Goal: Task Accomplishment & Management: Manage account settings

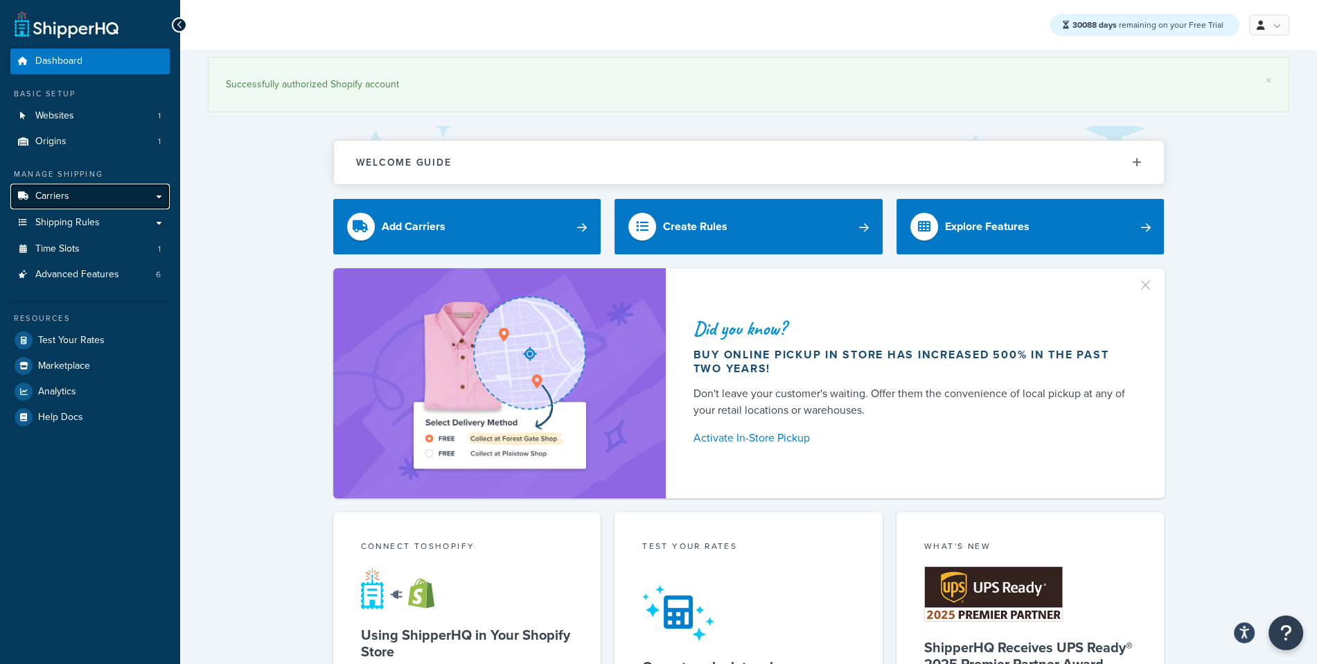
click at [121, 193] on link "Carriers" at bounding box center [89, 197] width 159 height 26
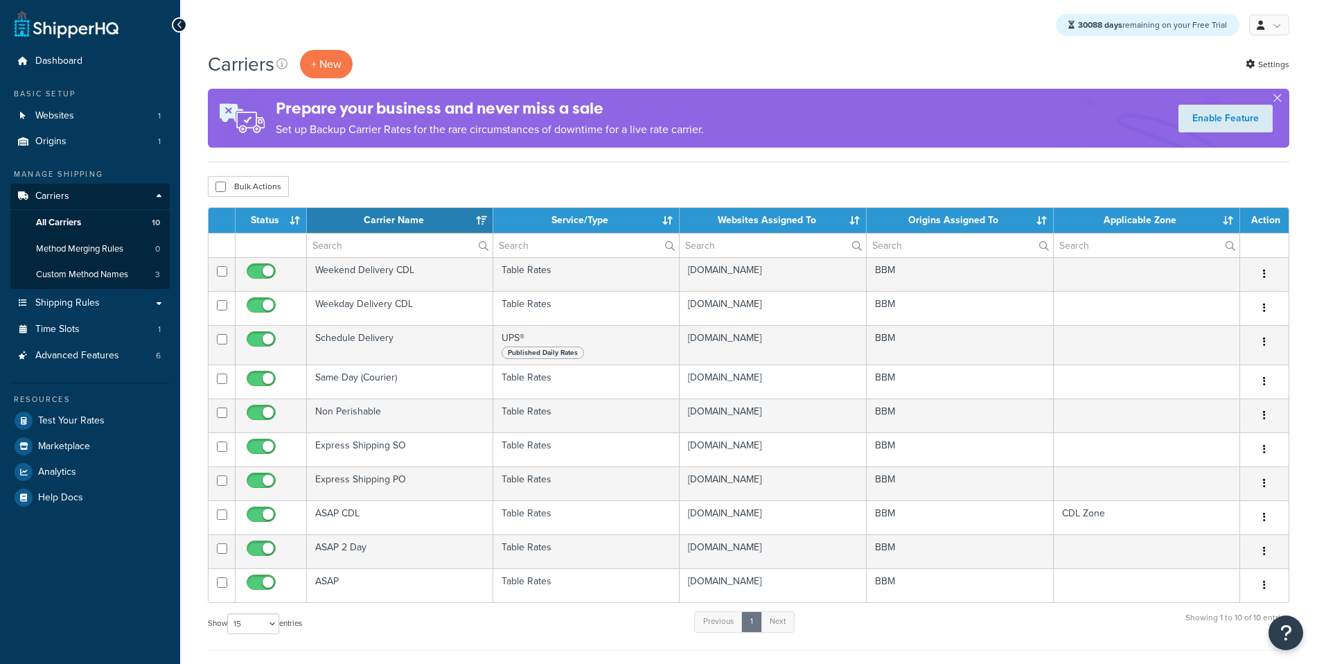
select select "15"
click at [105, 299] on link "Shipping Rules" at bounding box center [89, 303] width 159 height 26
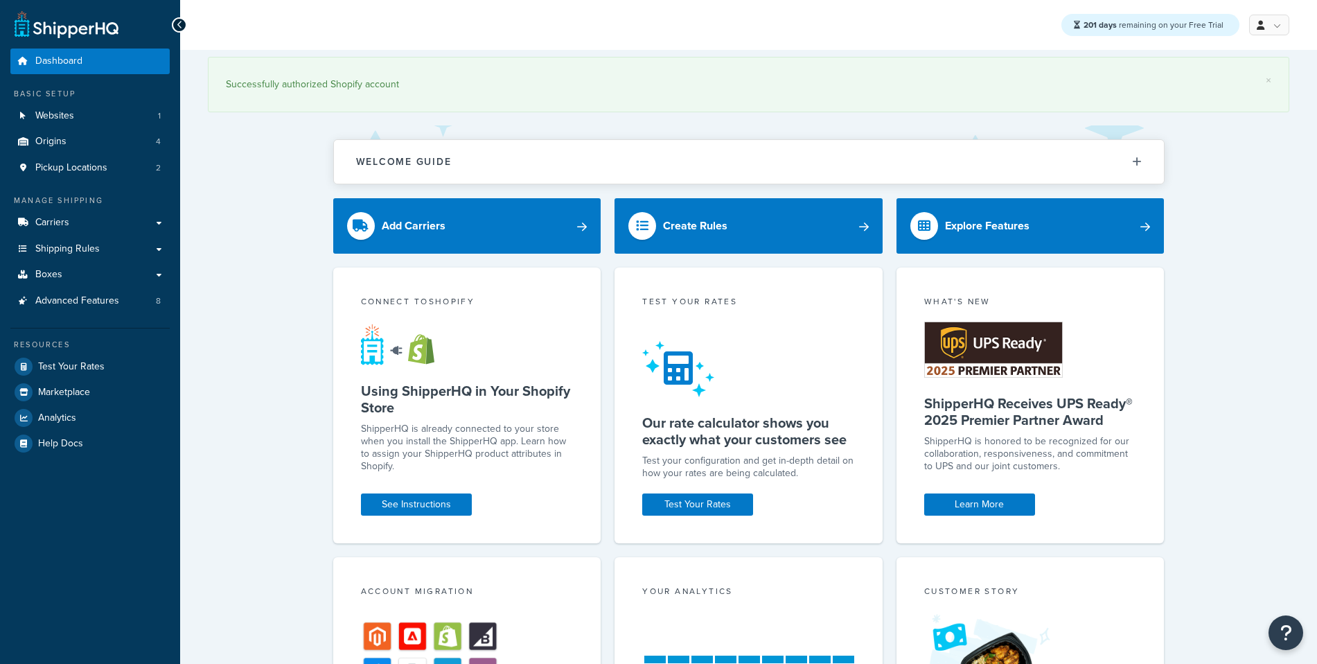
click at [147, 211] on link "Carriers" at bounding box center [89, 223] width 159 height 26
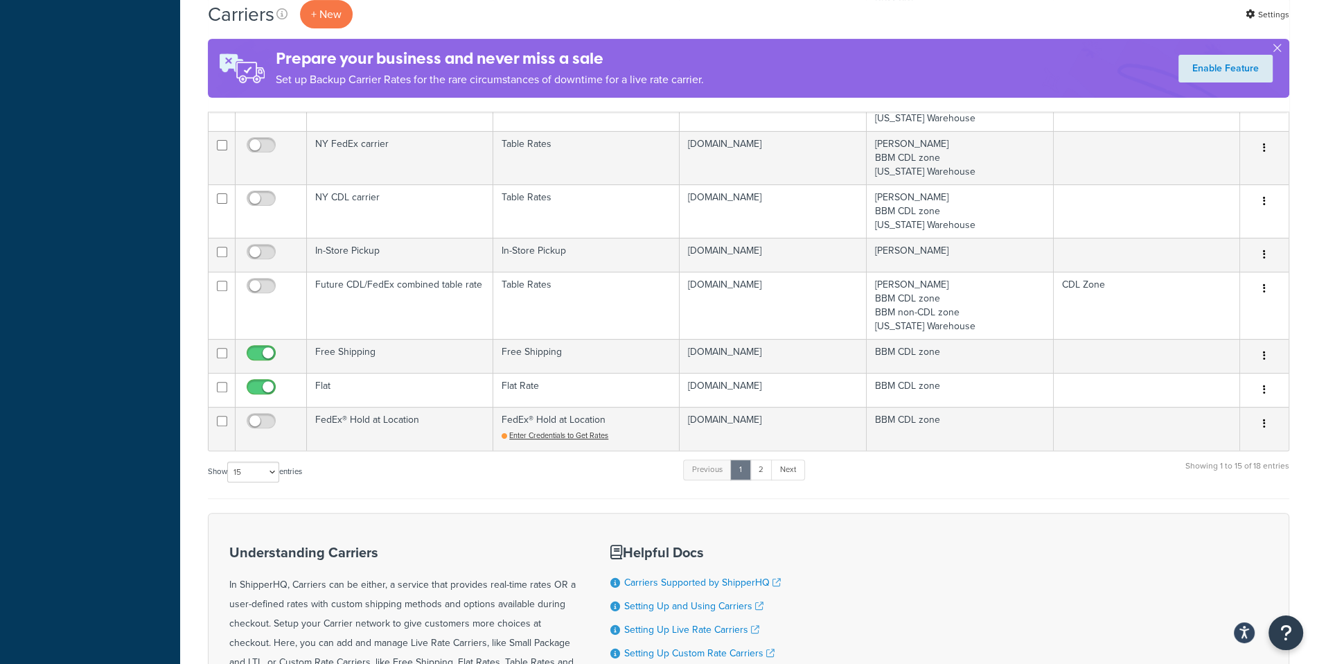
scroll to position [641, 0]
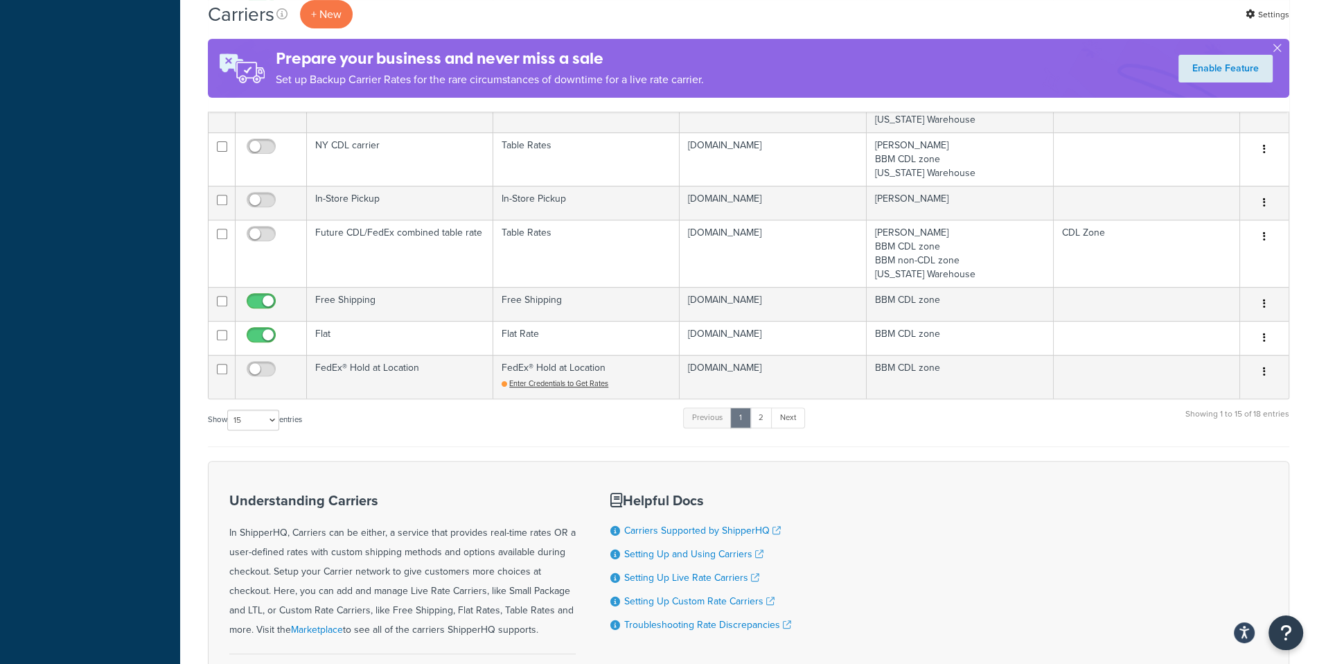
click at [266, 425] on div "Show 10 15 25 50 100 entries" at bounding box center [255, 421] width 94 height 30
select select "100"
click option "100" at bounding box center [0, 0] width 0 height 0
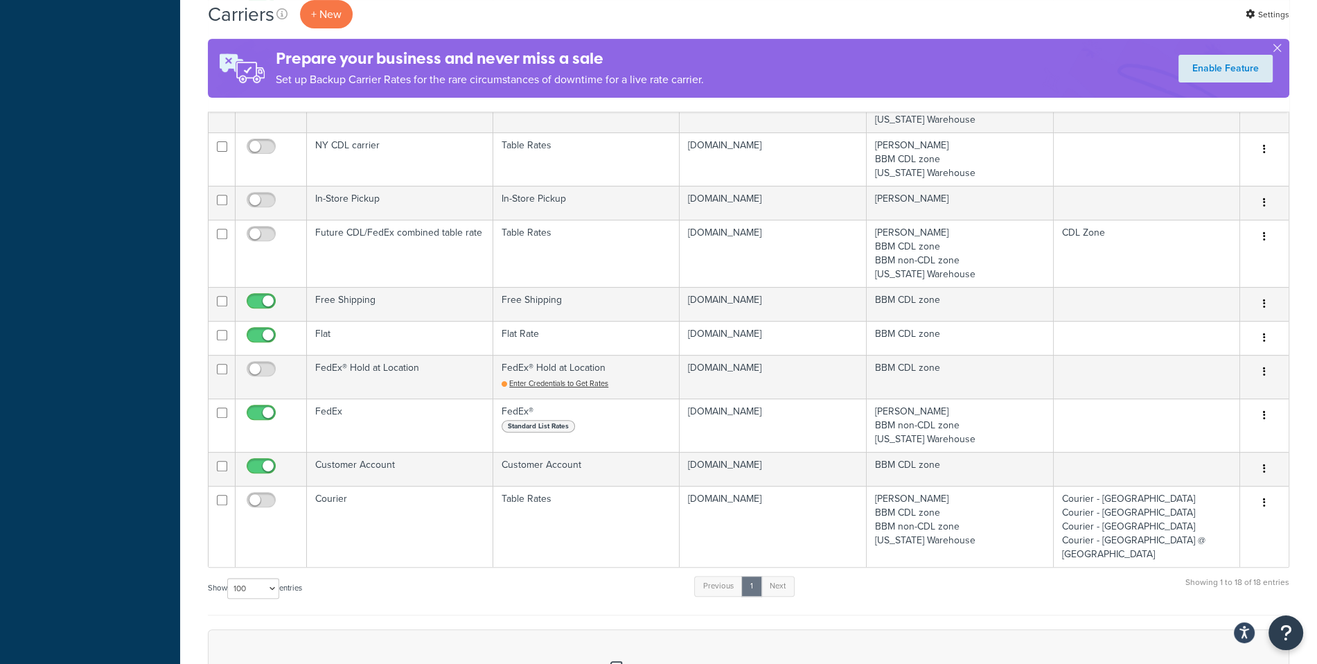
click at [554, 592] on div "Show 10 15 25 50 100 entries Previous 1 Next Showing 1 to 18 of 18 entries" at bounding box center [749, 594] width 1082 height 41
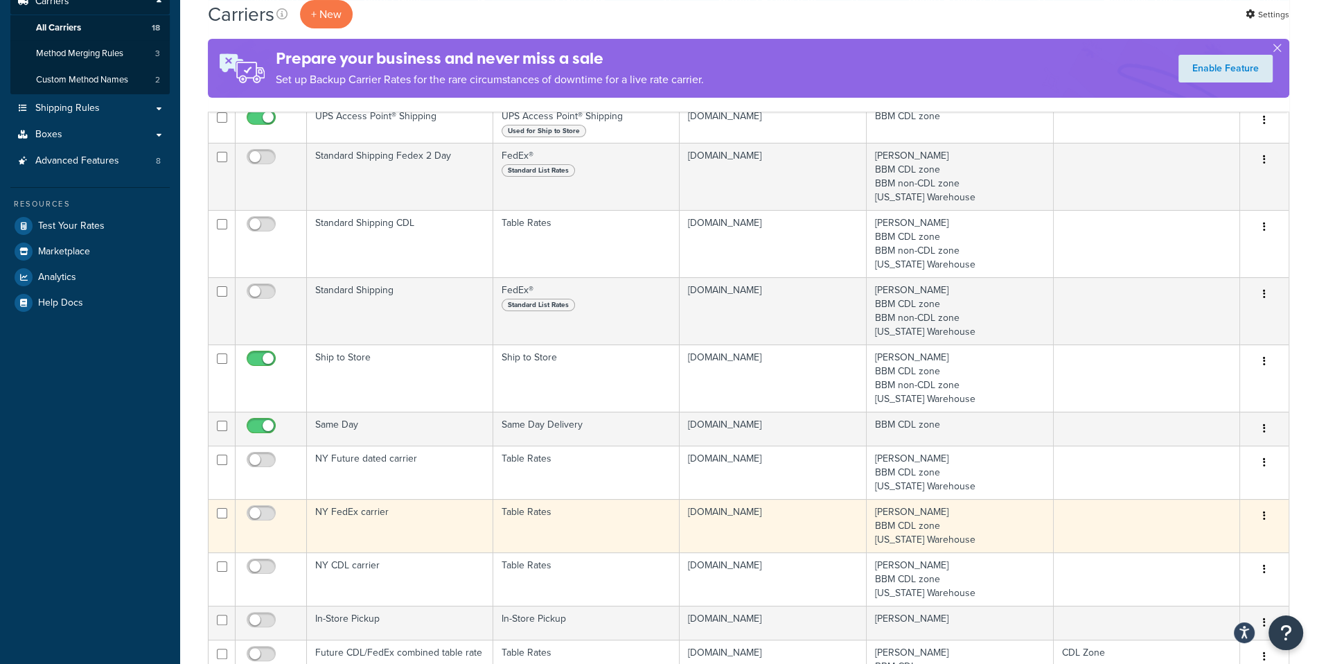
scroll to position [0, 0]
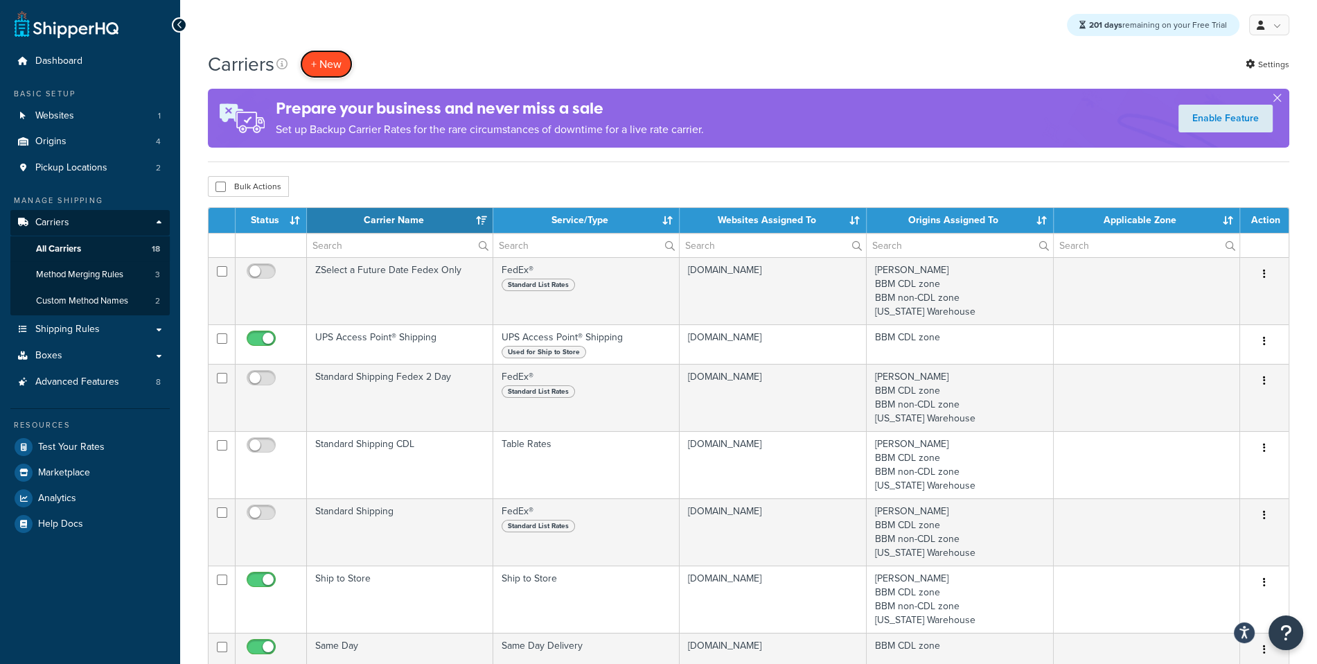
click at [328, 61] on button "+ New" at bounding box center [326, 64] width 53 height 28
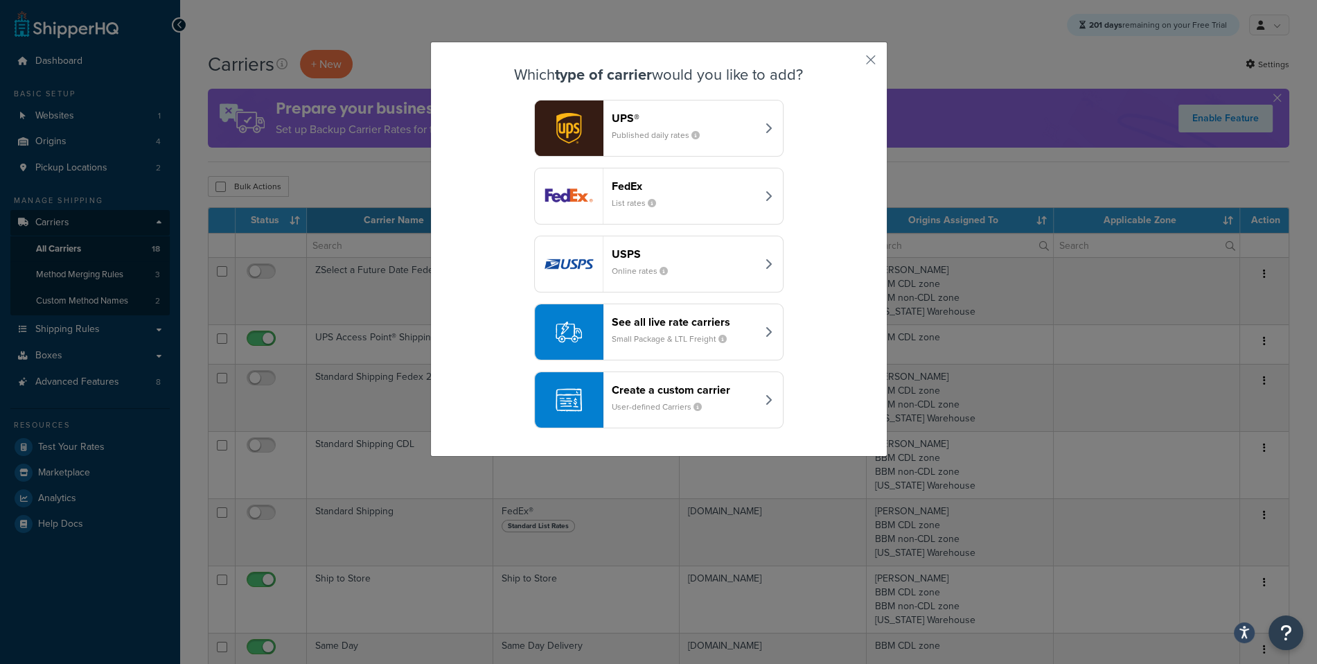
click at [698, 341] on small "Small Package & LTL Freight" at bounding box center [675, 339] width 126 height 12
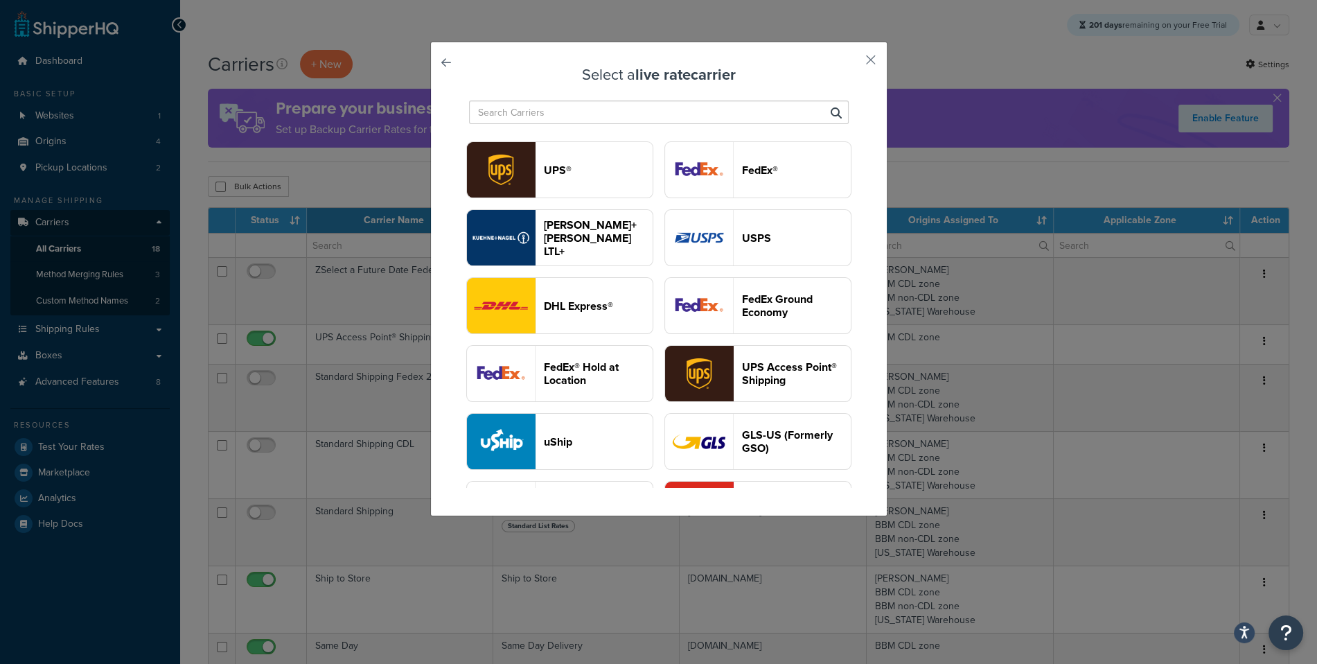
click at [451, 61] on div "Select a live rate carrier UPS® FedEx® Kuehne+Nagel LTL+ USPS DHL Express® FedE…" at bounding box center [658, 279] width 457 height 475
click at [466, 67] on link at bounding box center [466, 67] width 0 height 0
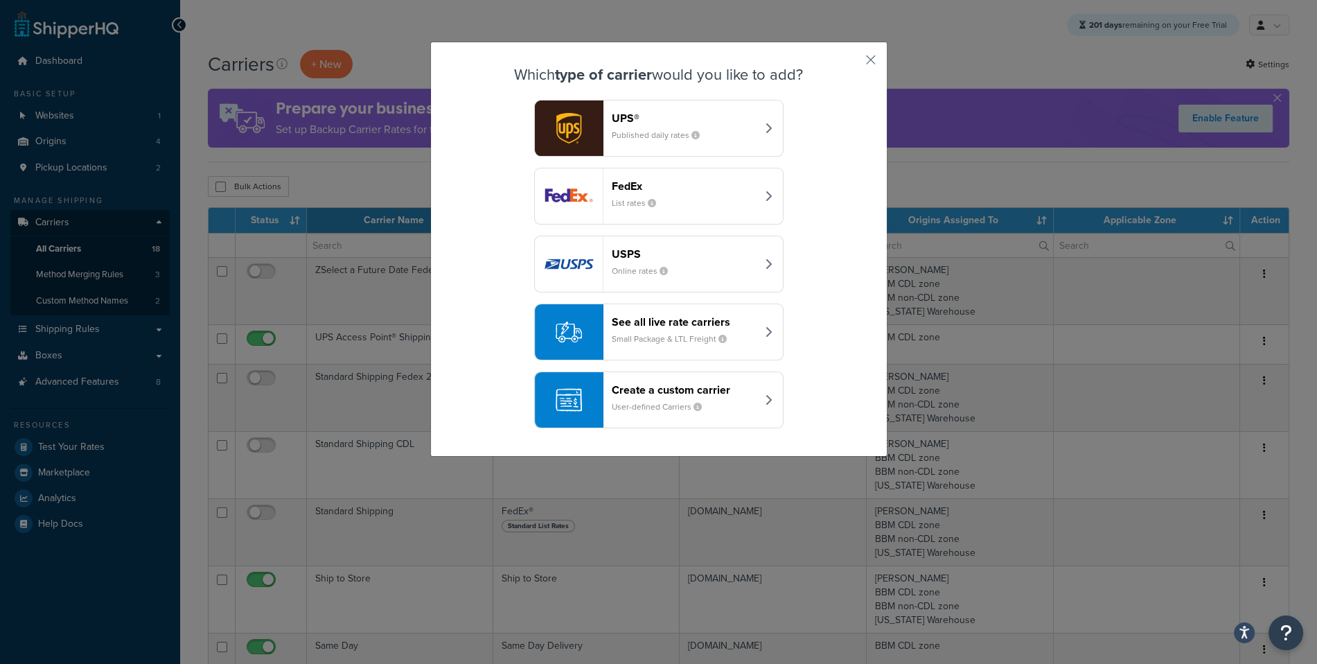
click at [696, 384] on header "Create a custom carrier" at bounding box center [684, 389] width 145 height 13
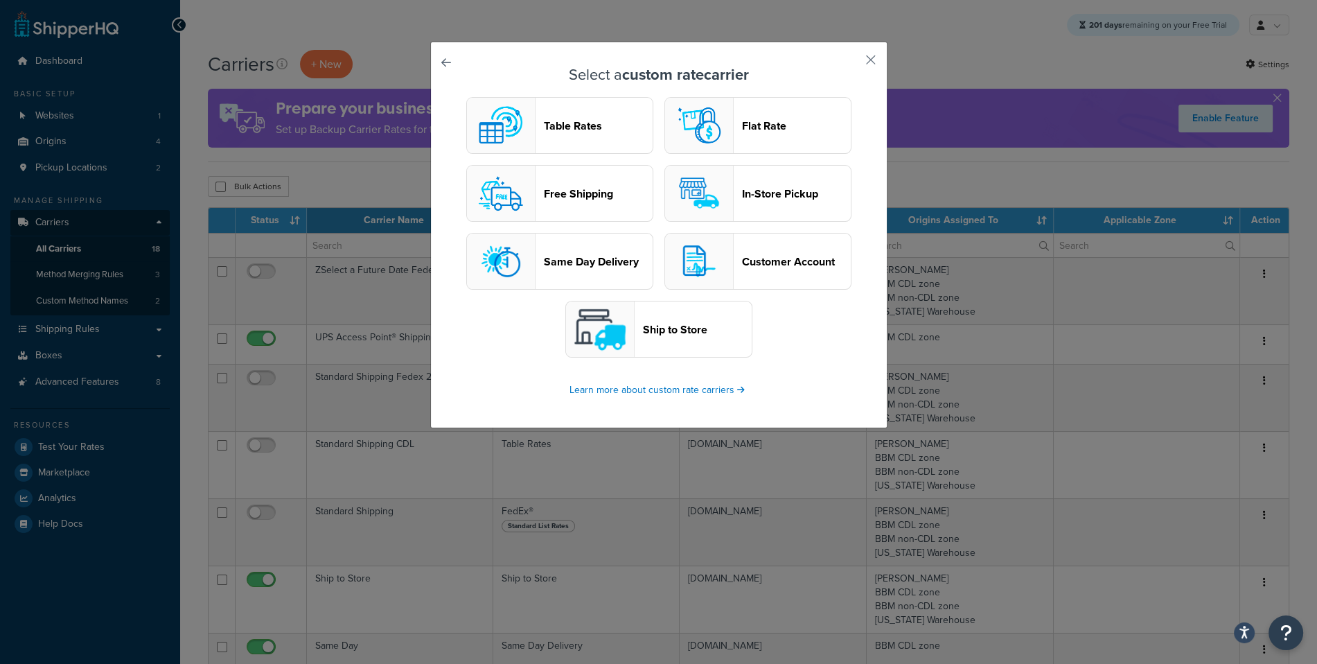
click at [608, 145] on button "Table Rates" at bounding box center [559, 125] width 187 height 57
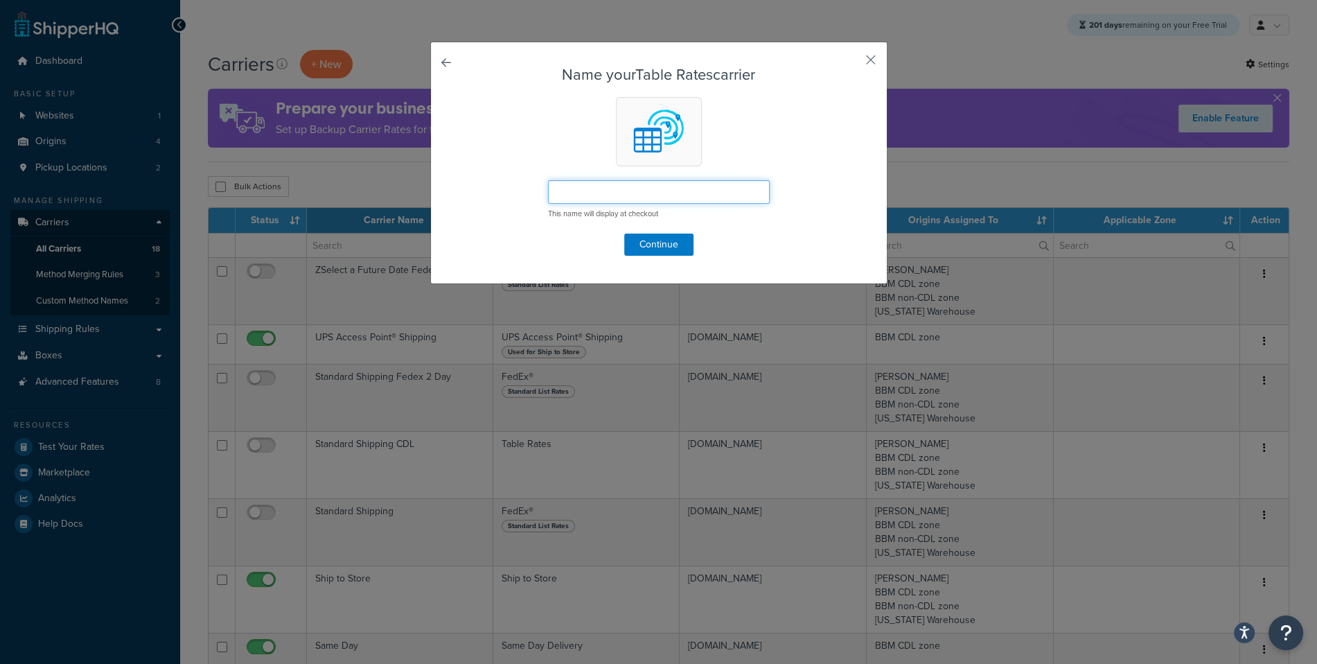
click at [636, 188] on input "text" at bounding box center [659, 192] width 222 height 24
type input "E"
type input "TEST12345"
click at [664, 245] on button "Continue" at bounding box center [658, 244] width 69 height 22
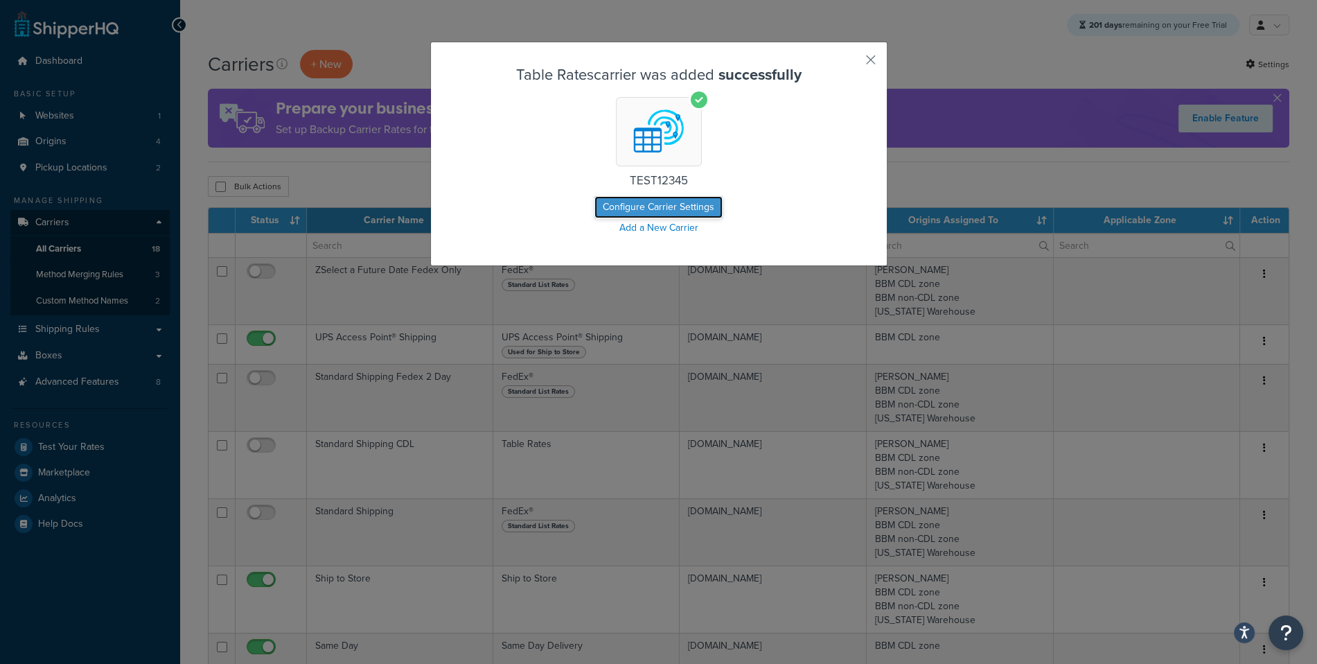
click at [691, 215] on button "Configure Carrier Settings" at bounding box center [658, 207] width 128 height 22
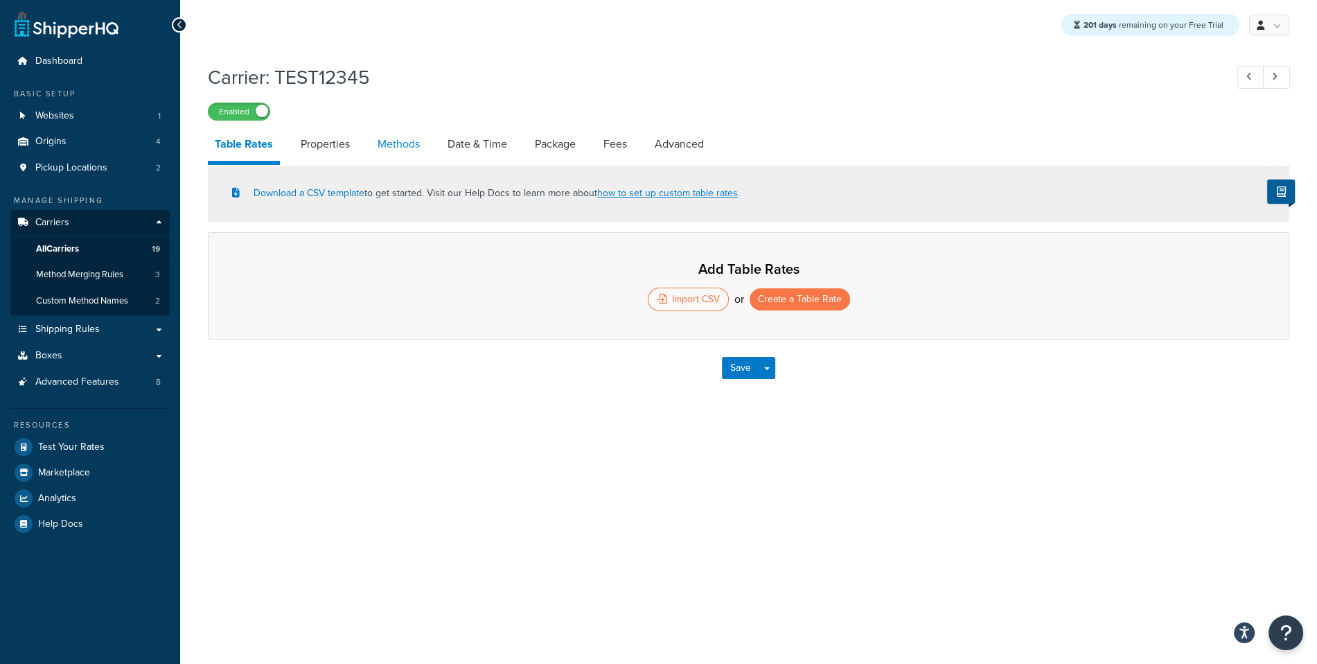
click at [422, 147] on link "Methods" at bounding box center [399, 143] width 56 height 33
select select "25"
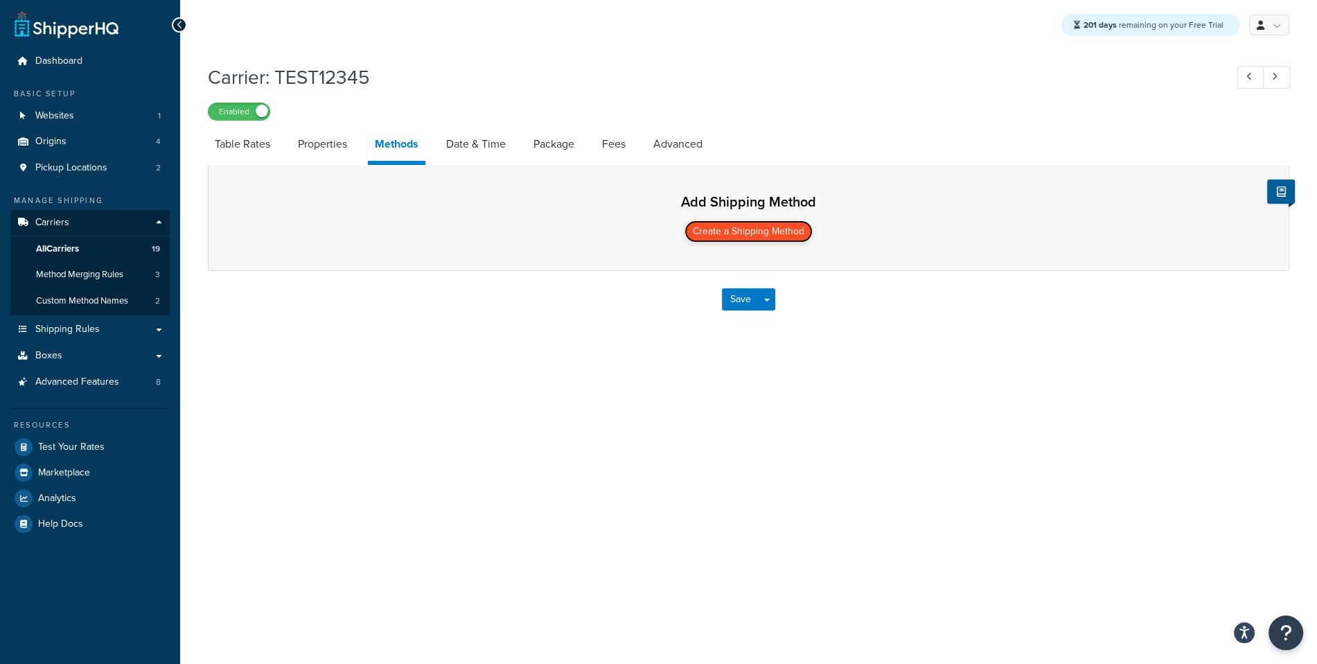
click at [752, 224] on button "Create a Shipping Method" at bounding box center [749, 231] width 128 height 22
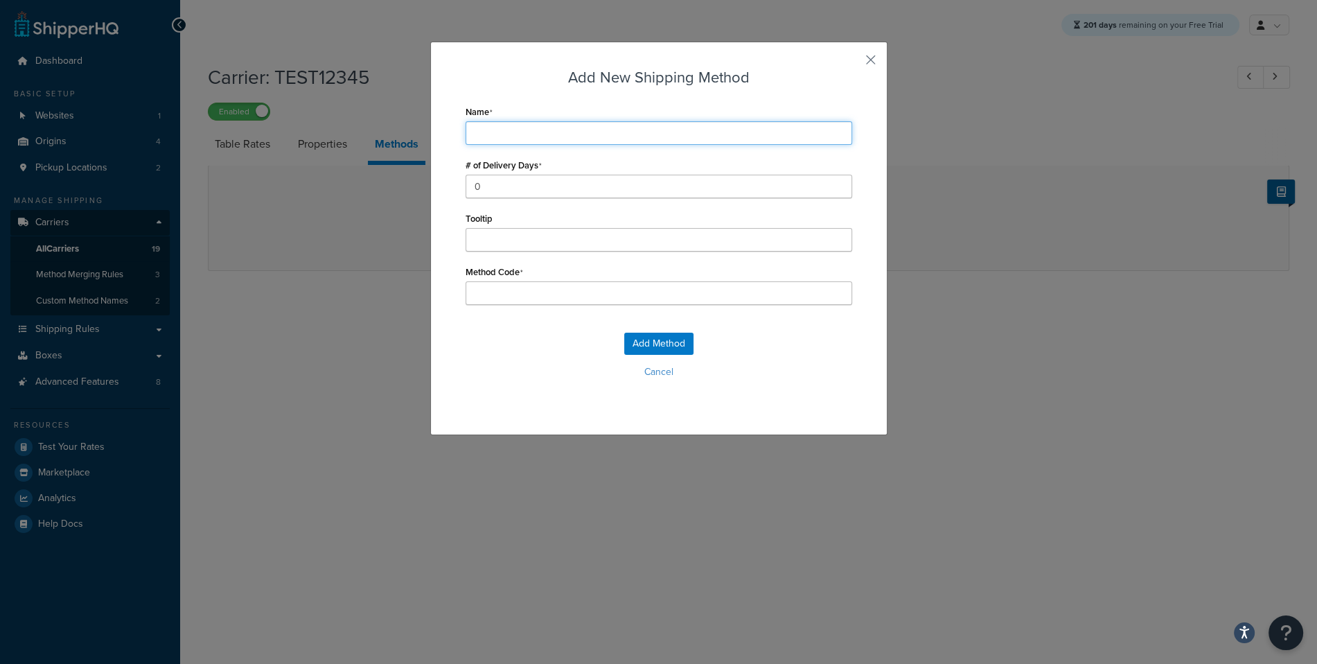
click at [562, 144] on input "Name" at bounding box center [659, 133] width 387 height 24
type input "S"
type input "St"
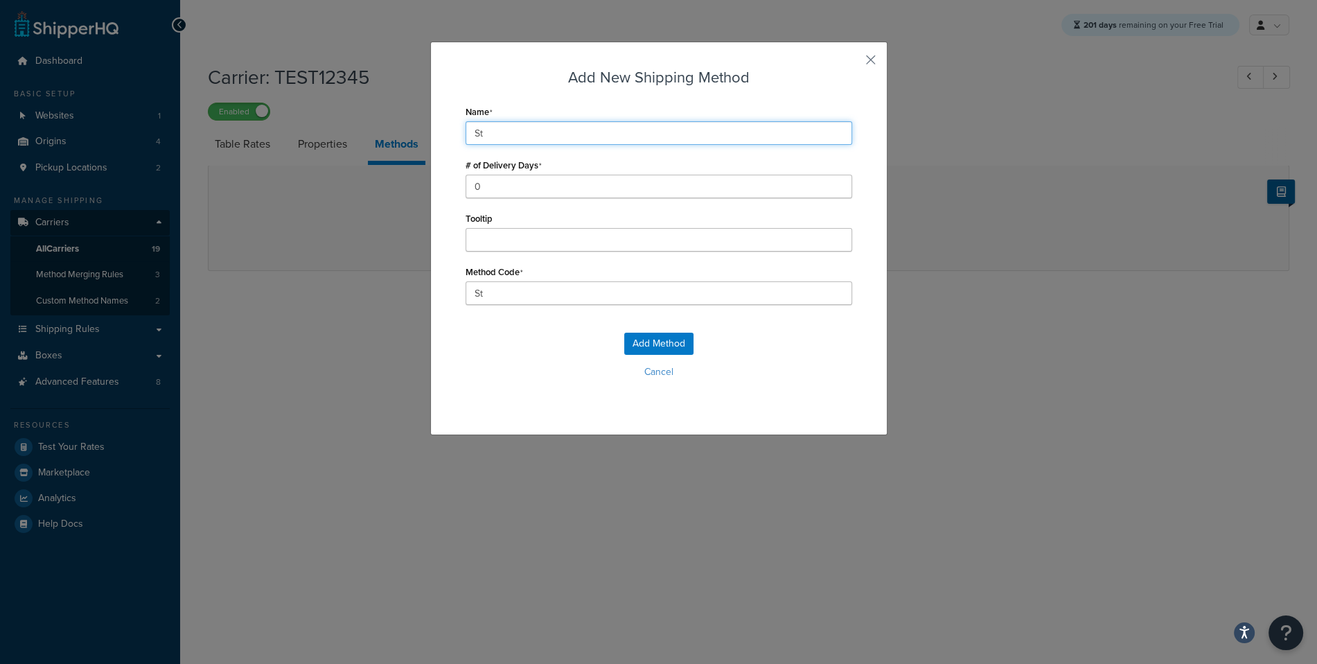
type input "Sta"
type input "Standard"
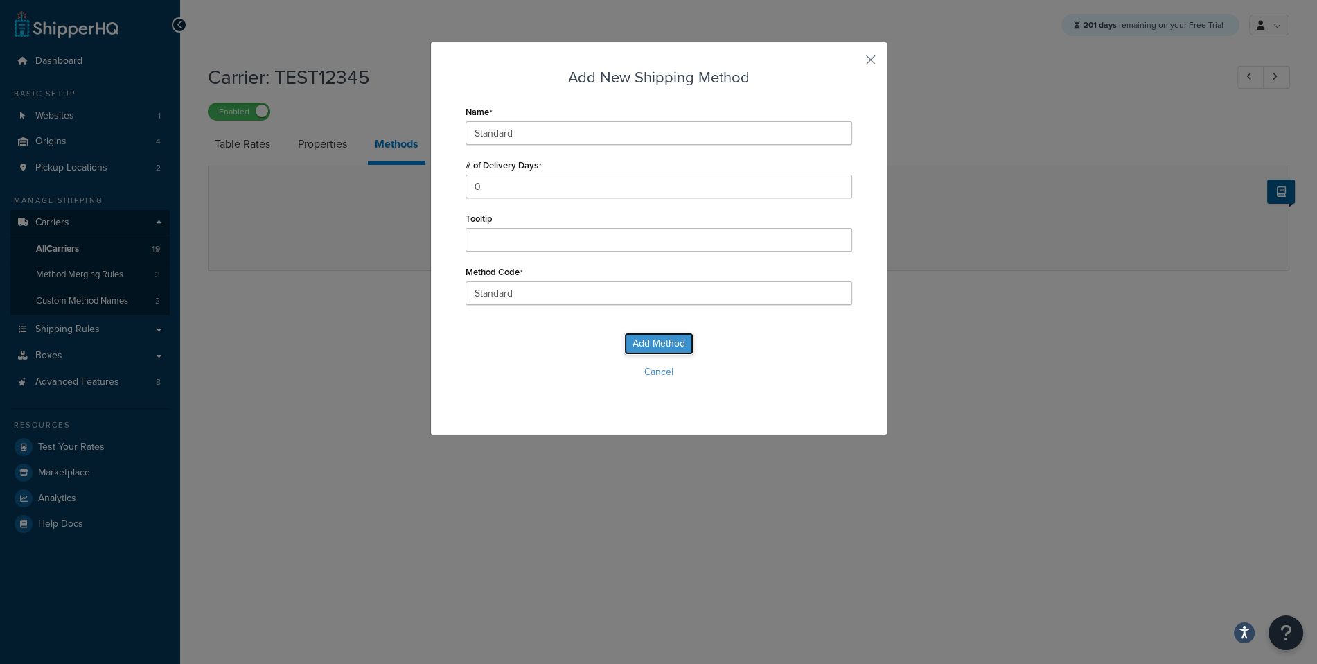
click at [668, 347] on button "Add Method" at bounding box center [658, 344] width 69 height 22
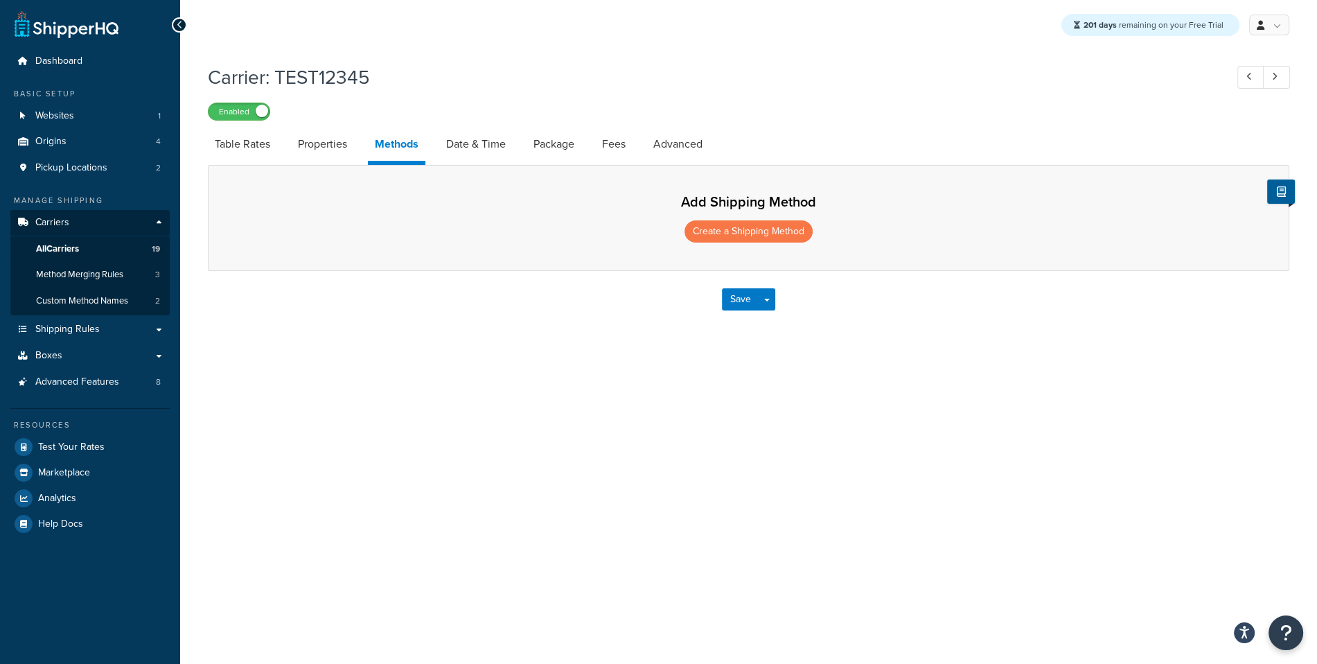
select select "25"
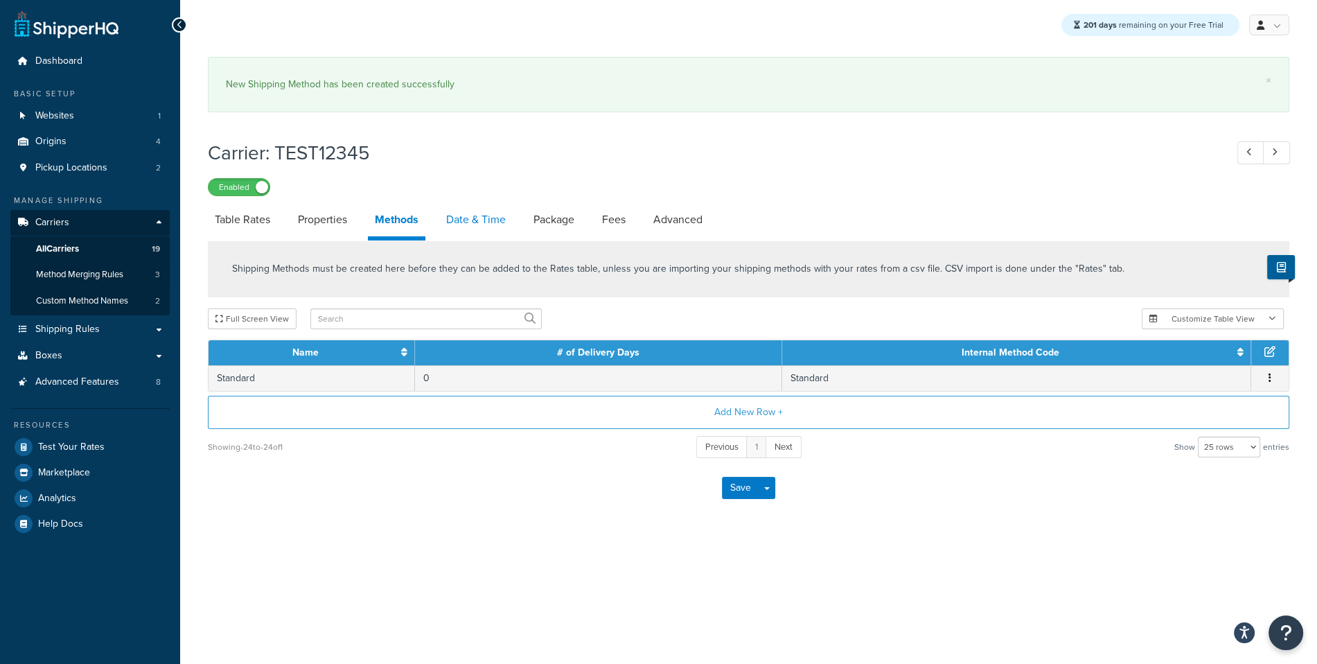
click at [464, 215] on link "Date & Time" at bounding box center [475, 219] width 73 height 33
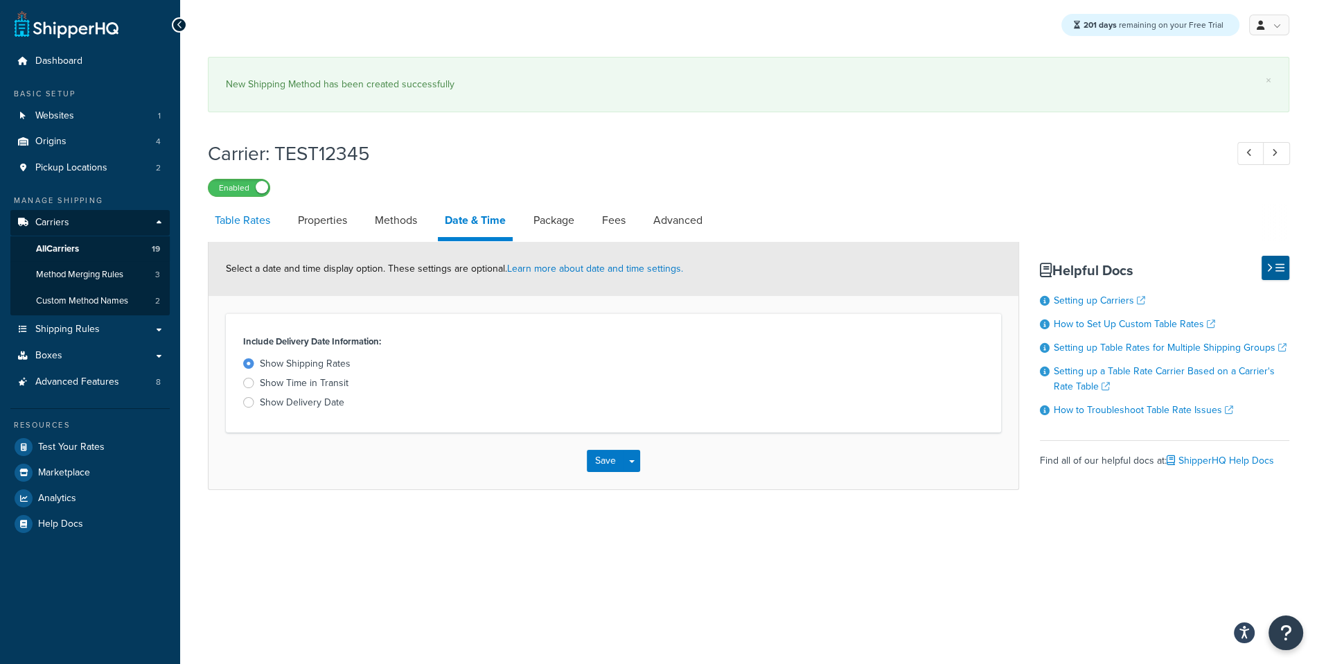
click at [247, 222] on link "Table Rates" at bounding box center [242, 220] width 69 height 33
select select "25"
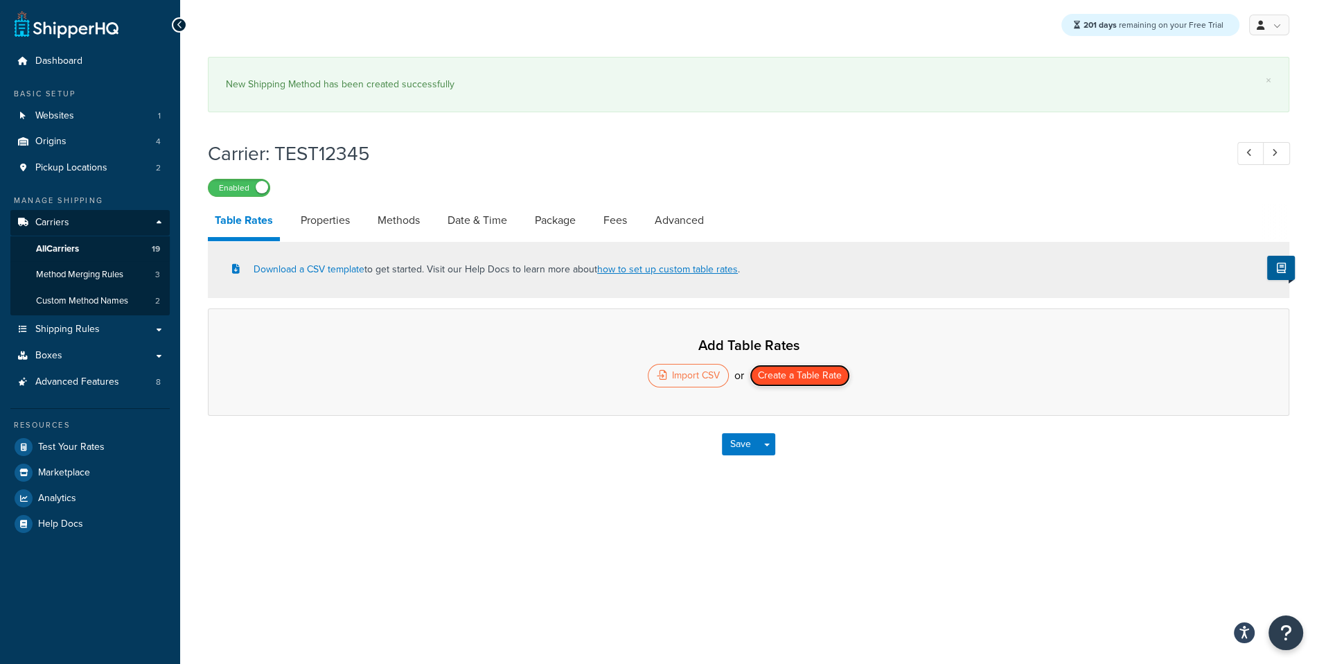
click at [800, 381] on button "Create a Table Rate" at bounding box center [800, 375] width 100 height 22
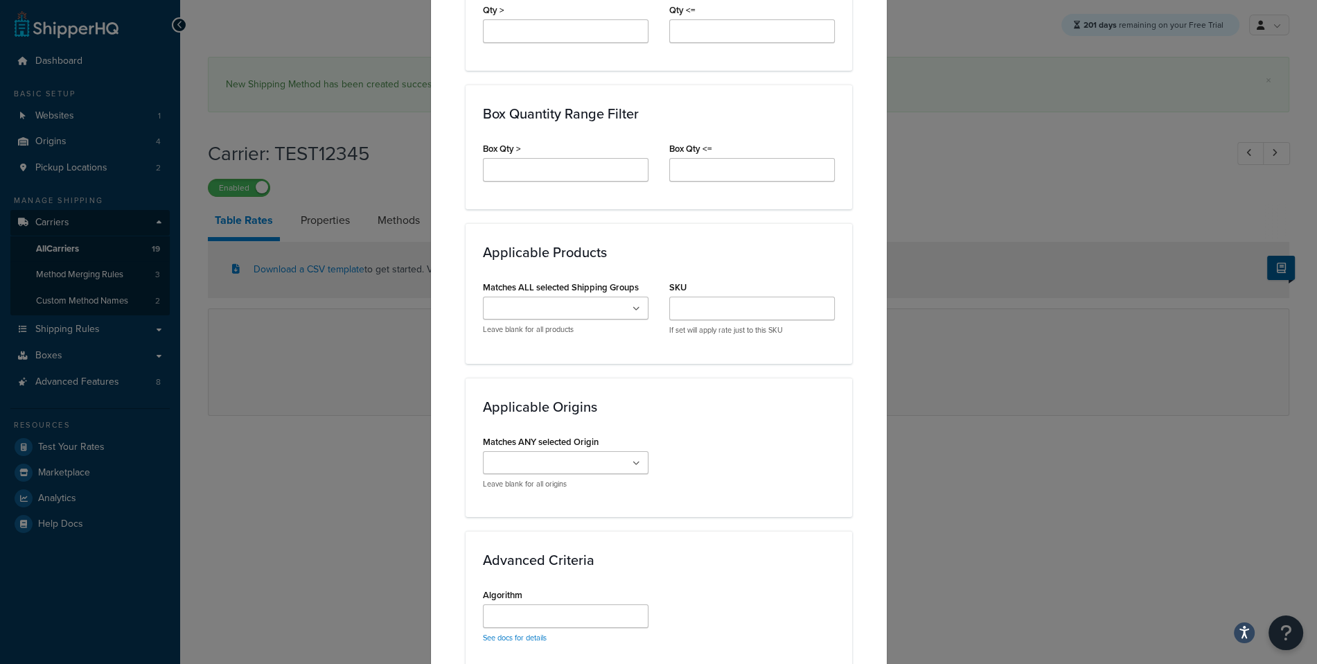
scroll to position [985, 0]
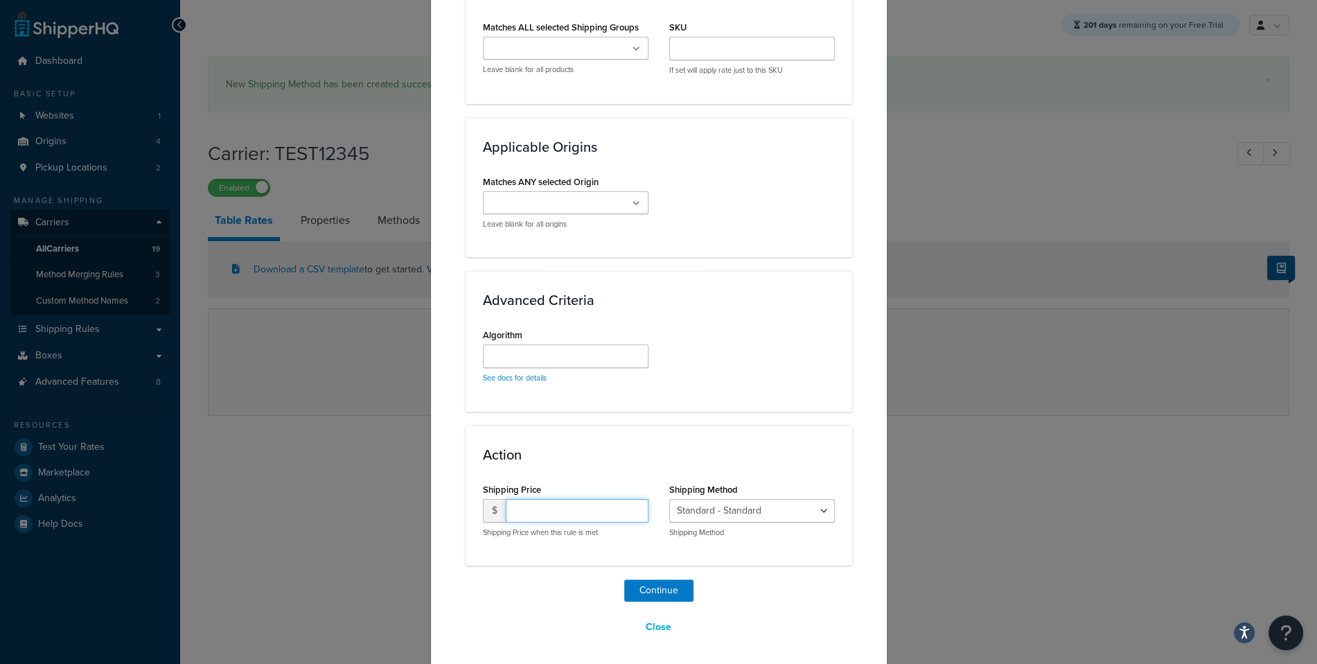
click at [587, 499] on input "number" at bounding box center [577, 511] width 143 height 24
type input "10"
click at [671, 579] on button "Continue" at bounding box center [658, 590] width 69 height 22
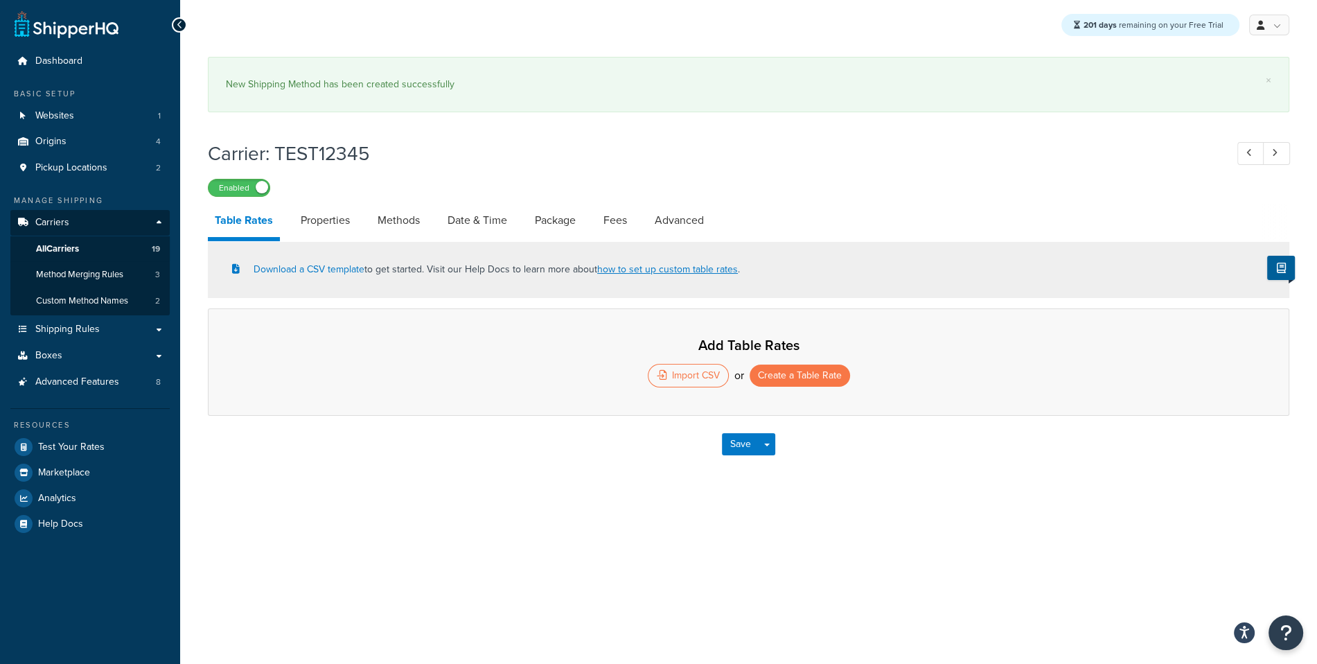
select select "25"
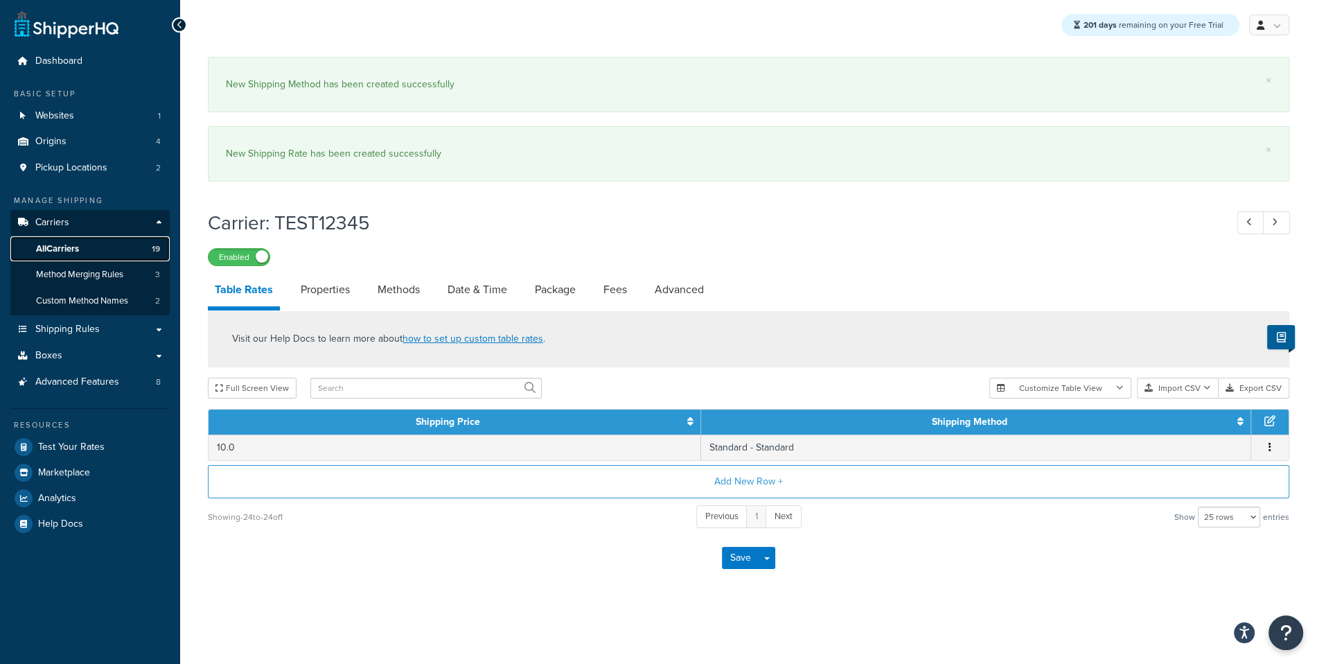
click at [159, 248] on span "19" at bounding box center [156, 249] width 8 height 12
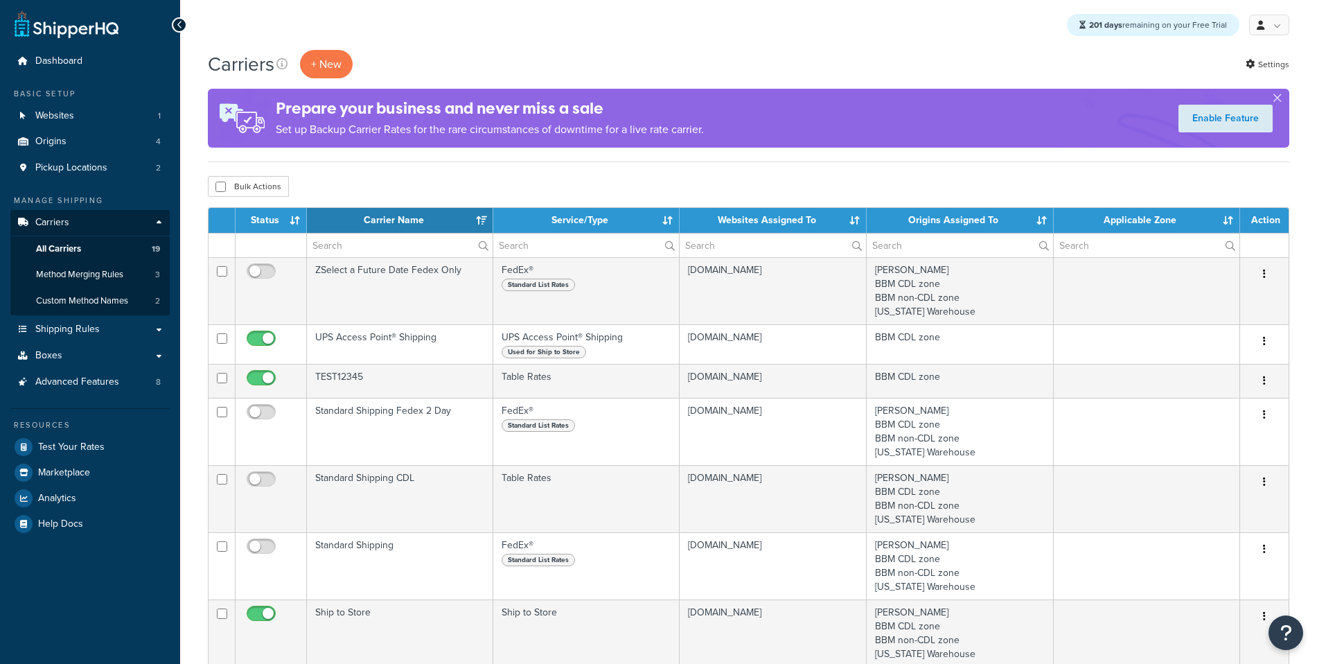
select select "15"
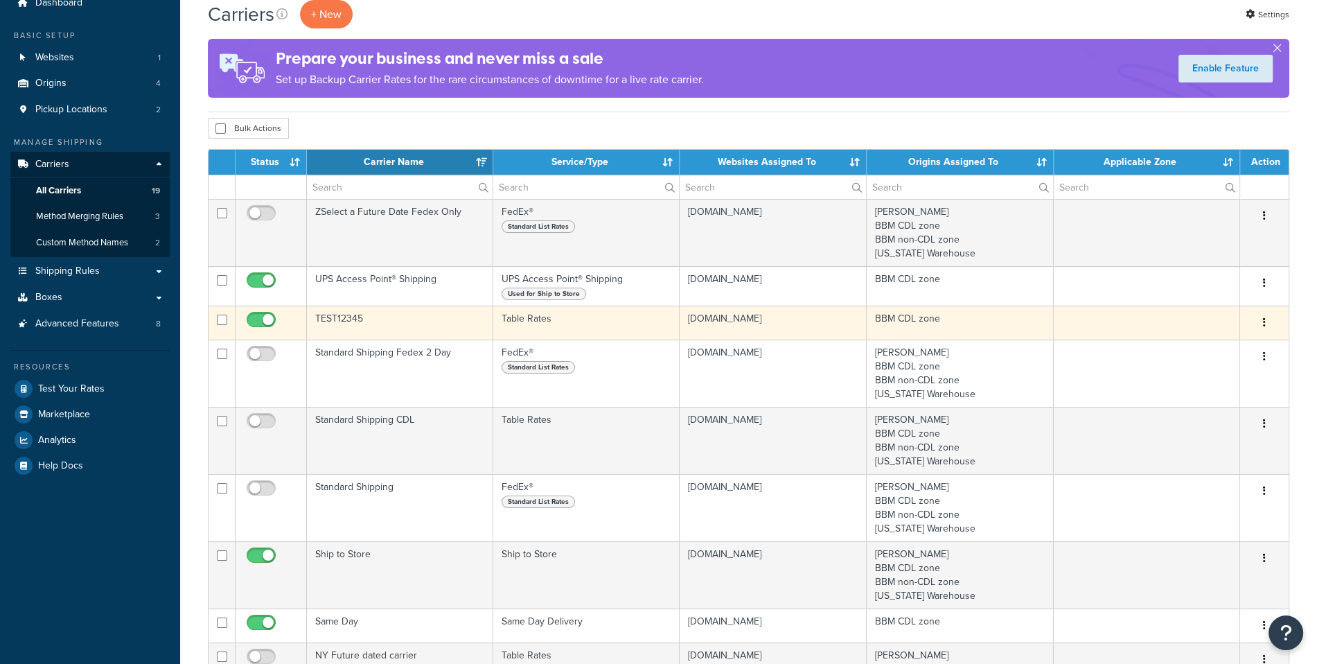
scroll to position [60, 0]
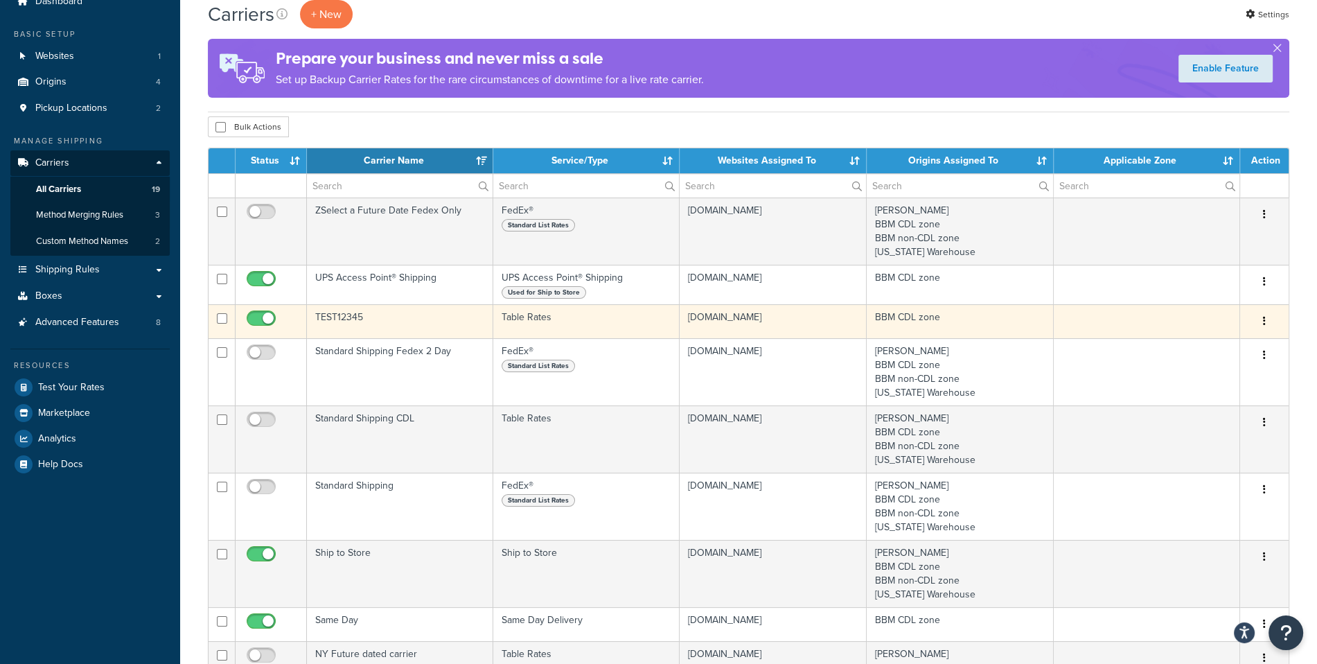
click at [1268, 322] on button "button" at bounding box center [1264, 321] width 19 height 22
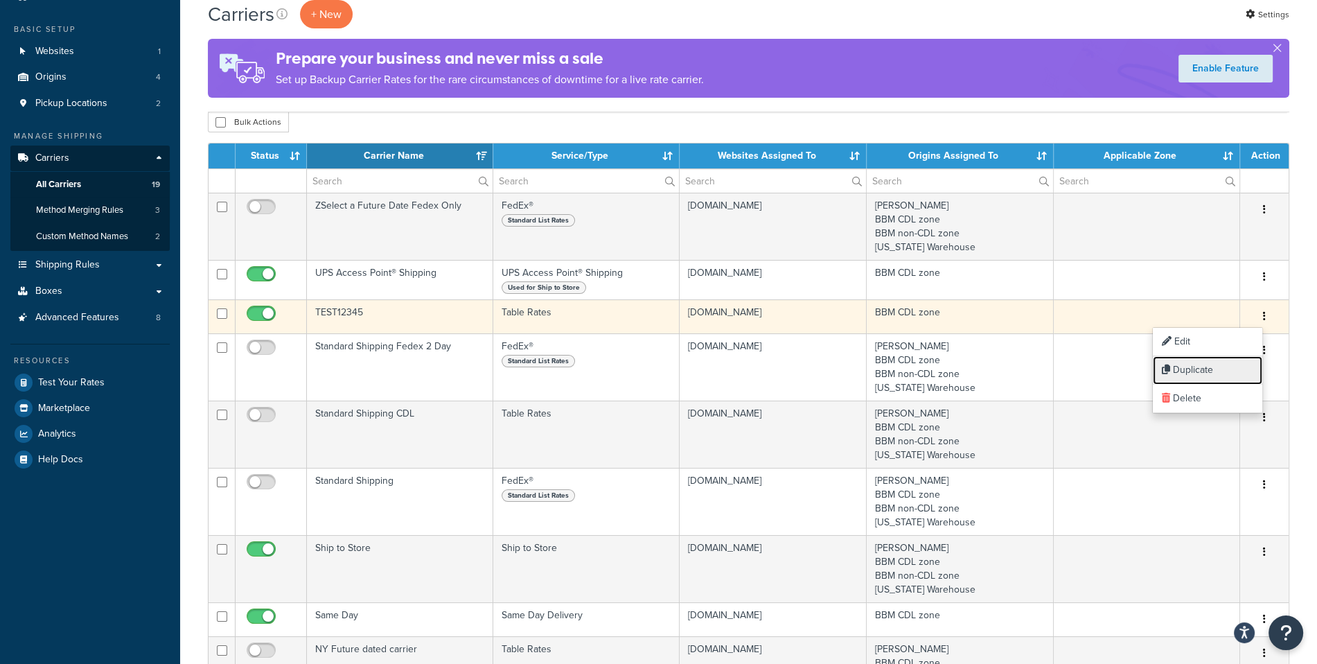
scroll to position [65, 0]
click at [1228, 364] on link "Duplicate" at bounding box center [1207, 370] width 109 height 28
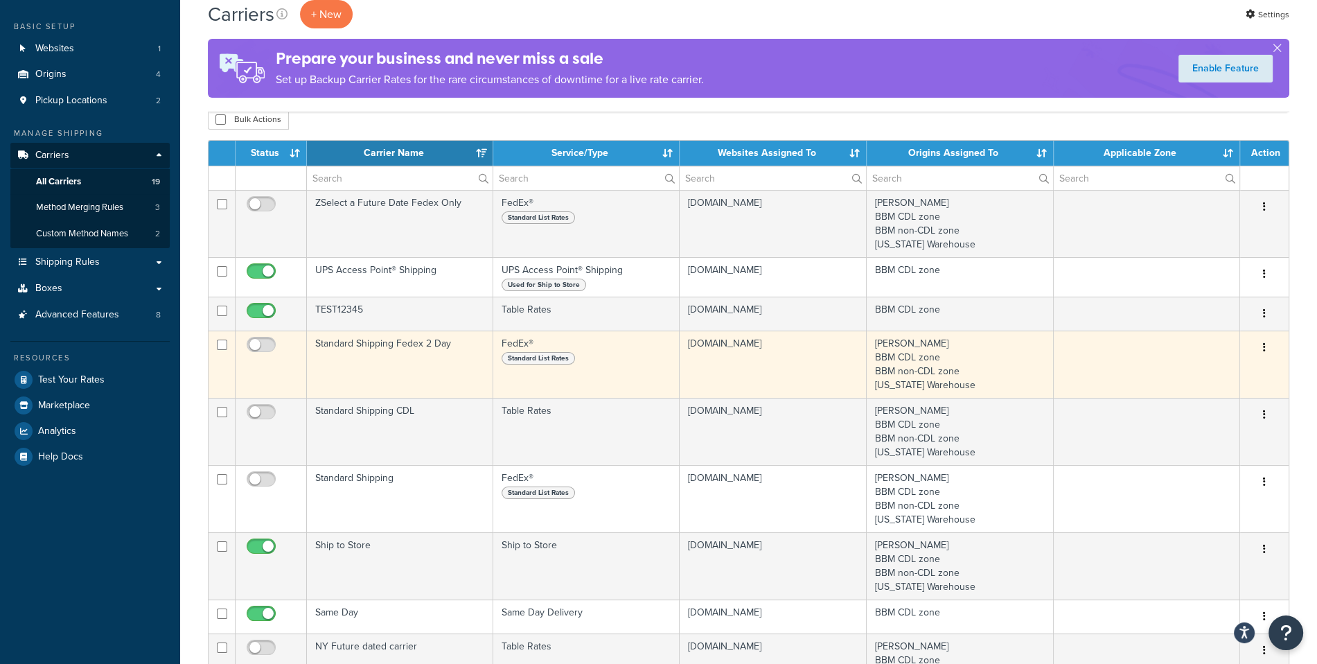
scroll to position [71, 0]
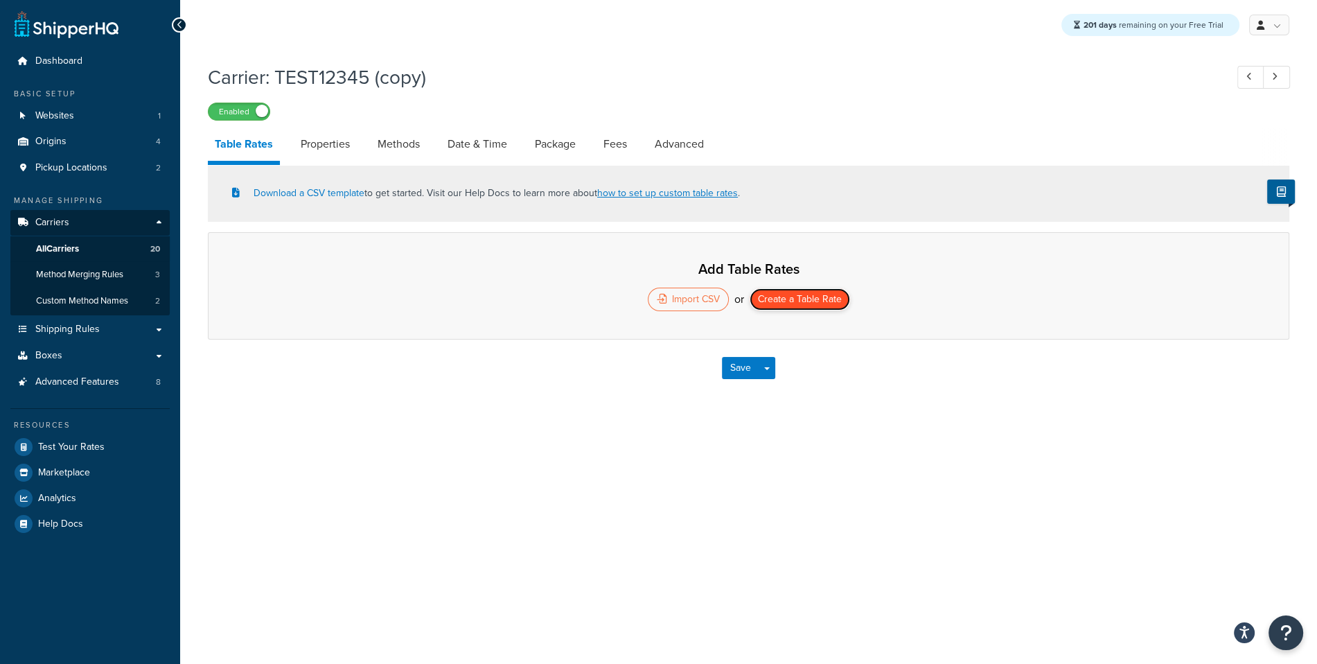
click at [814, 296] on button "Create a Table Rate" at bounding box center [800, 299] width 100 height 22
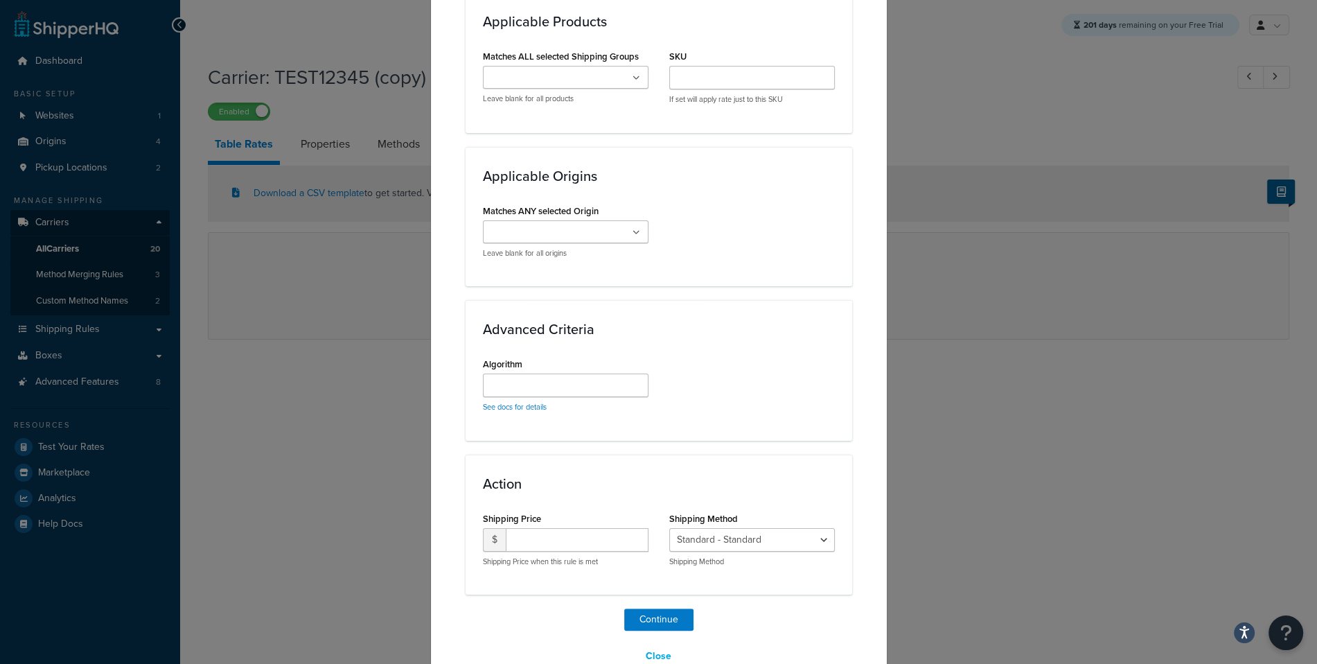
scroll to position [985, 0]
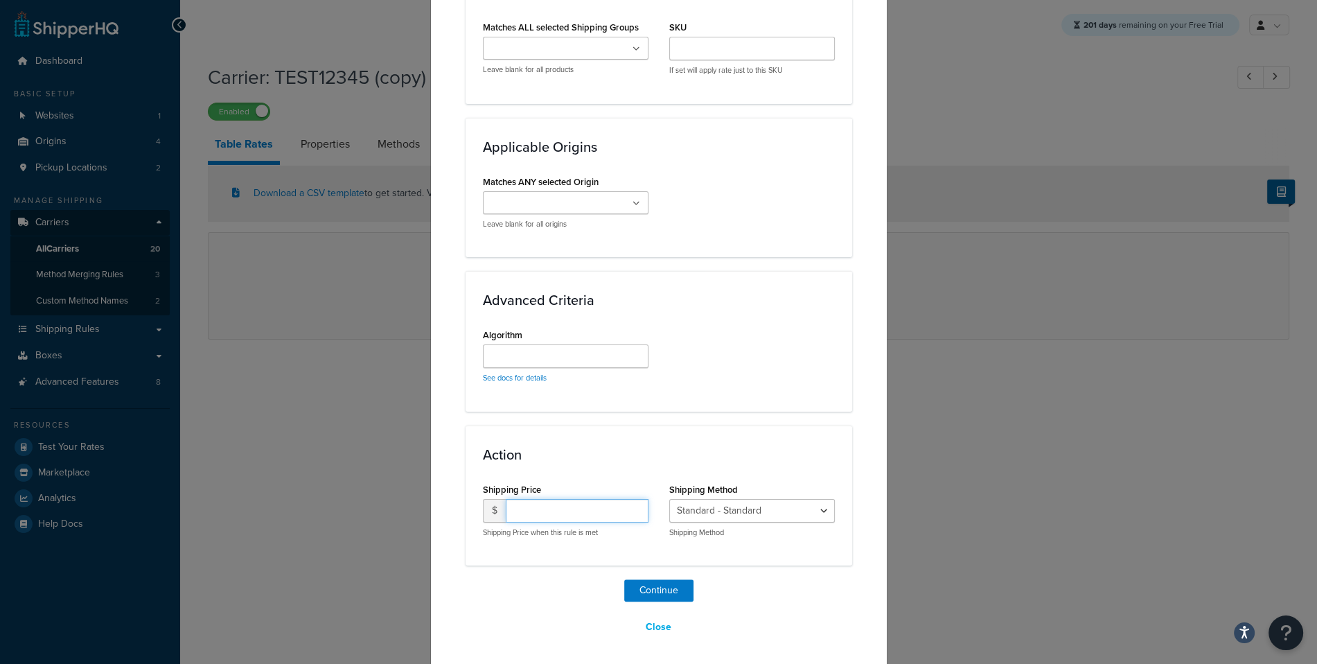
click at [566, 519] on input "number" at bounding box center [577, 511] width 143 height 24
type input "10"
click at [657, 579] on button "Continue" at bounding box center [658, 590] width 69 height 22
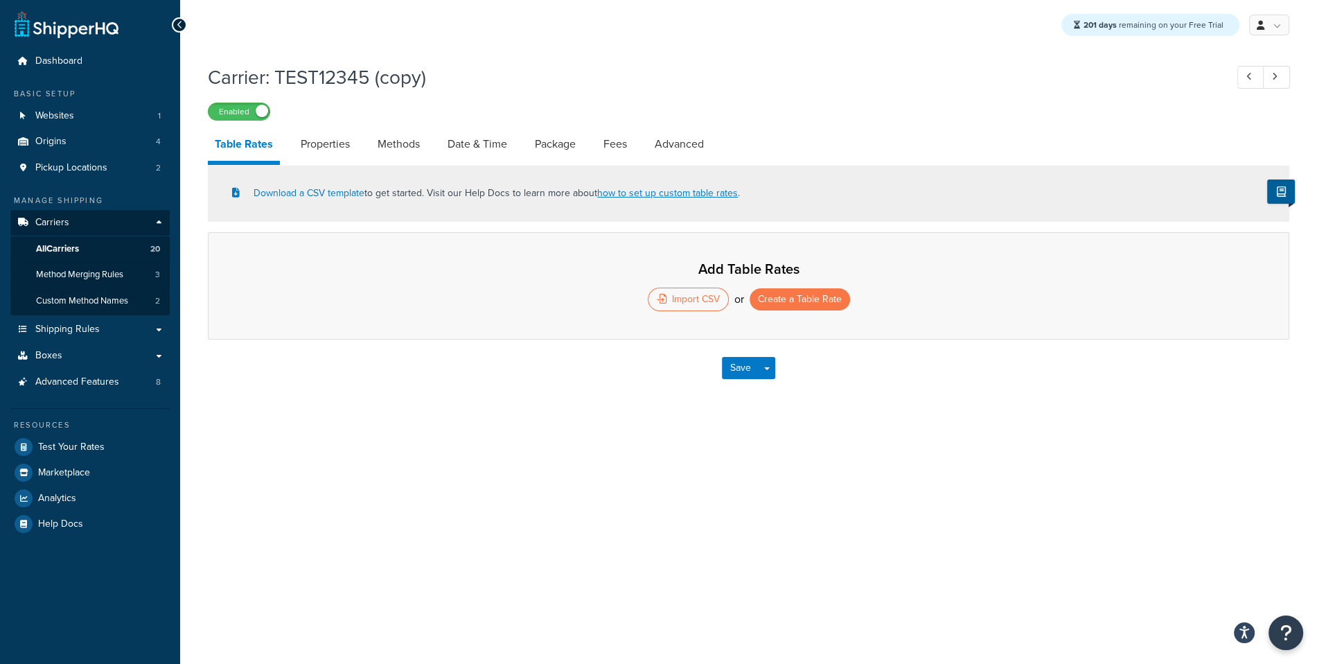
select select "25"
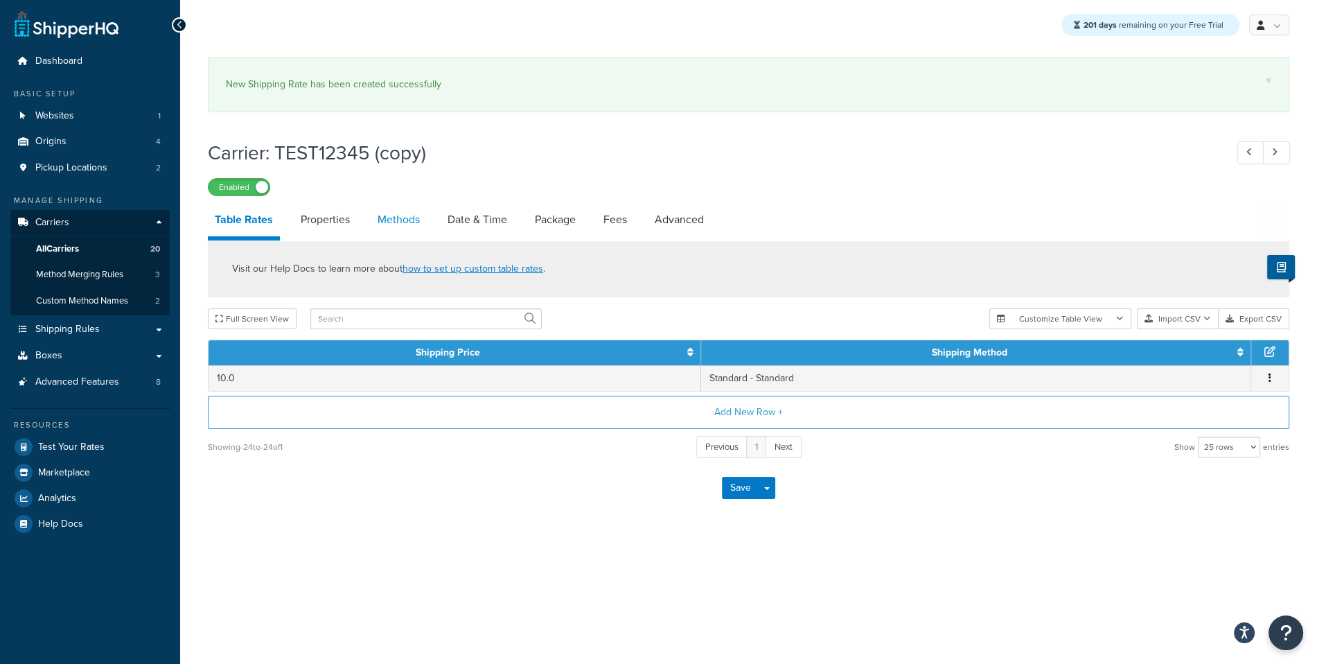
click at [413, 217] on link "Methods" at bounding box center [399, 219] width 56 height 33
select select "25"
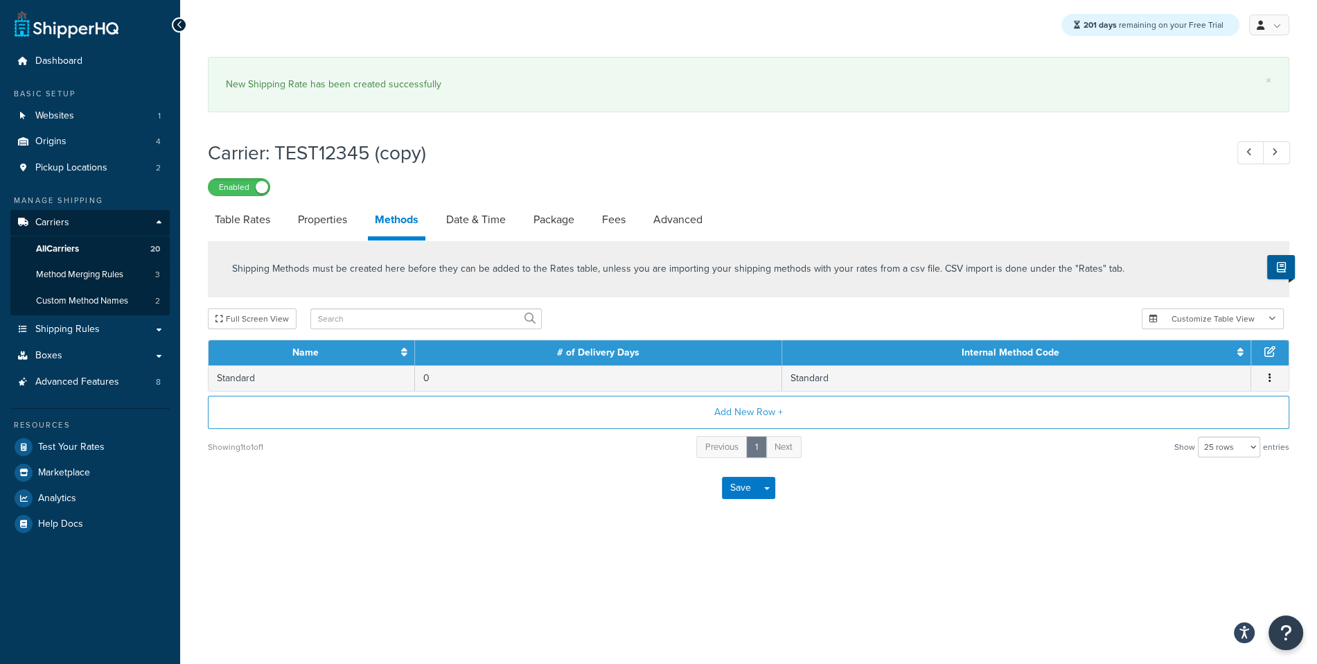
click at [520, 231] on li "Date & Time" at bounding box center [482, 219] width 87 height 33
click at [503, 227] on link "Date & Time" at bounding box center [475, 219] width 73 height 33
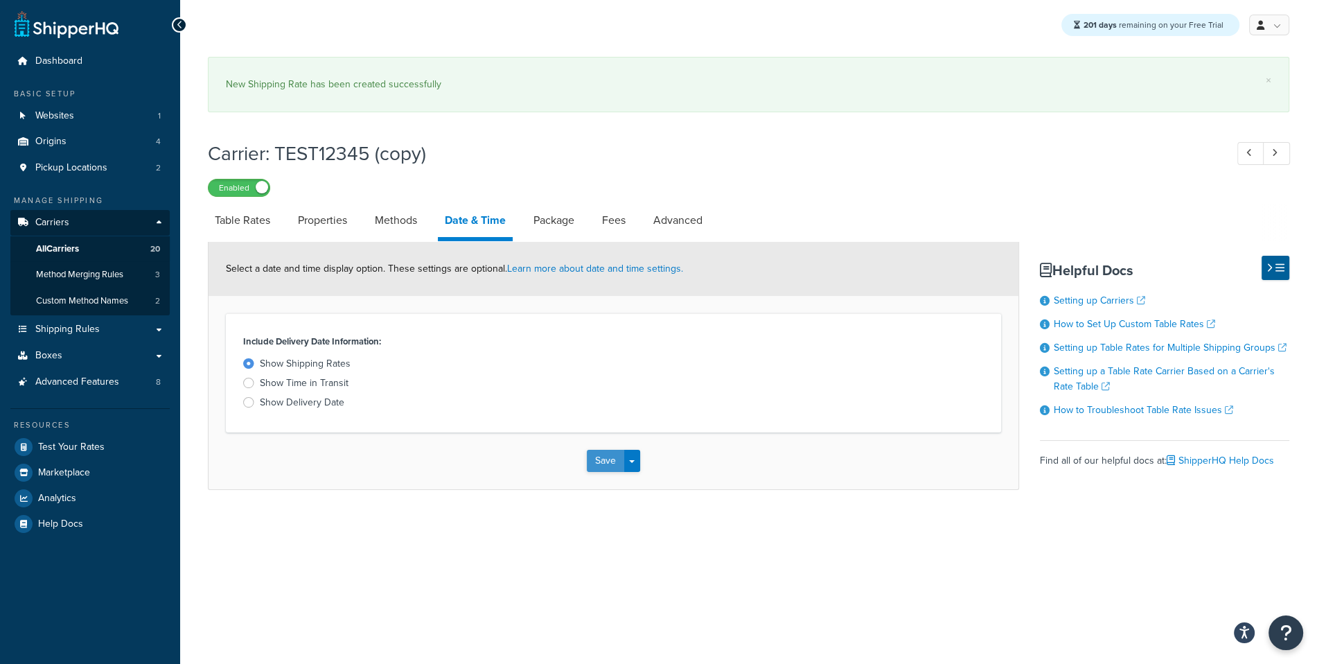
click at [612, 461] on button "Save" at bounding box center [605, 461] width 37 height 22
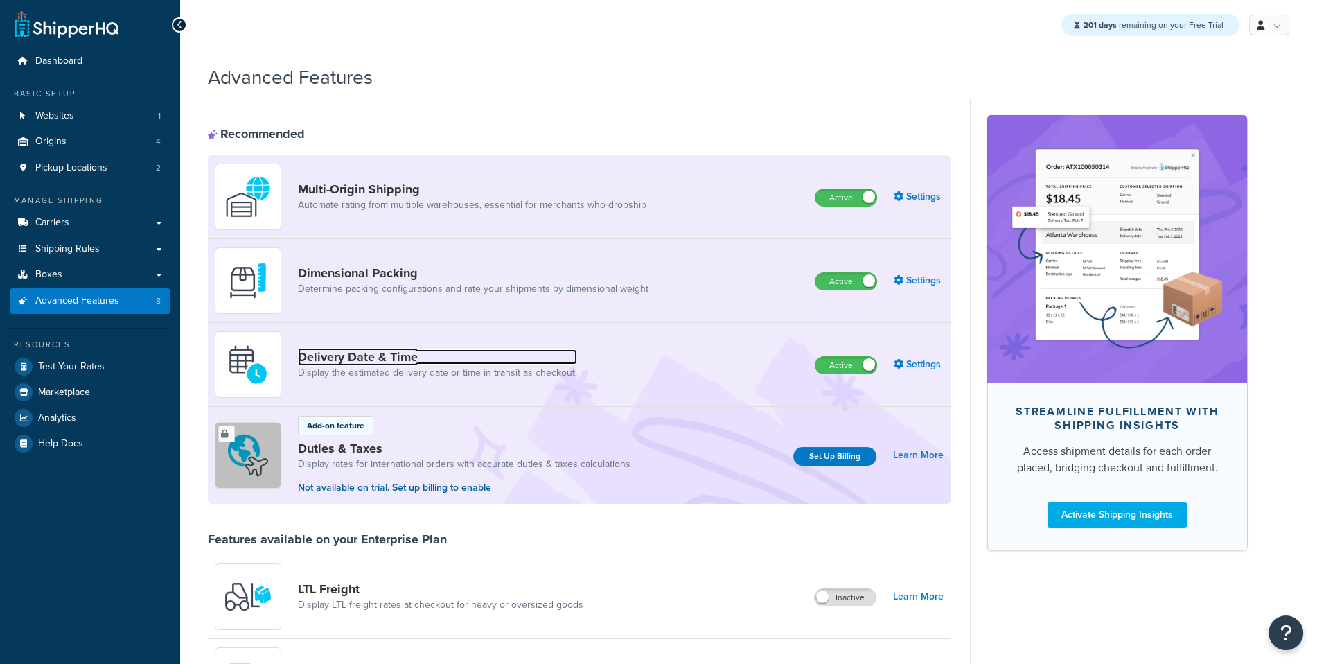
click at [421, 360] on link "Delivery Date & Time" at bounding box center [437, 356] width 279 height 15
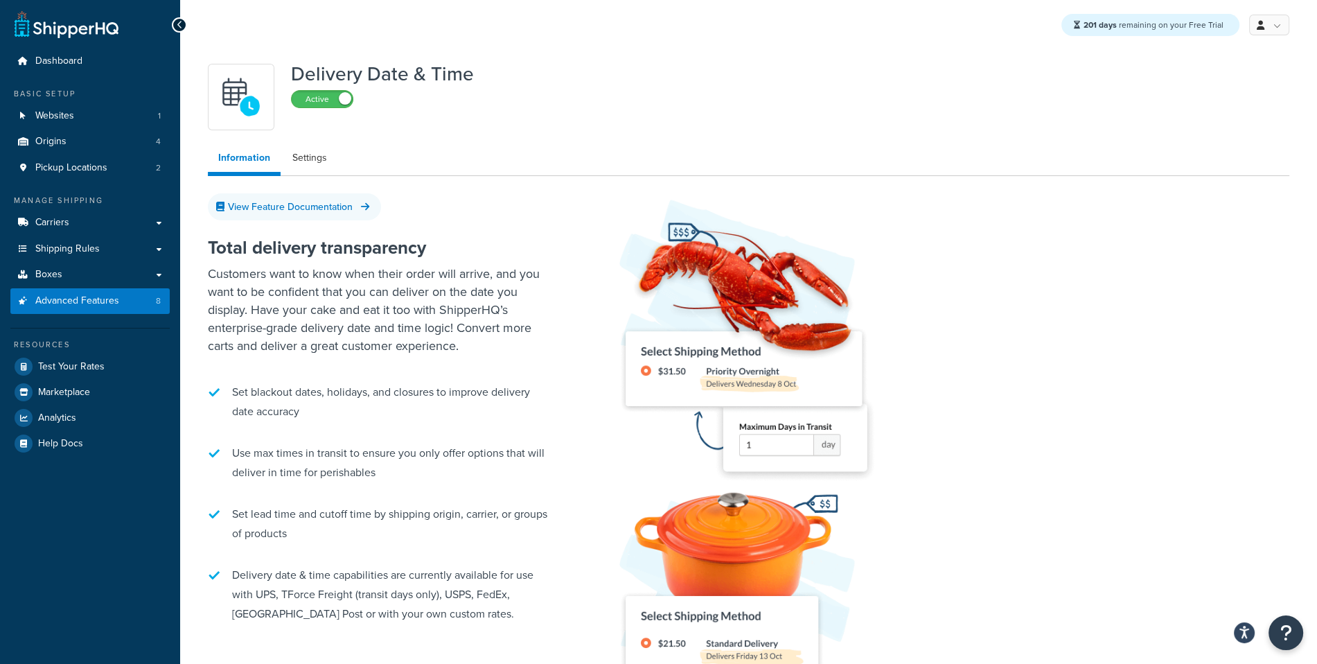
click at [339, 173] on ul "Information Settings" at bounding box center [749, 160] width 1082 height 32
click at [300, 168] on link "Settings" at bounding box center [309, 158] width 55 height 28
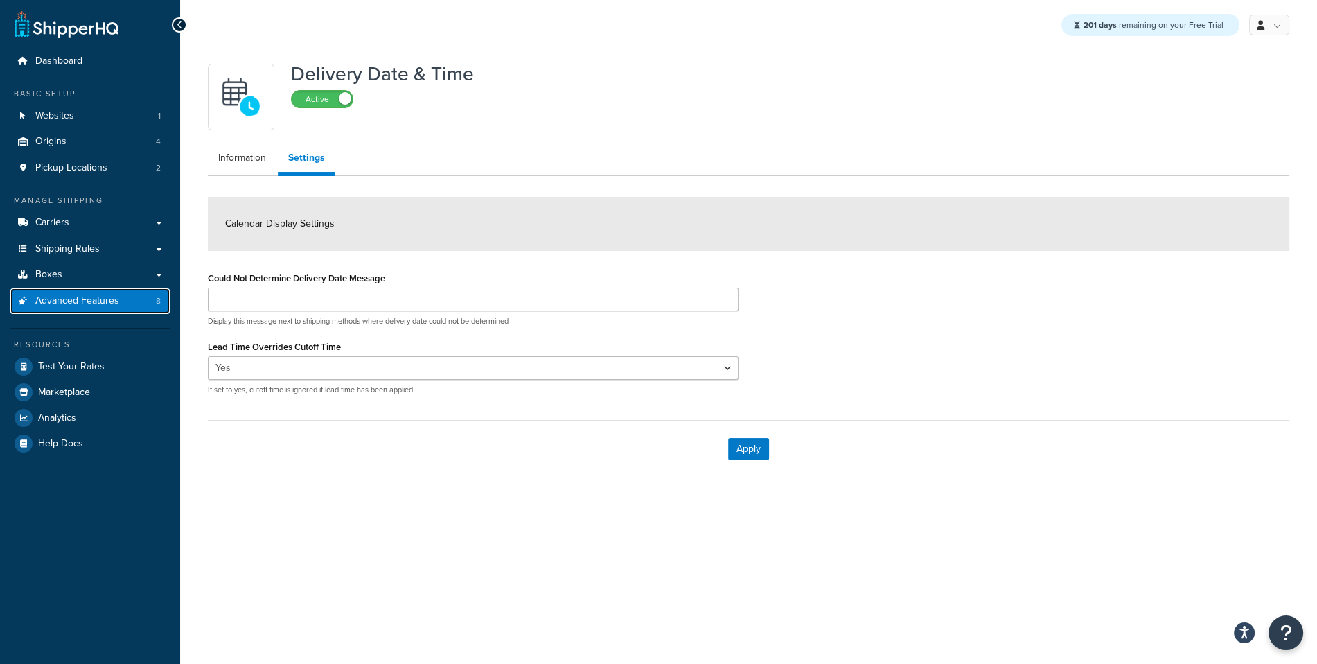
click at [130, 301] on link "Advanced Features 8" at bounding box center [89, 301] width 159 height 26
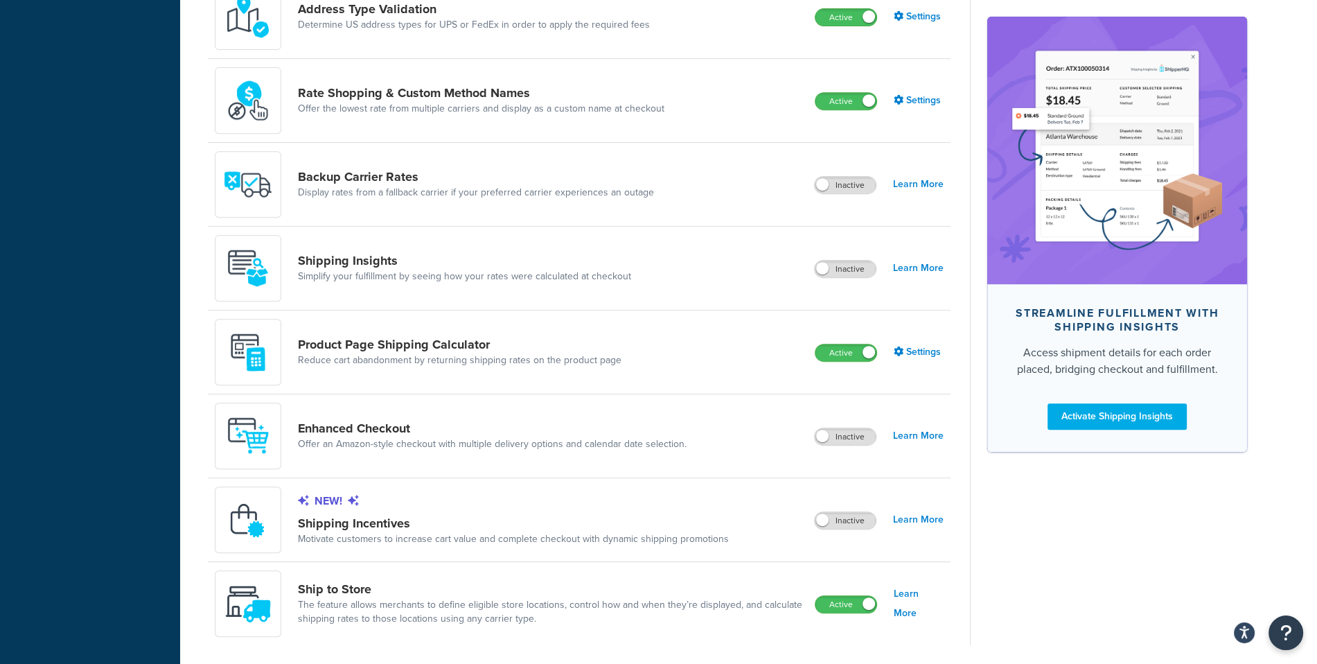
scroll to position [794, 0]
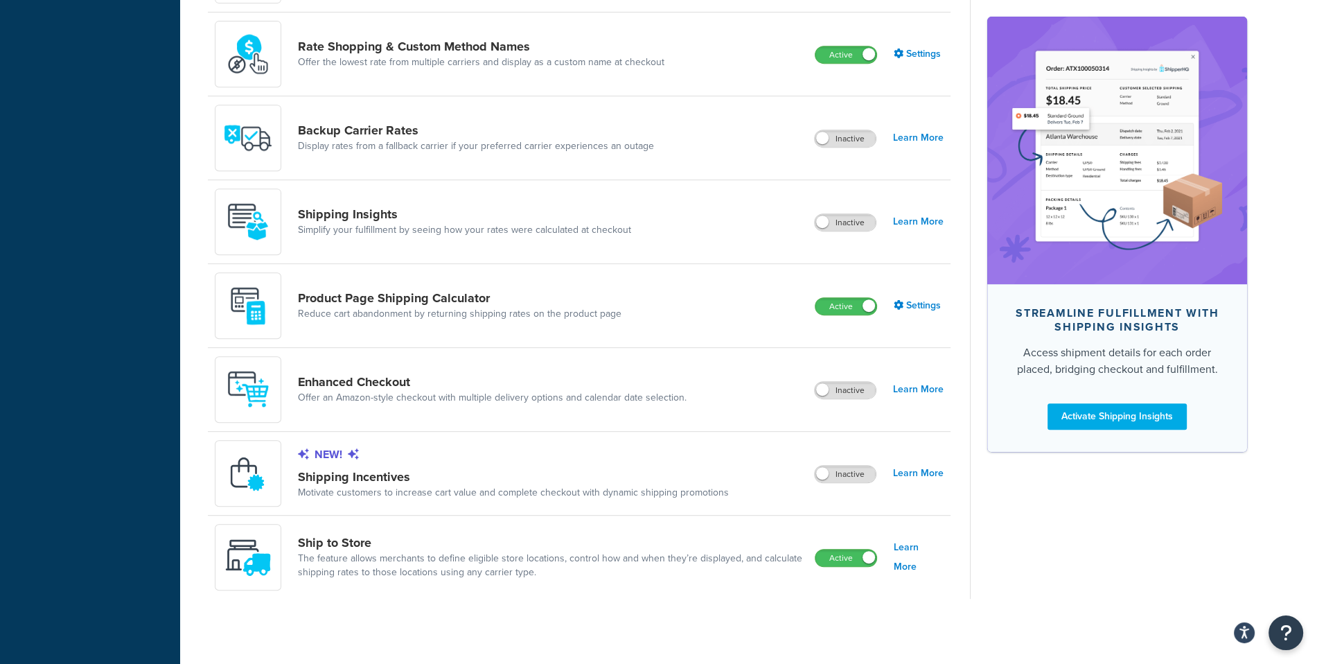
click at [837, 382] on label "Inactive" at bounding box center [845, 390] width 61 height 17
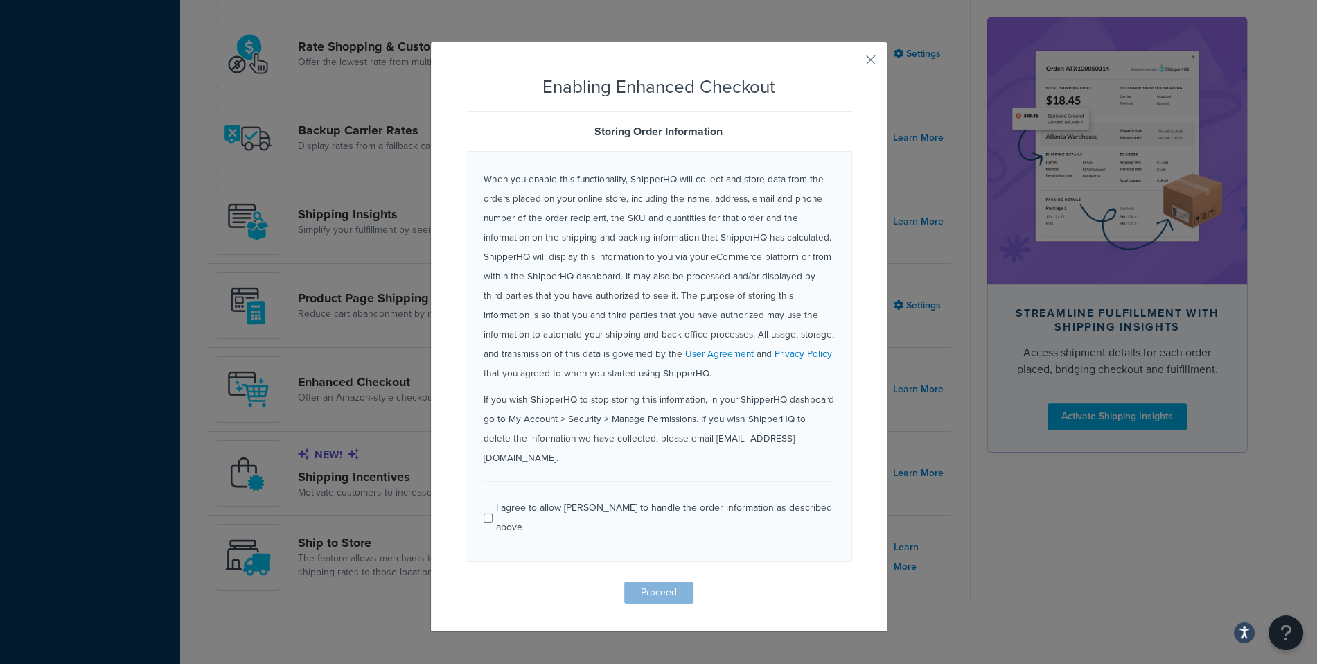
click at [640, 498] on div "I agree to allow [PERSON_NAME] to handle the order information as described abo…" at bounding box center [664, 517] width 337 height 39
click at [493, 513] on input "I agree to allow [PERSON_NAME] to handle the order information as described abo…" at bounding box center [489, 518] width 10 height 10
checkbox input "true"
click at [671, 581] on button "Proceed" at bounding box center [658, 592] width 69 height 22
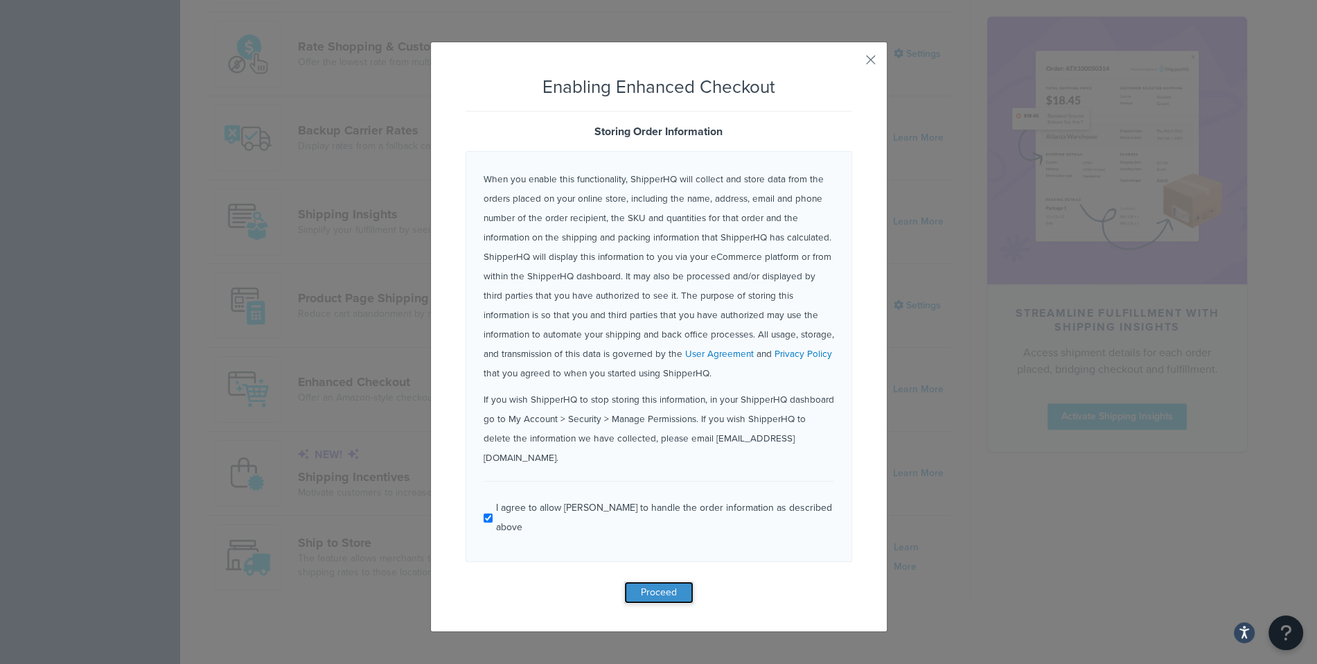
click at [678, 581] on button "Proceed" at bounding box center [658, 592] width 69 height 22
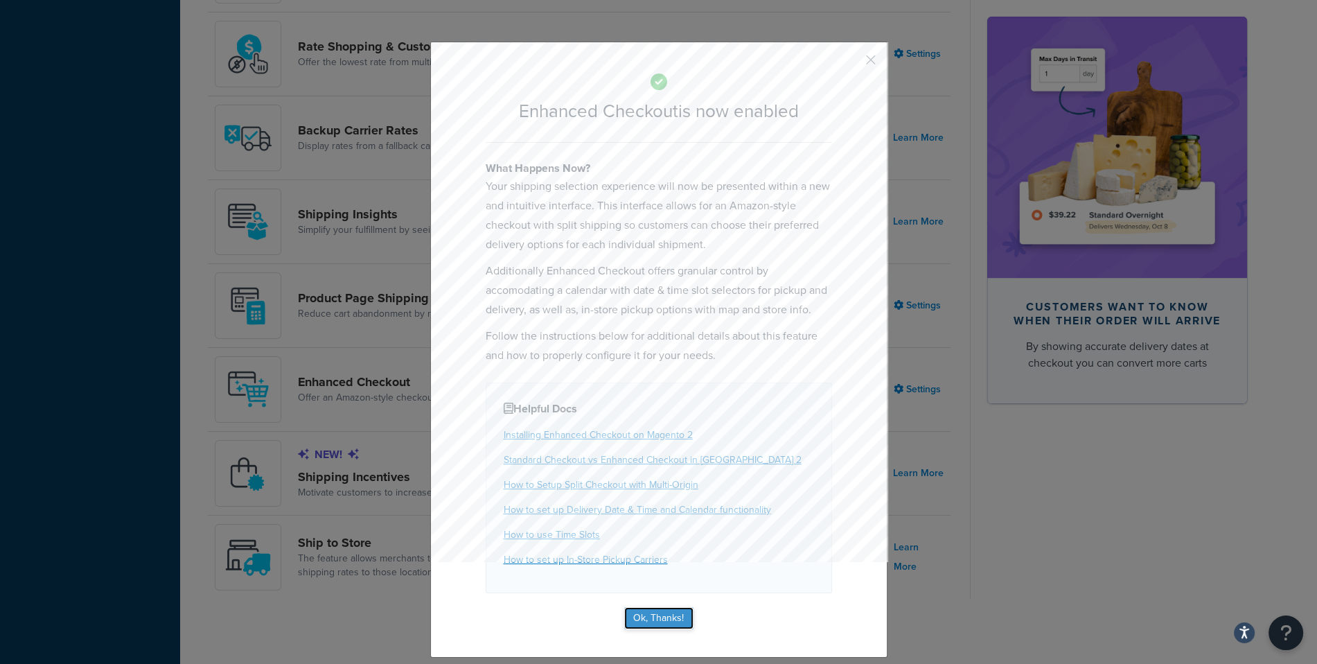
click at [653, 612] on button "Ok, Thanks!" at bounding box center [658, 618] width 69 height 22
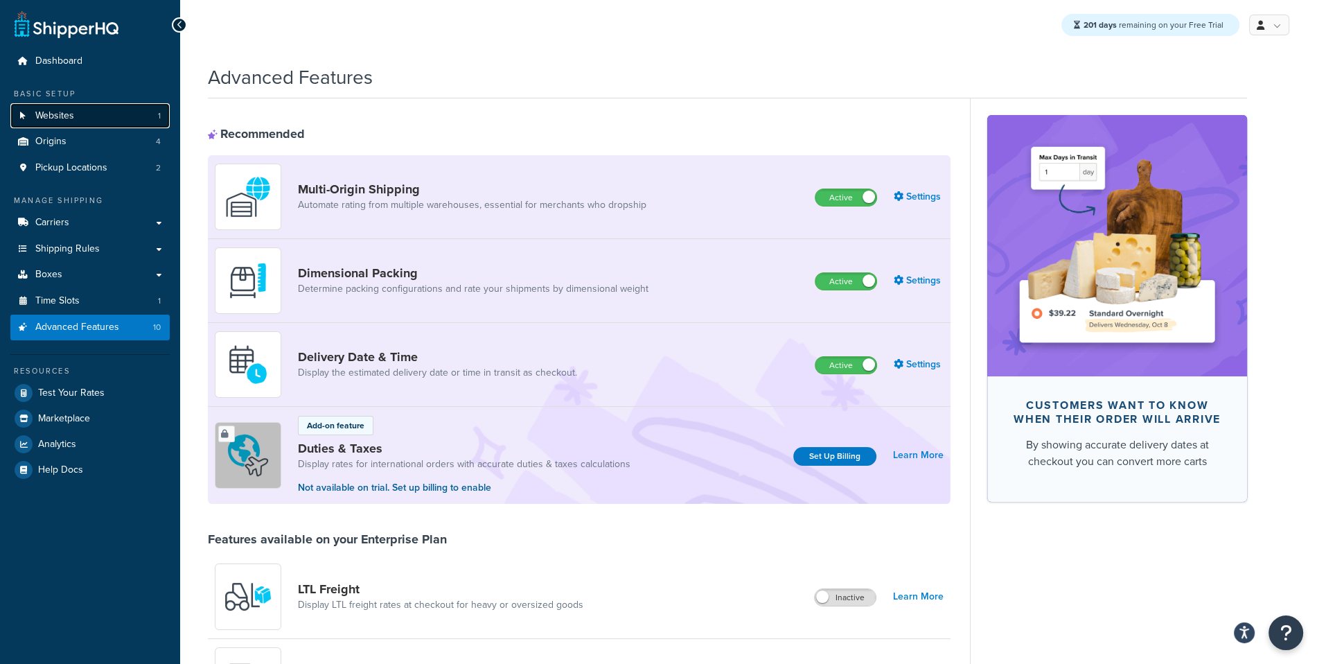
click at [131, 118] on link "Websites 1" at bounding box center [89, 116] width 159 height 26
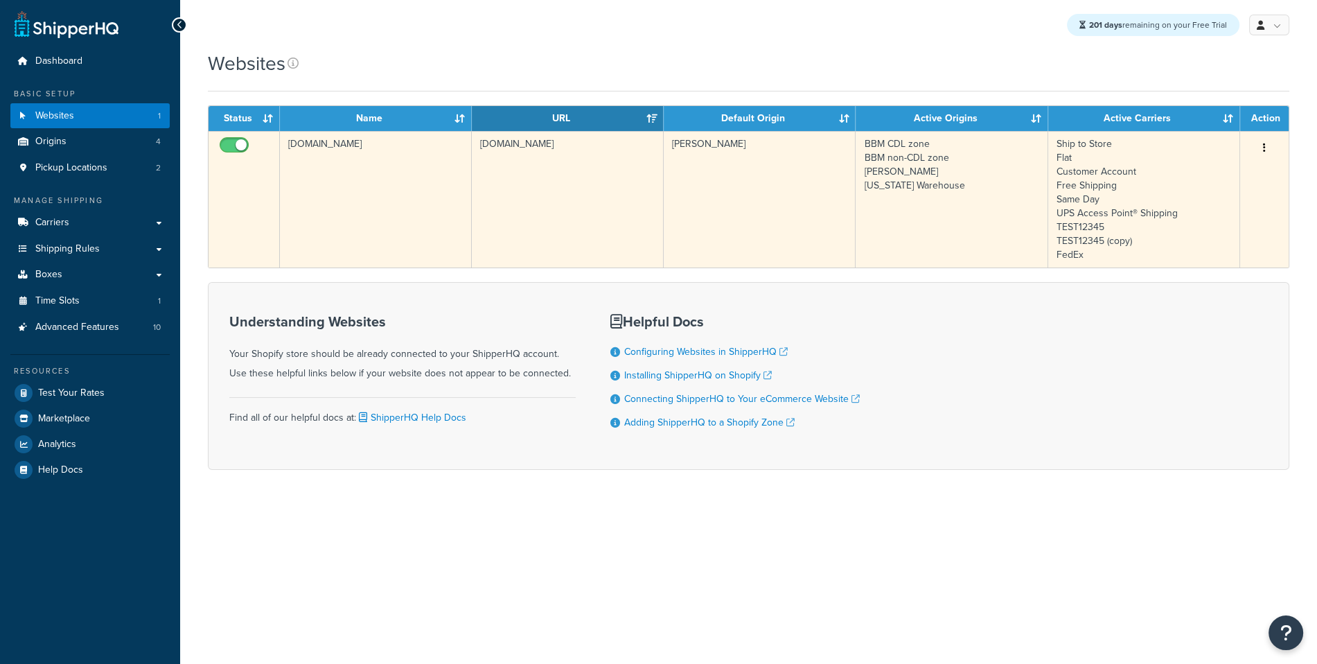
click at [516, 218] on td "[DOMAIN_NAME]" at bounding box center [568, 199] width 192 height 136
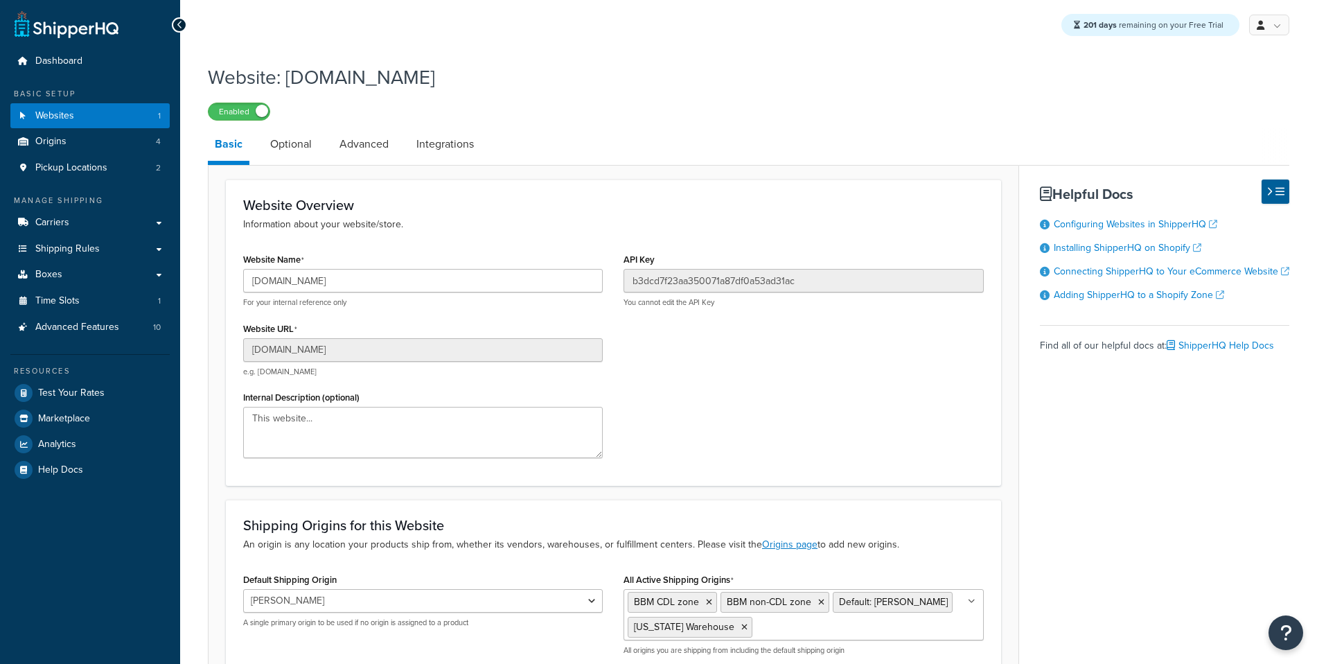
select select "164408"
click at [302, 157] on link "Optional" at bounding box center [290, 143] width 55 height 33
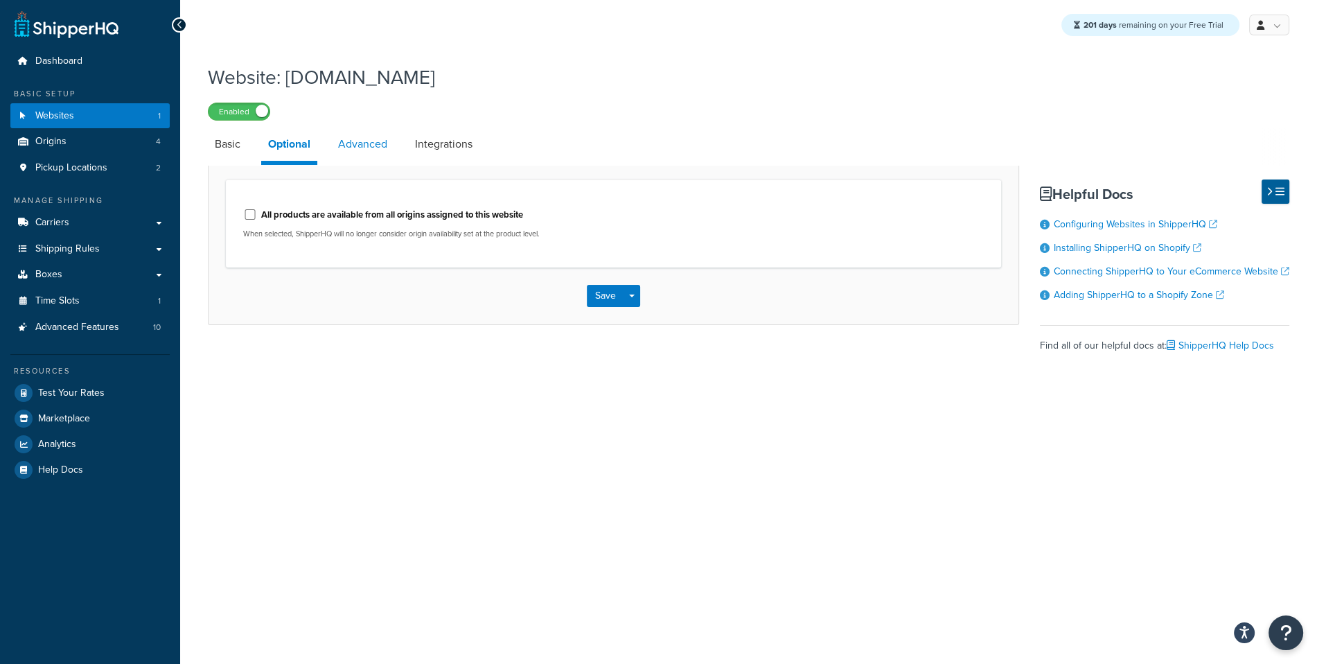
click at [362, 146] on link "Advanced" at bounding box center [362, 143] width 63 height 33
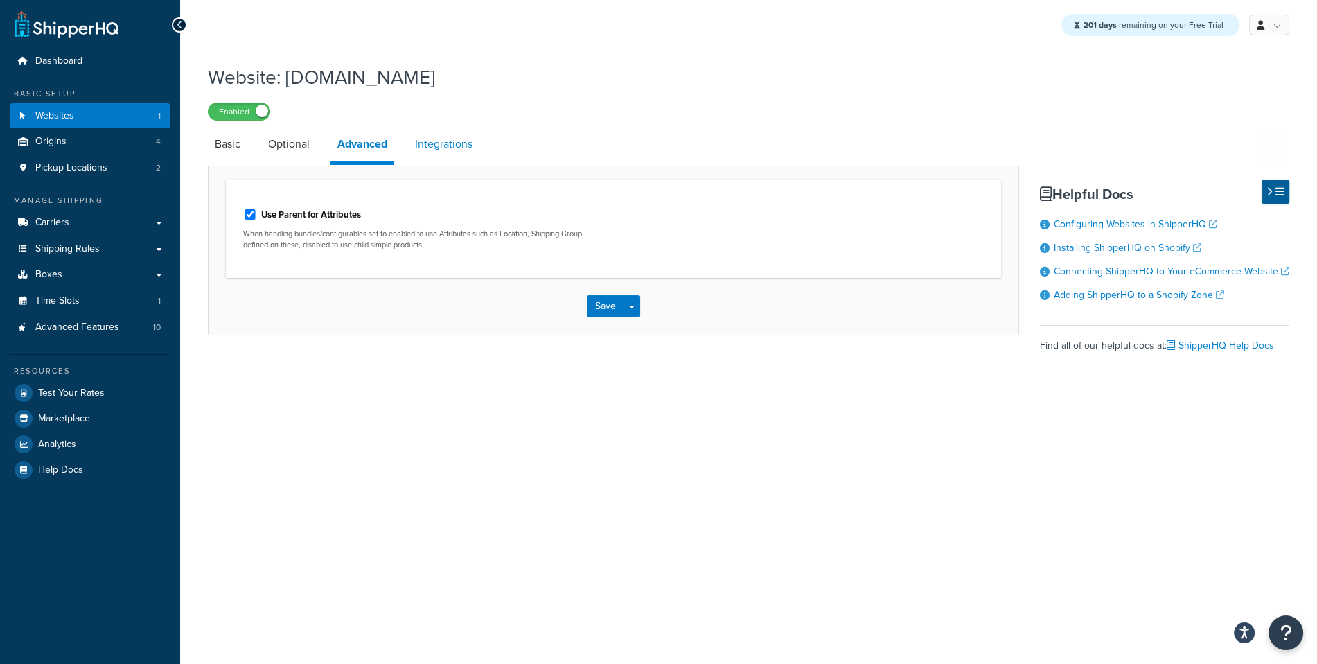
click at [425, 148] on link "Integrations" at bounding box center [443, 143] width 71 height 33
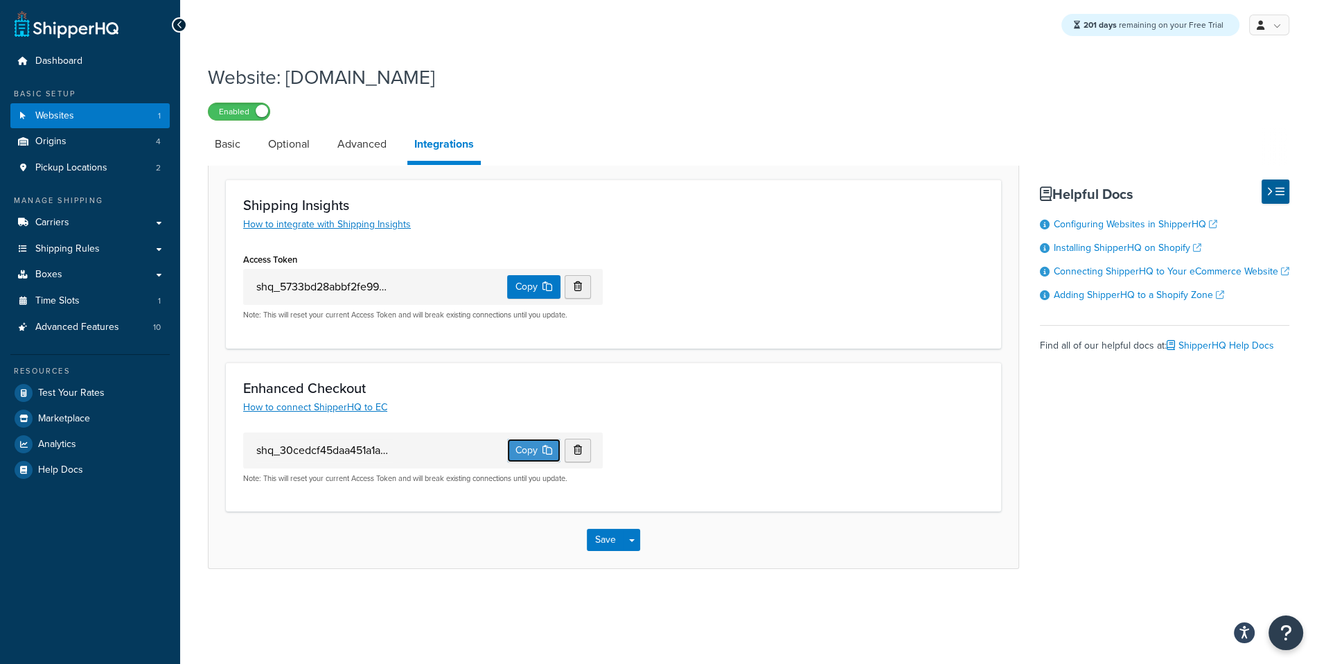
click at [519, 452] on button "Copy" at bounding box center [533, 451] width 53 height 24
click at [515, 445] on button "Copy" at bounding box center [533, 451] width 53 height 24
click at [534, 458] on button "Copy" at bounding box center [533, 451] width 53 height 24
click at [101, 226] on link "Carriers" at bounding box center [89, 223] width 159 height 26
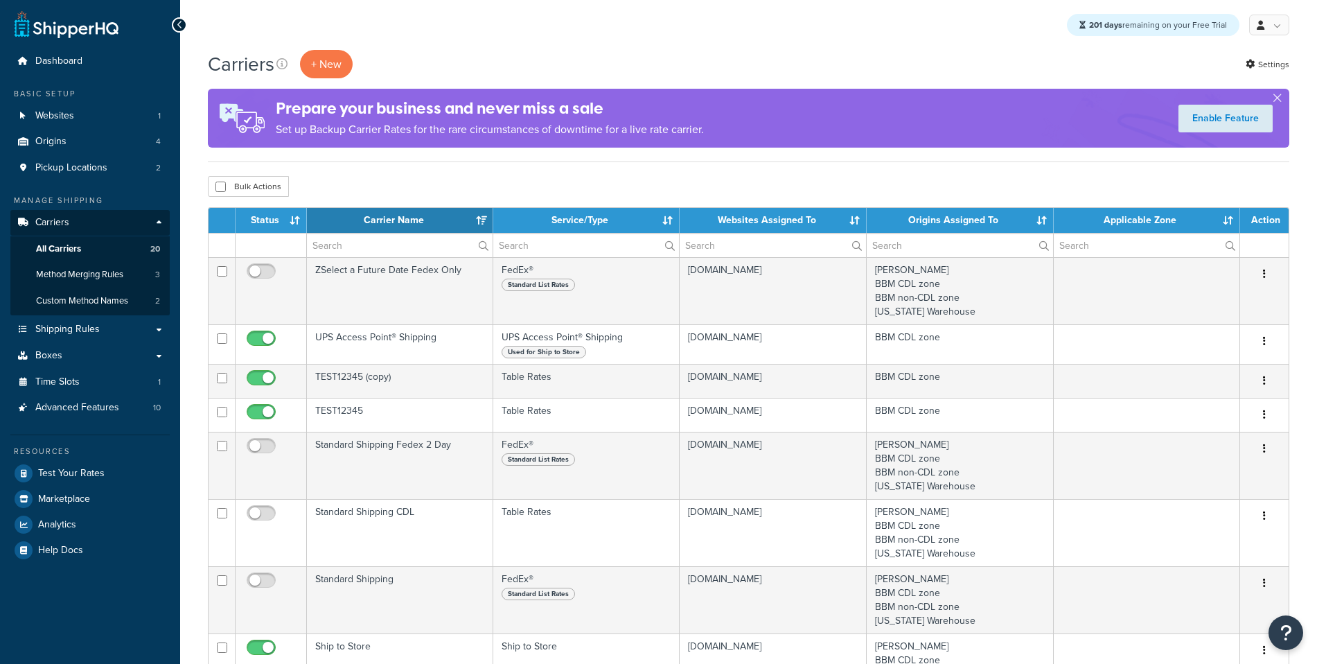
select select "15"
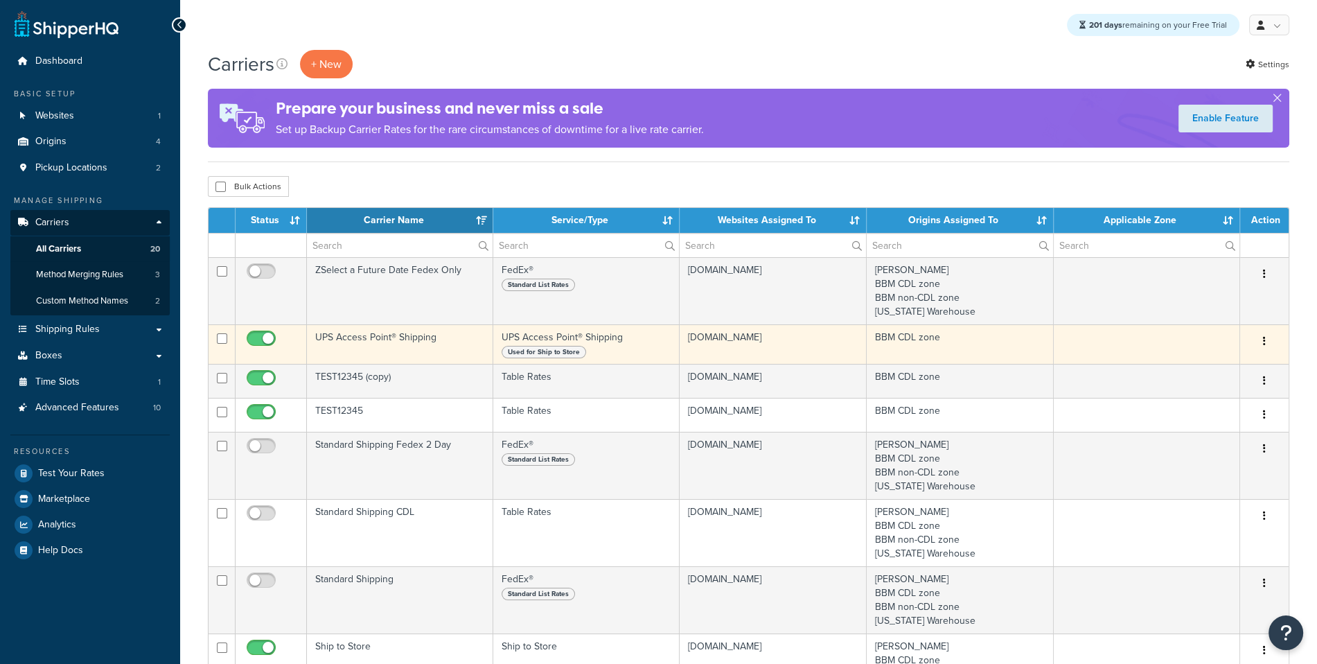
click at [254, 336] on input "checkbox" at bounding box center [263, 341] width 38 height 17
checkbox input "false"
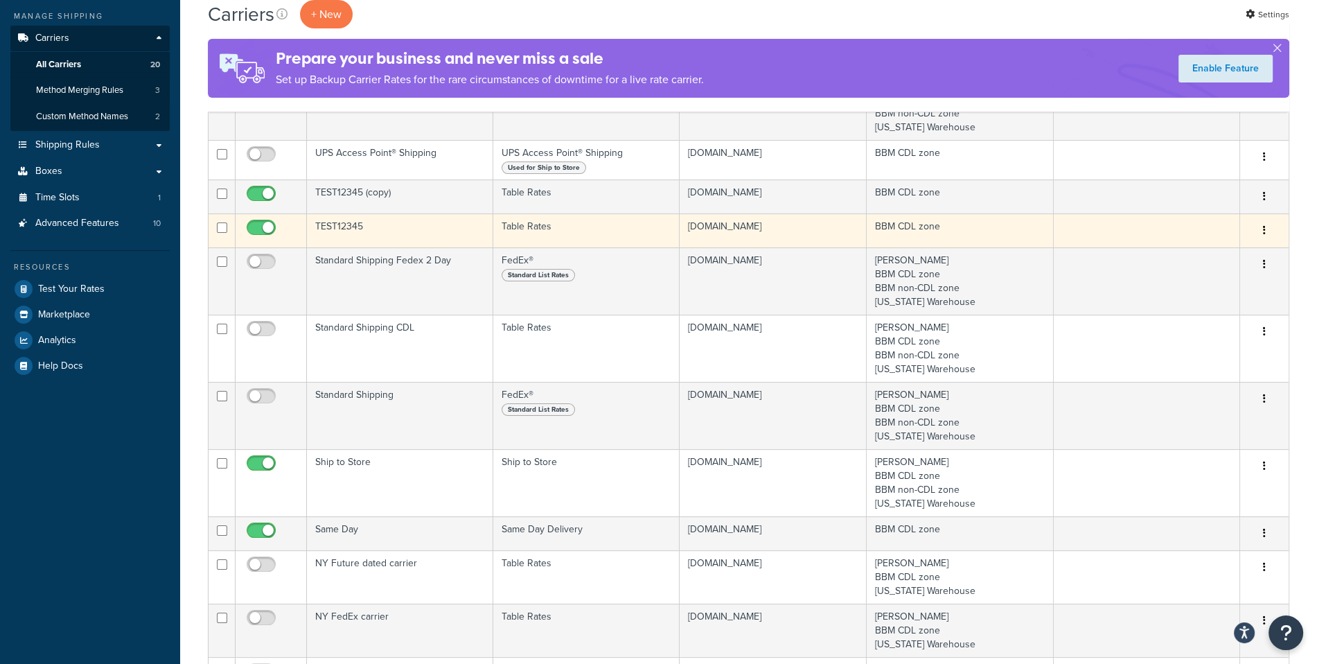
scroll to position [189, 0]
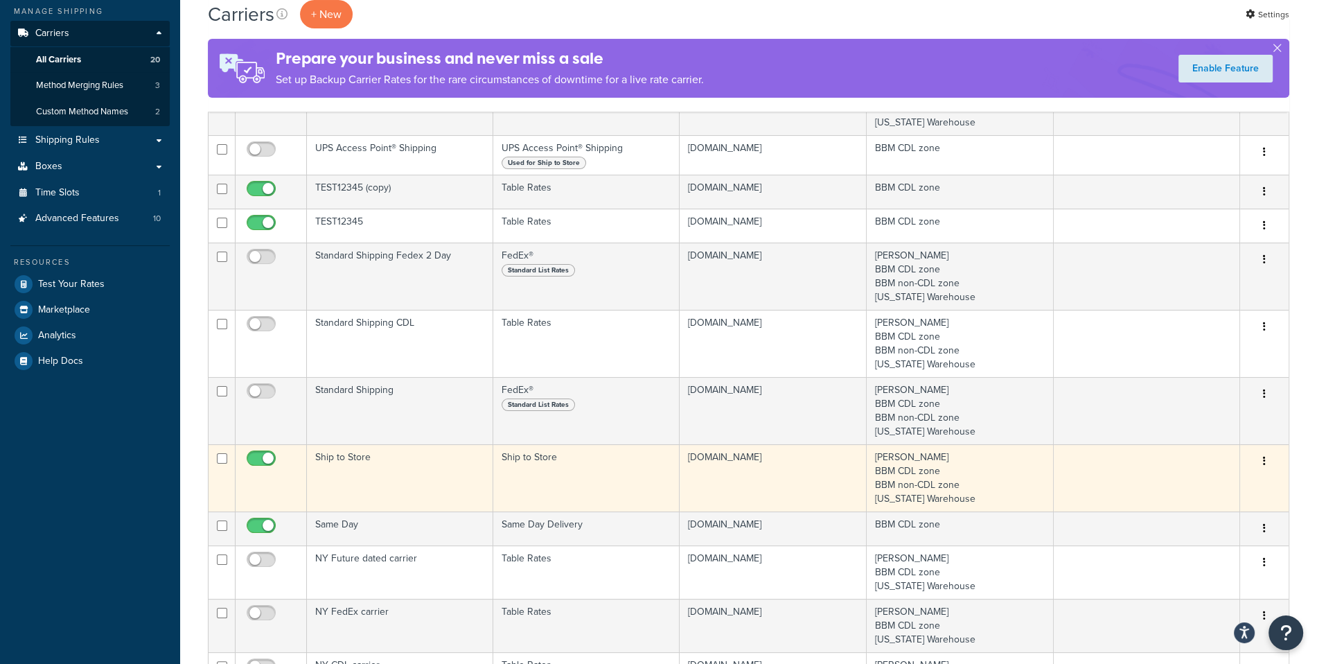
click at [281, 461] on td at bounding box center [271, 477] width 71 height 67
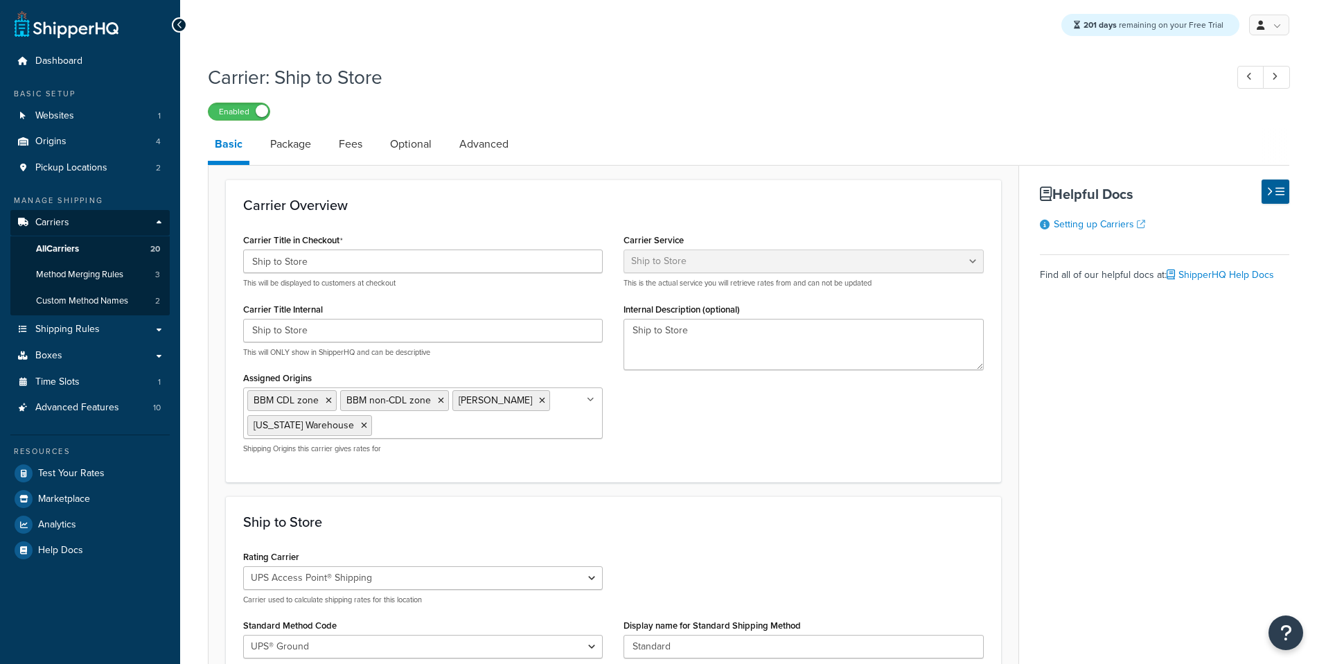
select select "shipToStore"
select select "162273"
select select "694411"
select select "694412"
click at [147, 243] on link "All Carriers 20" at bounding box center [89, 249] width 159 height 26
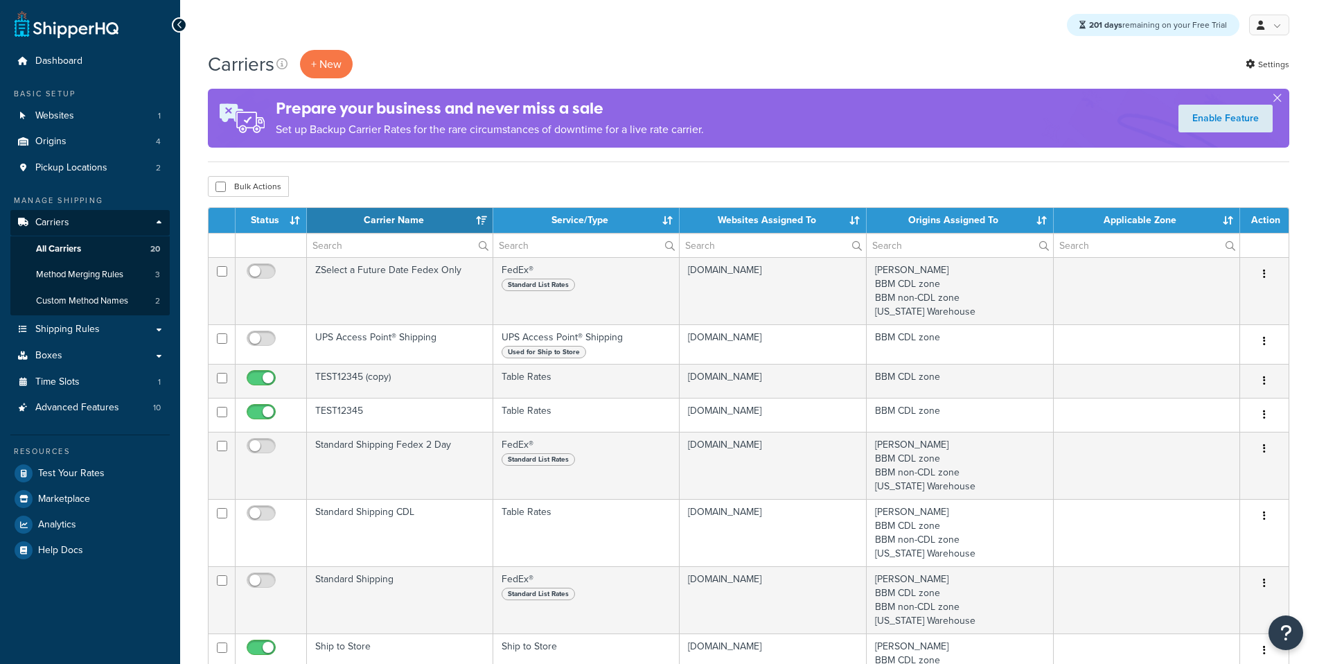
select select "15"
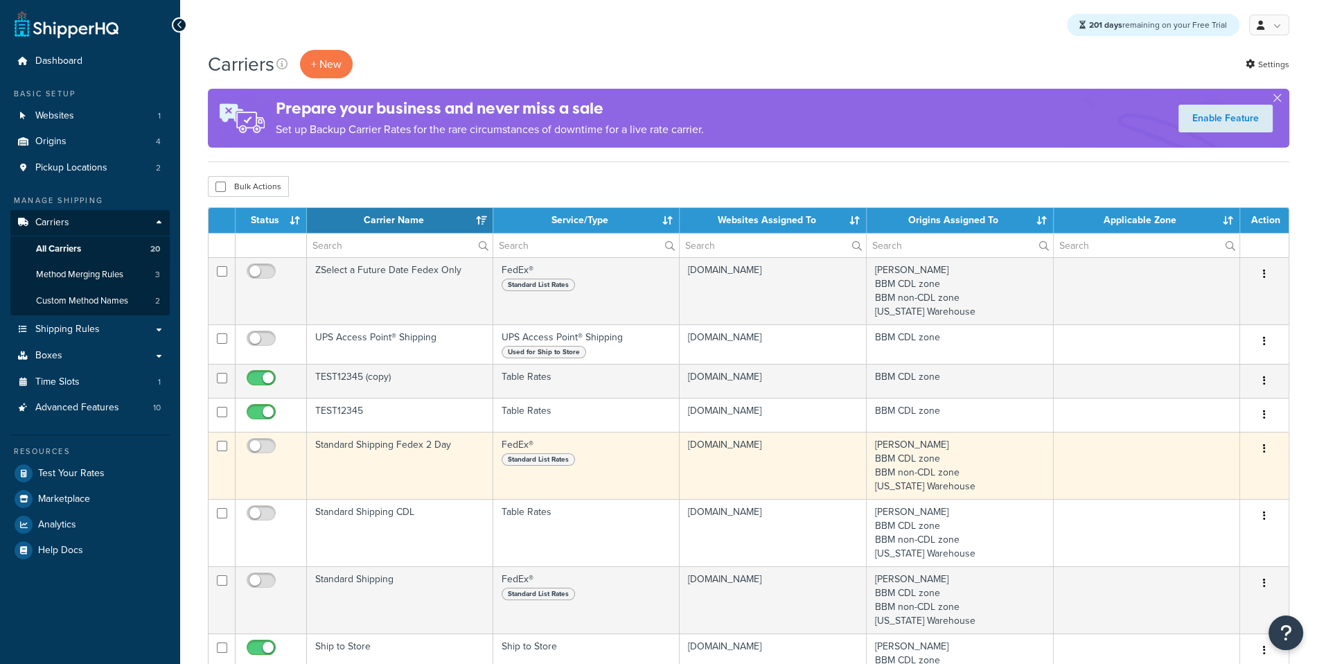
scroll to position [37, 0]
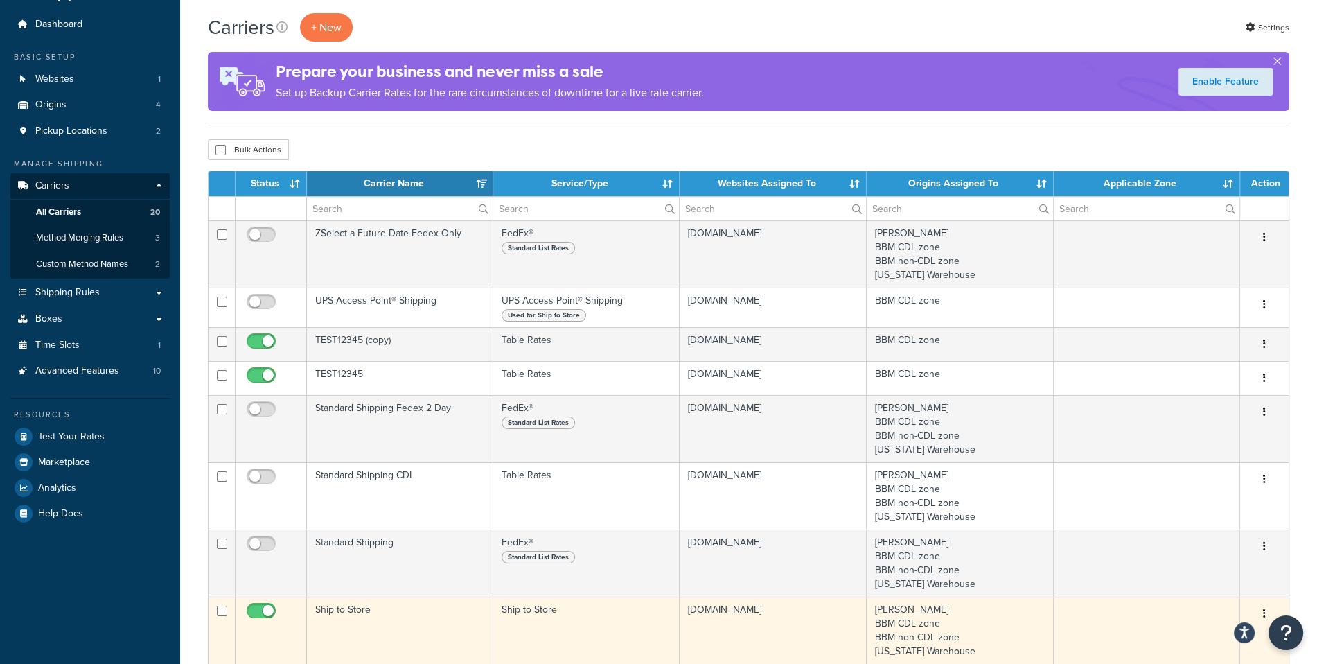
drag, startPoint x: 268, startPoint y: 620, endPoint x: 252, endPoint y: 608, distance: 20.2
click at [267, 620] on input "checkbox" at bounding box center [263, 614] width 38 height 17
checkbox input "false"
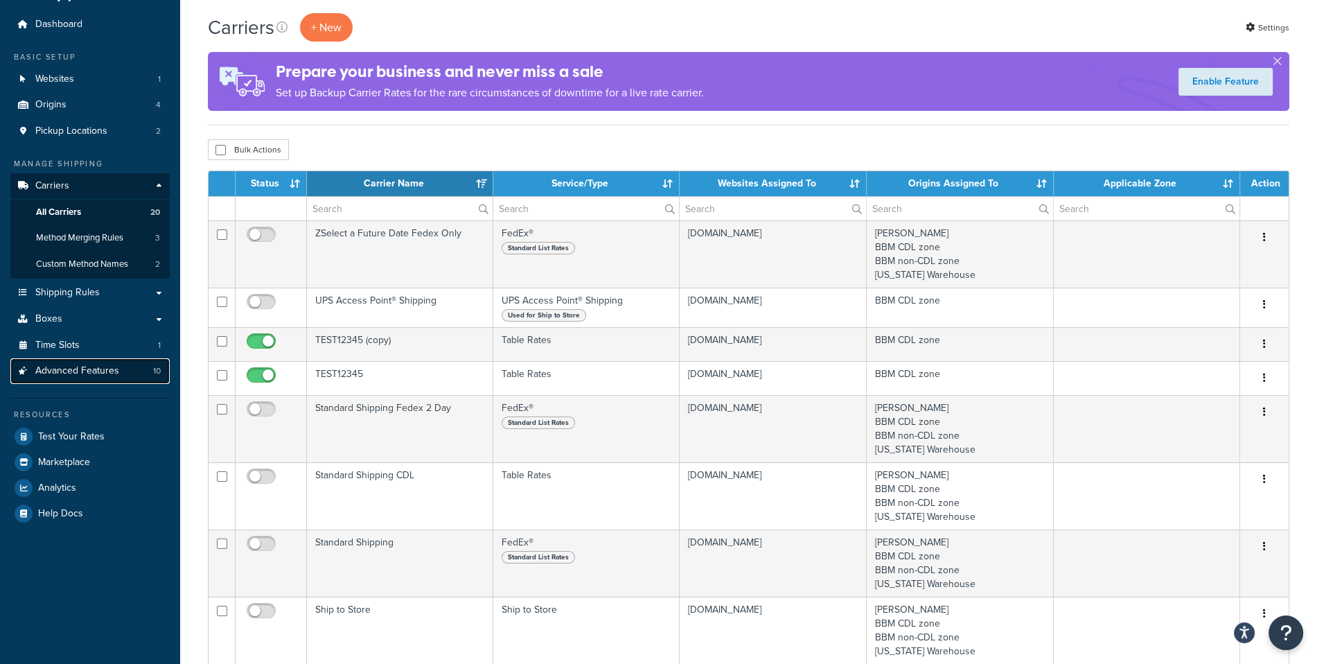
click at [132, 383] on link "Advanced Features 10" at bounding box center [89, 371] width 159 height 26
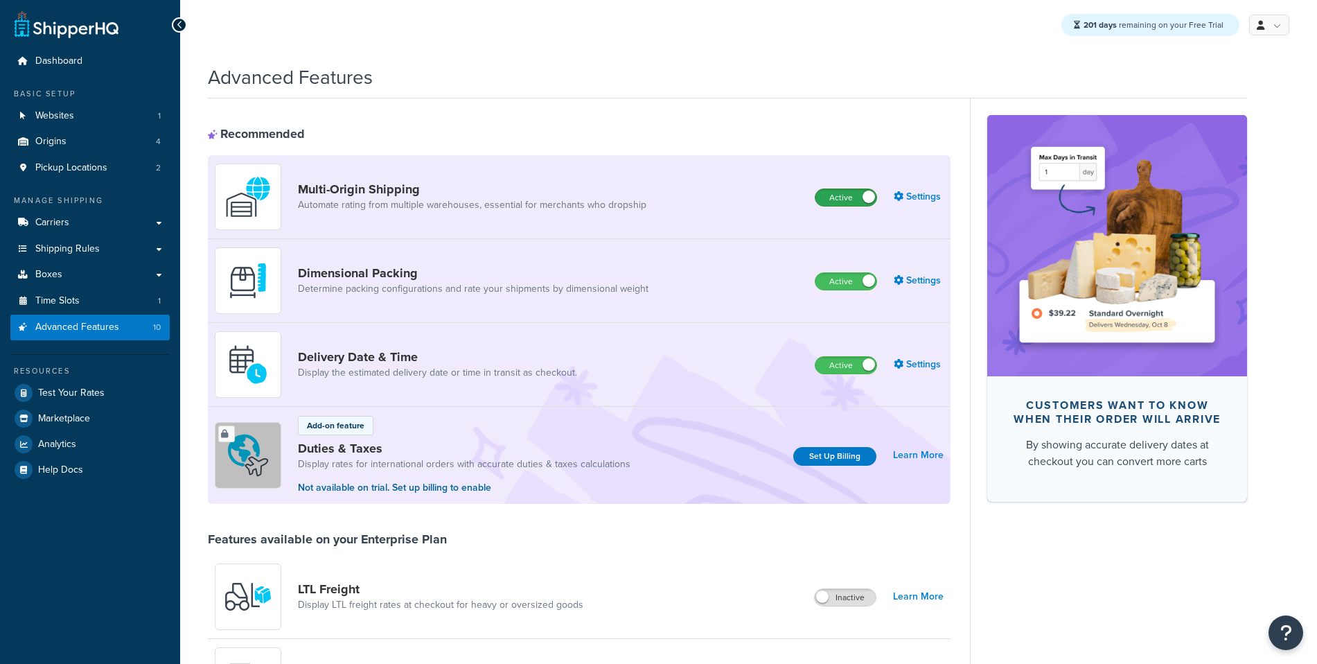
scroll to position [1, 0]
click at [847, 193] on label "Active" at bounding box center [845, 196] width 61 height 17
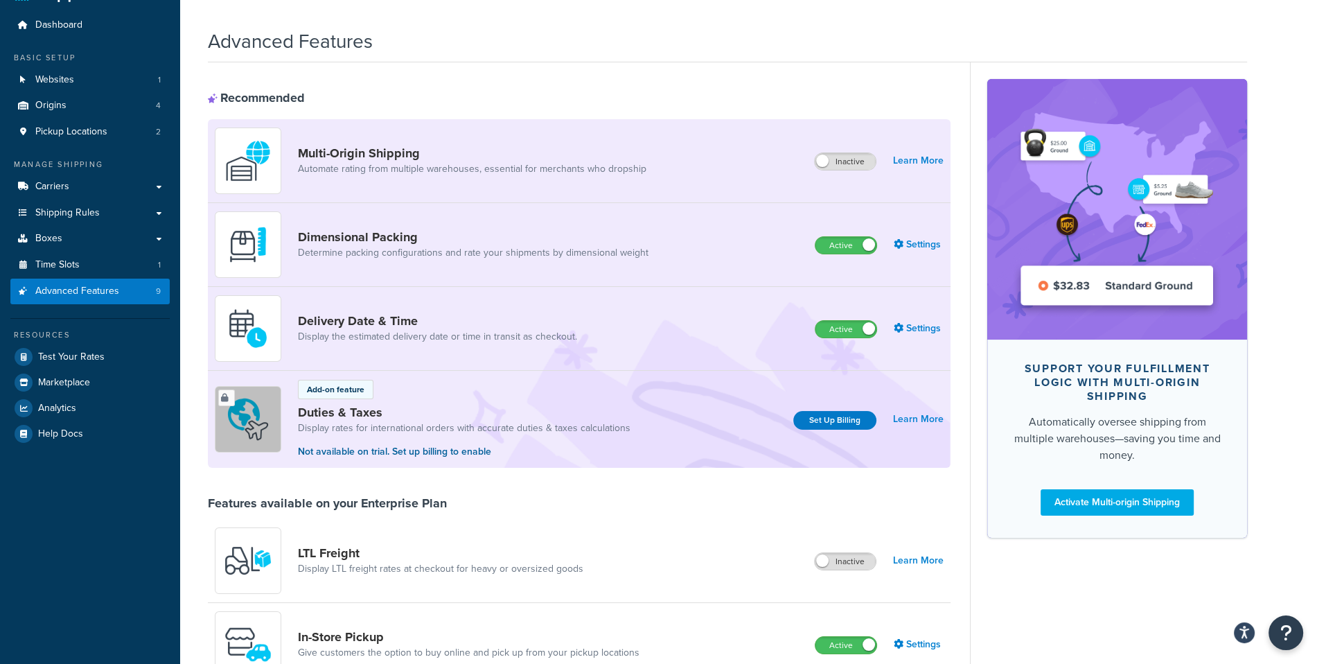
scroll to position [0, 0]
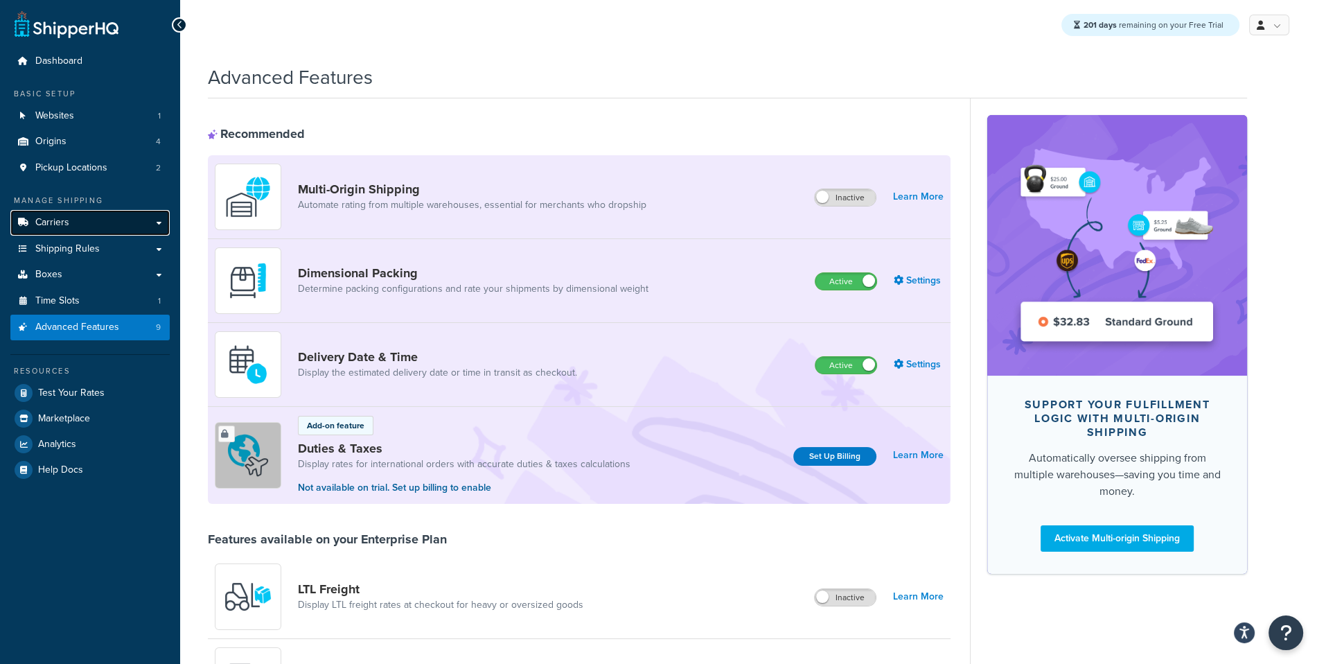
click at [135, 225] on link "Carriers" at bounding box center [89, 223] width 159 height 26
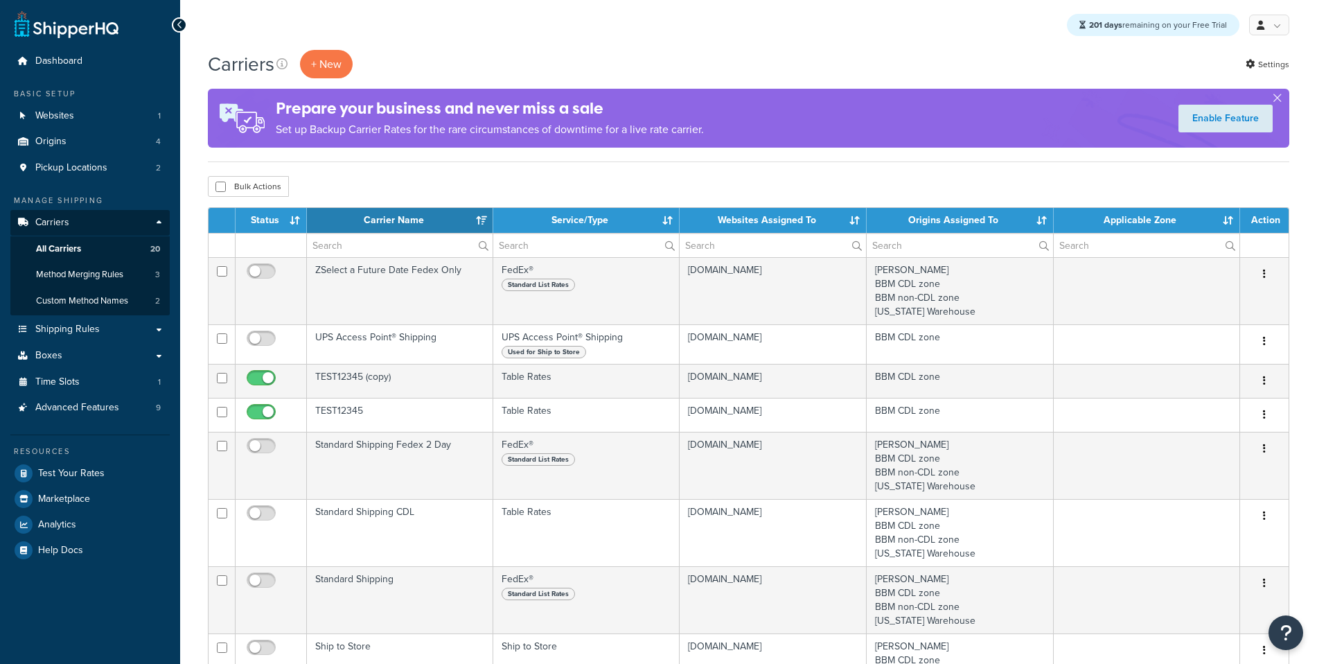
select select "15"
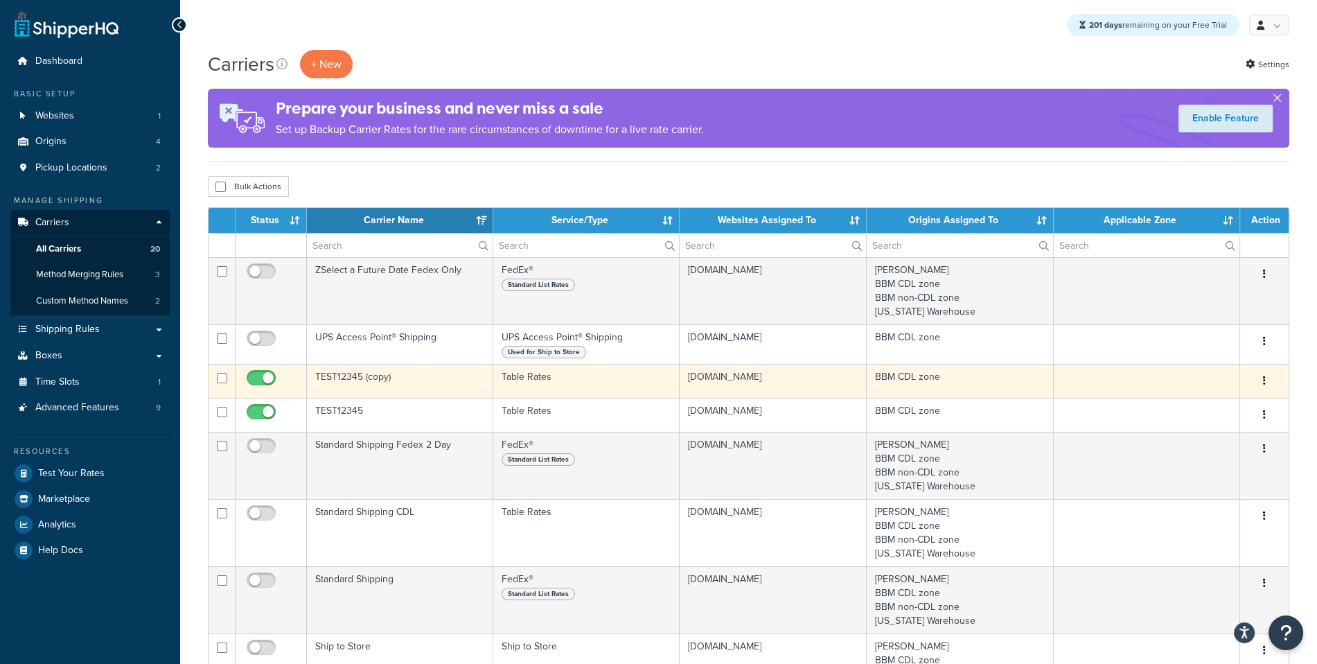
click at [797, 386] on td "[DOMAIN_NAME]" at bounding box center [773, 381] width 187 height 34
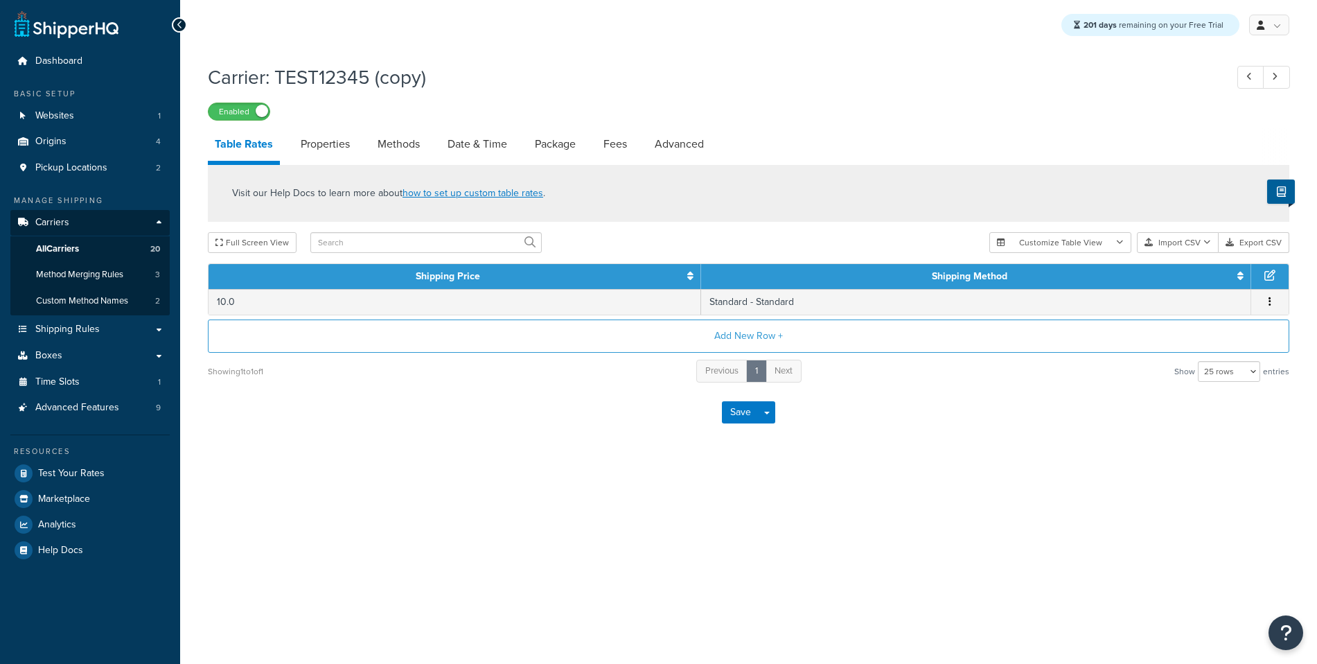
select select "25"
click at [334, 157] on link "Properties" at bounding box center [325, 143] width 63 height 33
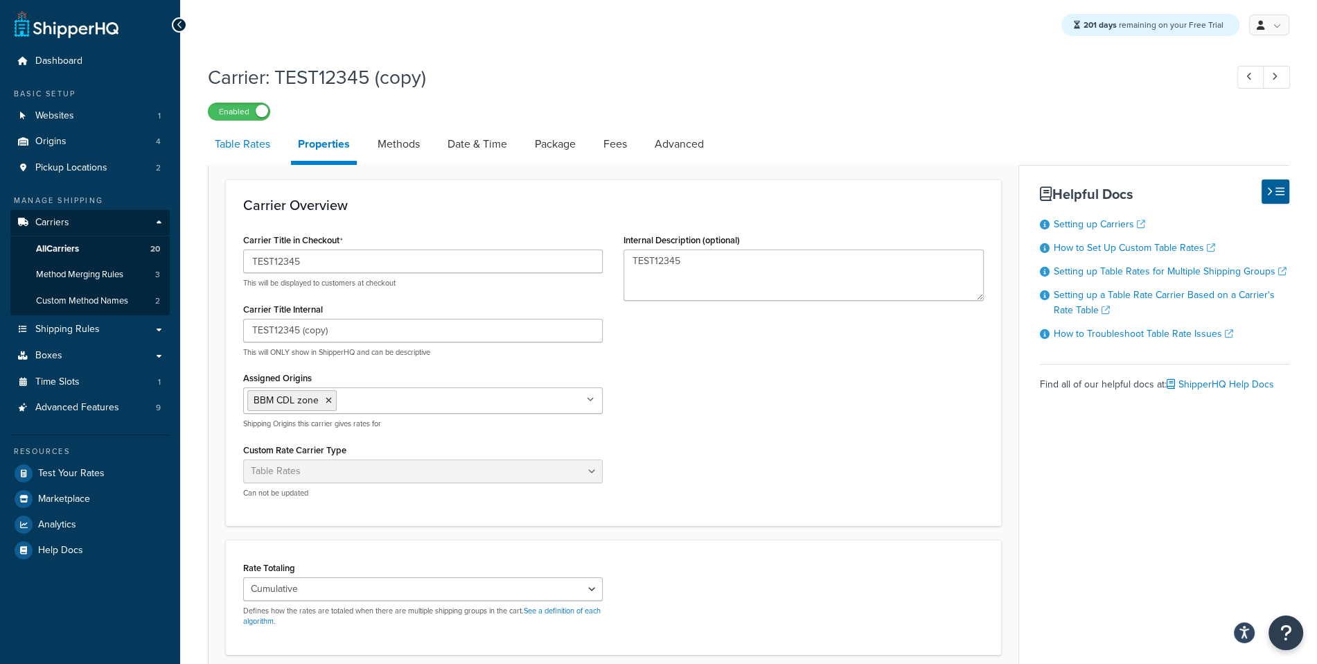
click at [222, 157] on link "Table Rates" at bounding box center [242, 143] width 69 height 33
select select "25"
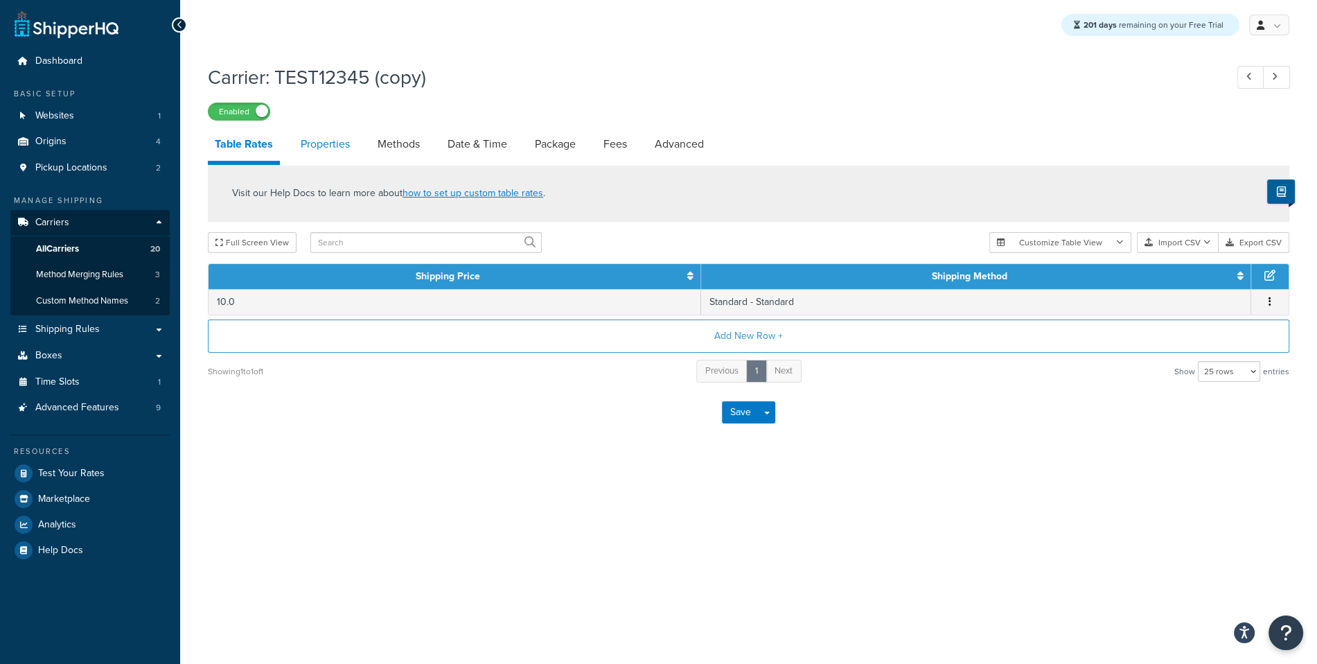
click at [329, 141] on link "Properties" at bounding box center [325, 143] width 63 height 33
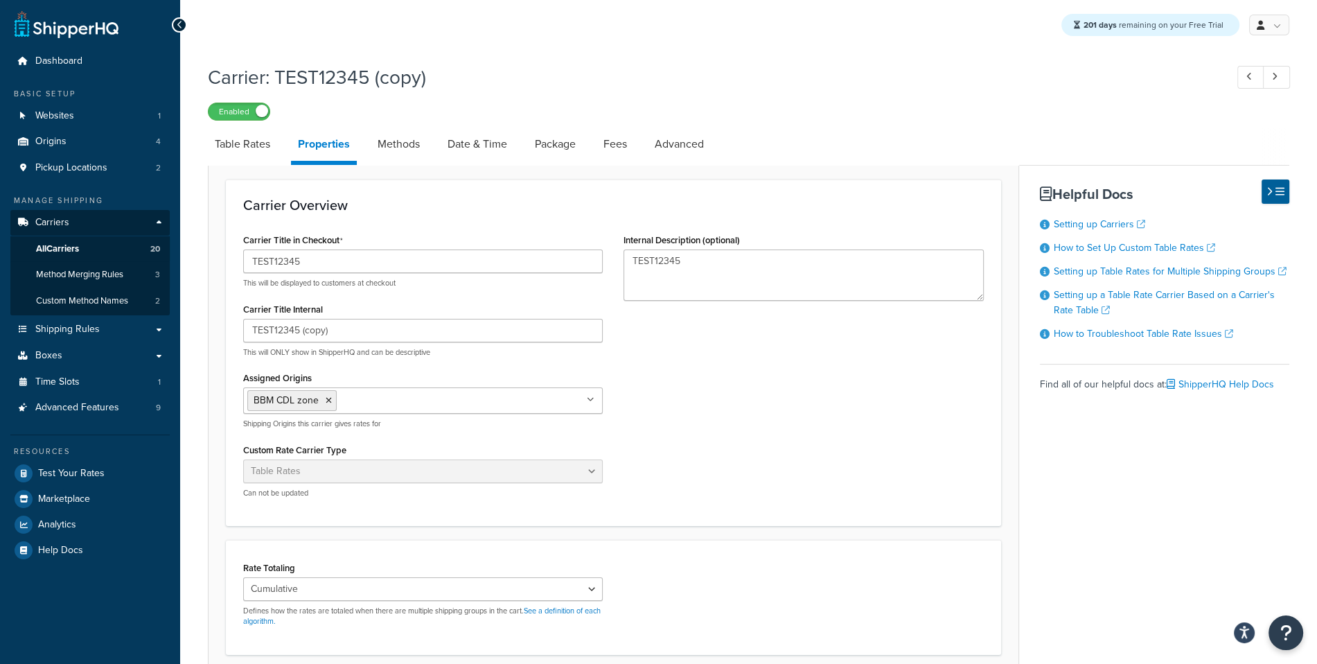
scroll to position [257, 0]
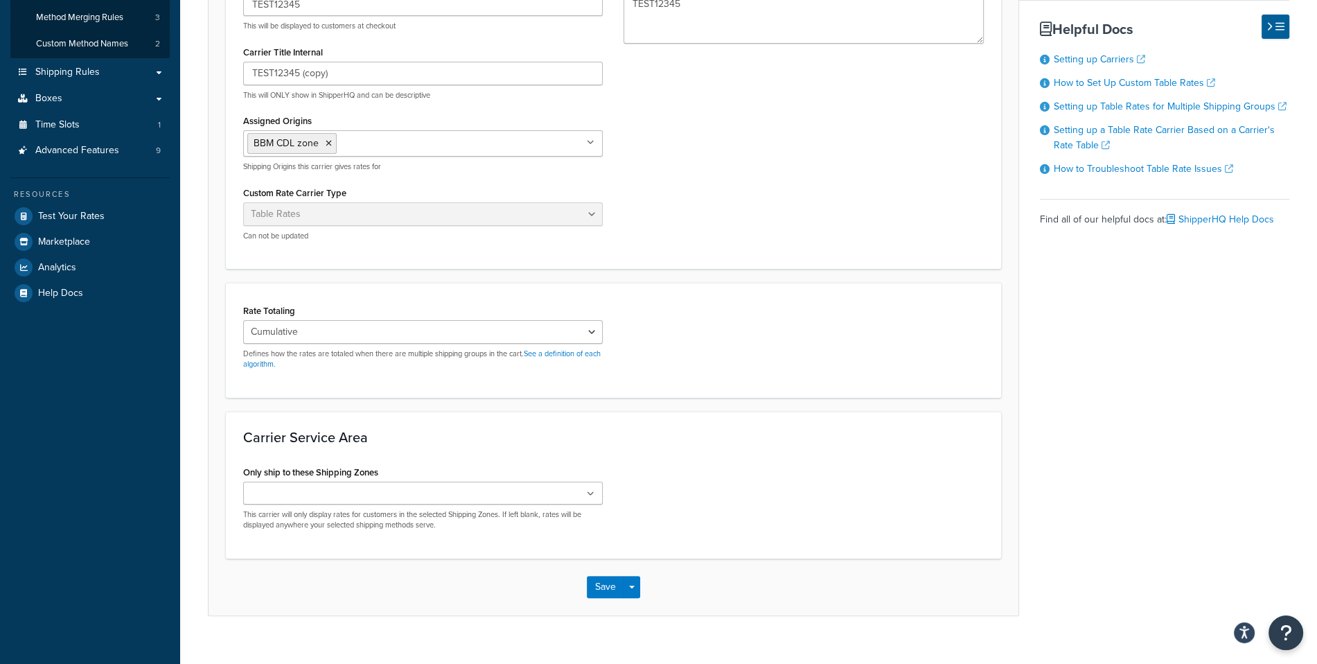
click at [436, 150] on input "Assigned Origins" at bounding box center [401, 142] width 123 height 15
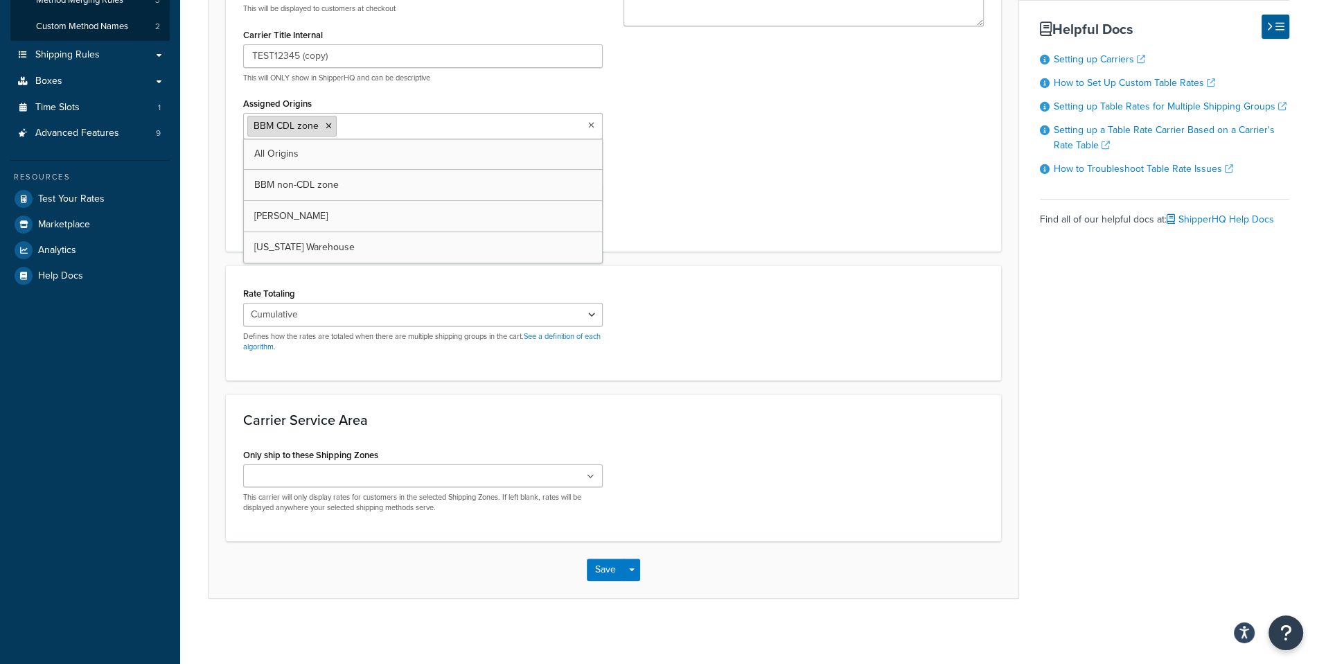
scroll to position [276, 0]
click at [312, 138] on link "All Origins" at bounding box center [423, 152] width 358 height 30
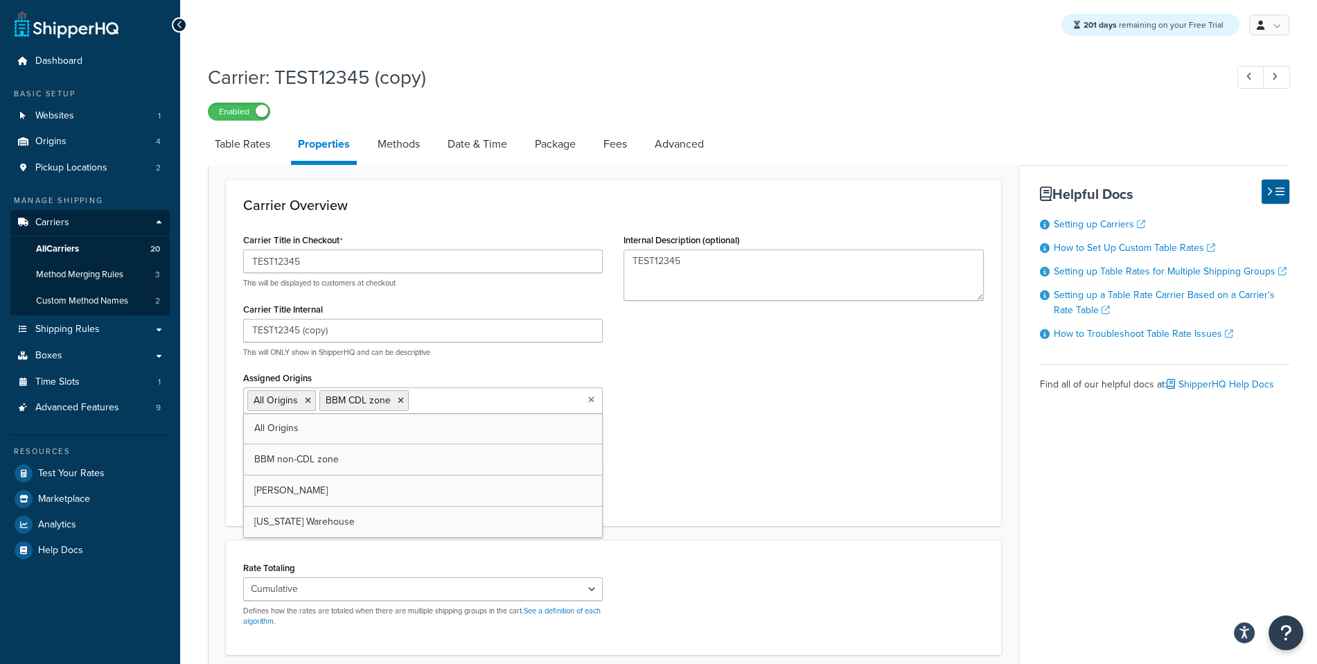
drag, startPoint x: 398, startPoint y: 398, endPoint x: 738, endPoint y: 399, distance: 340.2
click at [398, 398] on icon at bounding box center [401, 400] width 6 height 8
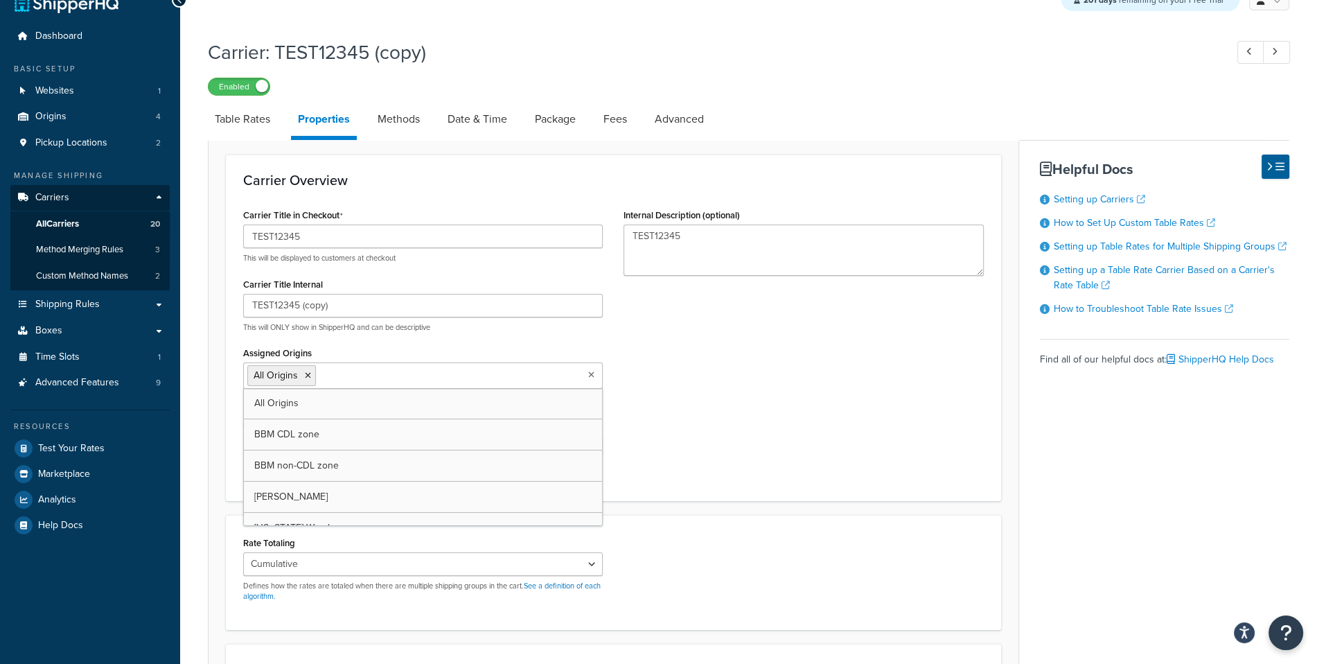
scroll to position [276, 0]
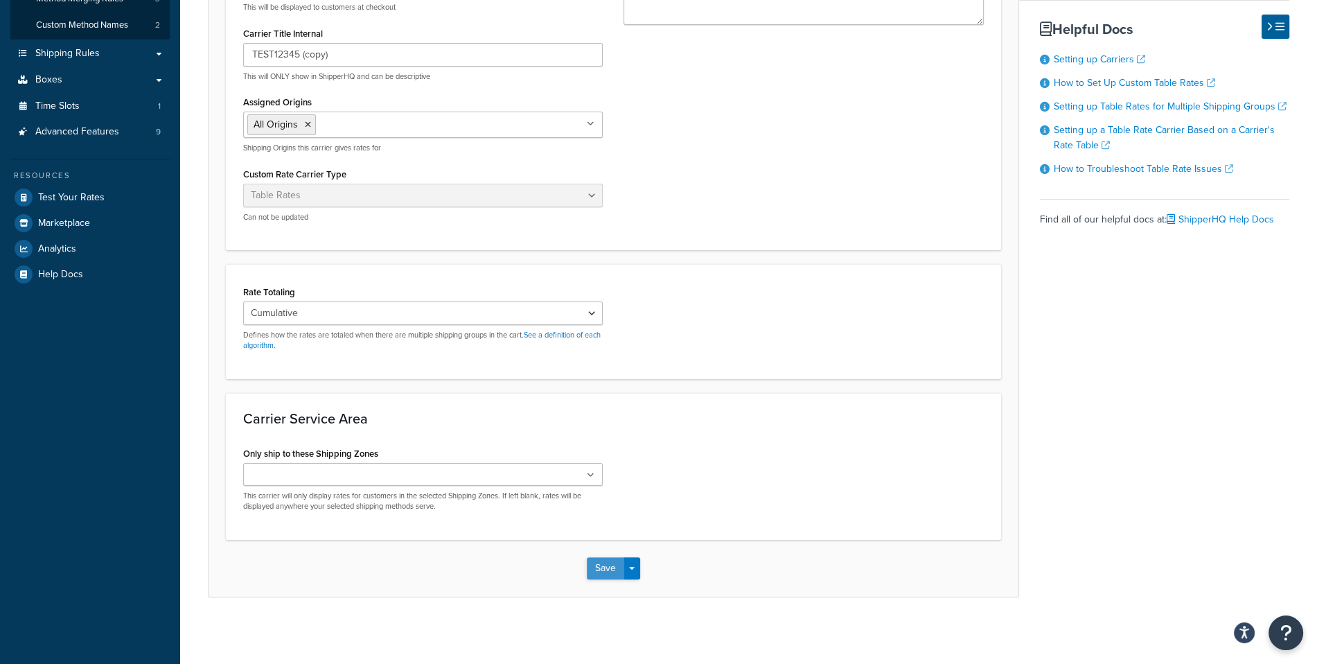
click at [594, 574] on button "Save" at bounding box center [605, 568] width 37 height 22
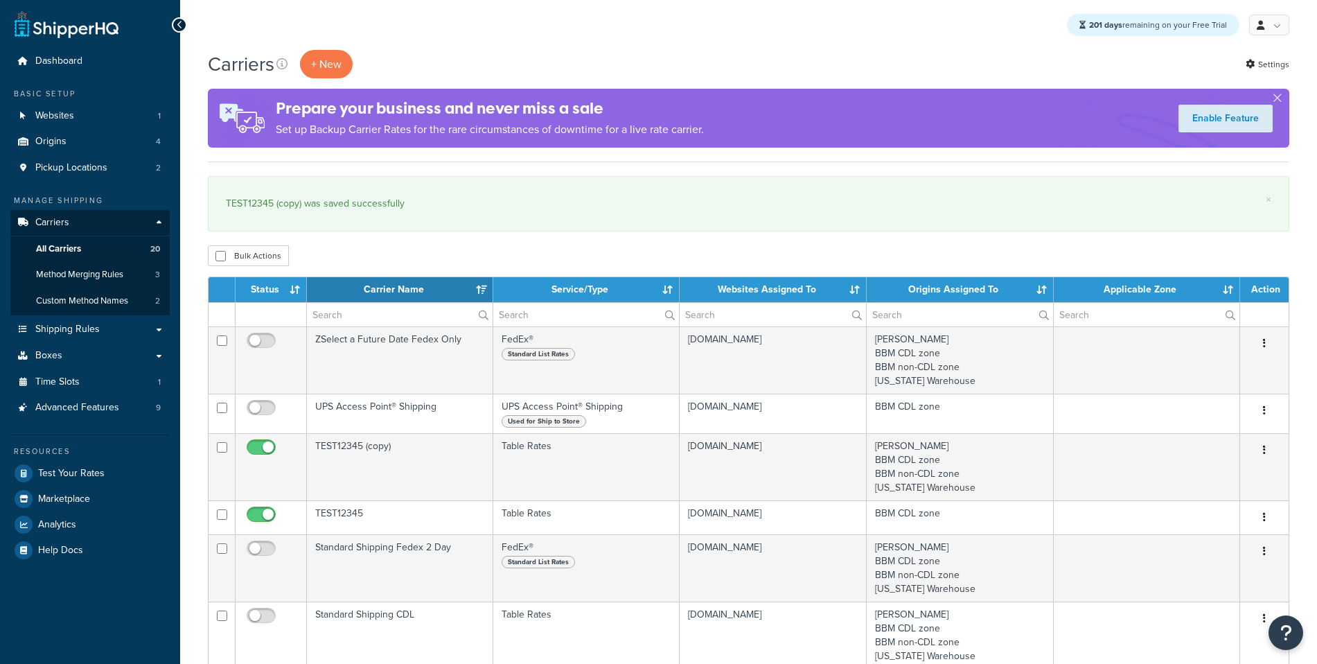
select select "15"
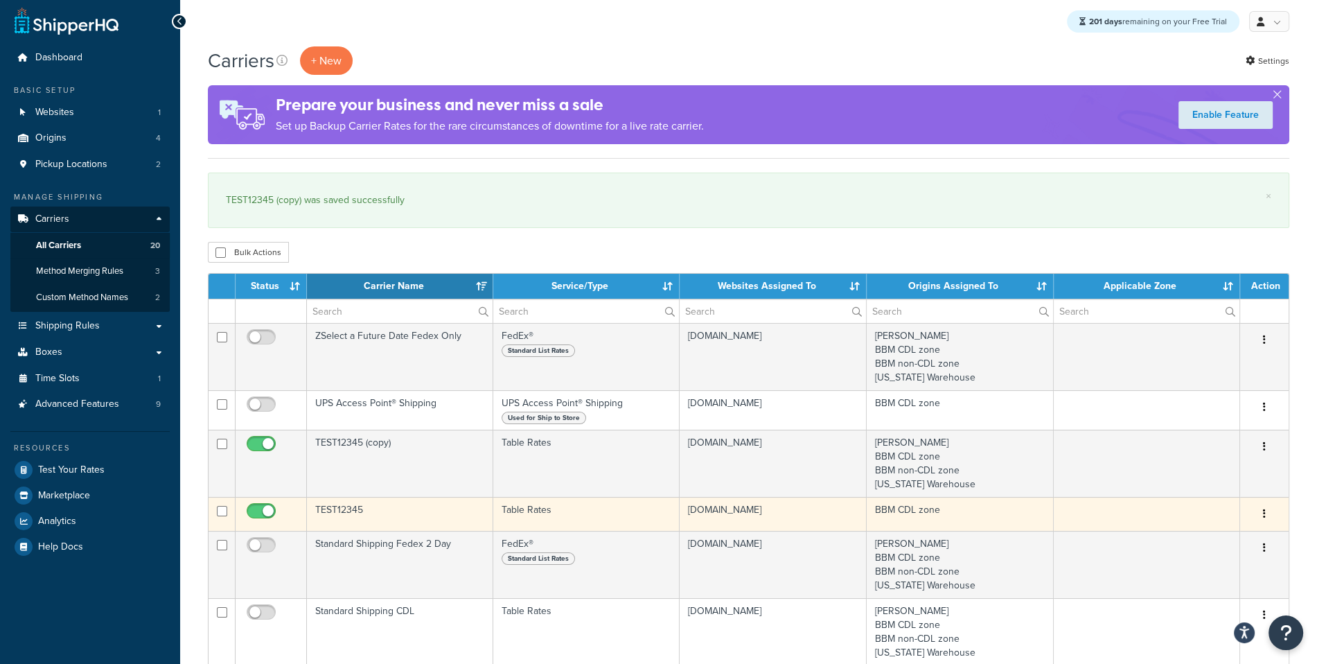
scroll to position [1, 0]
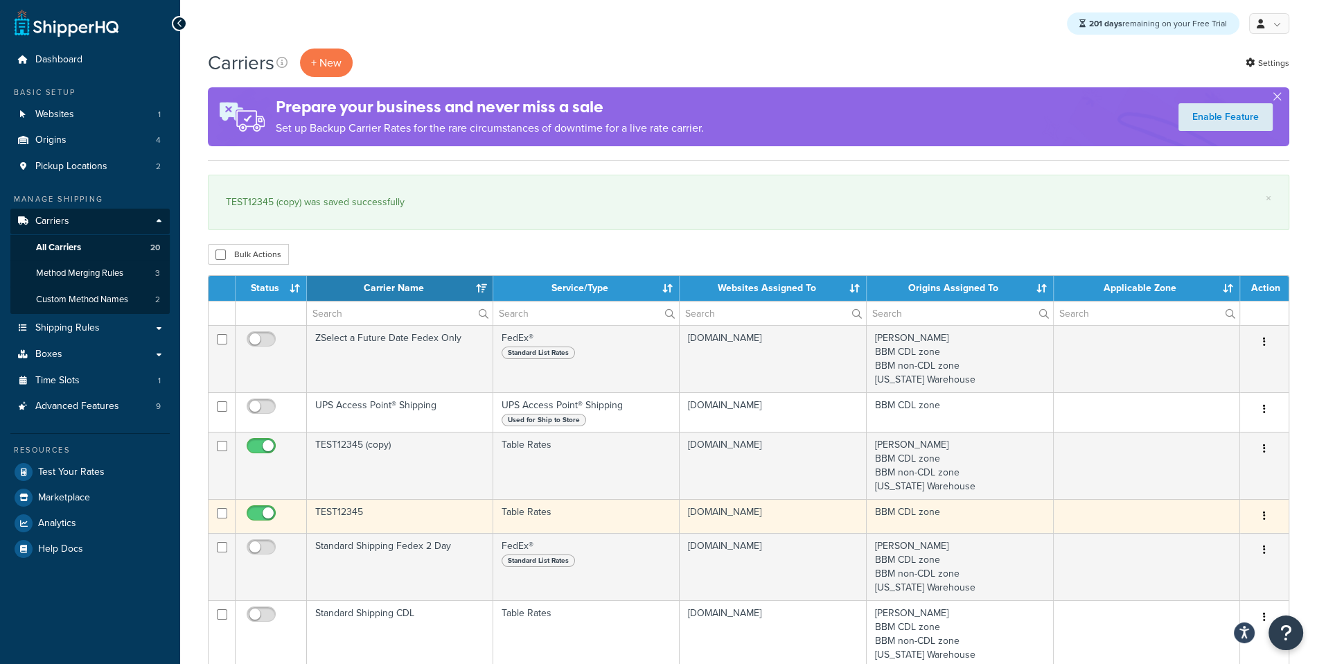
click at [703, 509] on td "shipperhq-customer-tag-testing.myshopify.com" at bounding box center [773, 516] width 187 height 34
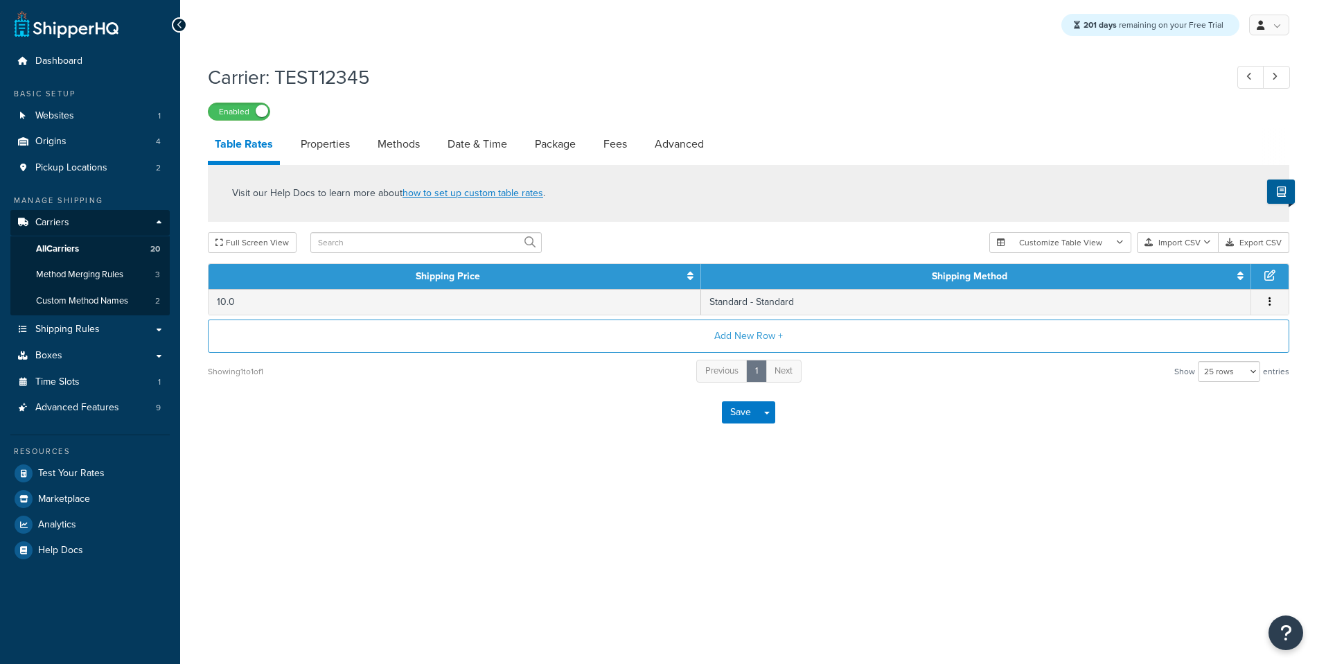
select select "25"
click at [299, 139] on link "Properties" at bounding box center [325, 143] width 63 height 33
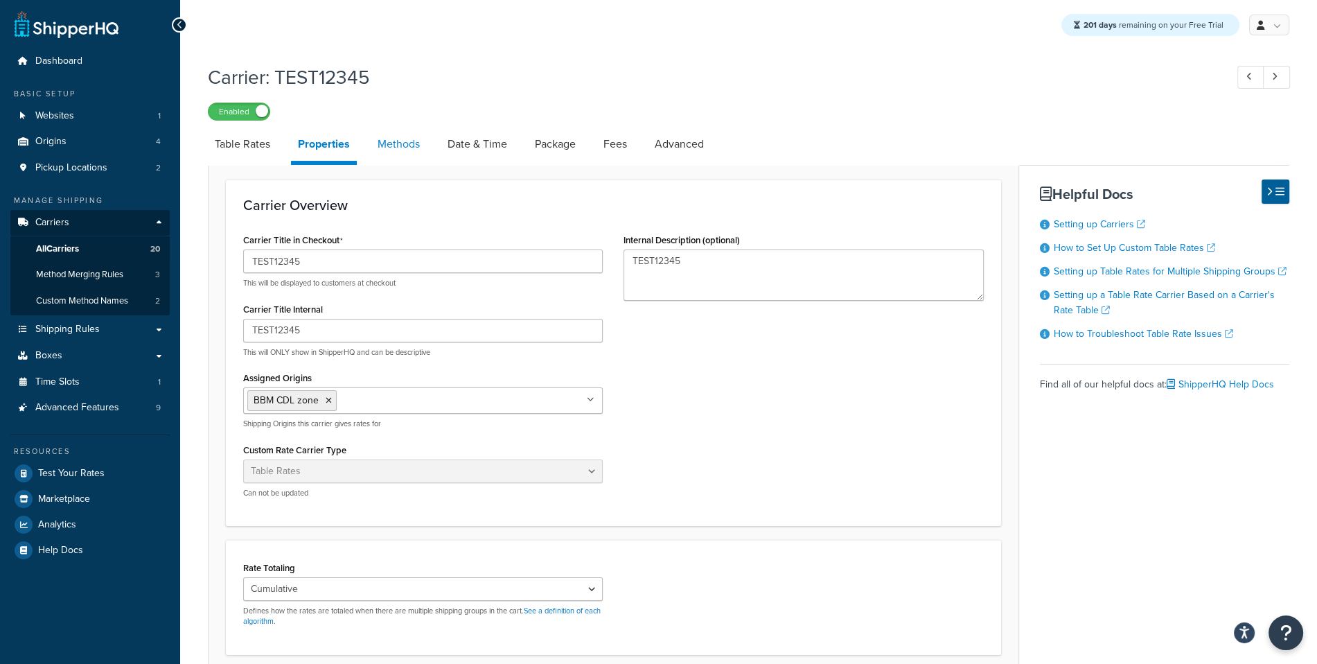
scroll to position [276, 0]
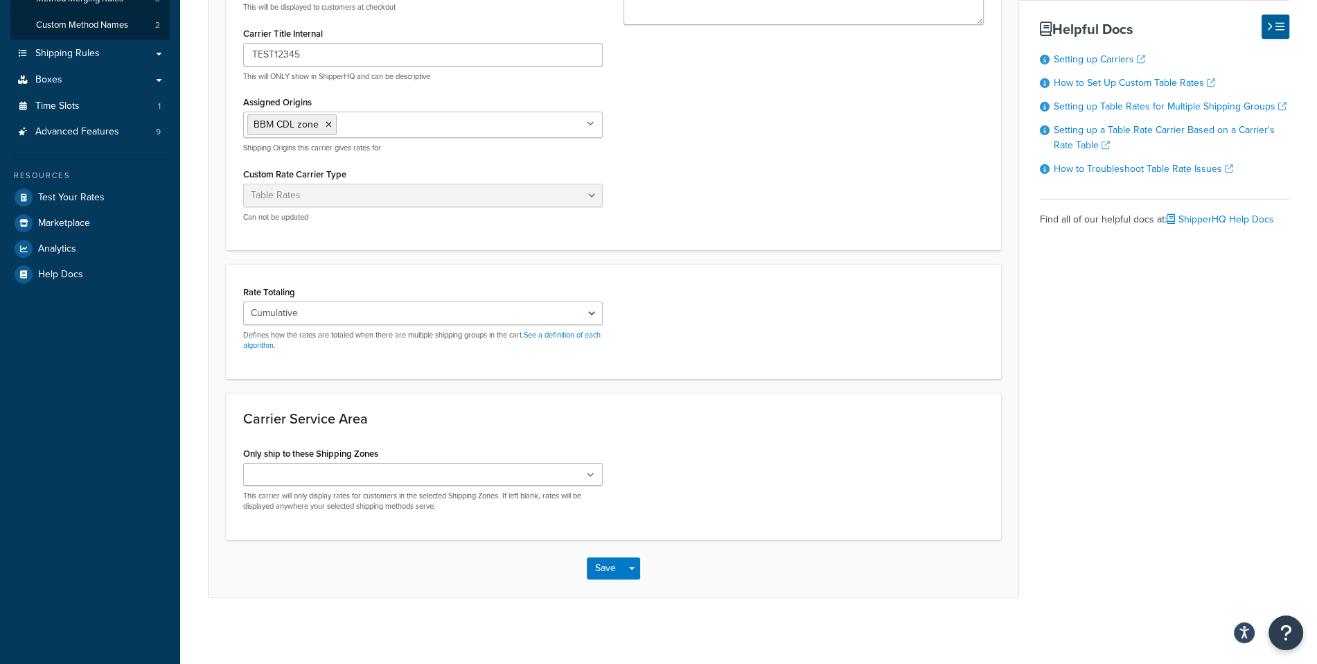
click at [395, 123] on input "Assigned Origins" at bounding box center [401, 123] width 123 height 15
type input "q"
click at [387, 122] on input "q" at bounding box center [401, 123] width 123 height 15
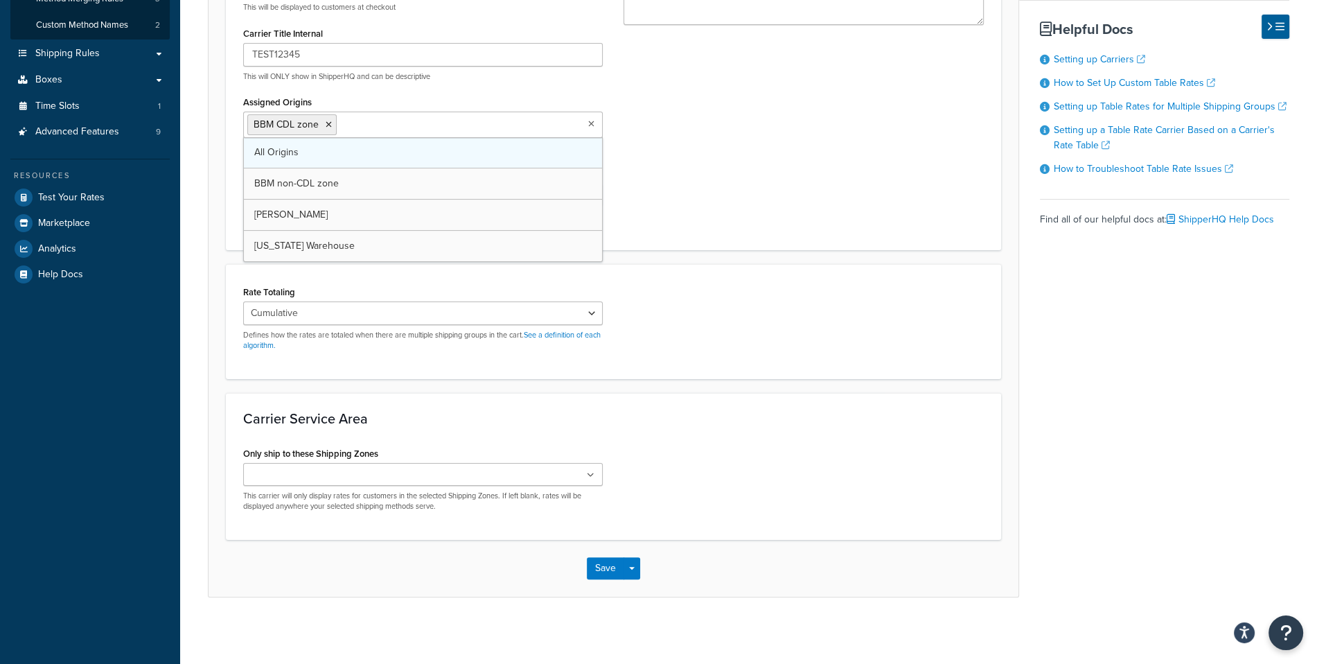
scroll to position [275, 0]
click at [355, 152] on link "All Origins" at bounding box center [423, 153] width 358 height 30
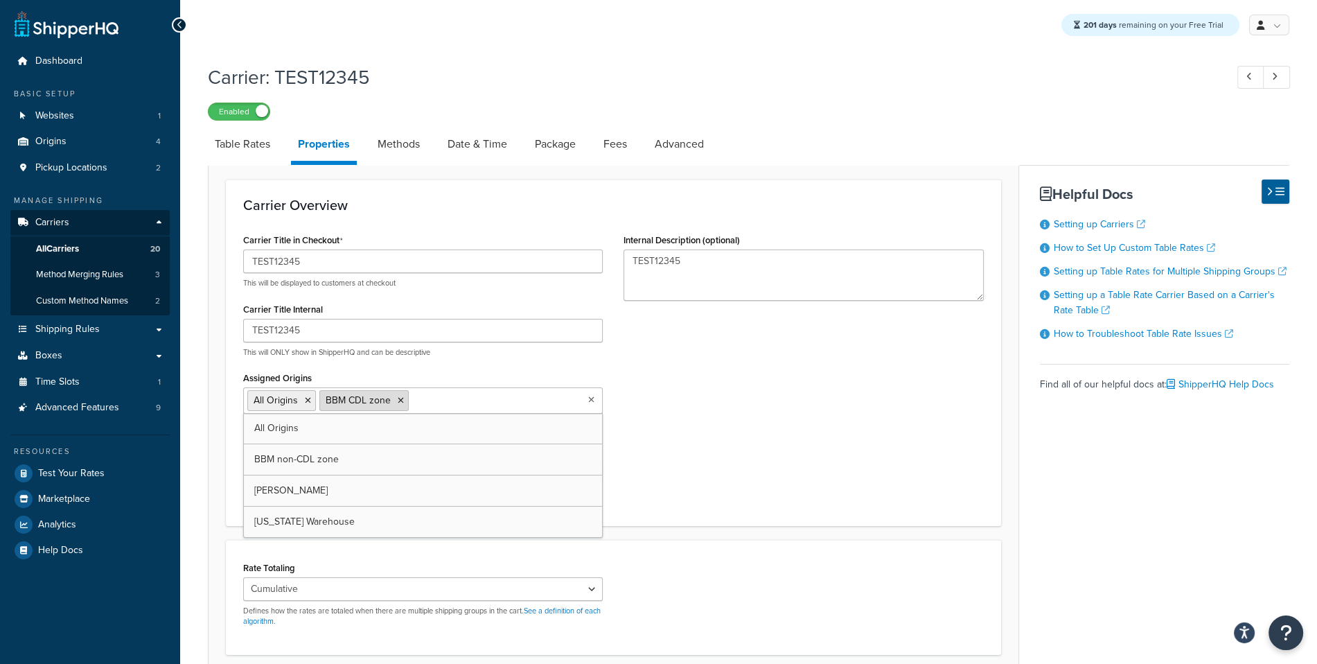
click at [398, 401] on icon at bounding box center [401, 400] width 6 height 8
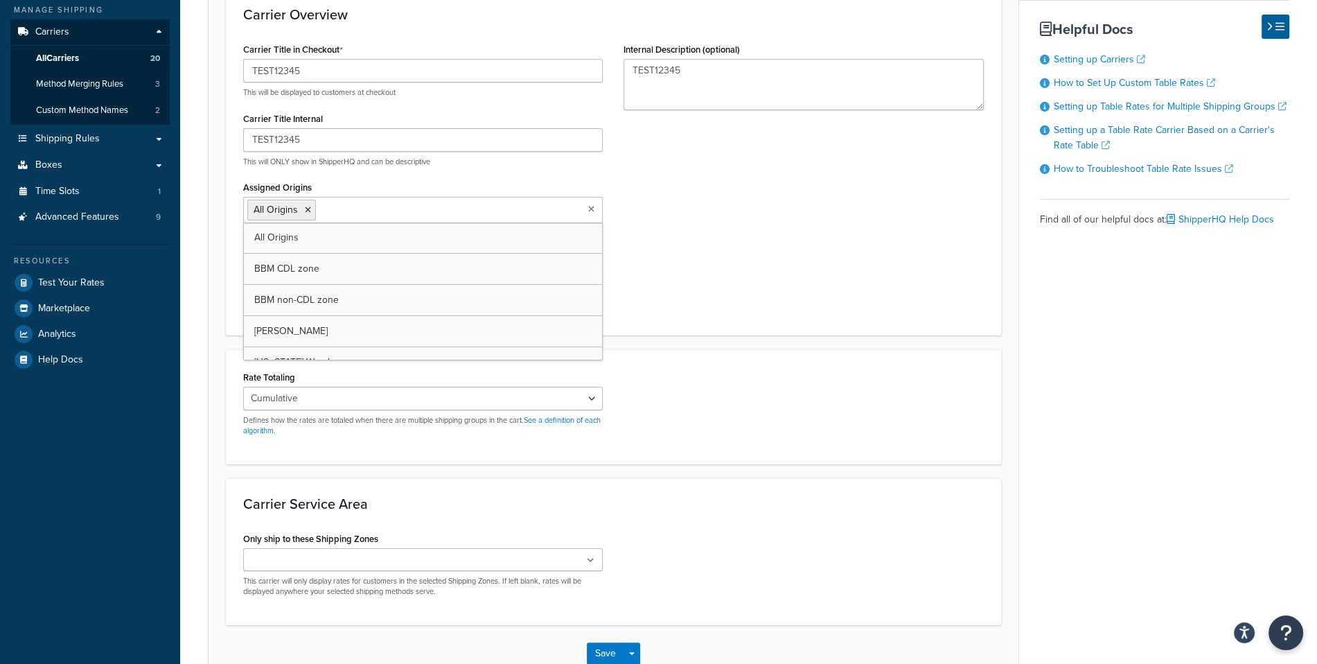
scroll to position [276, 0]
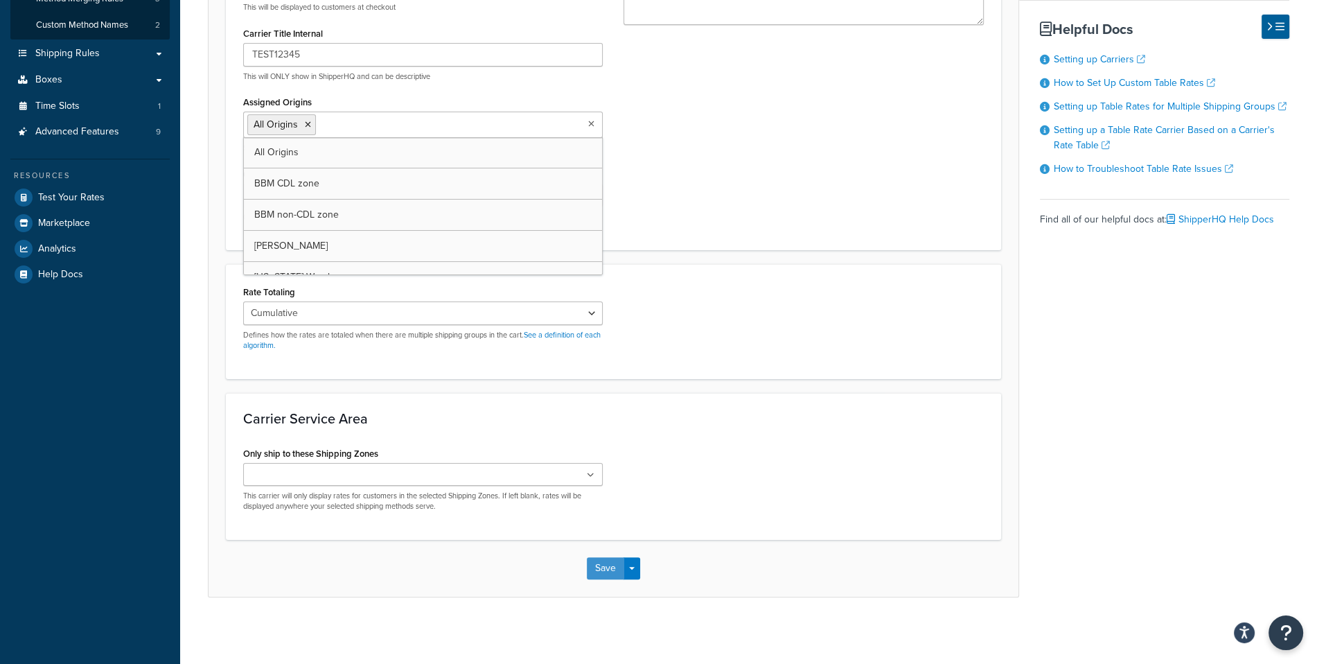
click at [608, 559] on button "Save" at bounding box center [605, 568] width 37 height 22
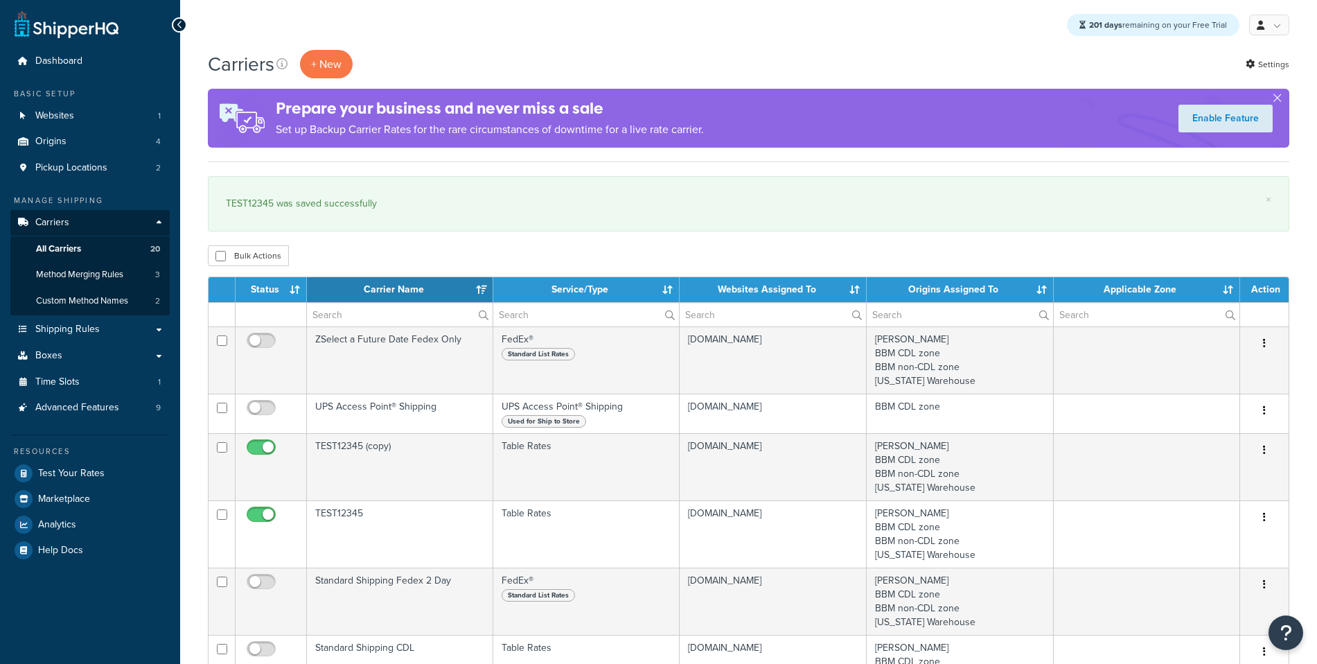
select select "15"
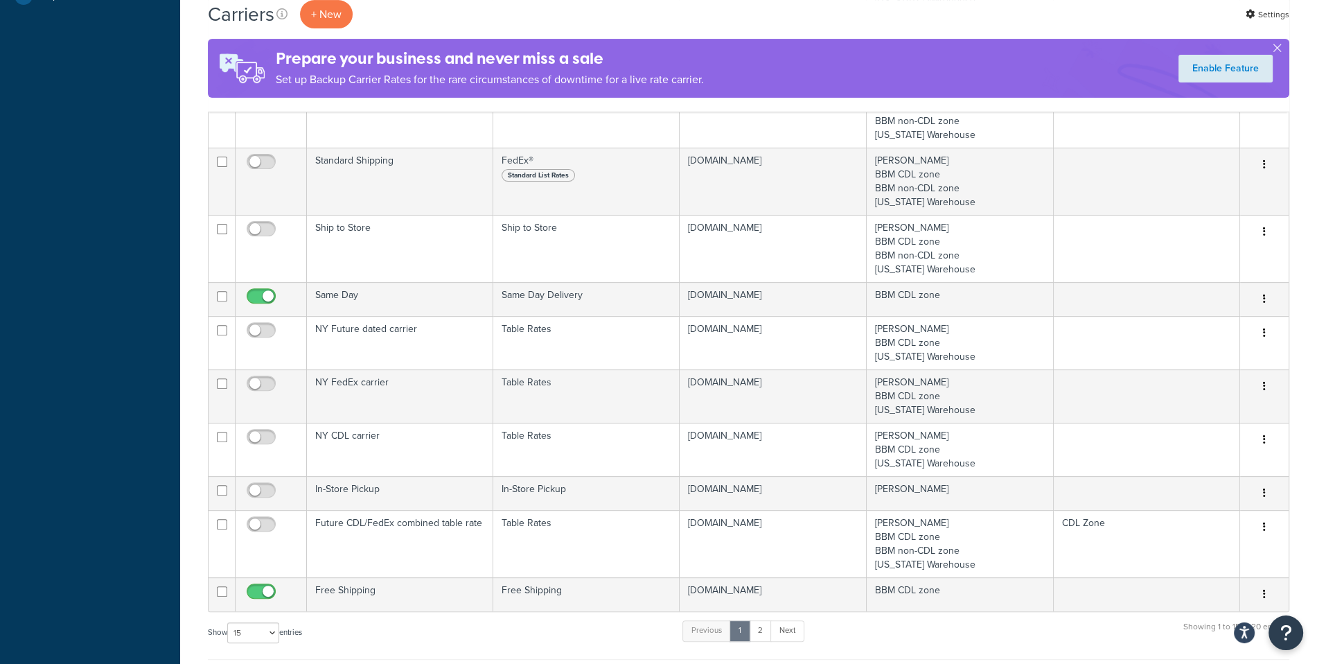
scroll to position [610, 0]
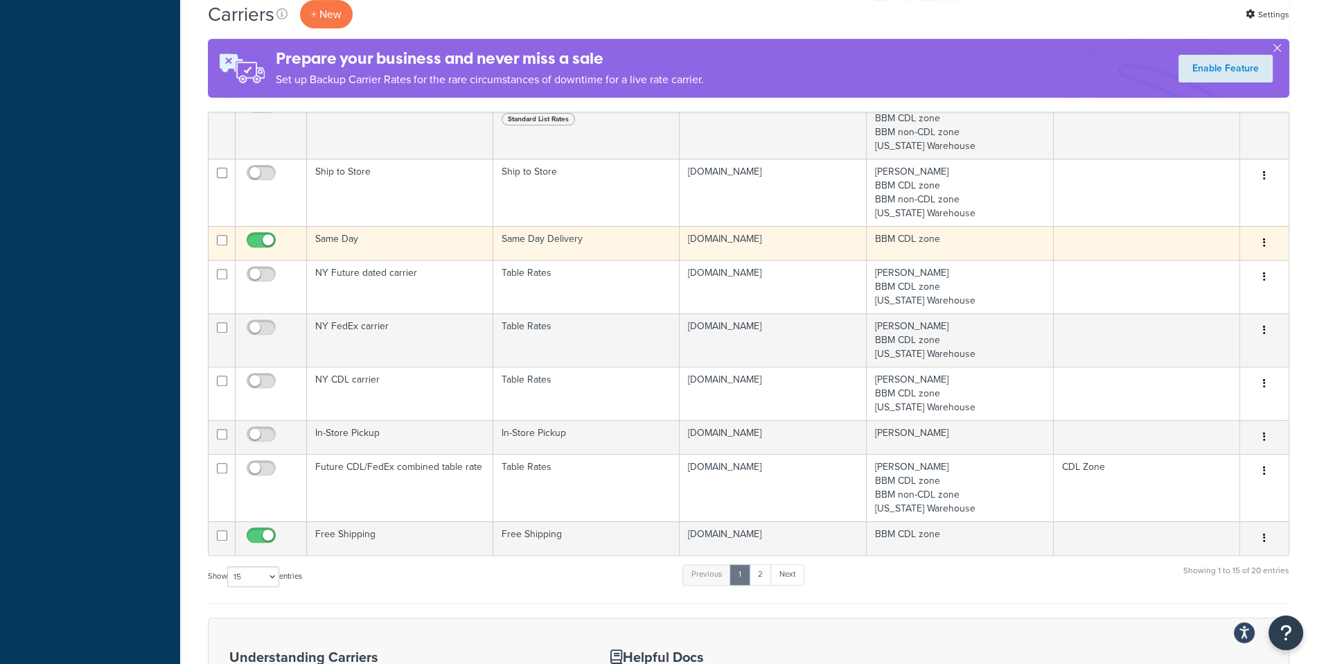
click at [270, 239] on input "checkbox" at bounding box center [263, 243] width 38 height 17
checkbox input "false"
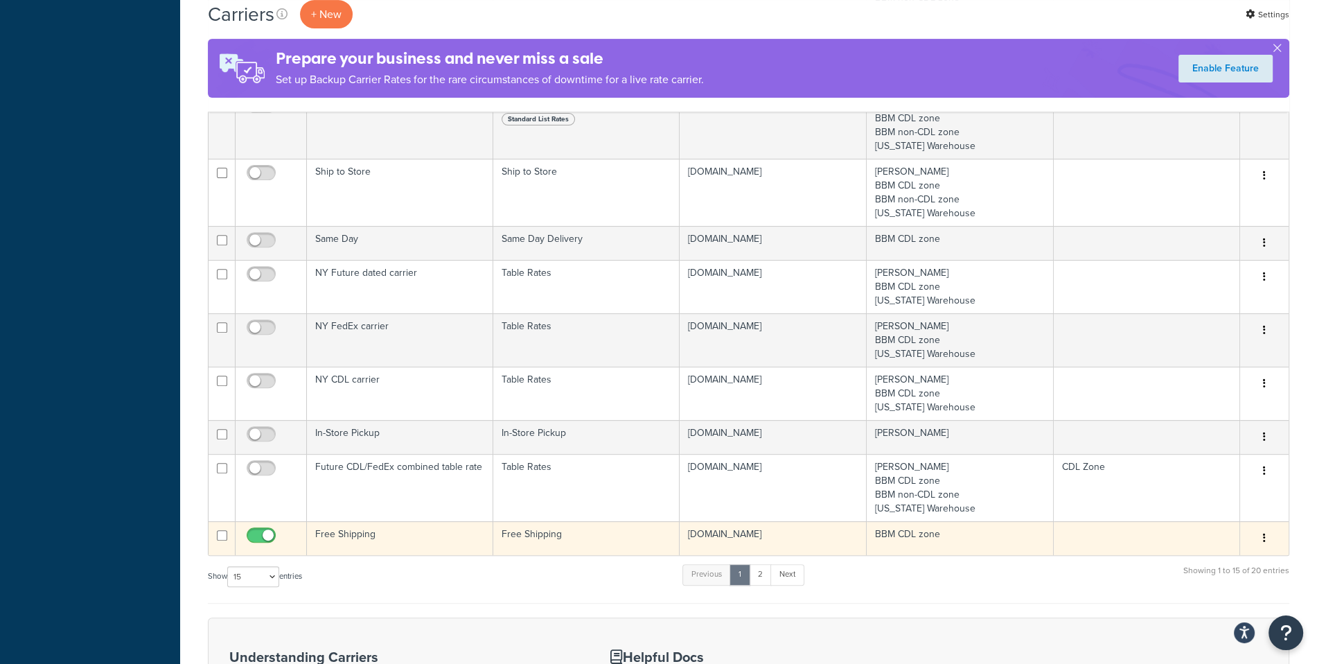
click at [270, 544] on input "checkbox" at bounding box center [263, 538] width 38 height 17
checkbox input "false"
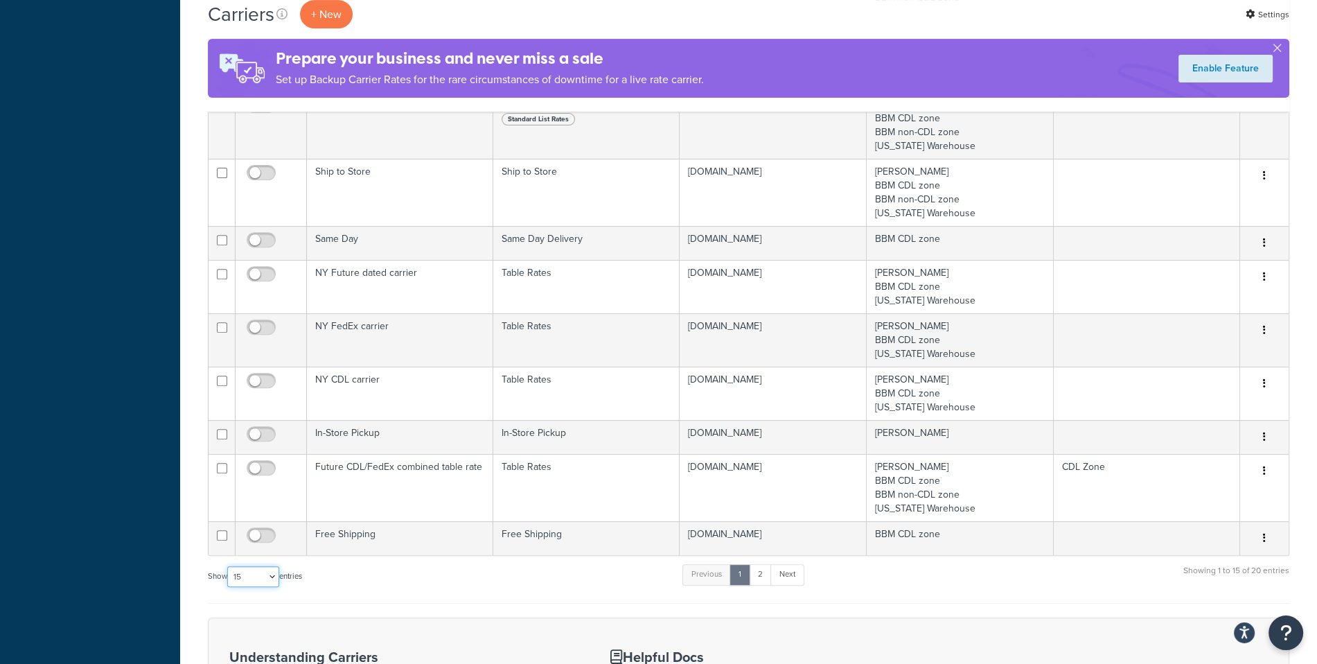
select select "100"
click option "100" at bounding box center [0, 0] width 0 height 0
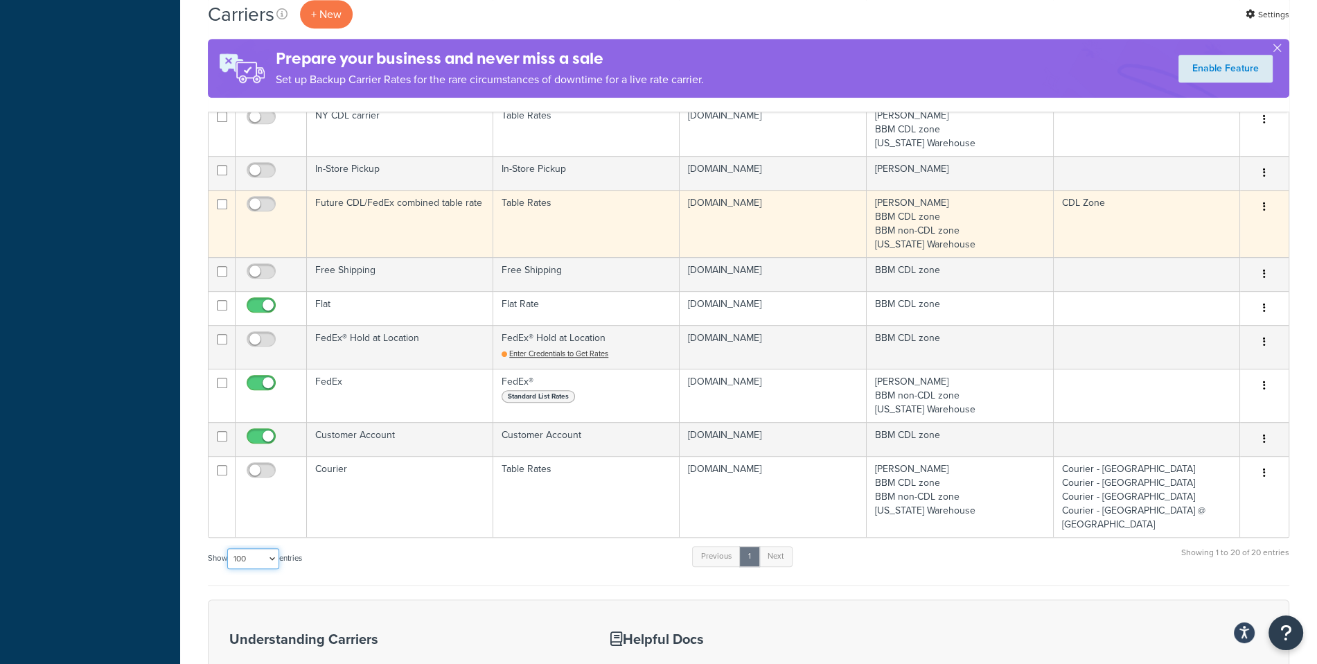
scroll to position [874, 0]
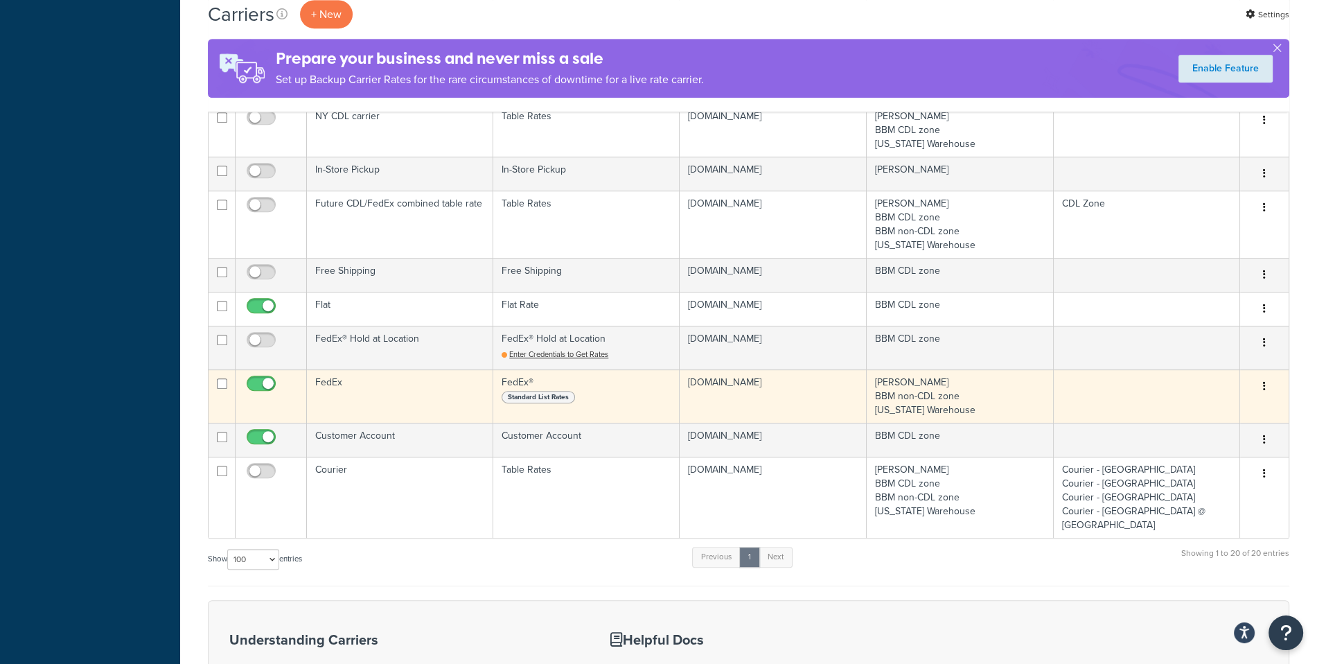
drag, startPoint x: 270, startPoint y: 455, endPoint x: 256, endPoint y: 412, distance: 45.8
click at [270, 449] on input "checkbox" at bounding box center [263, 440] width 38 height 17
checkbox input "false"
click at [262, 396] on input "checkbox" at bounding box center [263, 386] width 38 height 17
checkbox input "false"
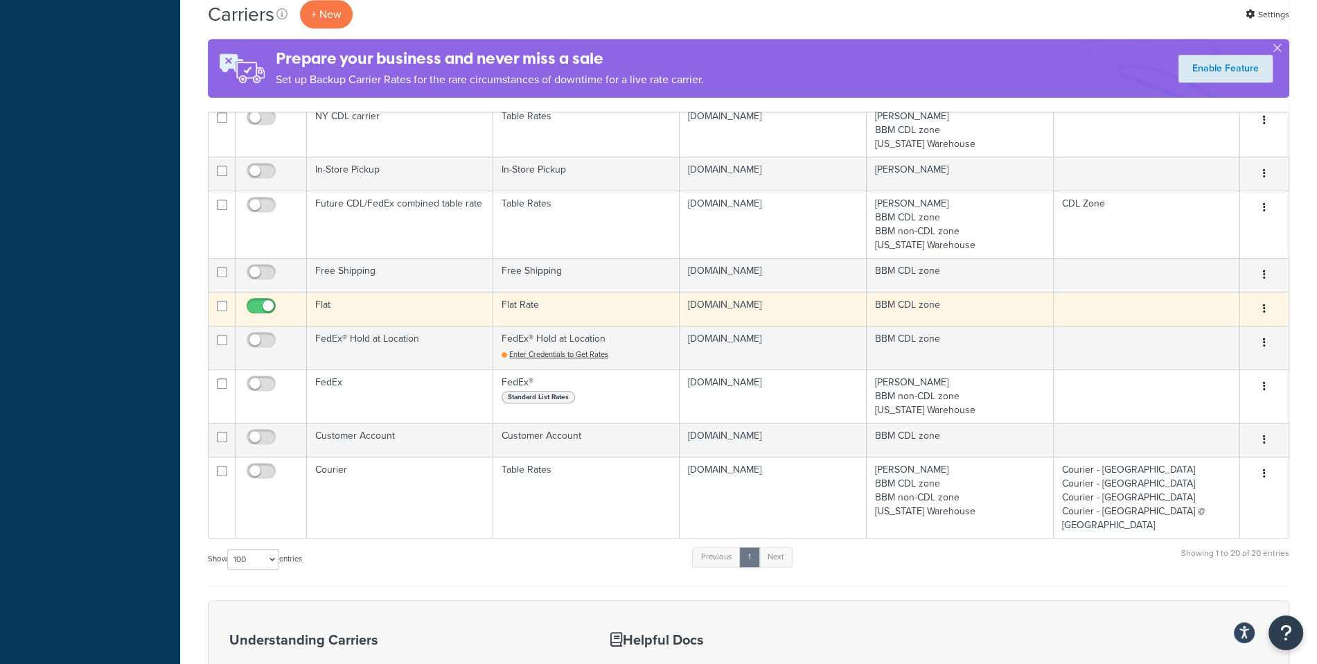
click at [265, 318] on input "checkbox" at bounding box center [263, 309] width 38 height 17
checkbox input "false"
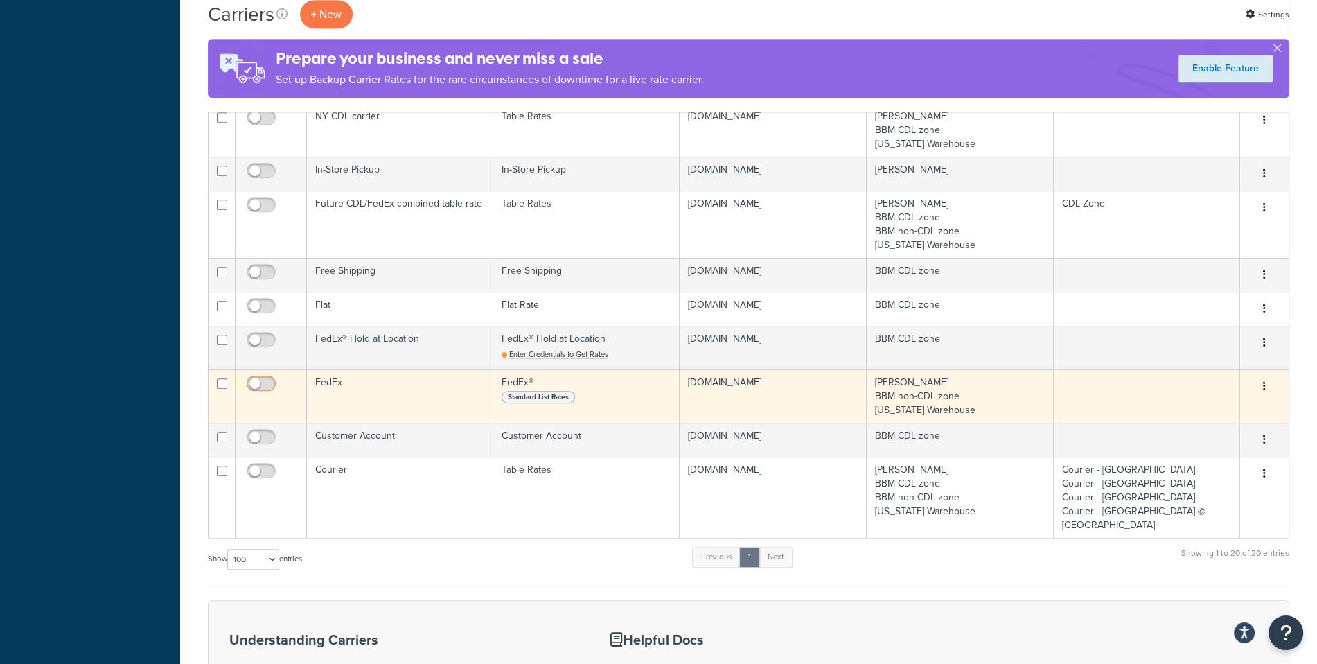
click at [273, 396] on input "checkbox" at bounding box center [263, 386] width 38 height 17
checkbox input "true"
click at [409, 411] on td "FedEx" at bounding box center [400, 395] width 186 height 53
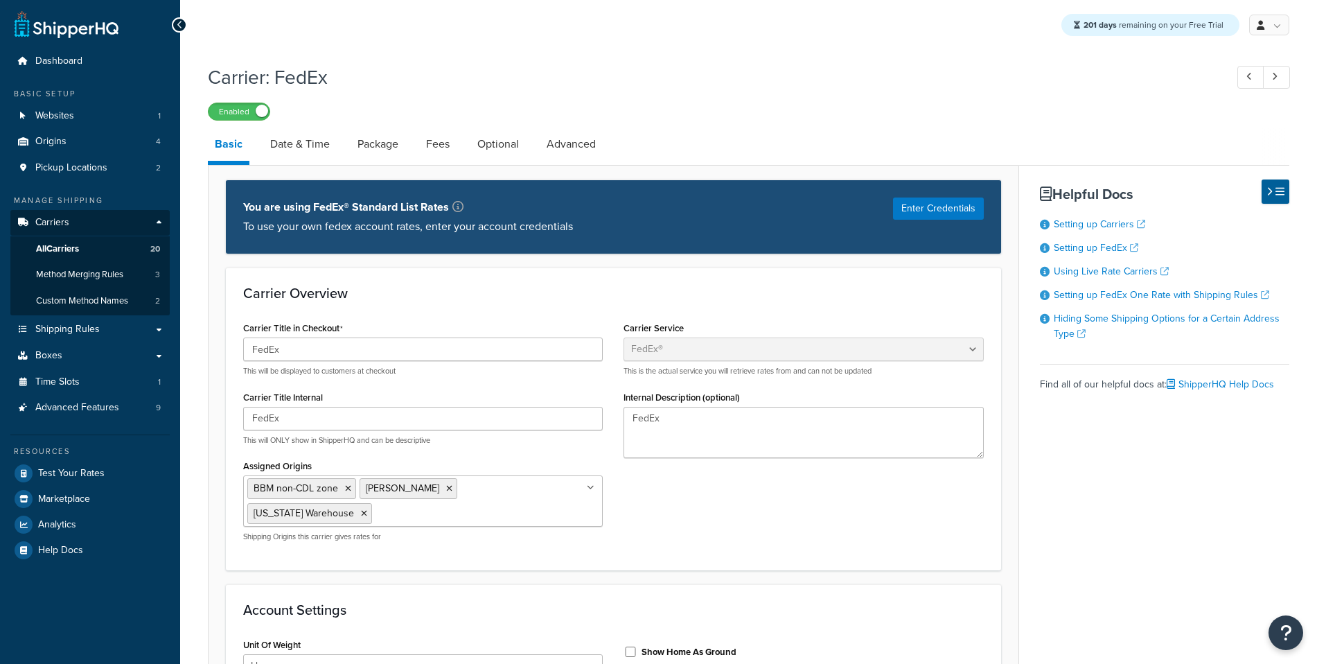
select select "fedEx"
select select "REGULAR_PICKUP"
select select "YOUR_PACKAGING"
click at [333, 149] on link "Date & Time" at bounding box center [299, 143] width 73 height 33
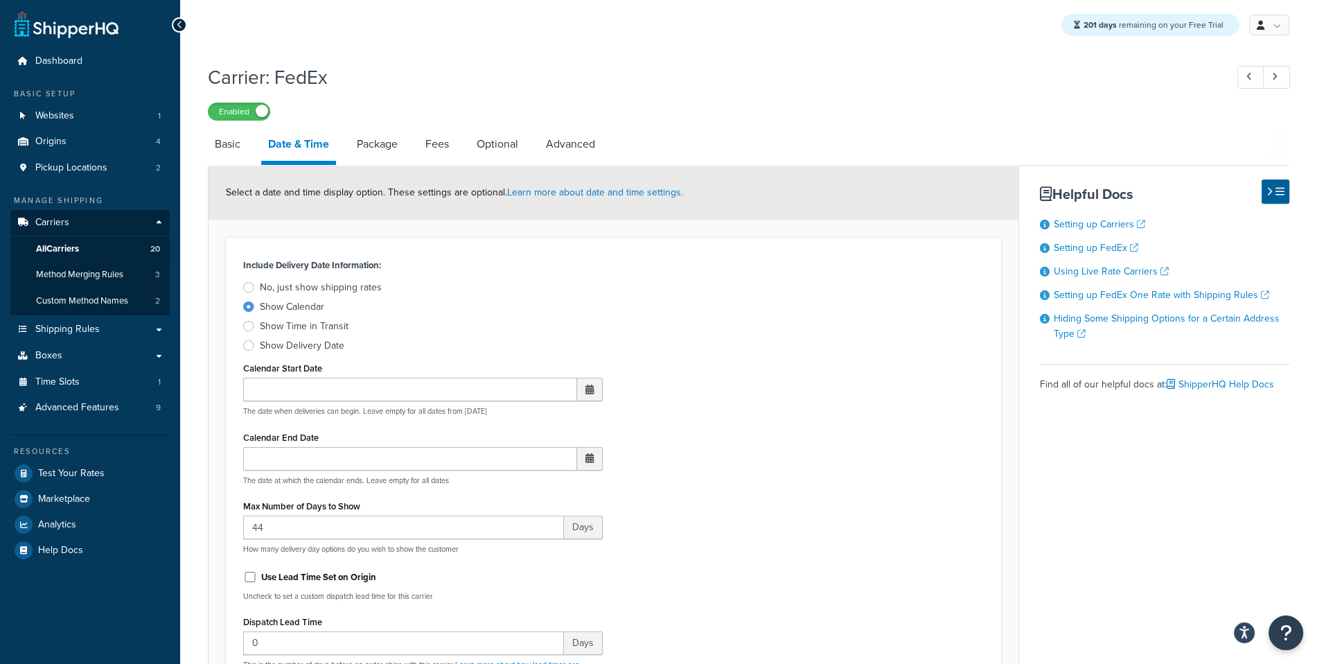
scroll to position [26, 0]
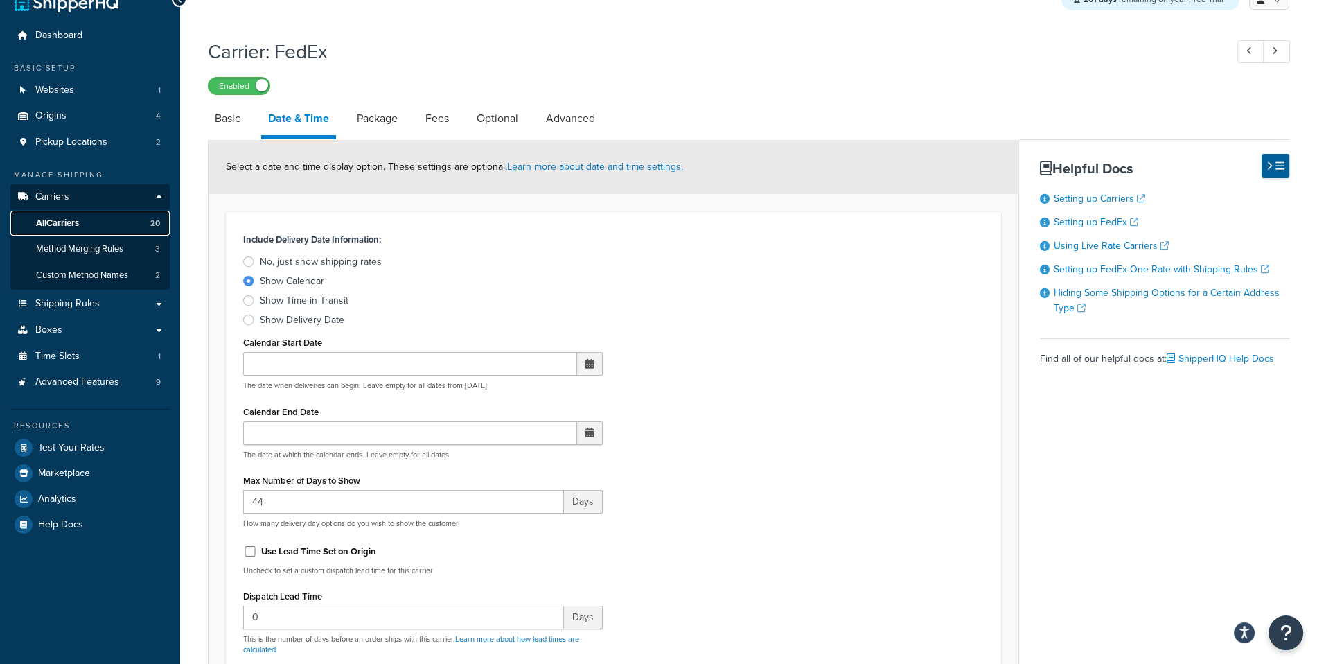
click at [126, 223] on link "All Carriers 20" at bounding box center [89, 224] width 159 height 26
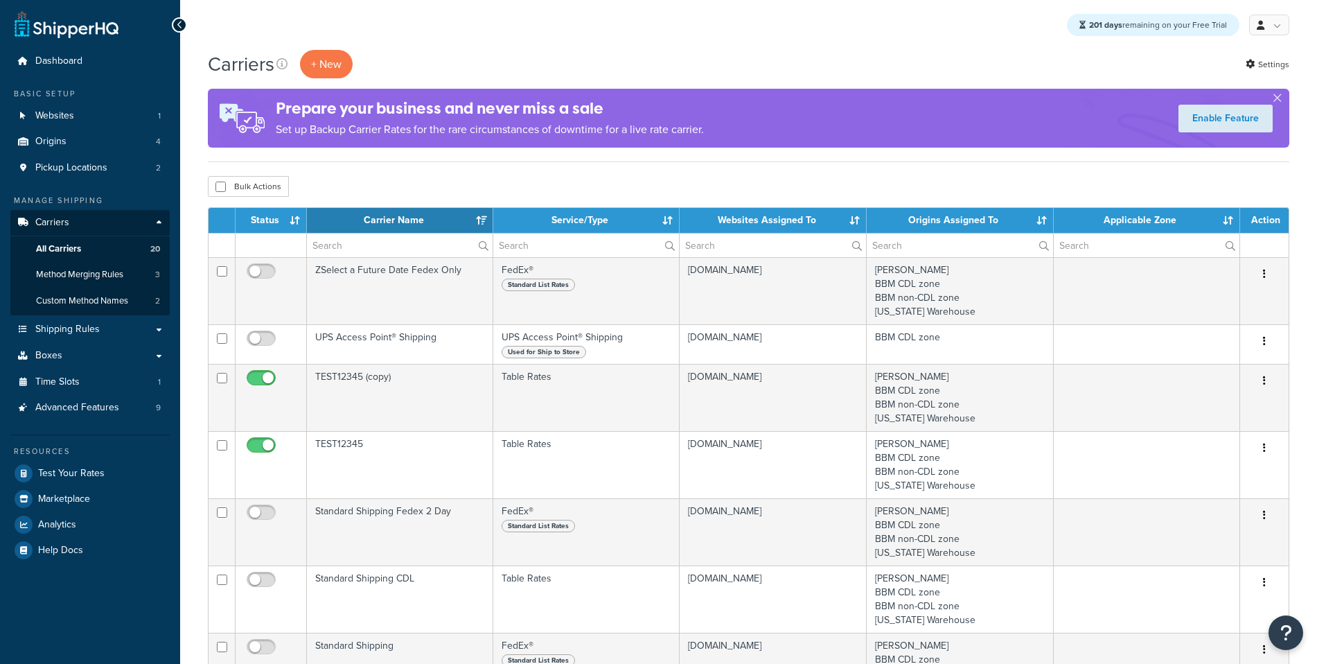
select select "15"
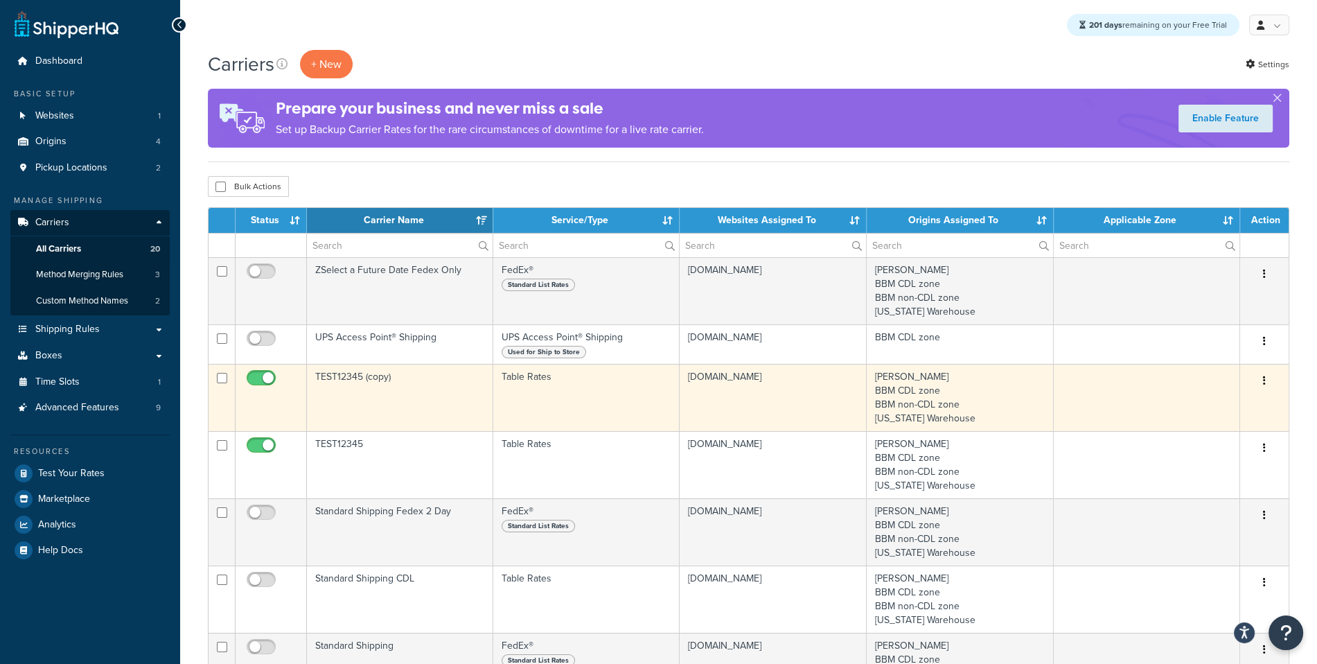
click at [1264, 383] on icon "button" at bounding box center [1264, 381] width 3 height 10
click at [1238, 400] on link "Edit" at bounding box center [1207, 407] width 109 height 28
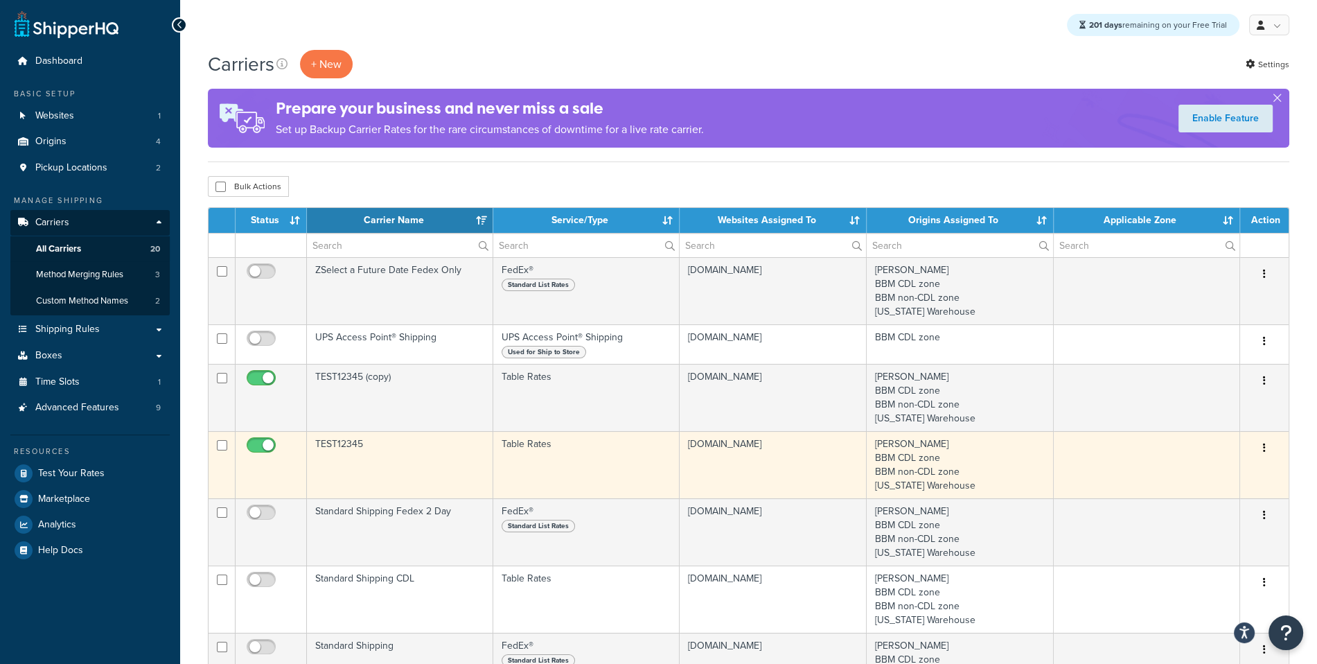
click at [1272, 446] on button "button" at bounding box center [1264, 448] width 19 height 22
click at [1235, 464] on link "Edit" at bounding box center [1207, 474] width 109 height 28
click at [360, 450] on td "TEST12345" at bounding box center [400, 464] width 186 height 67
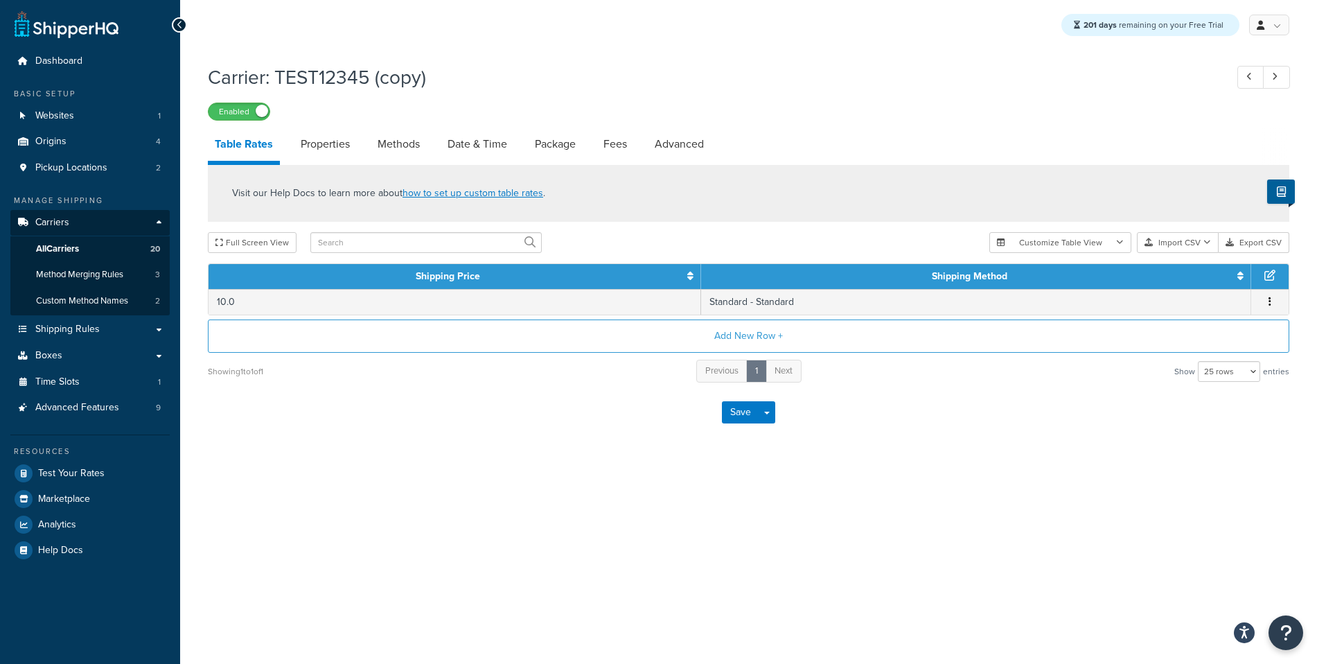
select select "25"
click at [339, 158] on link "Properties" at bounding box center [325, 143] width 63 height 33
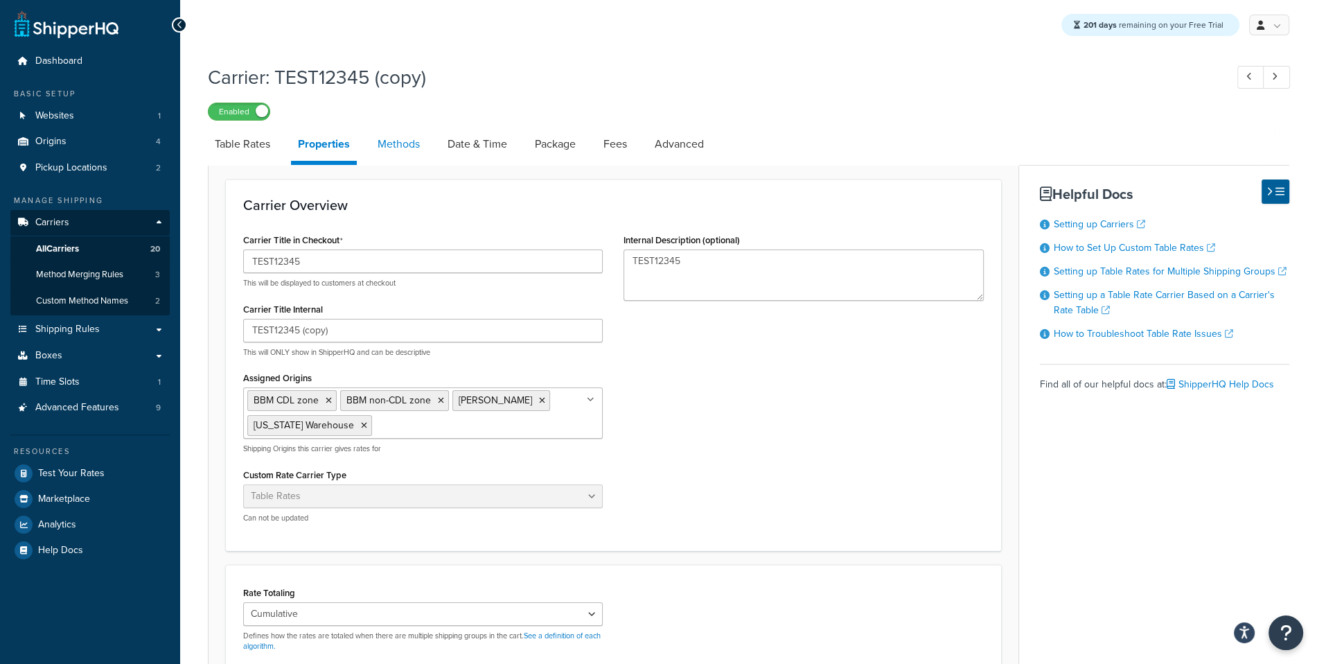
click at [416, 154] on link "Methods" at bounding box center [399, 143] width 56 height 33
select select "25"
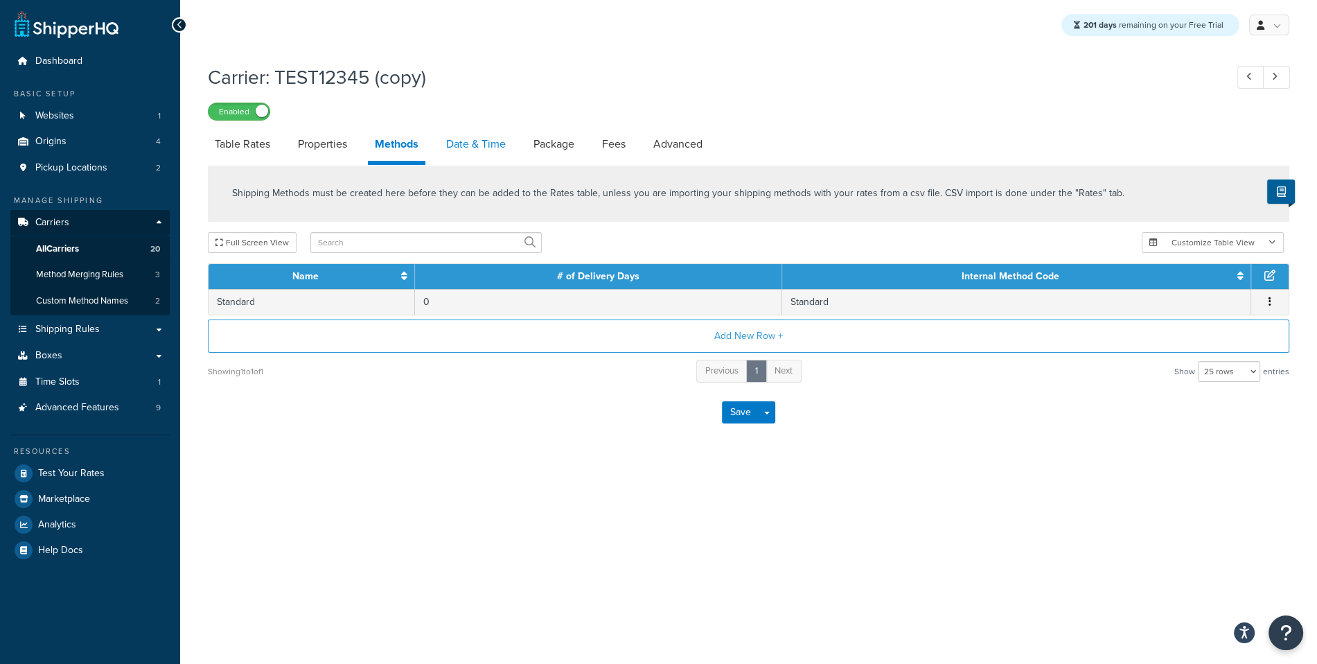
click at [475, 136] on link "Date & Time" at bounding box center [475, 143] width 73 height 33
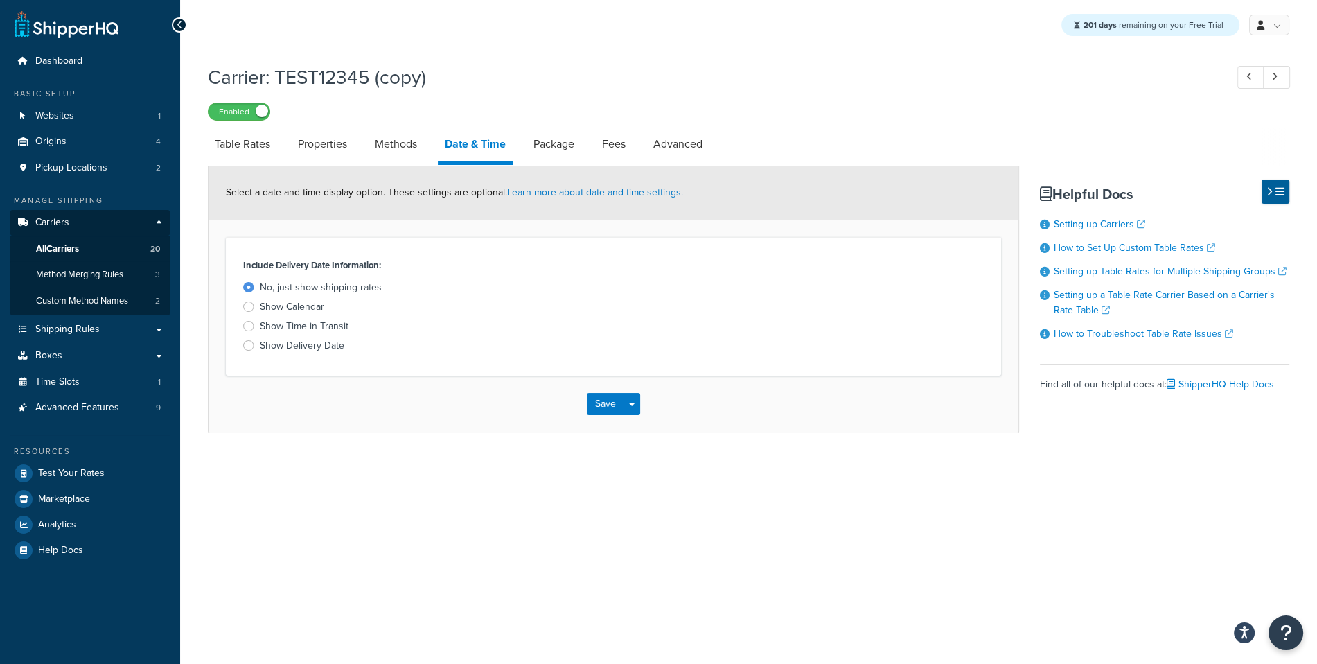
click at [299, 300] on div "Show Calendar" at bounding box center [292, 307] width 64 height 14
click at [0, 0] on input "Show Calendar" at bounding box center [0, 0] width 0 height 0
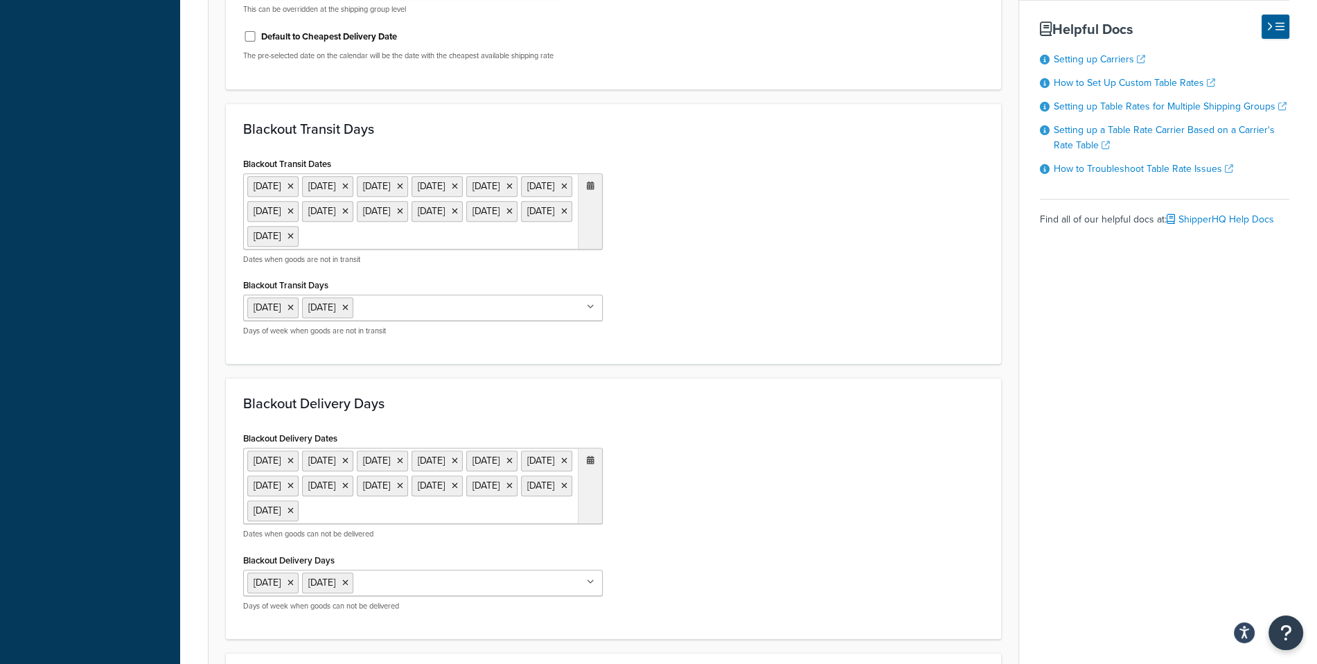
scroll to position [1058, 0]
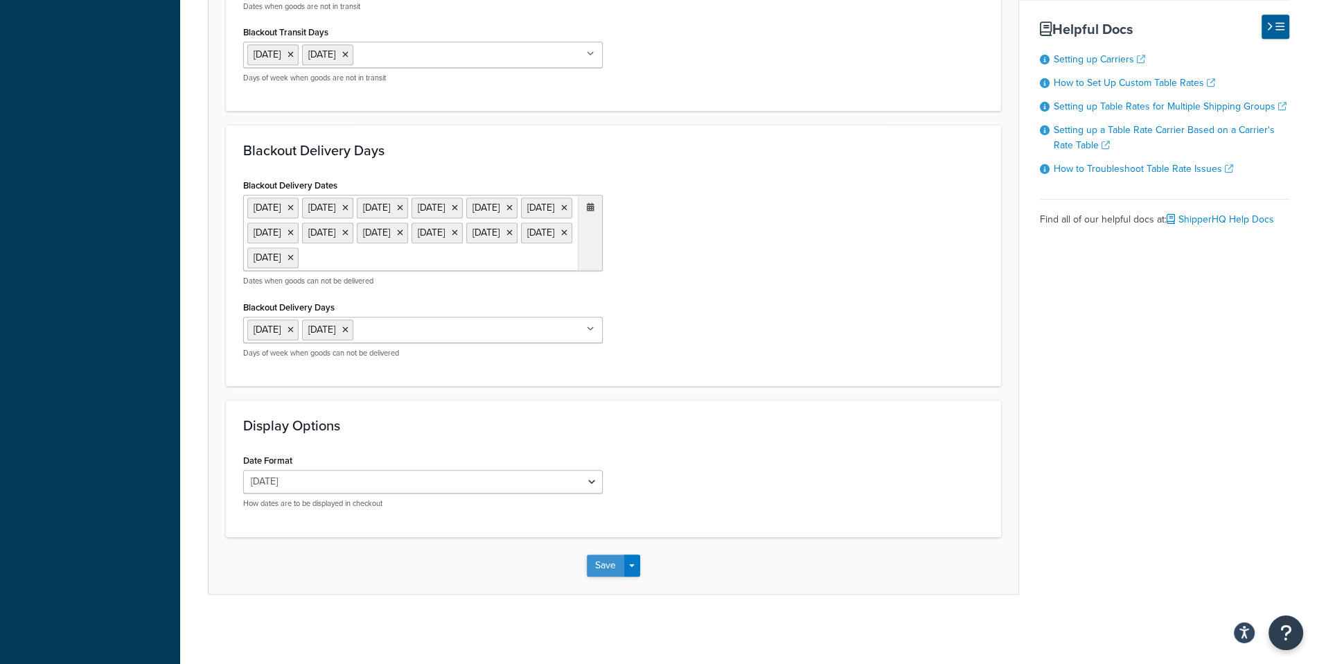
click at [592, 563] on button "Save" at bounding box center [605, 565] width 37 height 22
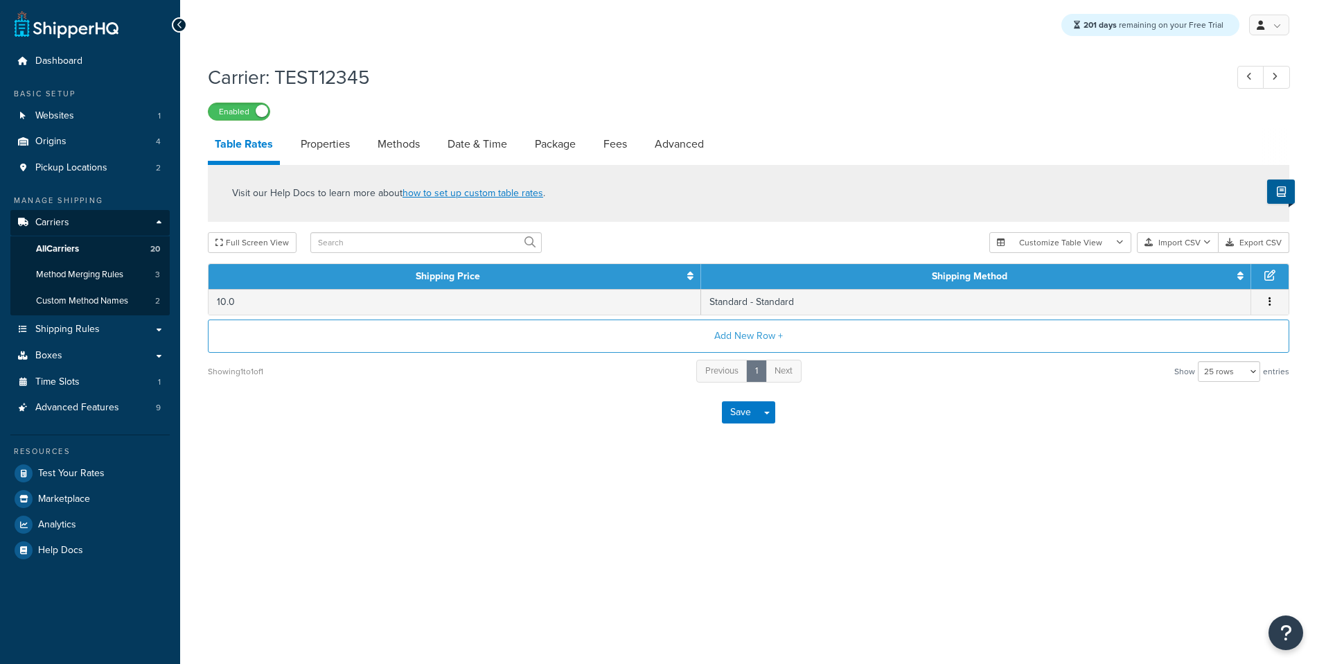
select select "25"
click at [422, 151] on link "Methods" at bounding box center [399, 143] width 56 height 33
select select "25"
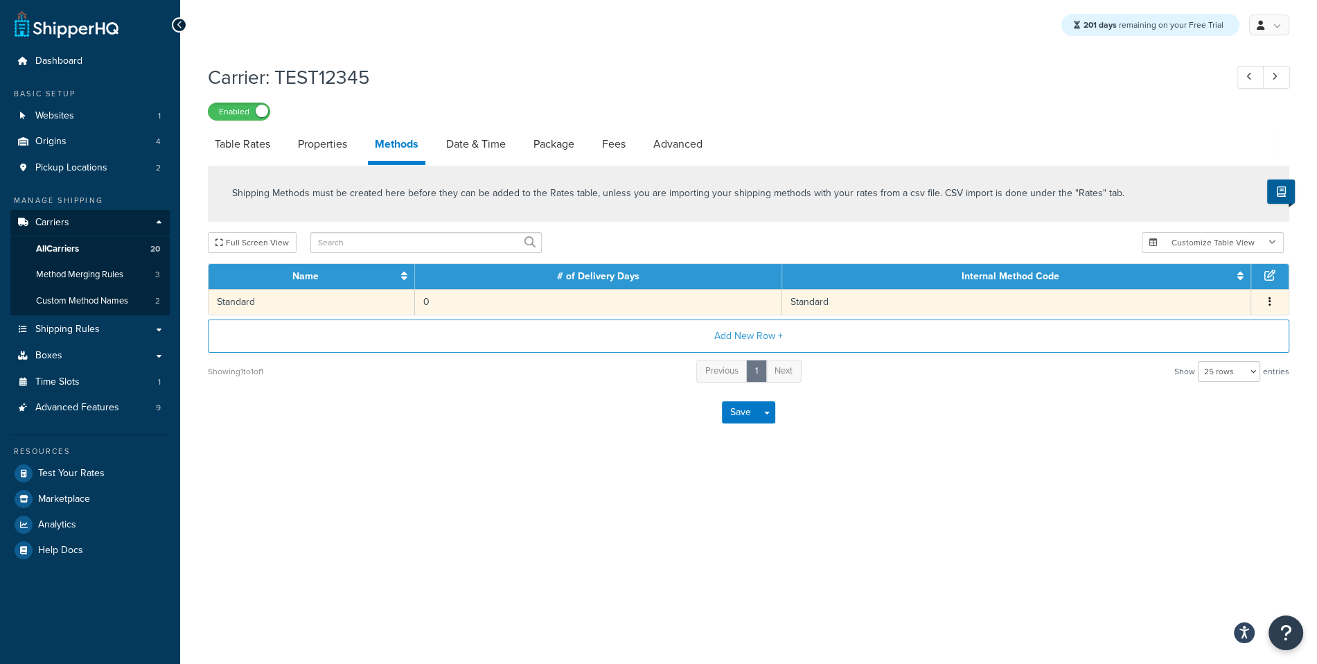
click at [774, 307] on td "0" at bounding box center [598, 302] width 367 height 26
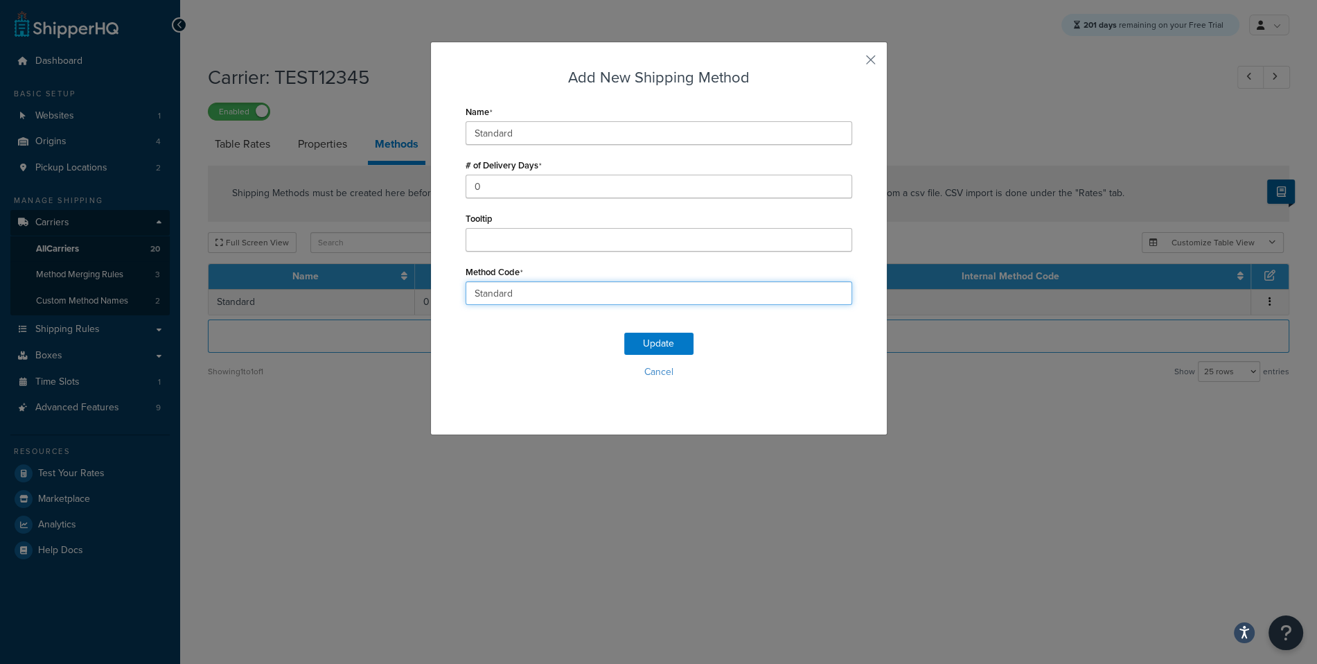
click at [543, 300] on input "Standard" at bounding box center [659, 293] width 387 height 24
type input "Standard1"
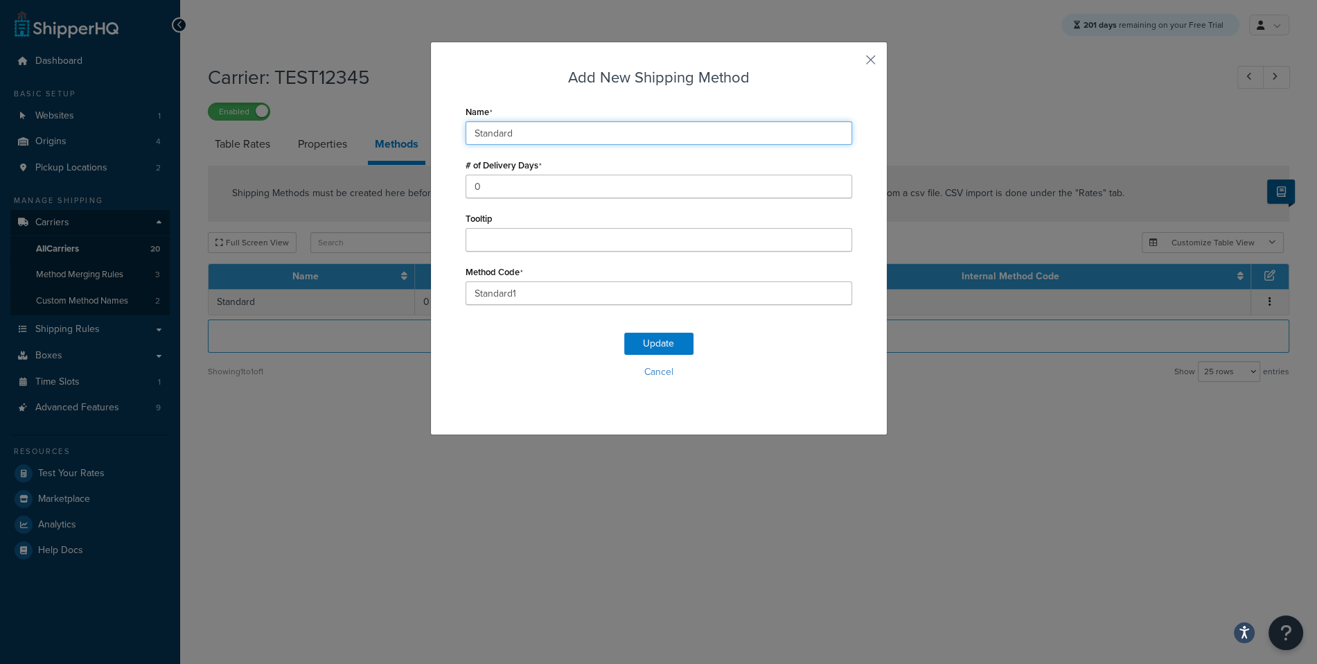
click at [549, 135] on input "Standard" at bounding box center [659, 133] width 387 height 24
type input "Standard1"
click at [658, 355] on div "Update Cancel" at bounding box center [659, 360] width 387 height 91
click at [669, 340] on button "Update" at bounding box center [658, 344] width 69 height 22
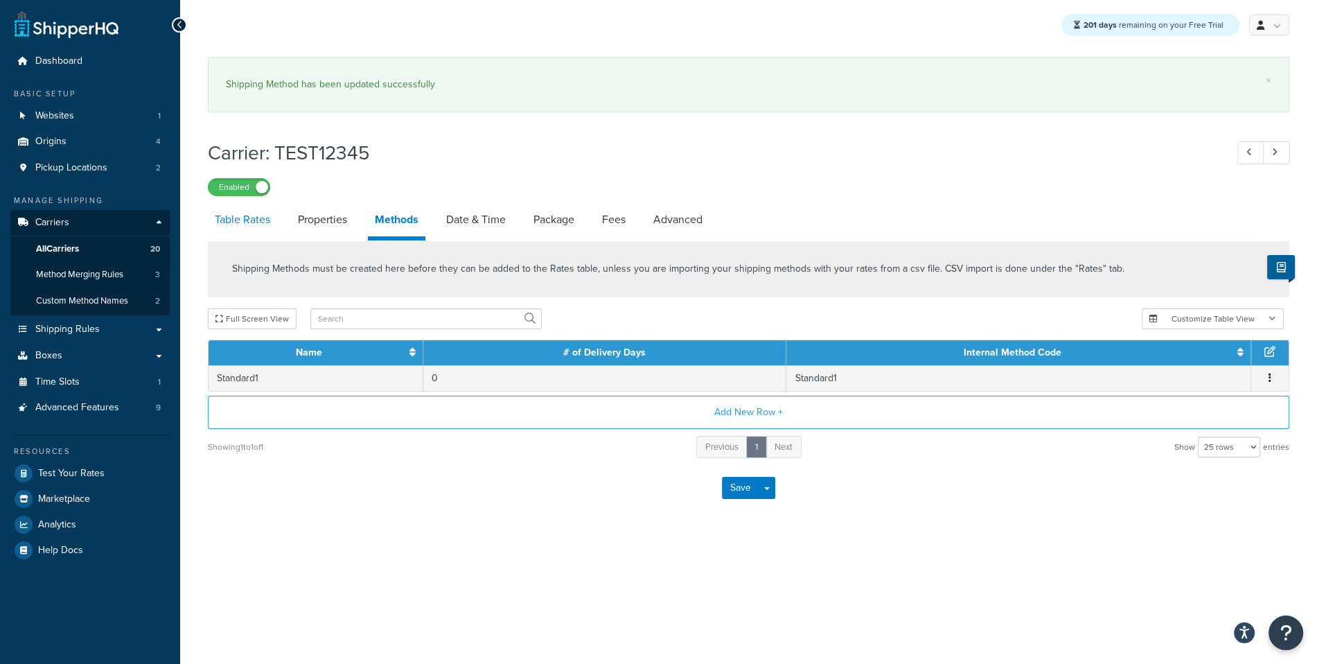
click at [270, 203] on link "Table Rates" at bounding box center [242, 219] width 69 height 33
select select "25"
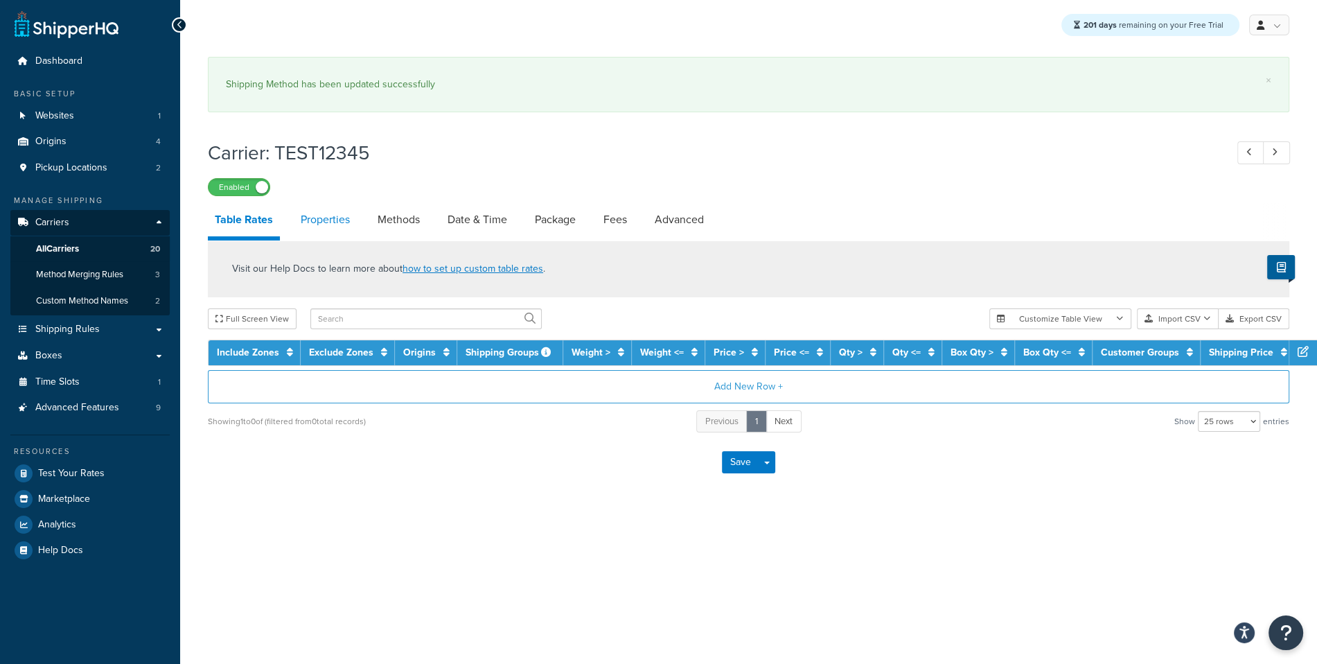
click at [333, 214] on link "Properties" at bounding box center [325, 219] width 63 height 33
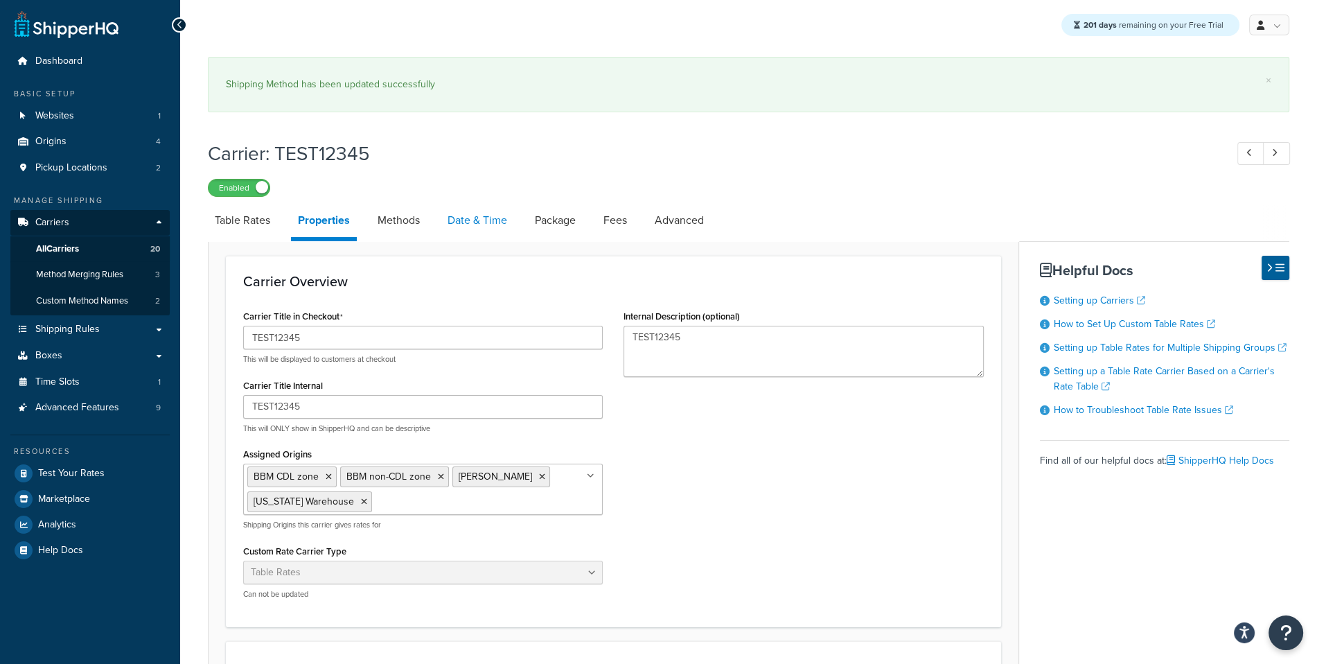
click at [468, 220] on link "Date & Time" at bounding box center [477, 220] width 73 height 33
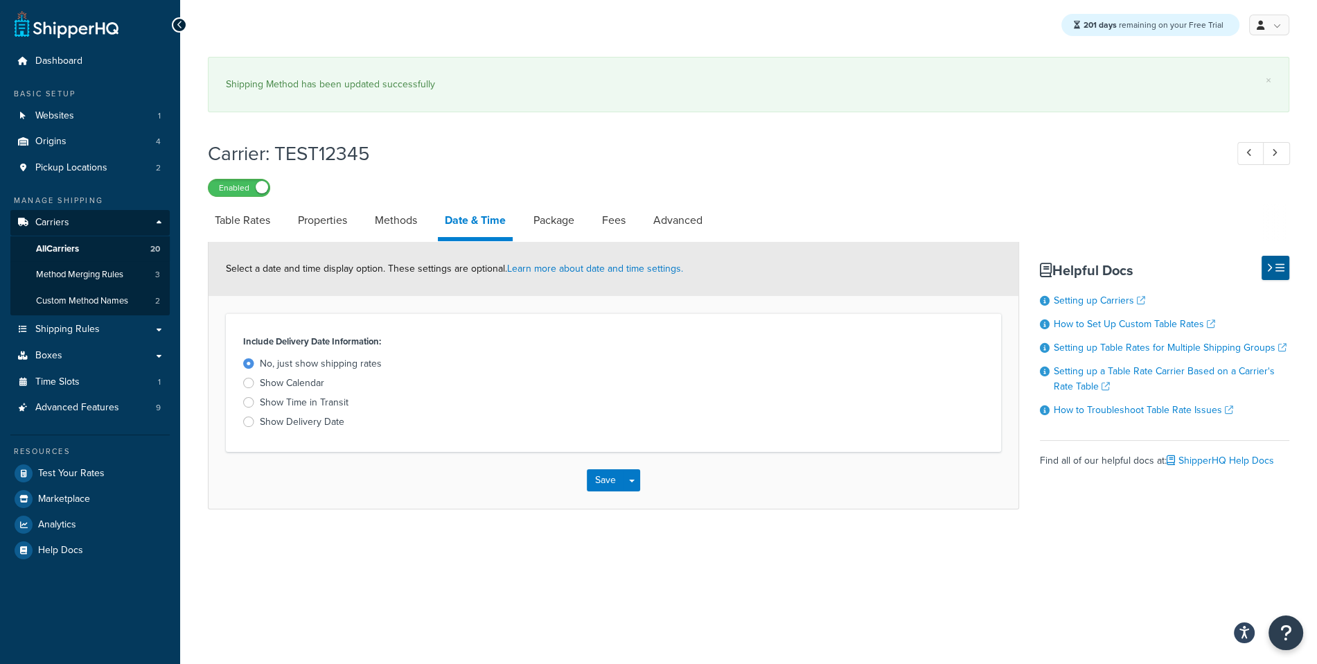
click at [309, 385] on div "Show Calendar" at bounding box center [292, 383] width 64 height 14
click at [0, 0] on input "Show Calendar" at bounding box center [0, 0] width 0 height 0
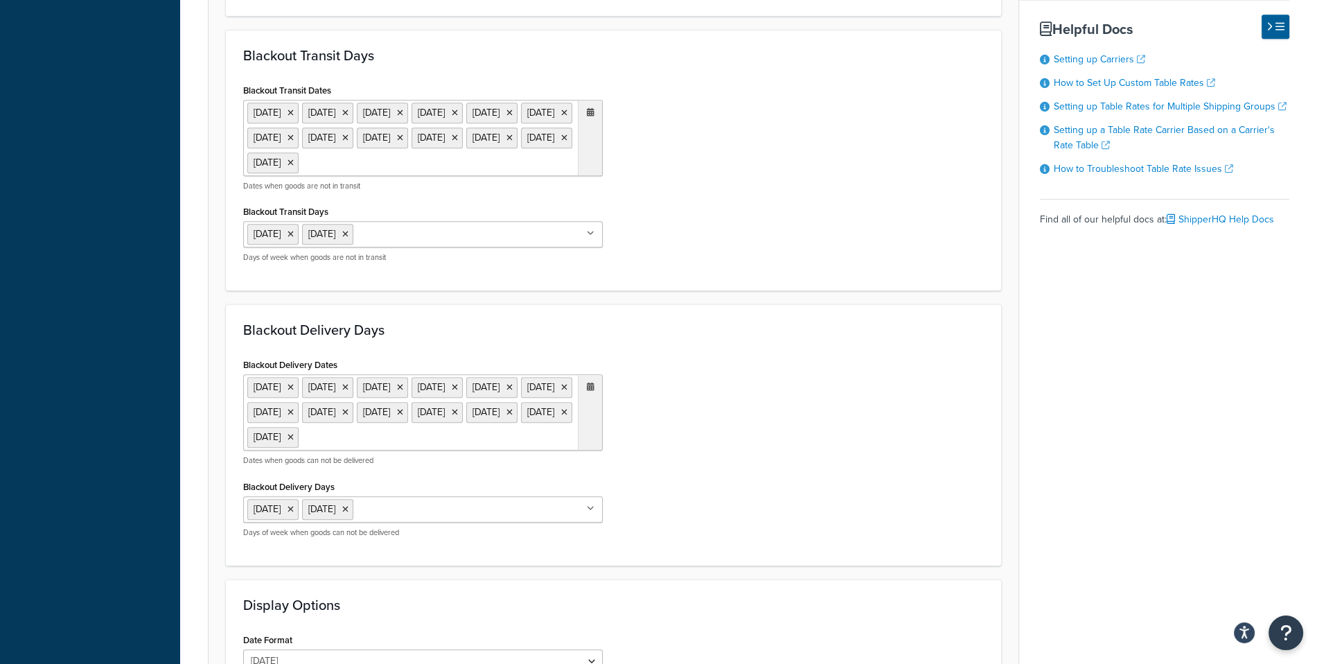
scroll to position [1134, 0]
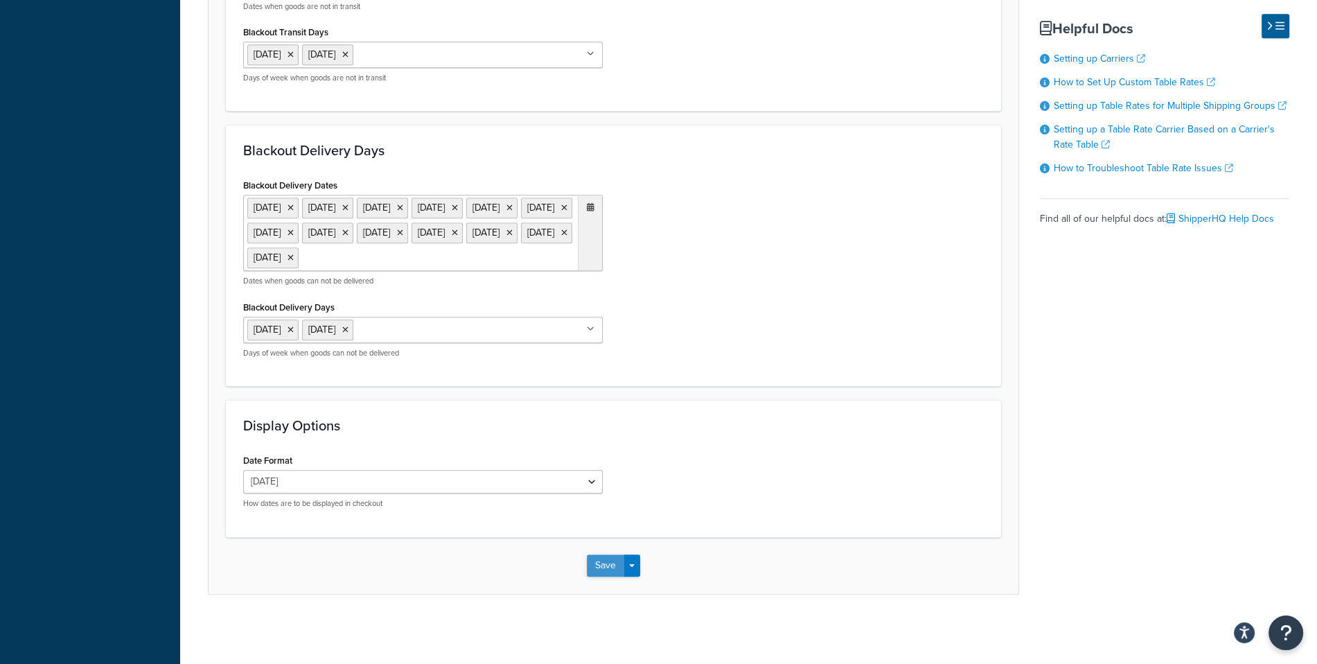
click at [609, 555] on button "Save" at bounding box center [605, 565] width 37 height 22
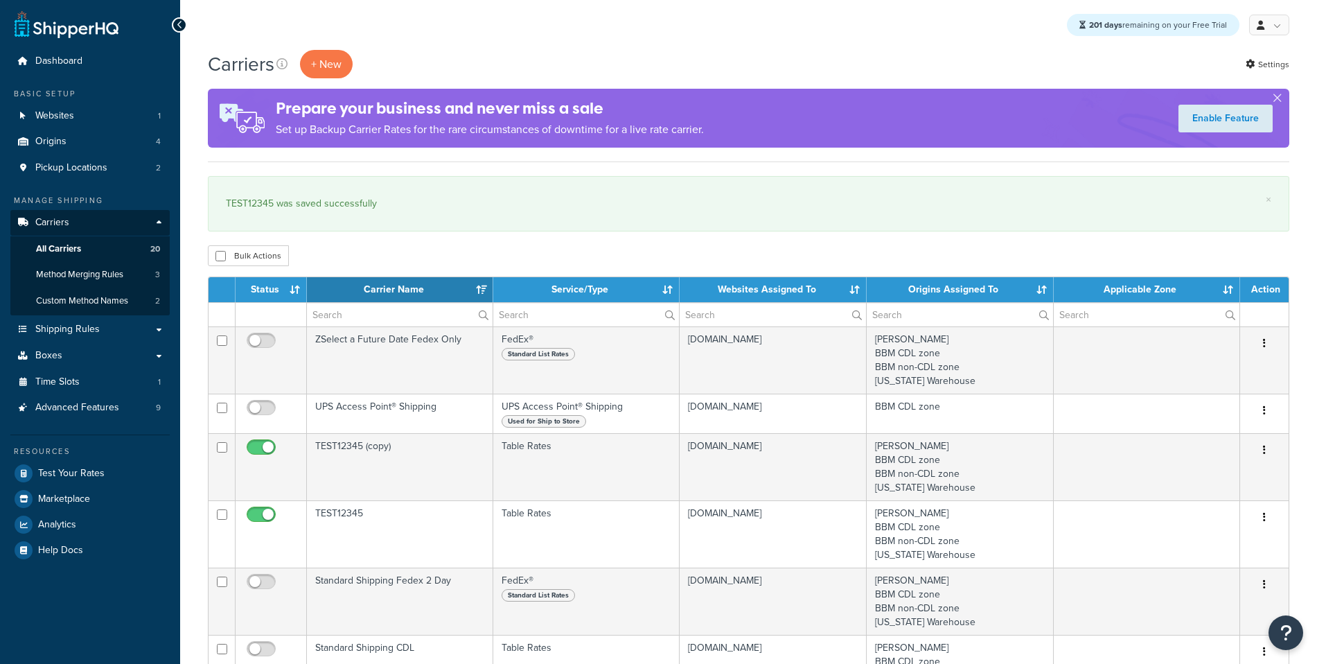
select select "15"
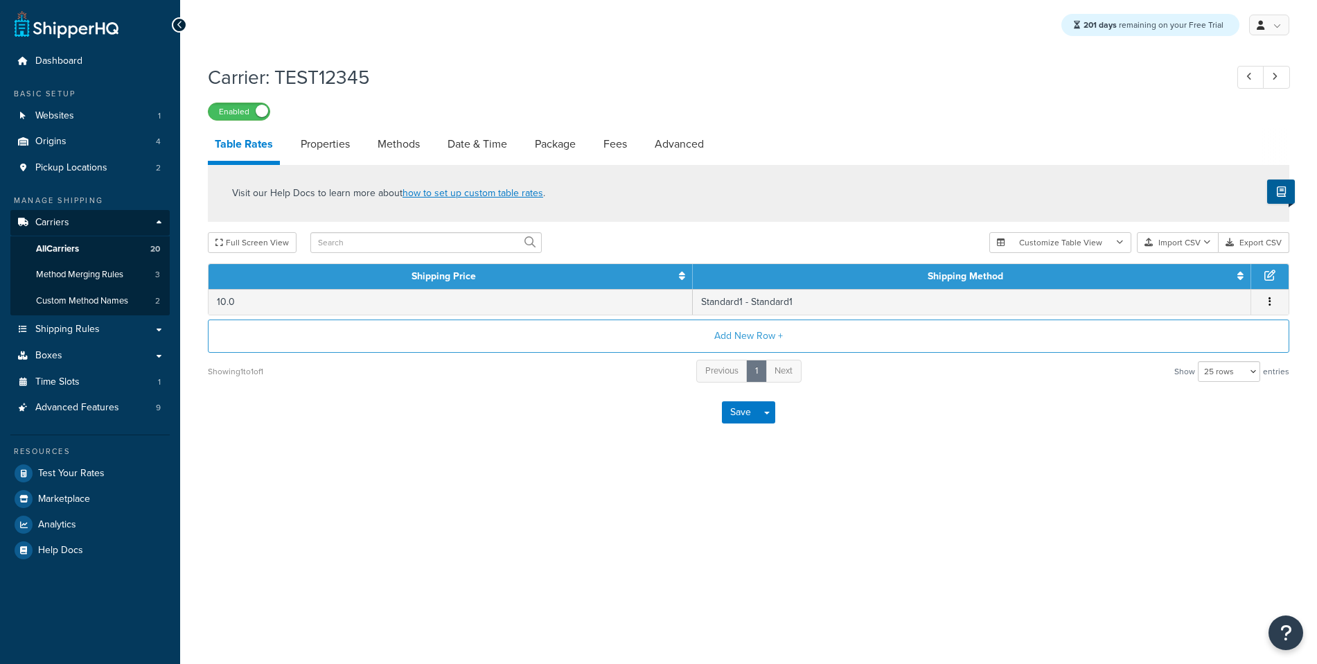
select select "25"
click at [340, 153] on link "Properties" at bounding box center [325, 143] width 63 height 33
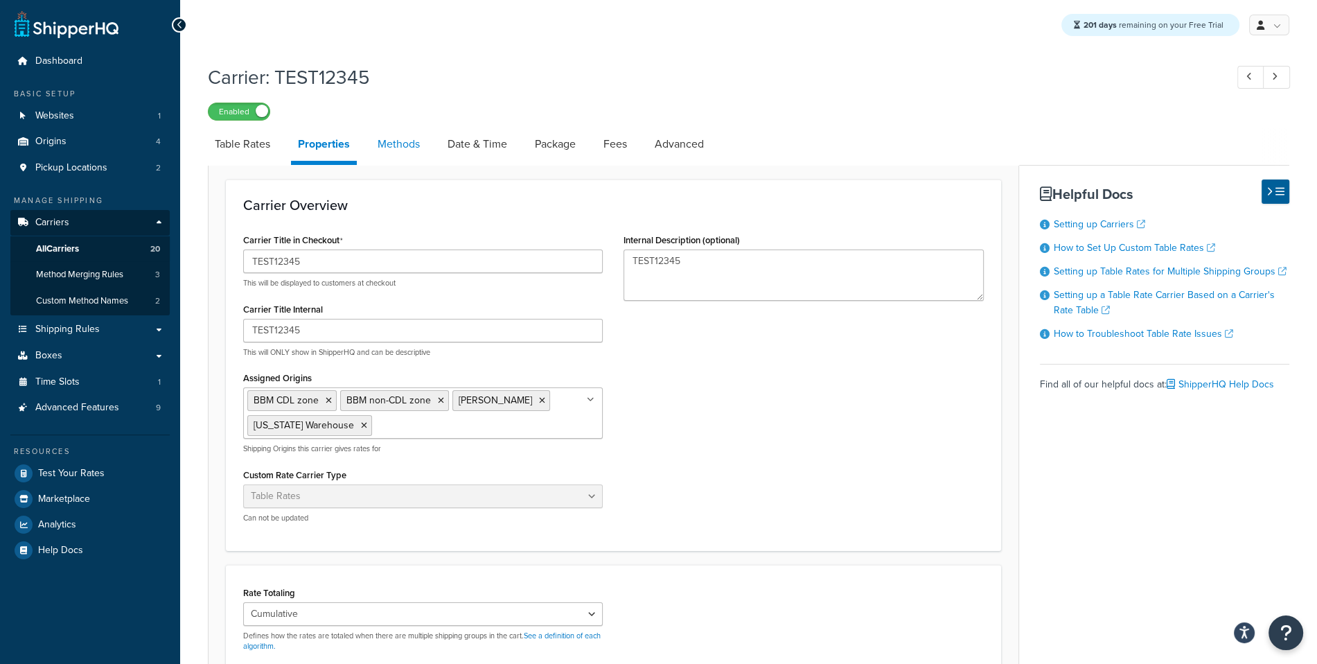
click at [402, 154] on link "Methods" at bounding box center [399, 143] width 56 height 33
select select "25"
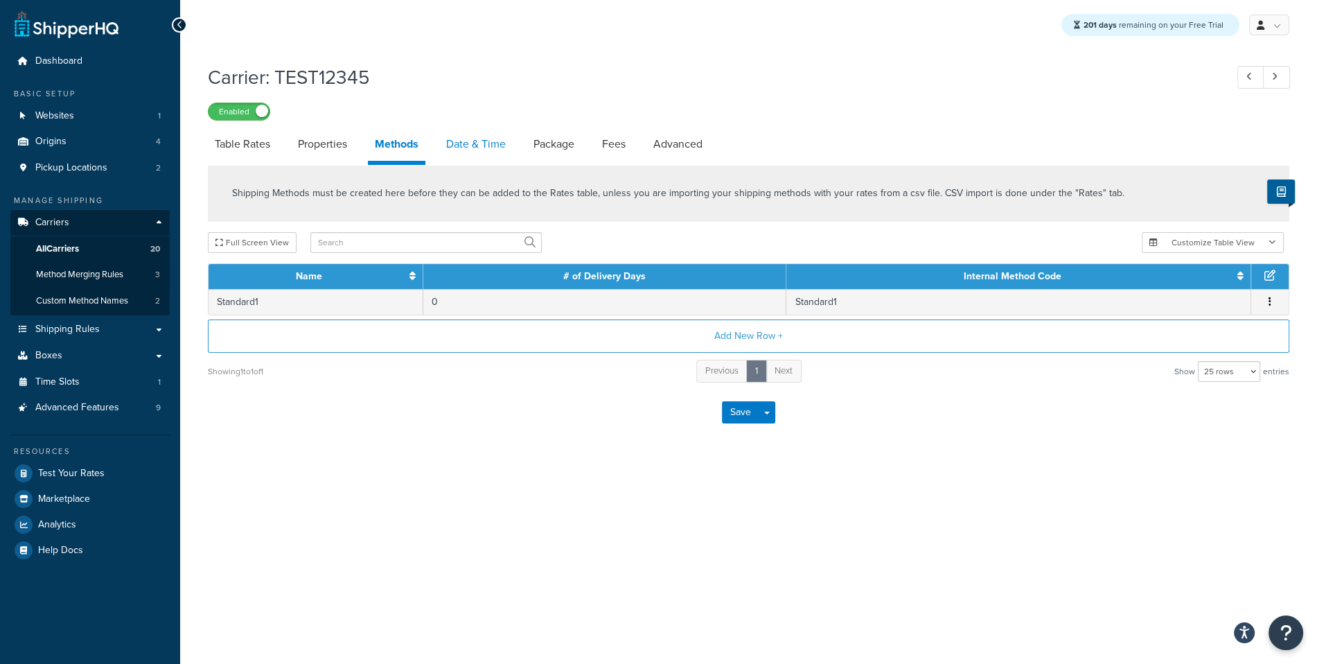
click at [460, 150] on link "Date & Time" at bounding box center [475, 143] width 73 height 33
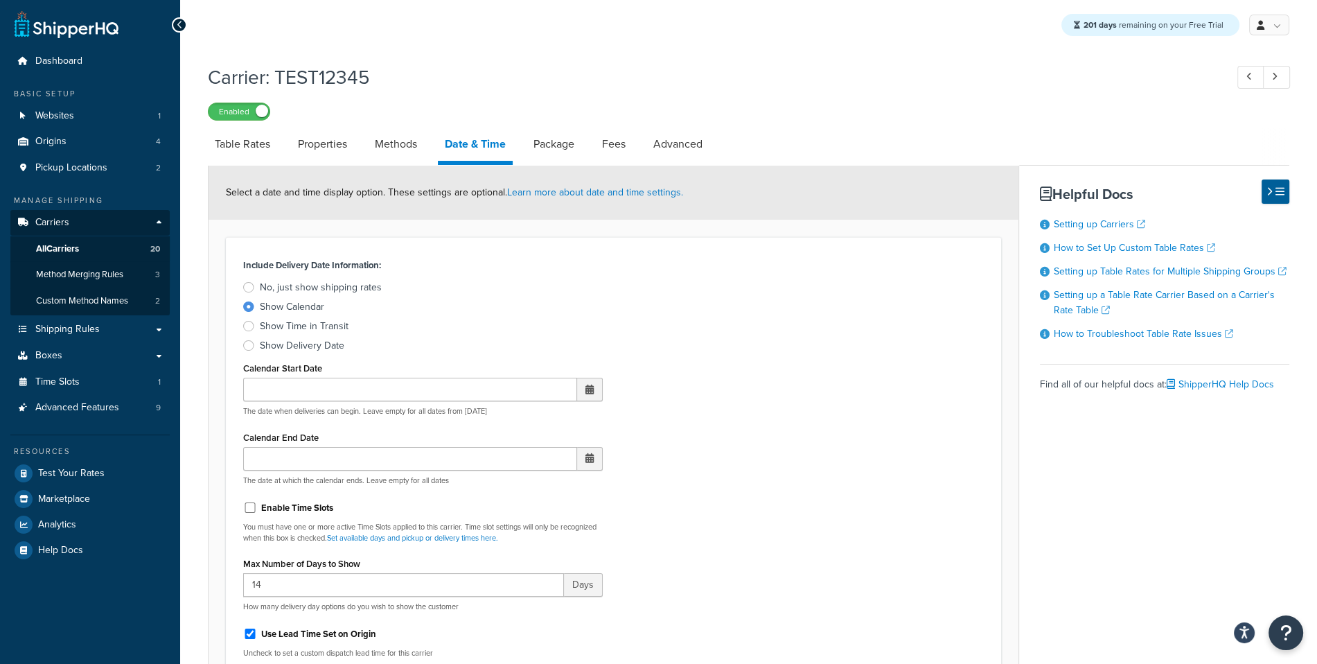
click at [242, 159] on link "Table Rates" at bounding box center [242, 143] width 69 height 33
select select "25"
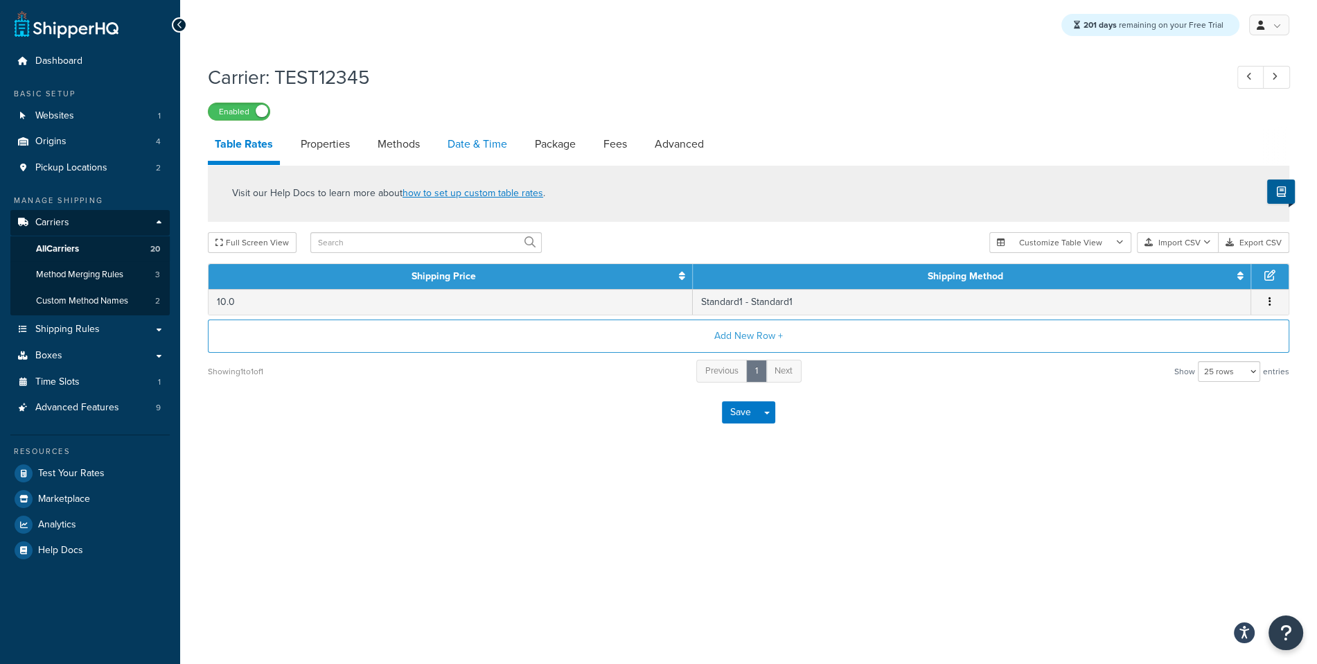
click at [481, 144] on link "Date & Time" at bounding box center [477, 143] width 73 height 33
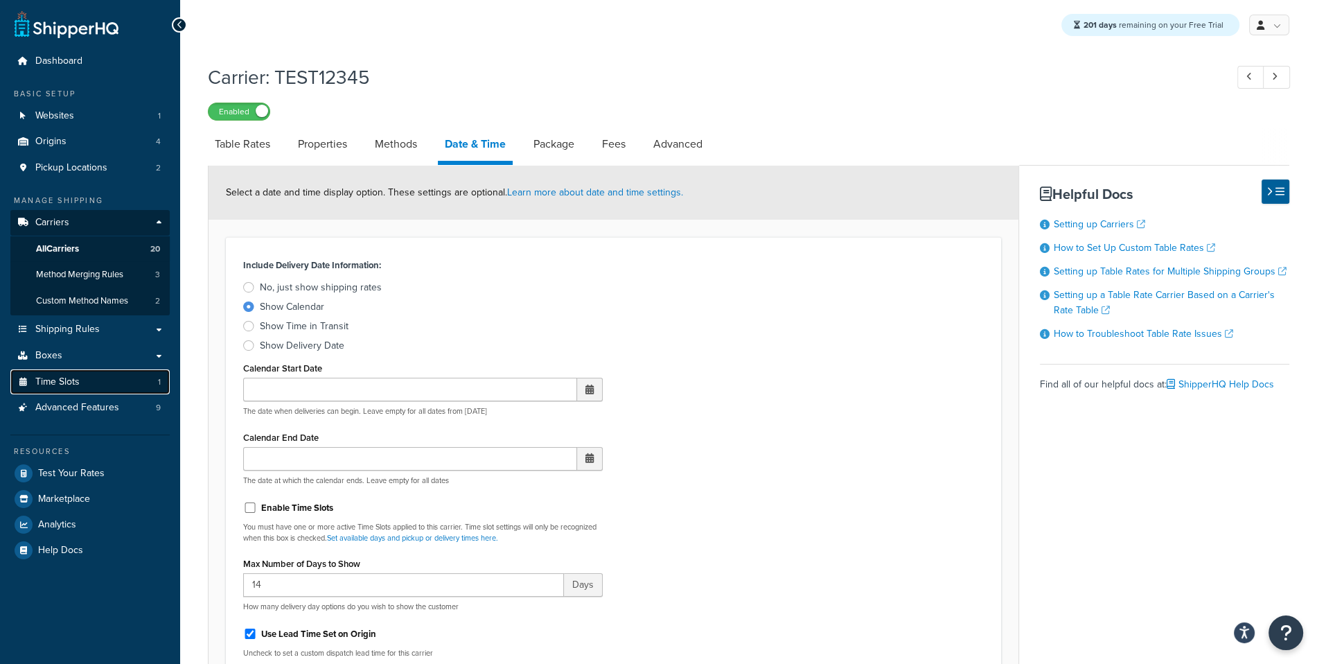
click at [113, 391] on link "Time Slots 1" at bounding box center [89, 382] width 159 height 26
click at [106, 416] on link "Advanced Features 9" at bounding box center [89, 408] width 159 height 26
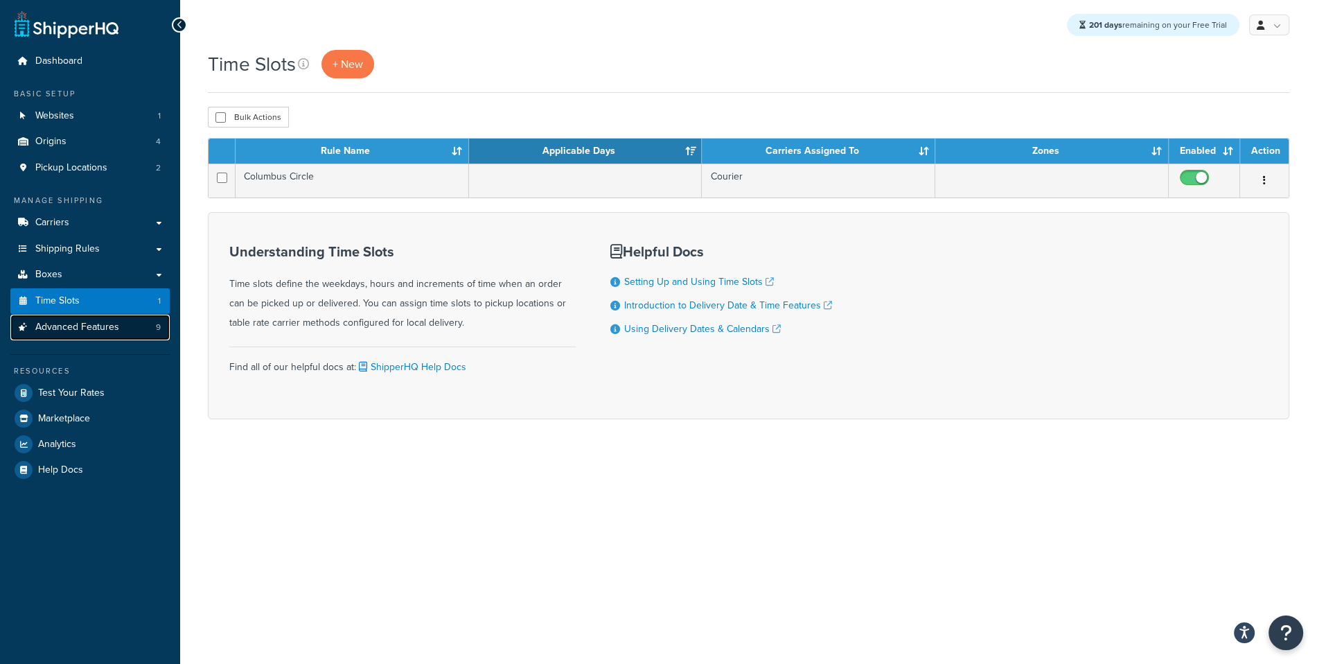
click at [144, 330] on link "Advanced Features 9" at bounding box center [89, 328] width 159 height 26
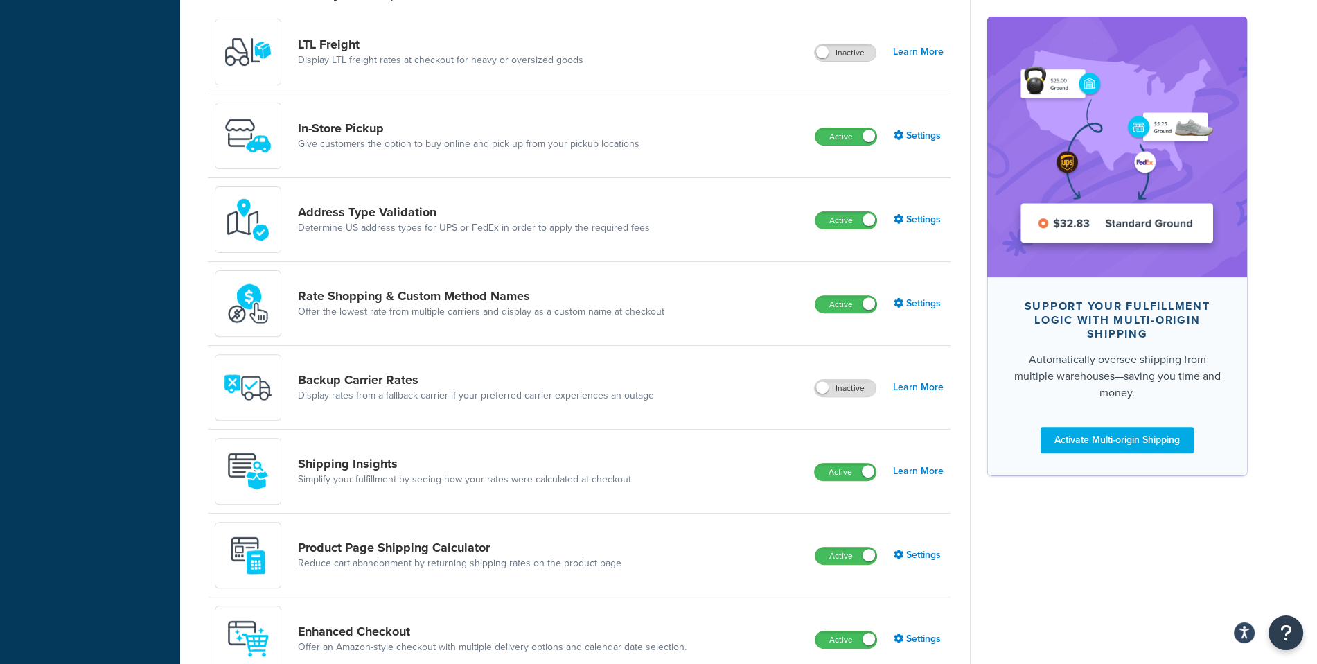
scroll to position [573, 0]
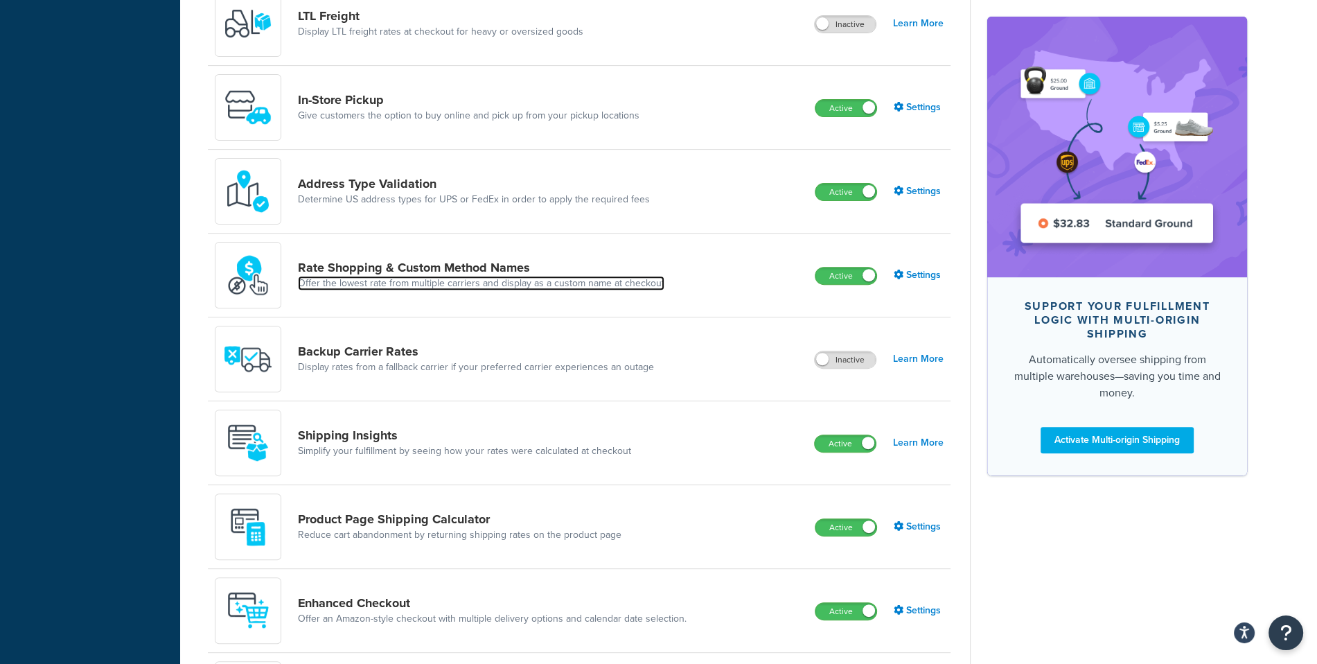
click at [436, 281] on link "Offer the lowest rate from multiple carriers and display as a custom name at ch…" at bounding box center [481, 283] width 367 height 14
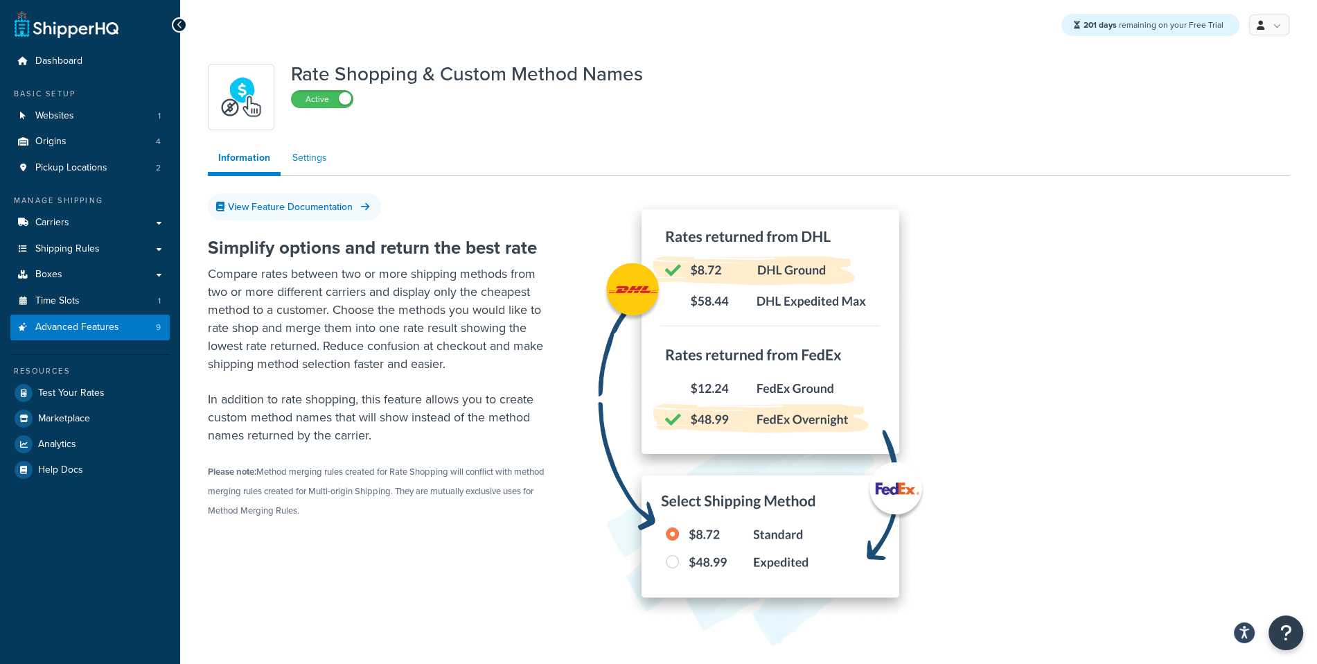
click at [289, 167] on link "Settings" at bounding box center [309, 158] width 55 height 28
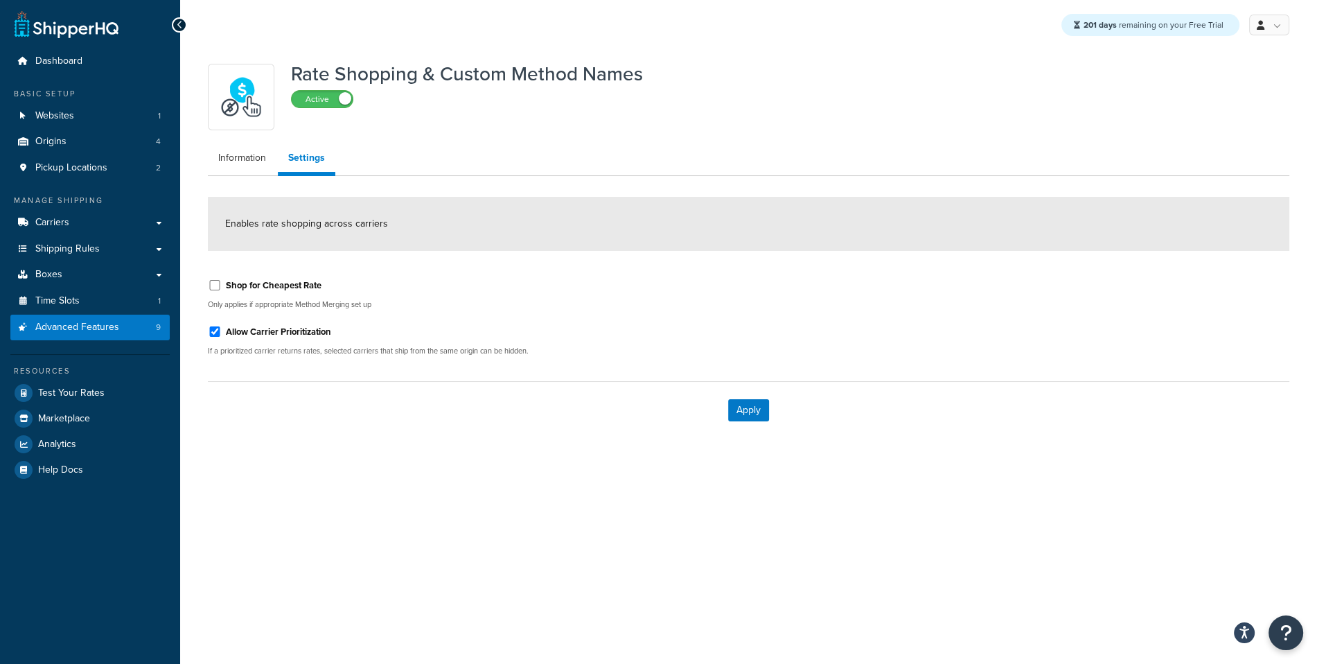
click at [277, 282] on label "Shop for Cheapest Rate" at bounding box center [274, 285] width 96 height 12
click at [222, 282] on input "Shop for Cheapest Rate" at bounding box center [215, 285] width 14 height 10
checkbox input "true"
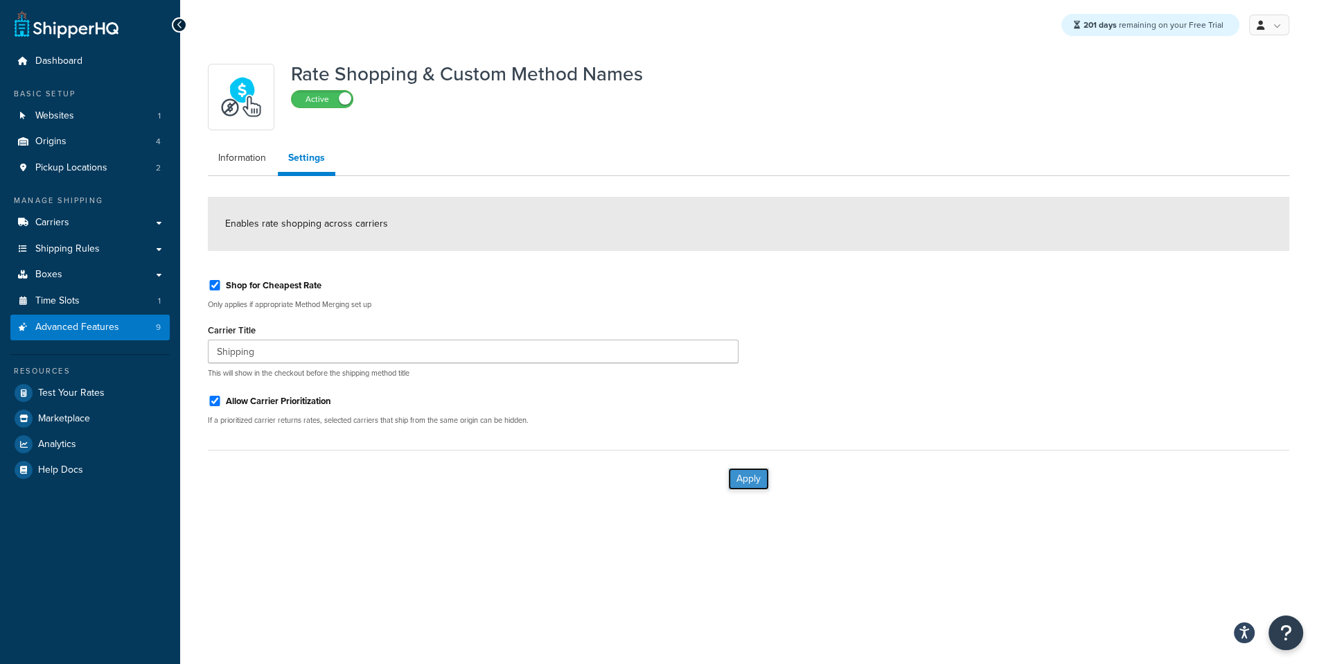
click at [764, 477] on button "Apply" at bounding box center [748, 479] width 41 height 22
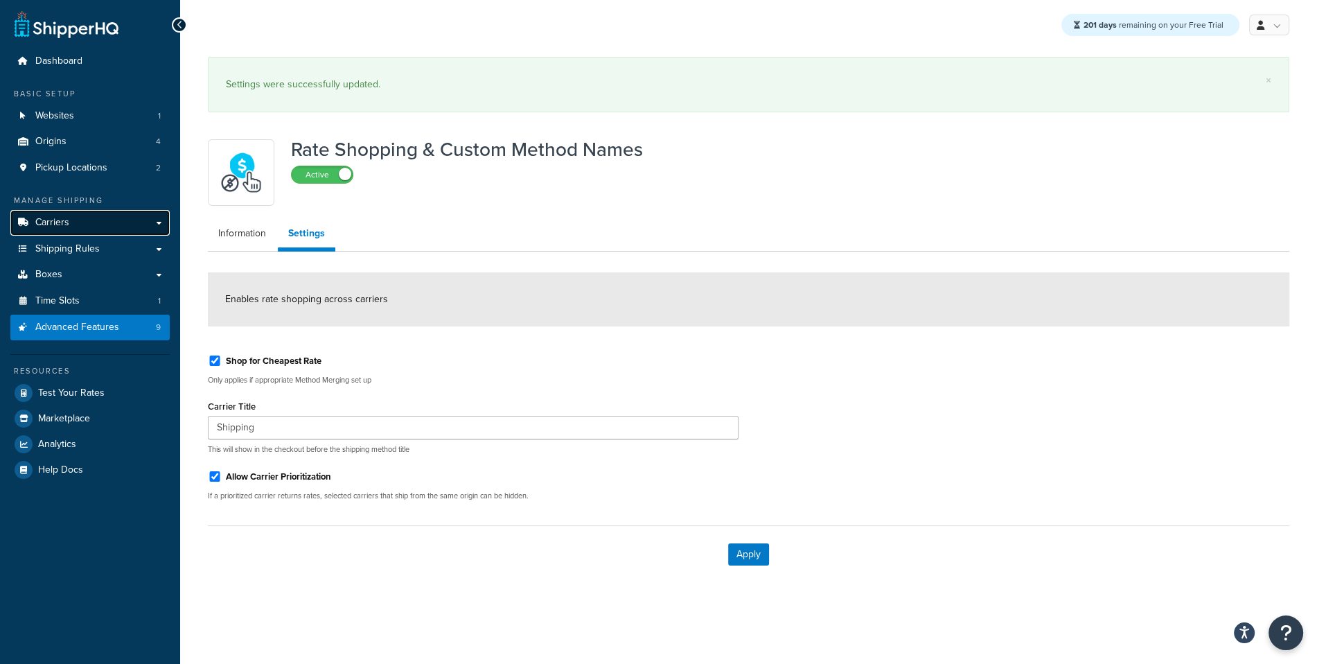
click at [109, 230] on link "Carriers" at bounding box center [89, 223] width 159 height 26
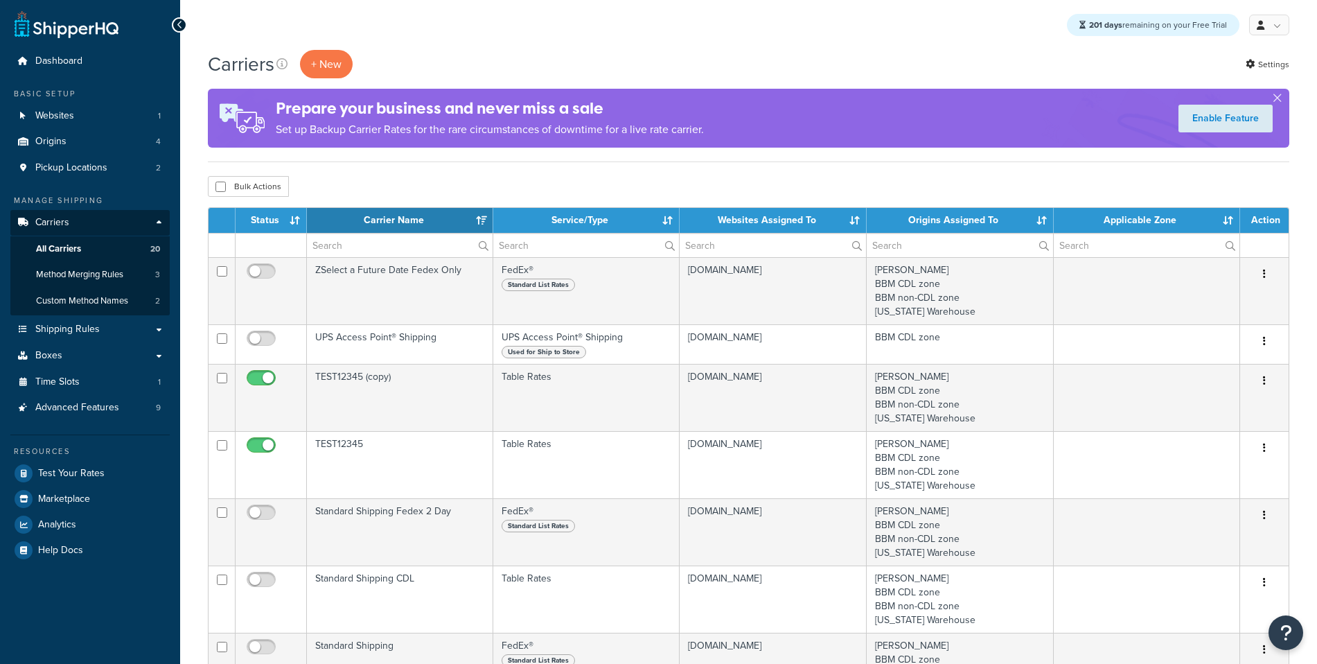
select select "15"
click at [126, 268] on link "Method Merging Rules 3" at bounding box center [89, 275] width 159 height 26
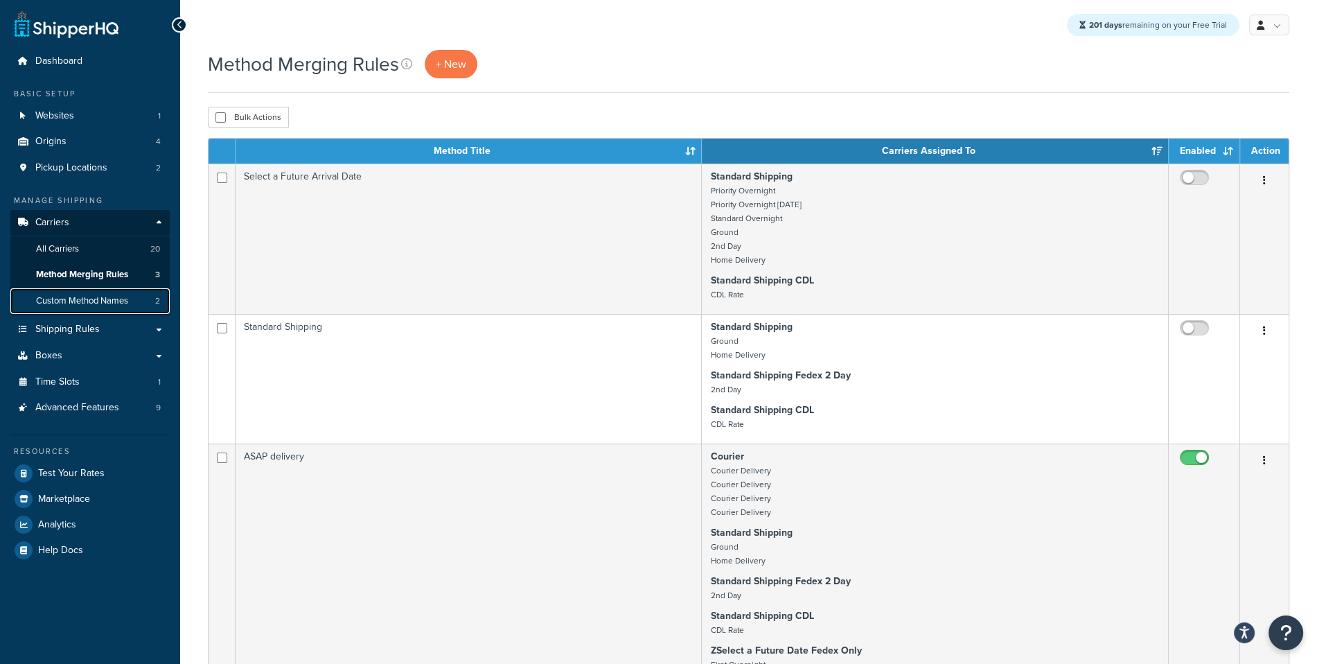
click at [115, 307] on span "Custom Method Names" at bounding box center [82, 301] width 92 height 12
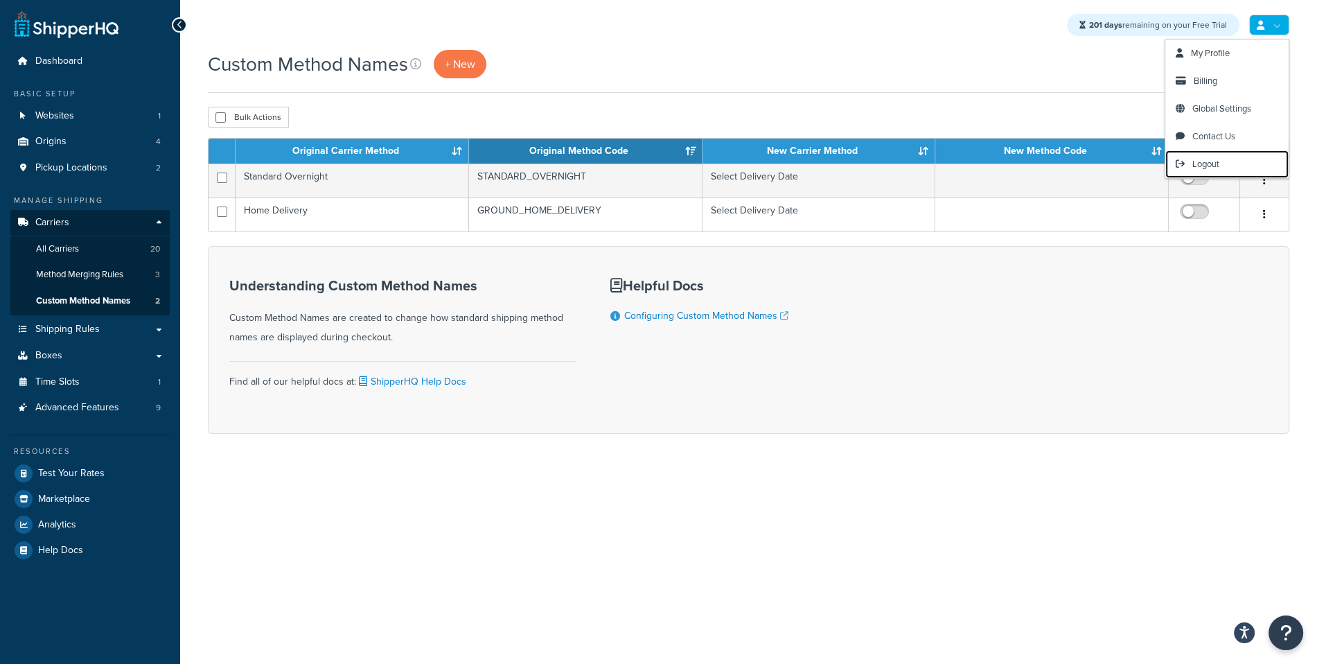
click at [1209, 166] on span "Logout" at bounding box center [1205, 163] width 27 height 13
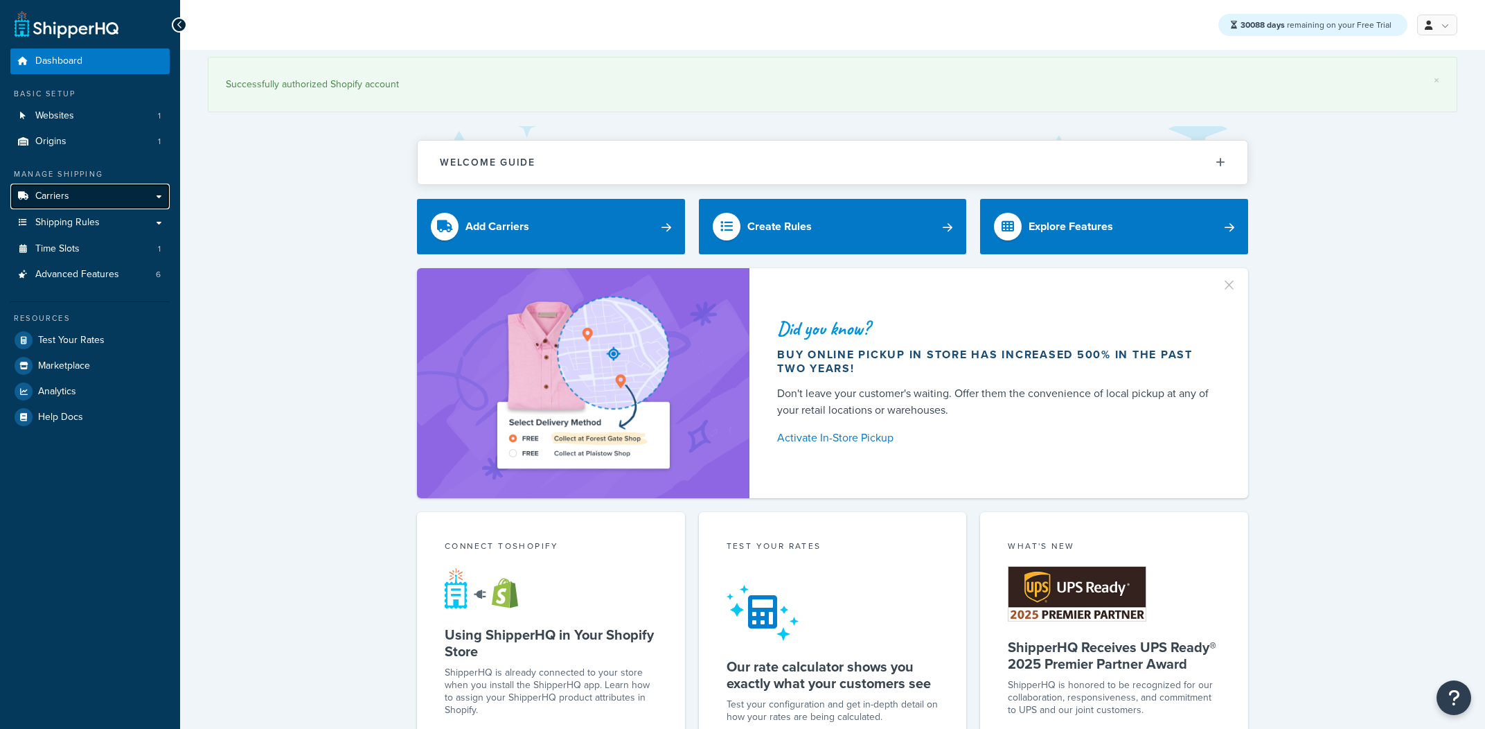
click at [116, 204] on link "Carriers" at bounding box center [89, 197] width 159 height 26
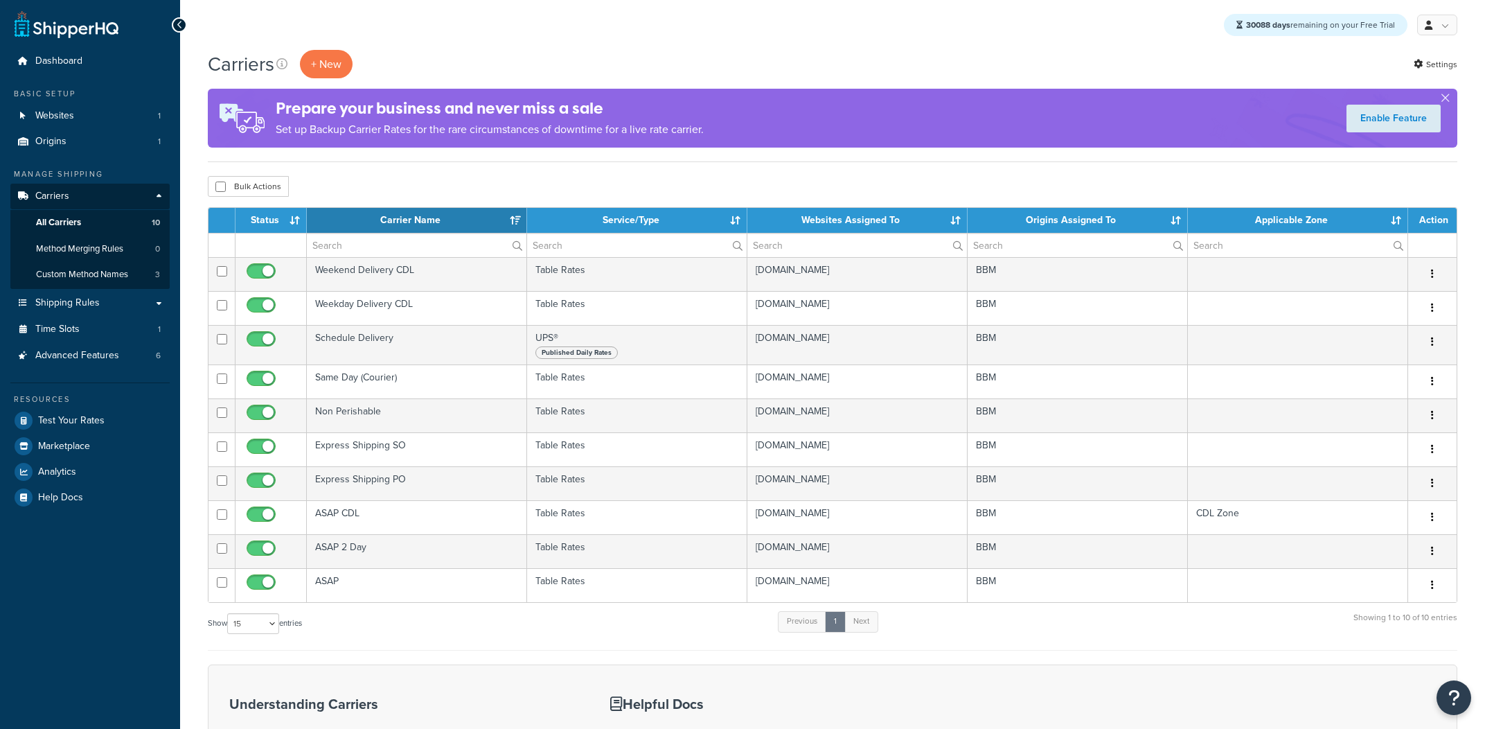
select select "15"
click at [141, 251] on link "Method Merging Rules 0" at bounding box center [89, 249] width 159 height 26
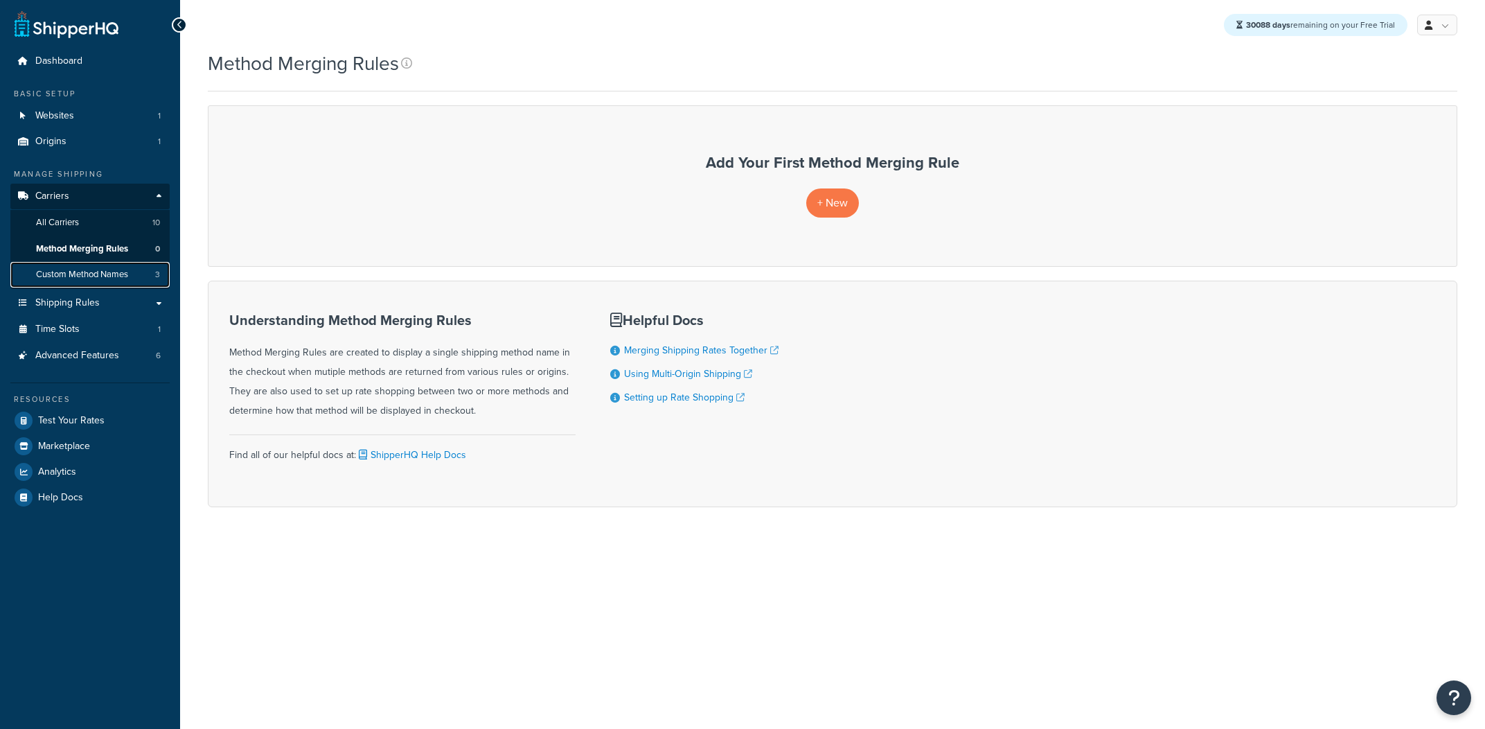
click at [129, 265] on link "Custom Method Names 3" at bounding box center [89, 275] width 159 height 26
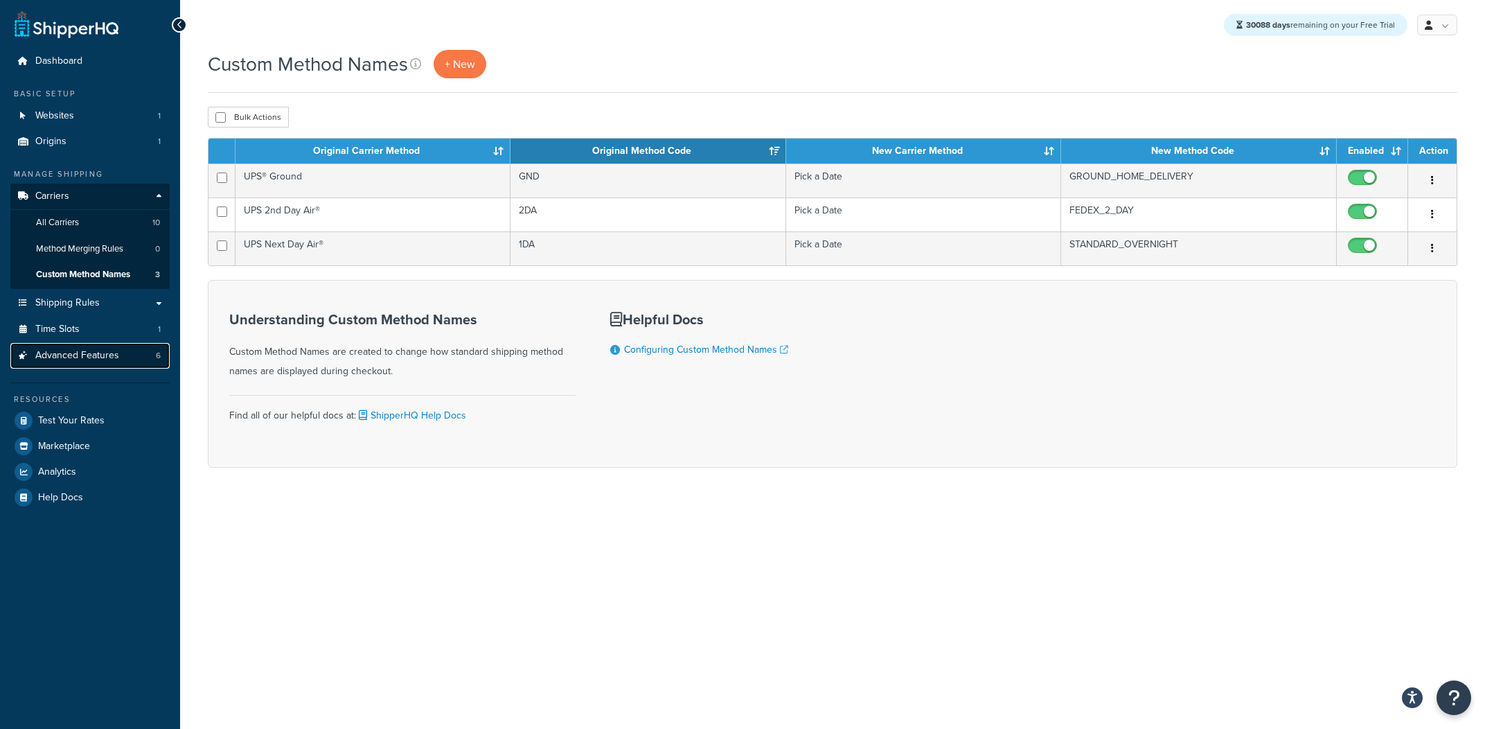
click at [119, 355] on link "Advanced Features 6" at bounding box center [89, 356] width 159 height 26
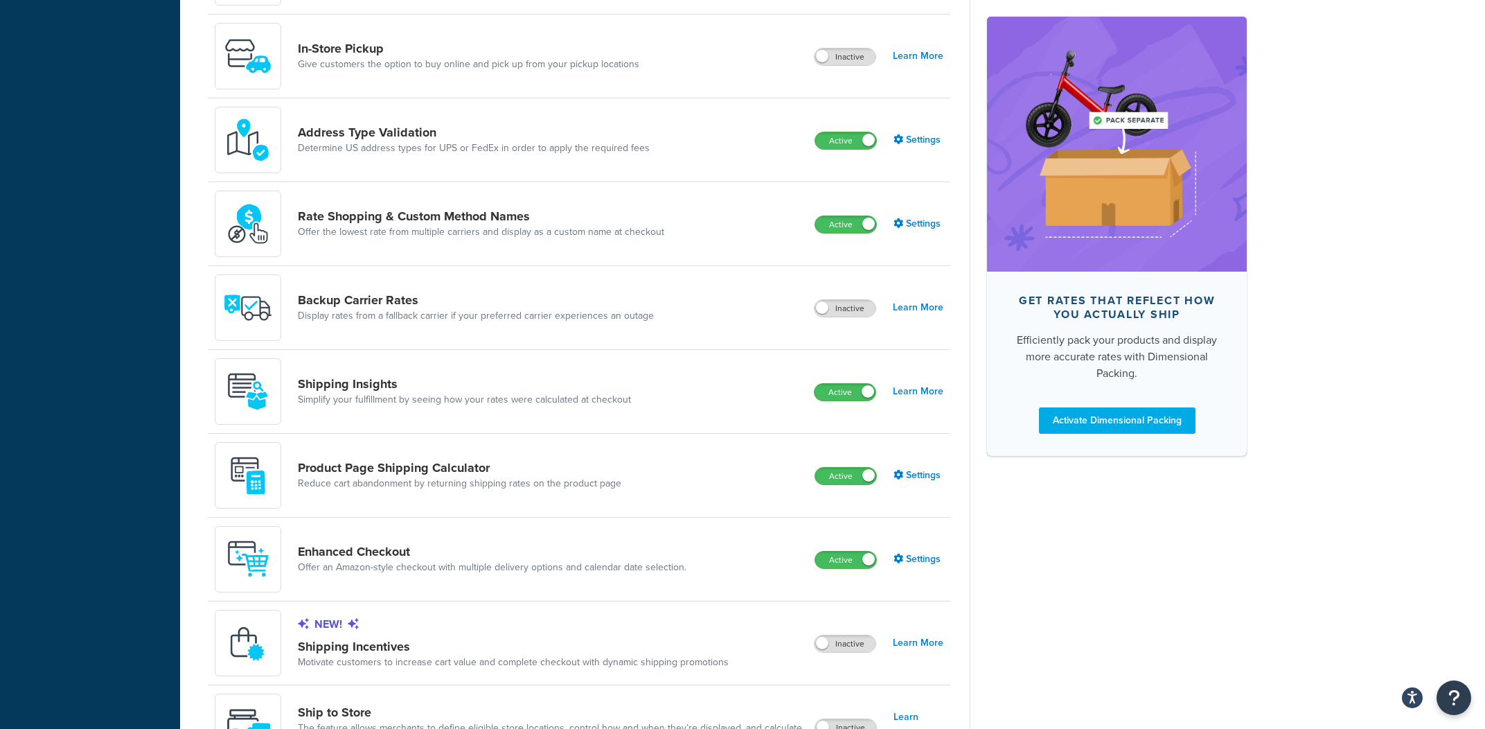
scroll to position [621, 0]
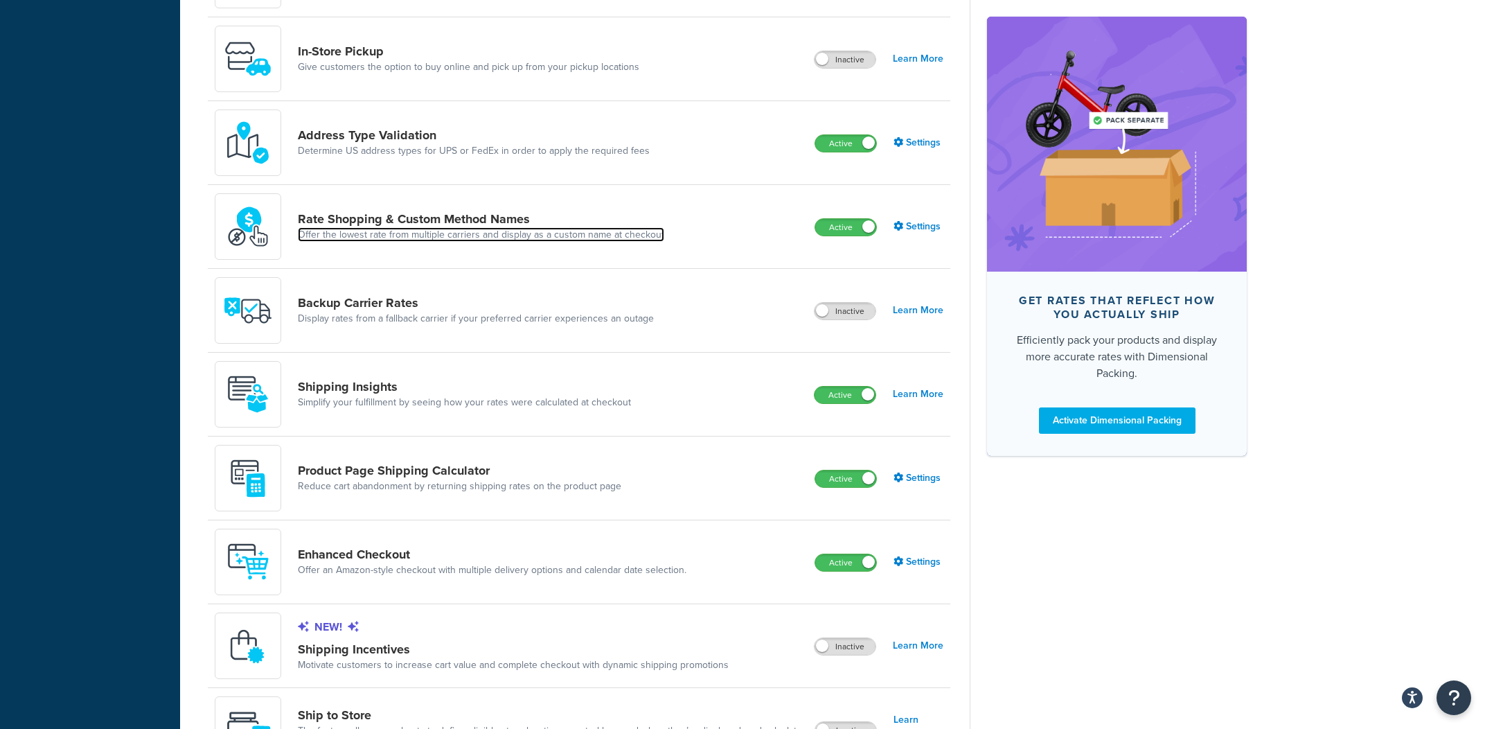
click at [472, 237] on link "Offer the lowest rate from multiple carriers and display as a custom name at ch…" at bounding box center [481, 235] width 367 height 14
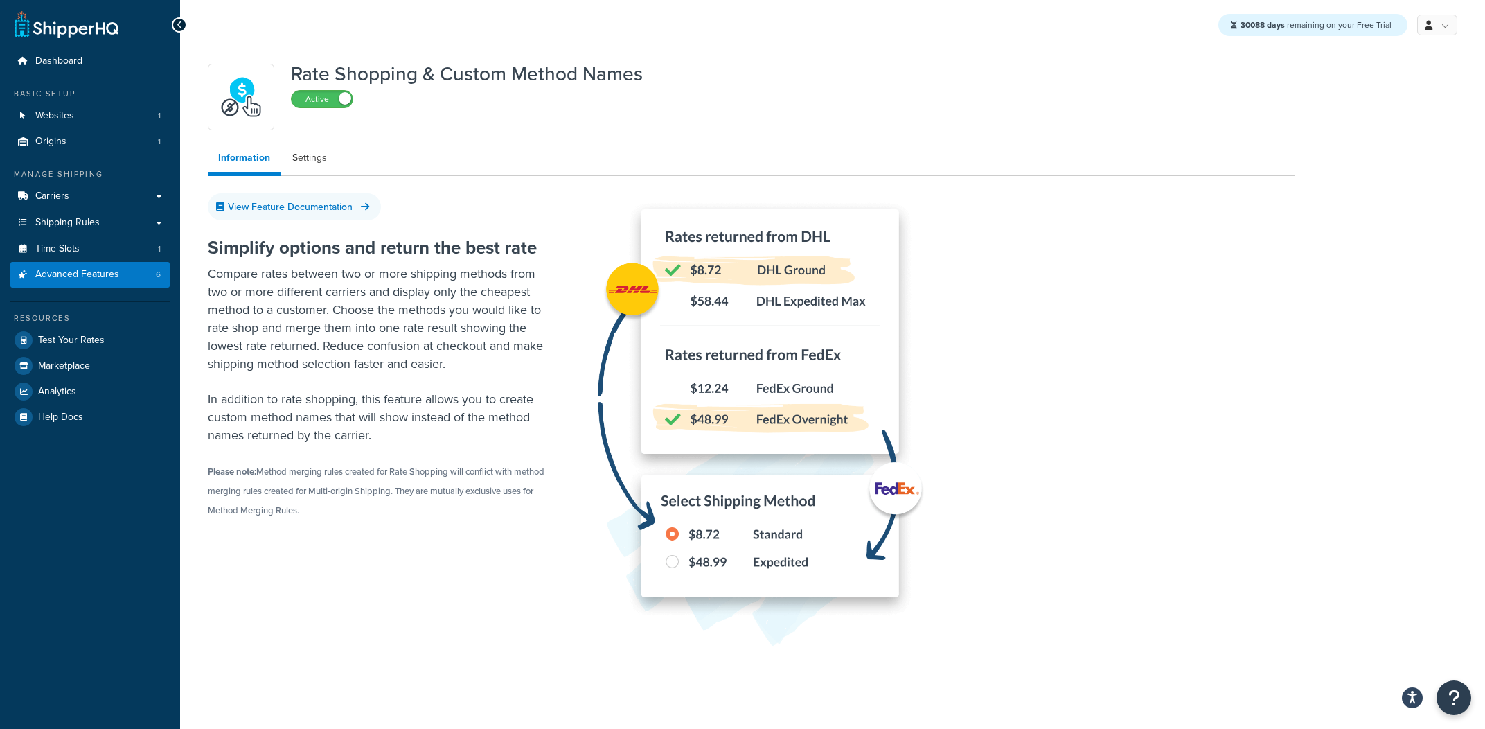
click at [345, 148] on ul "Information Settings" at bounding box center [752, 160] width 1088 height 32
click at [333, 159] on link "Settings" at bounding box center [309, 158] width 55 height 28
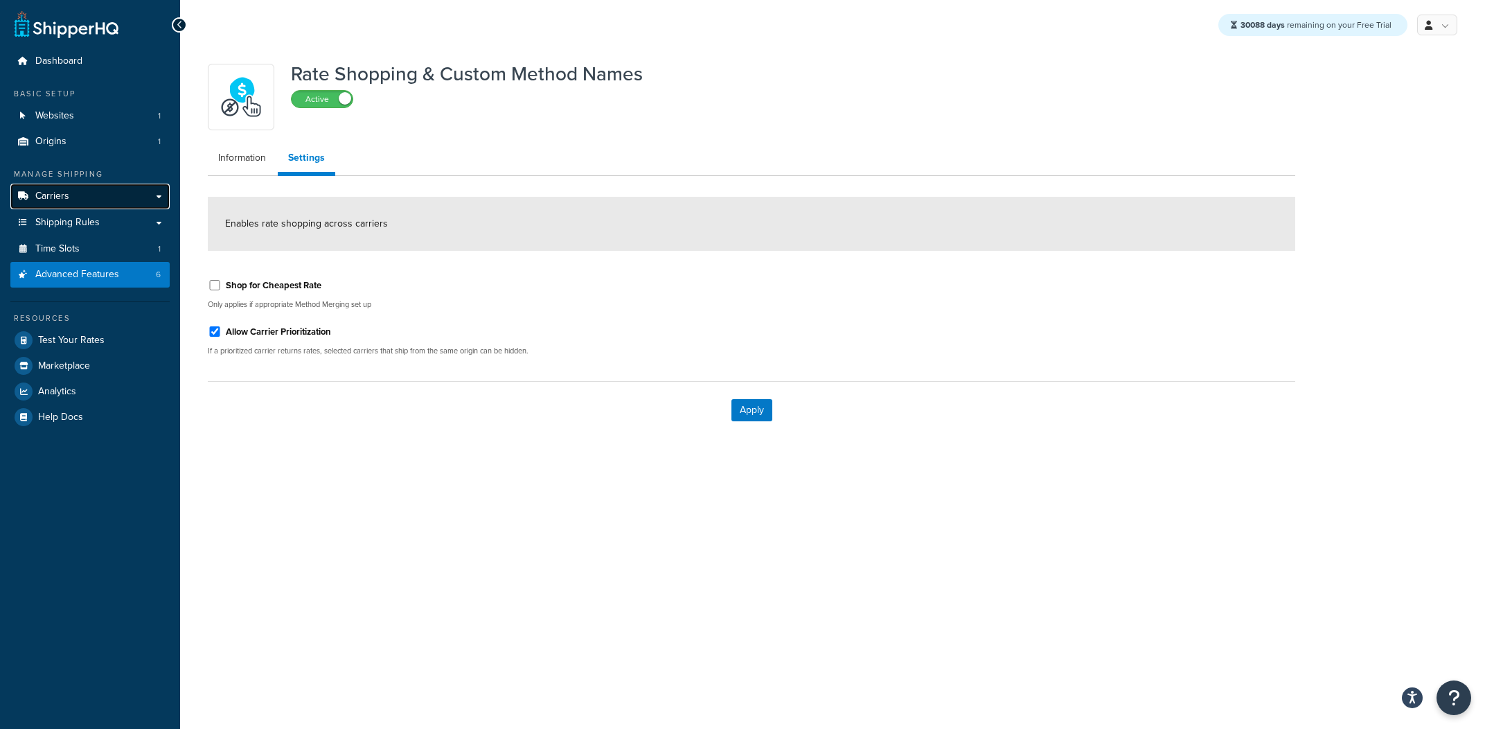
click at [82, 200] on link "Carriers" at bounding box center [89, 197] width 159 height 26
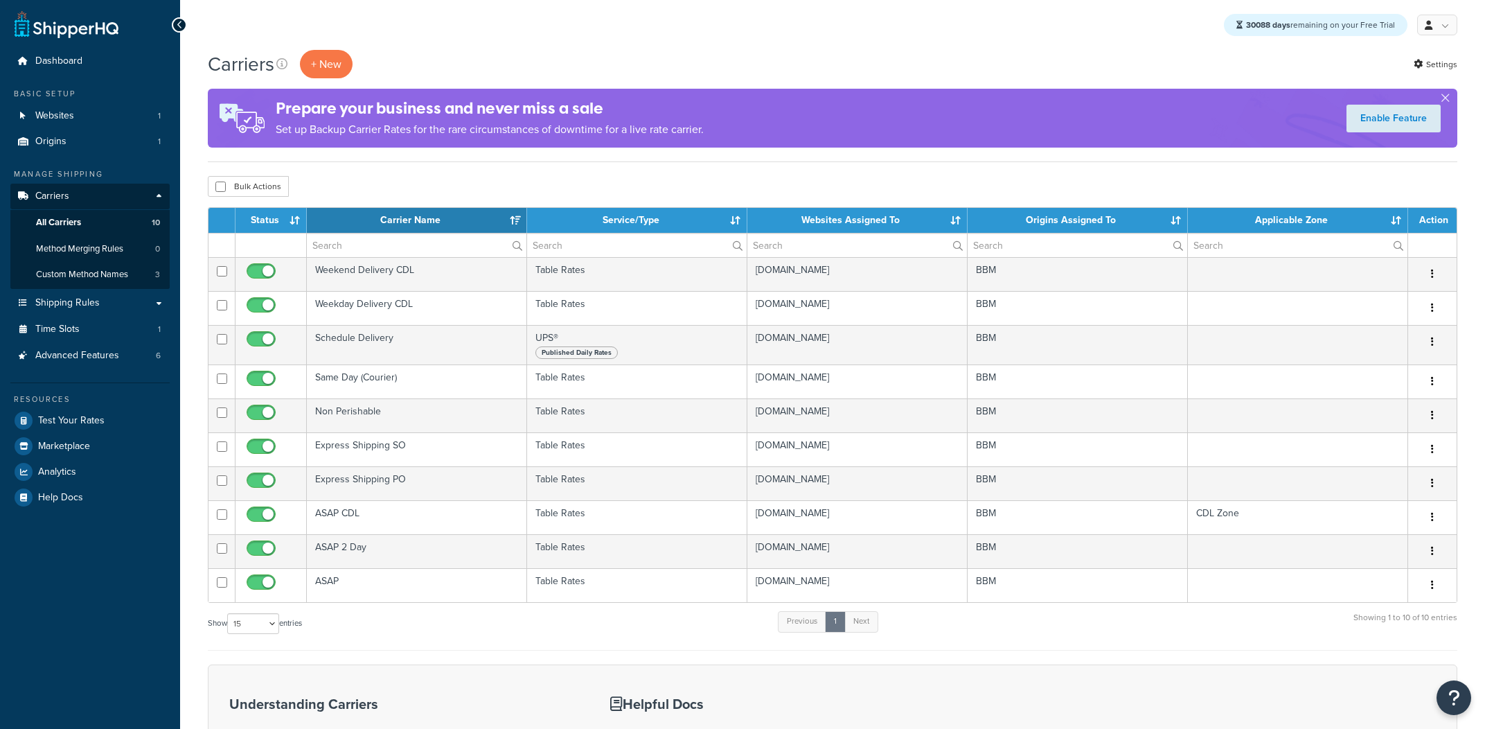
select select "15"
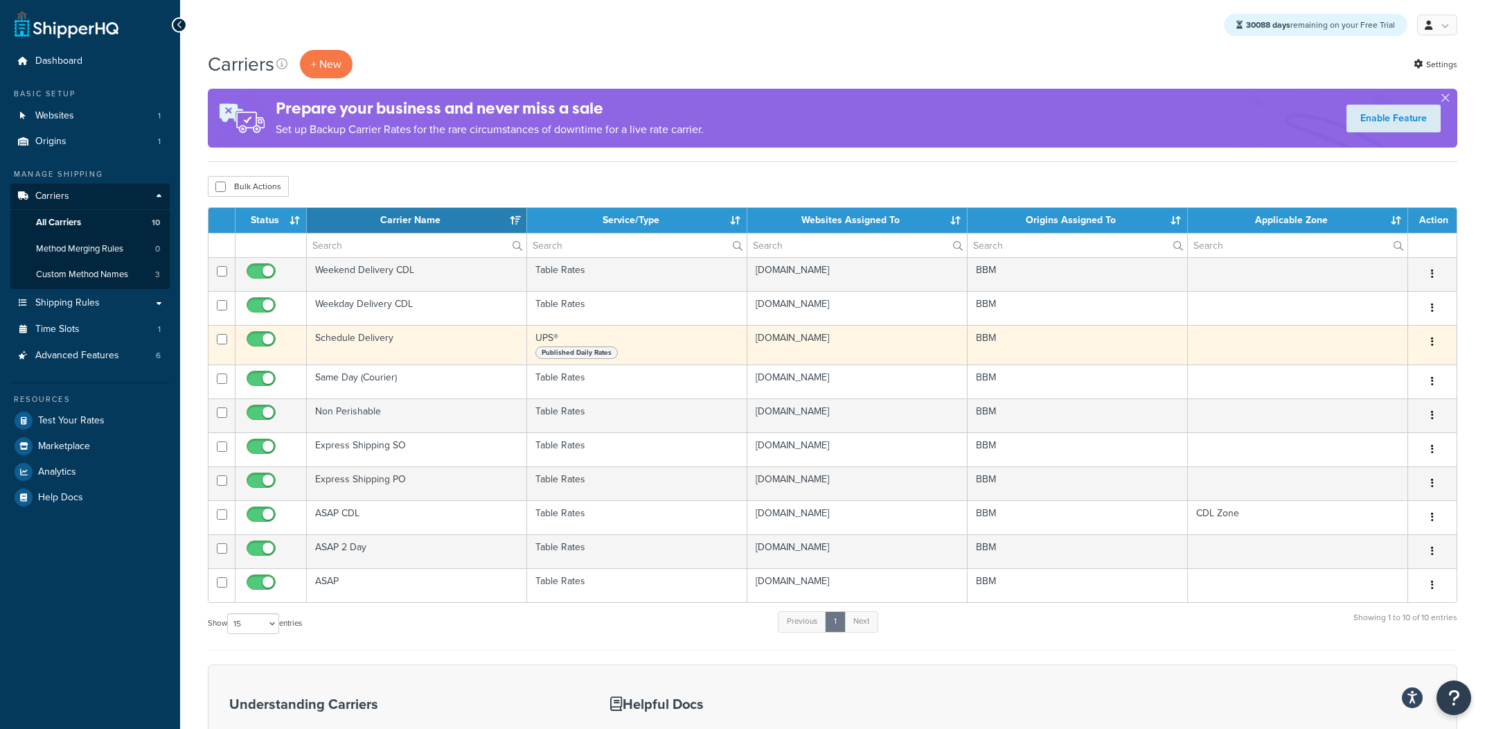
click at [326, 345] on td "Schedule Delivery" at bounding box center [417, 344] width 220 height 39
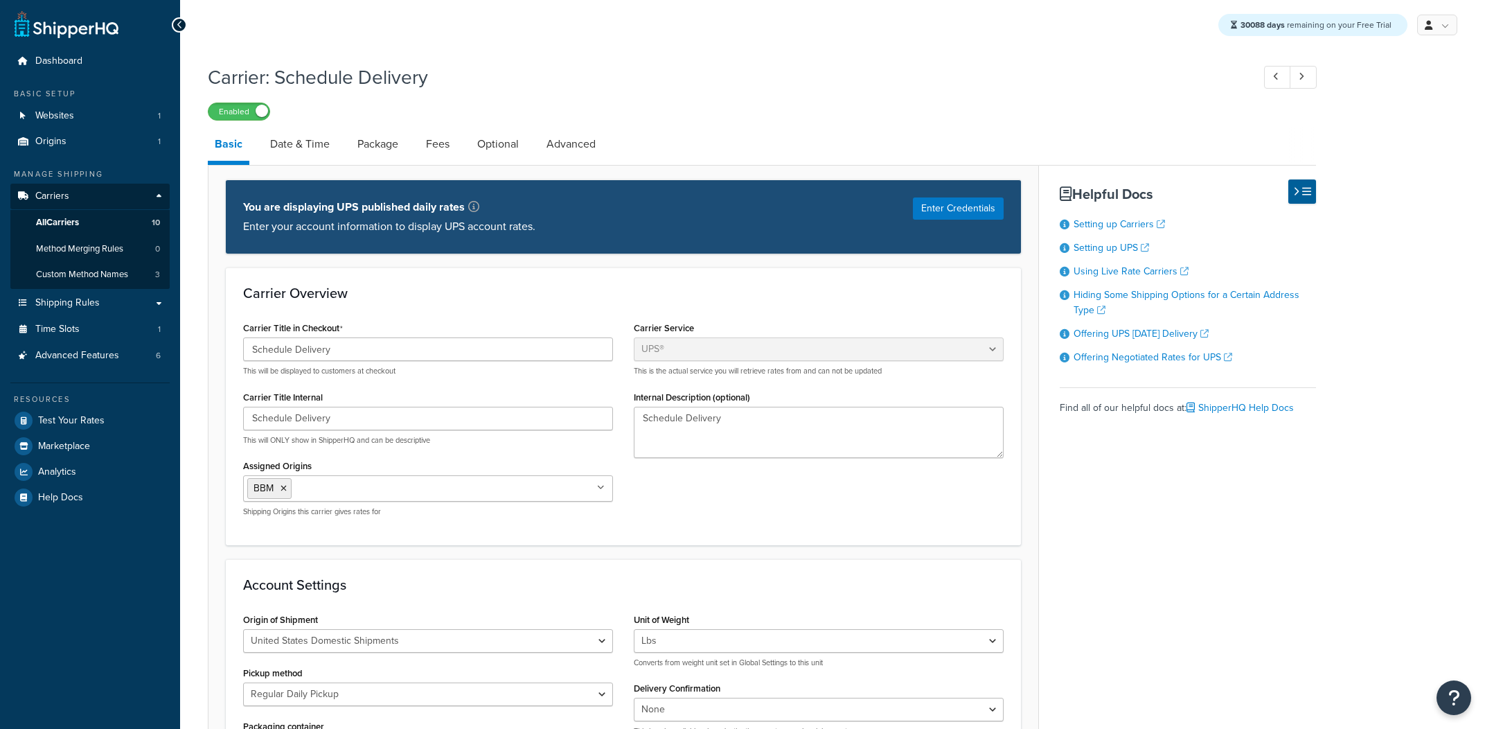
select select "ups"
click at [330, 145] on link "Date & Time" at bounding box center [299, 143] width 73 height 33
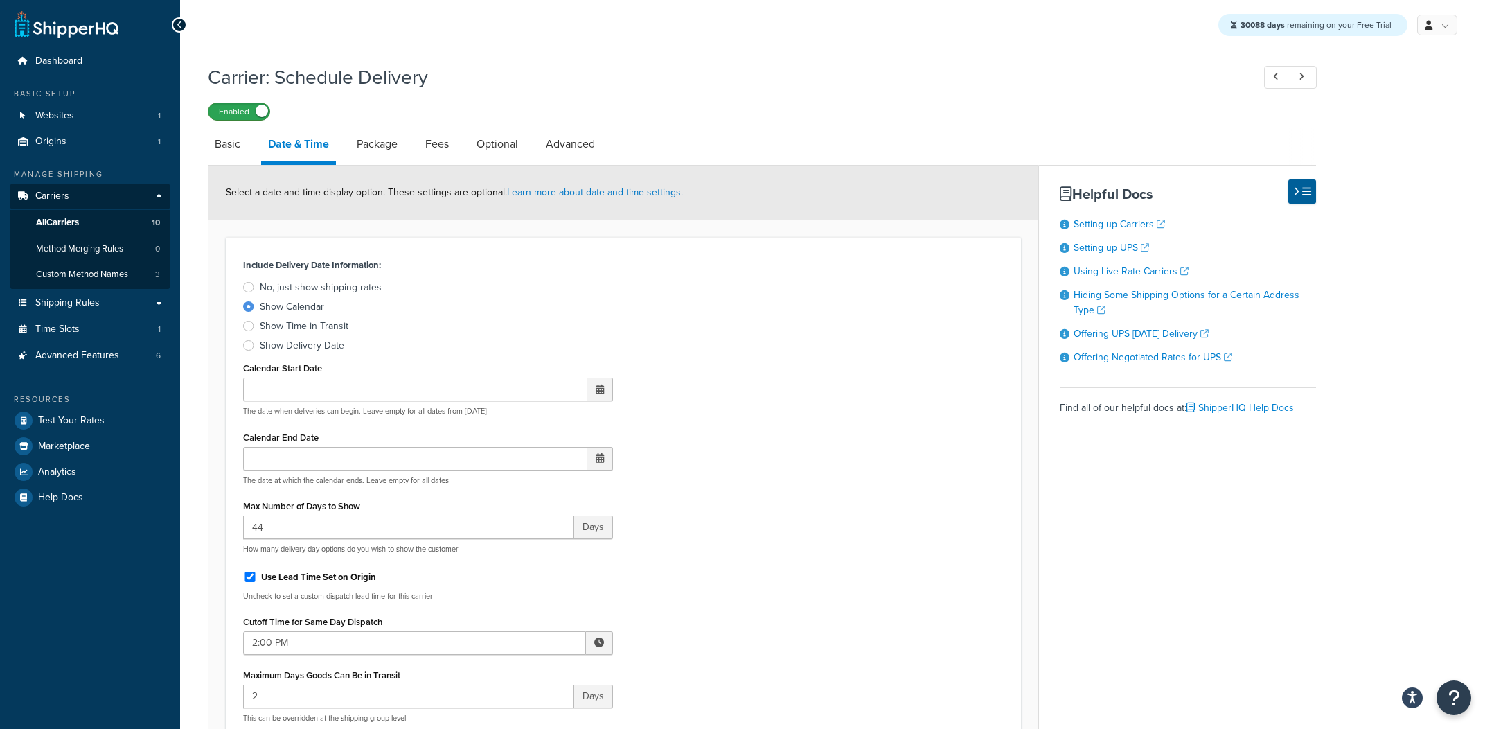
click at [256, 107] on label "Enabled" at bounding box center [239, 111] width 61 height 17
click at [148, 230] on link "All Carriers 10" at bounding box center [89, 223] width 159 height 26
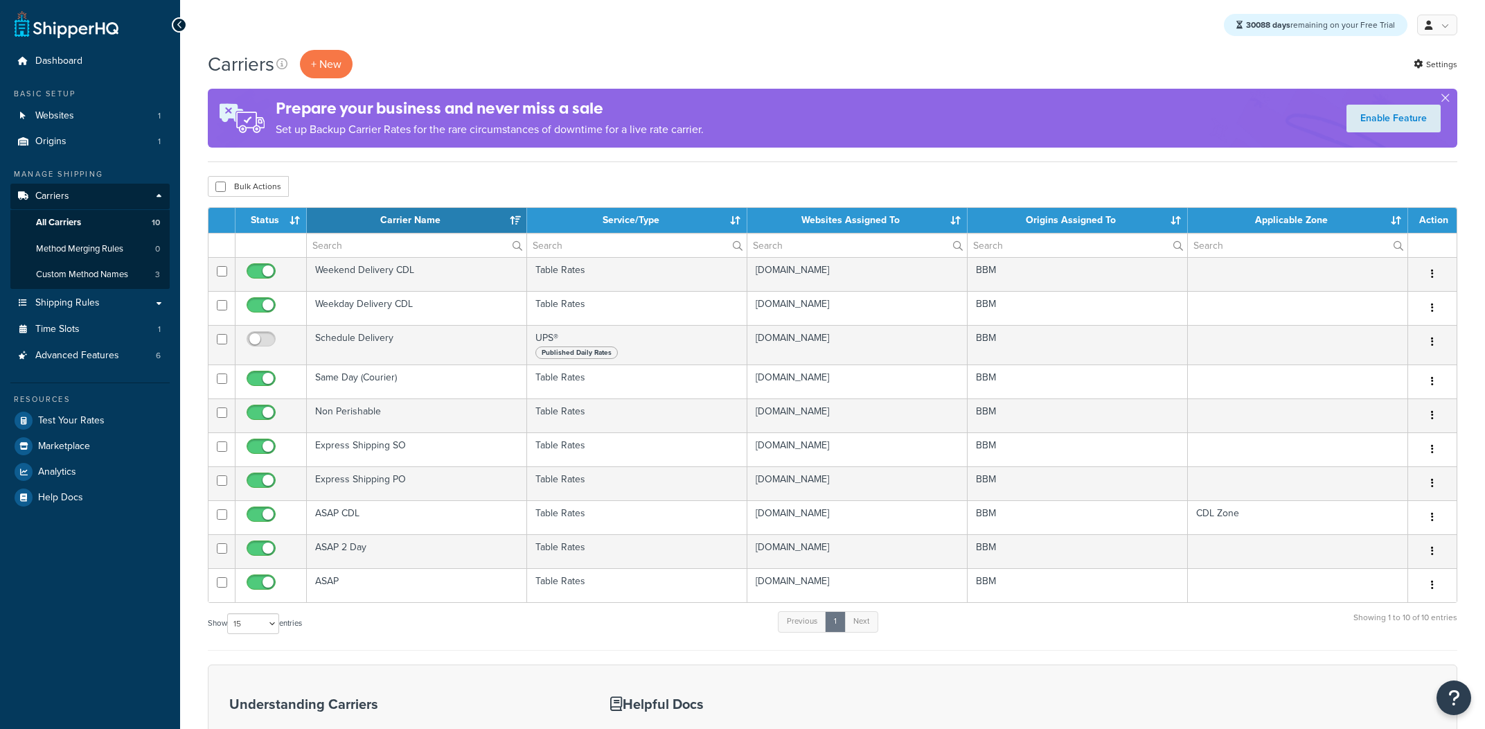
select select "15"
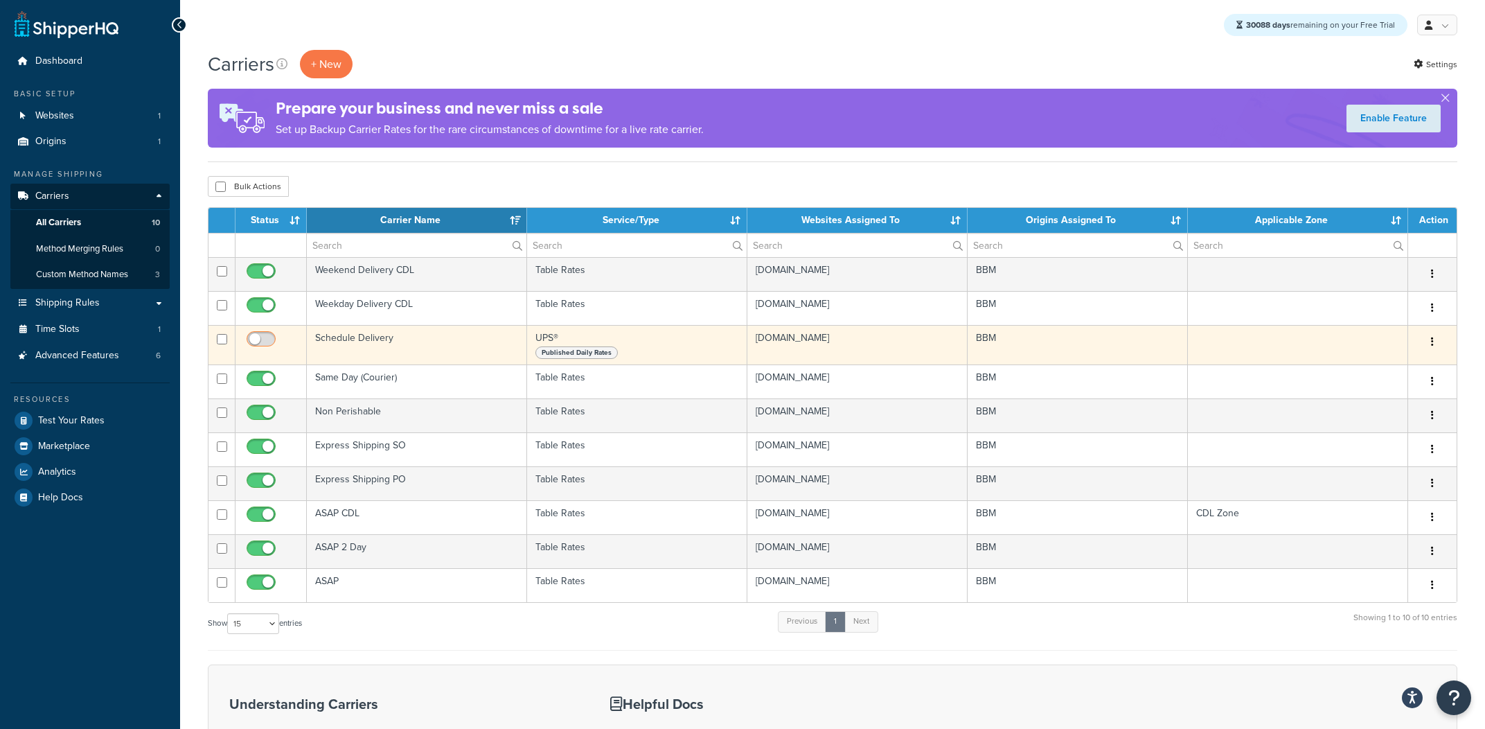
click at [256, 336] on input "checkbox" at bounding box center [263, 342] width 38 height 17
click at [264, 344] on input "checkbox" at bounding box center [263, 342] width 38 height 17
click at [270, 342] on input "checkbox" at bounding box center [263, 342] width 38 height 17
checkbox input "true"
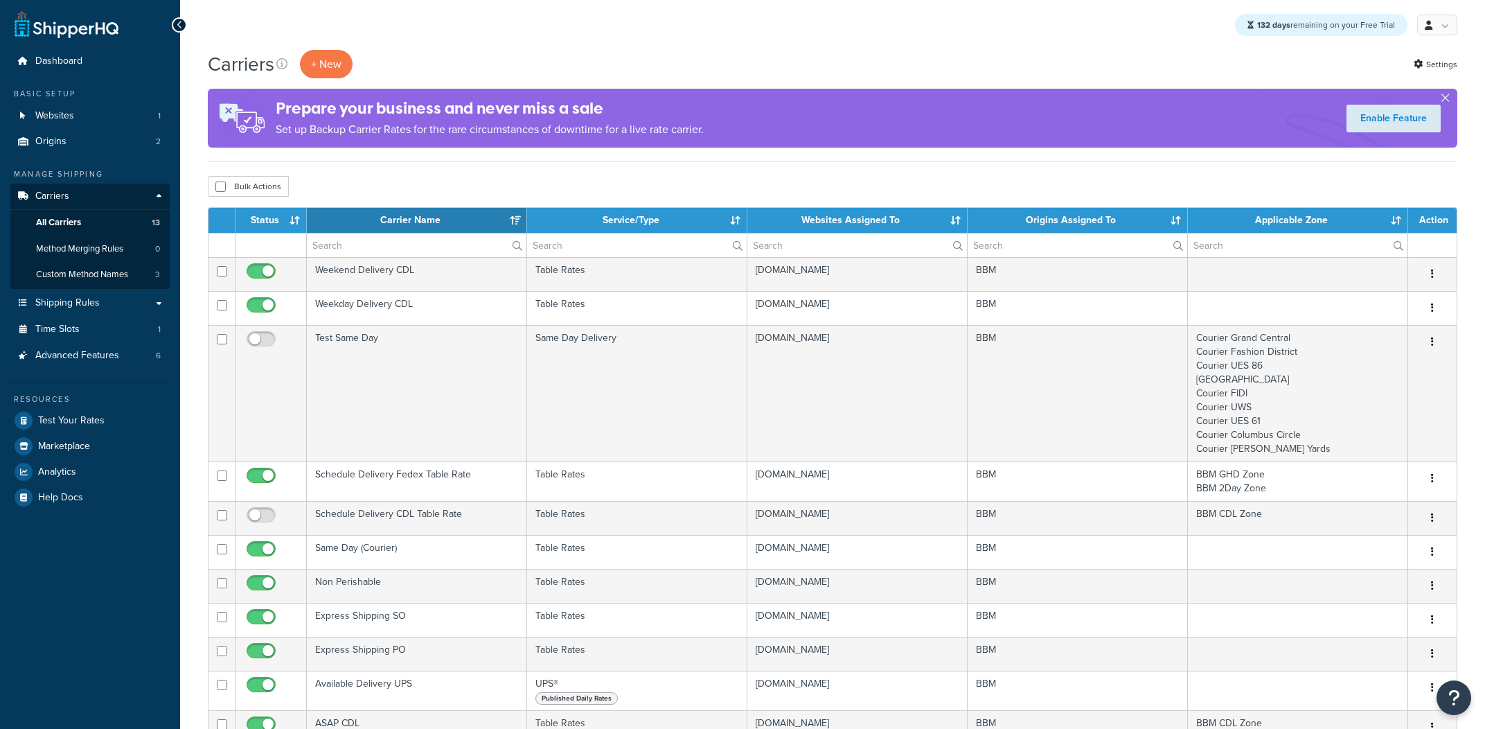
select select "15"
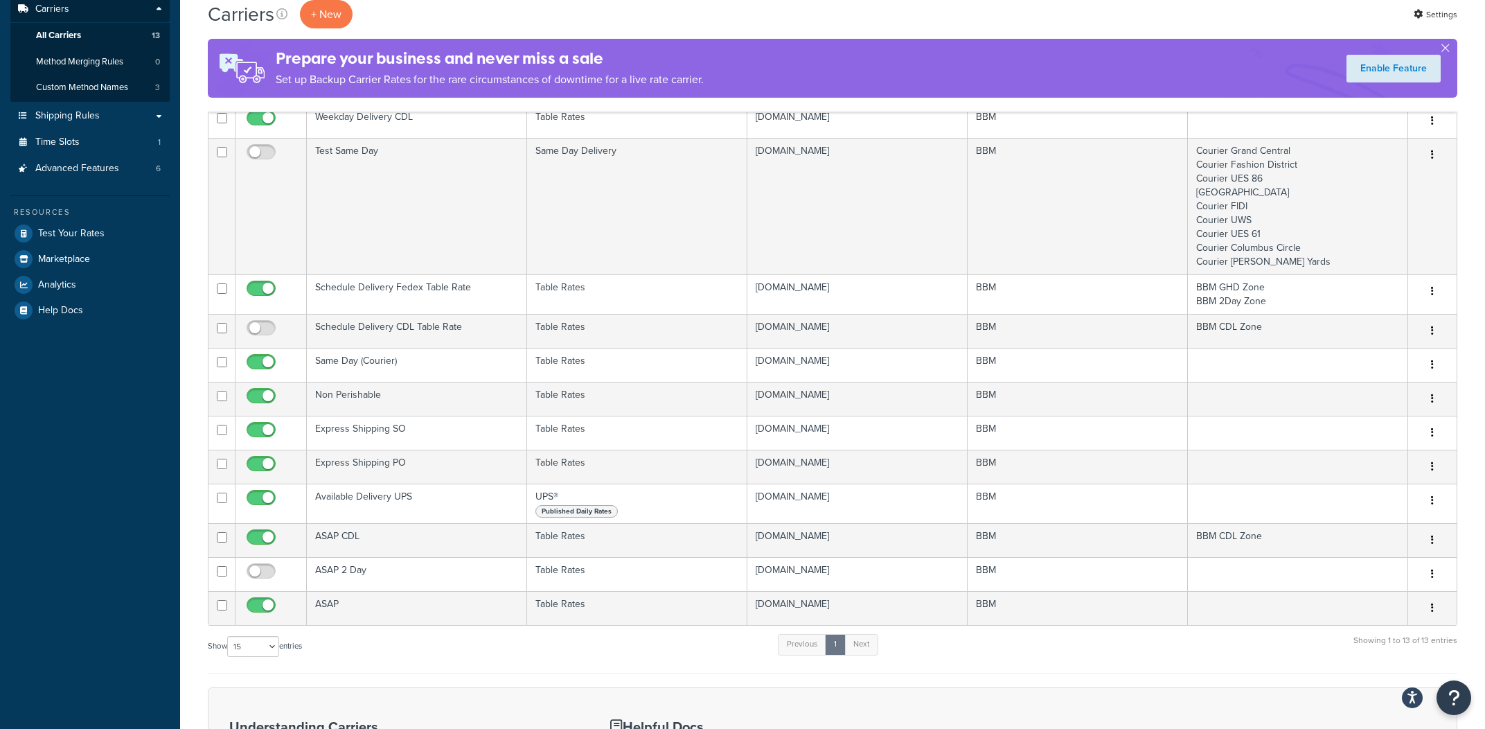
scroll to position [195, 0]
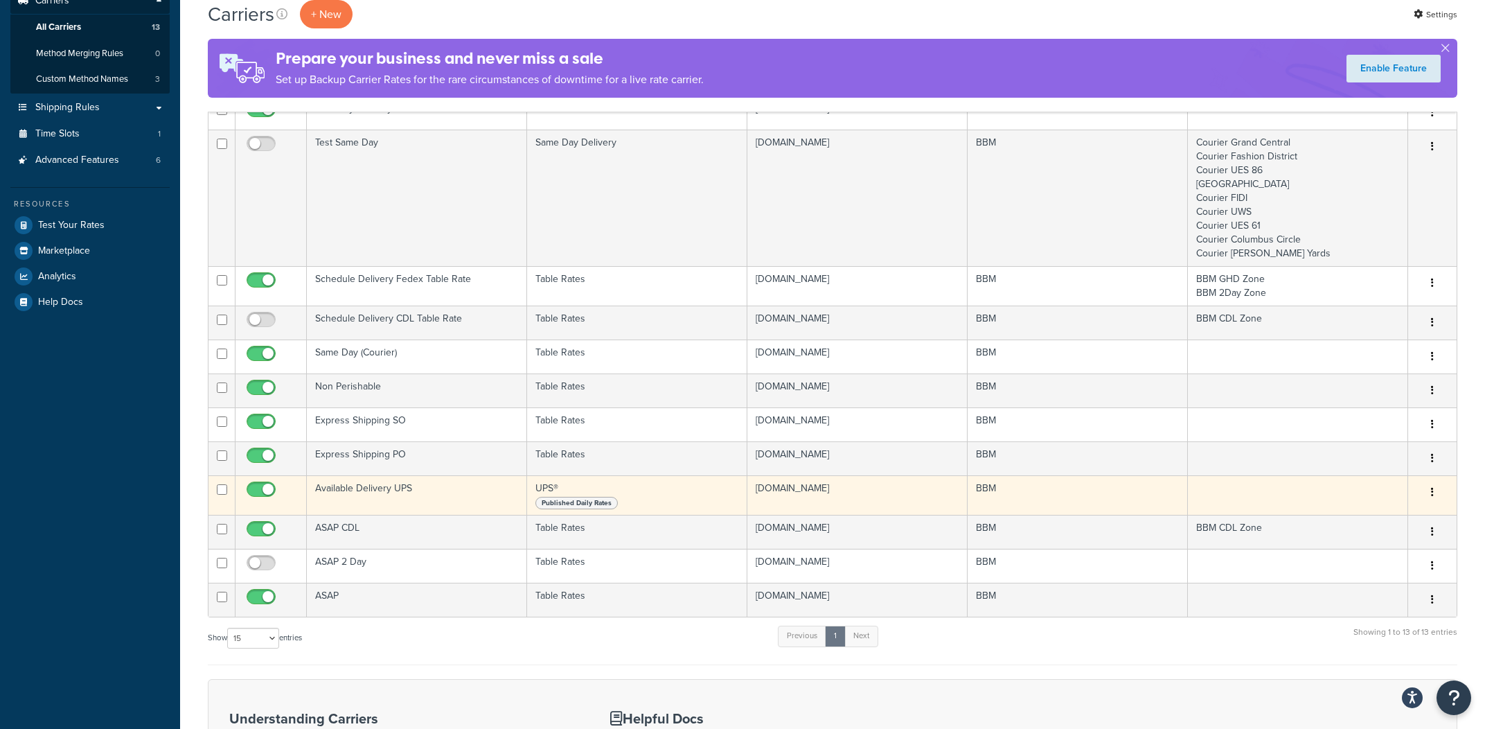
click at [403, 493] on td "Available Delivery UPS" at bounding box center [417, 494] width 220 height 39
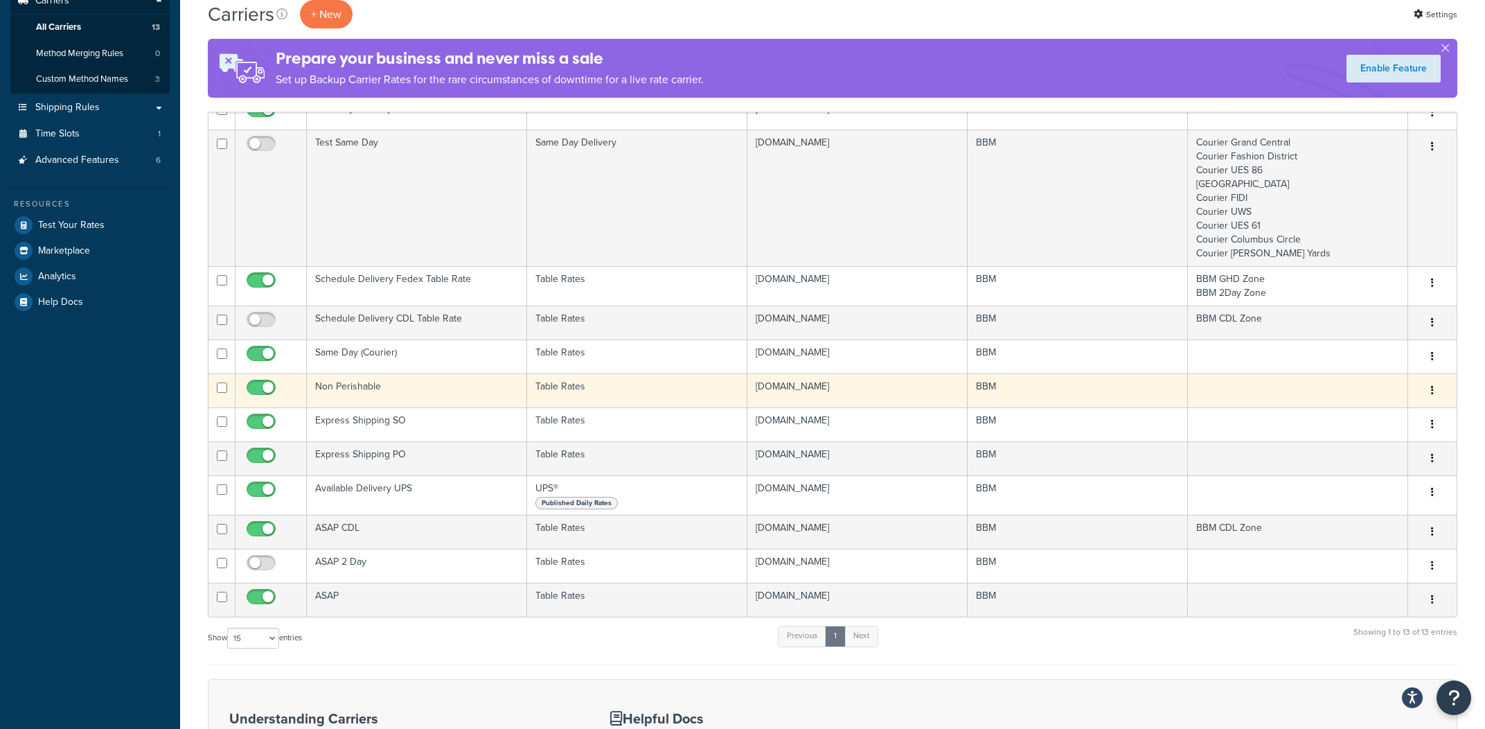
scroll to position [191, 0]
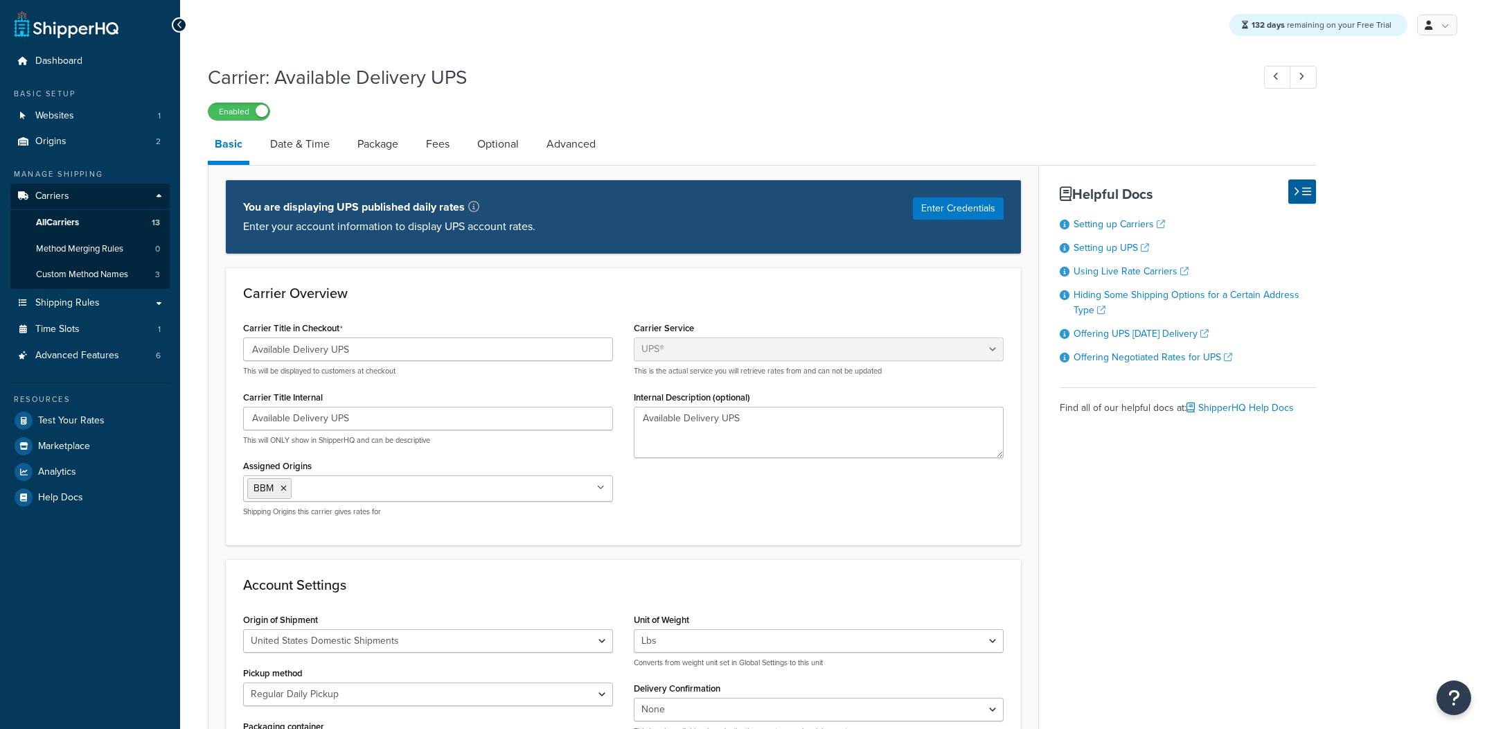
select select "ups"
click at [324, 141] on link "Date & Time" at bounding box center [299, 143] width 73 height 33
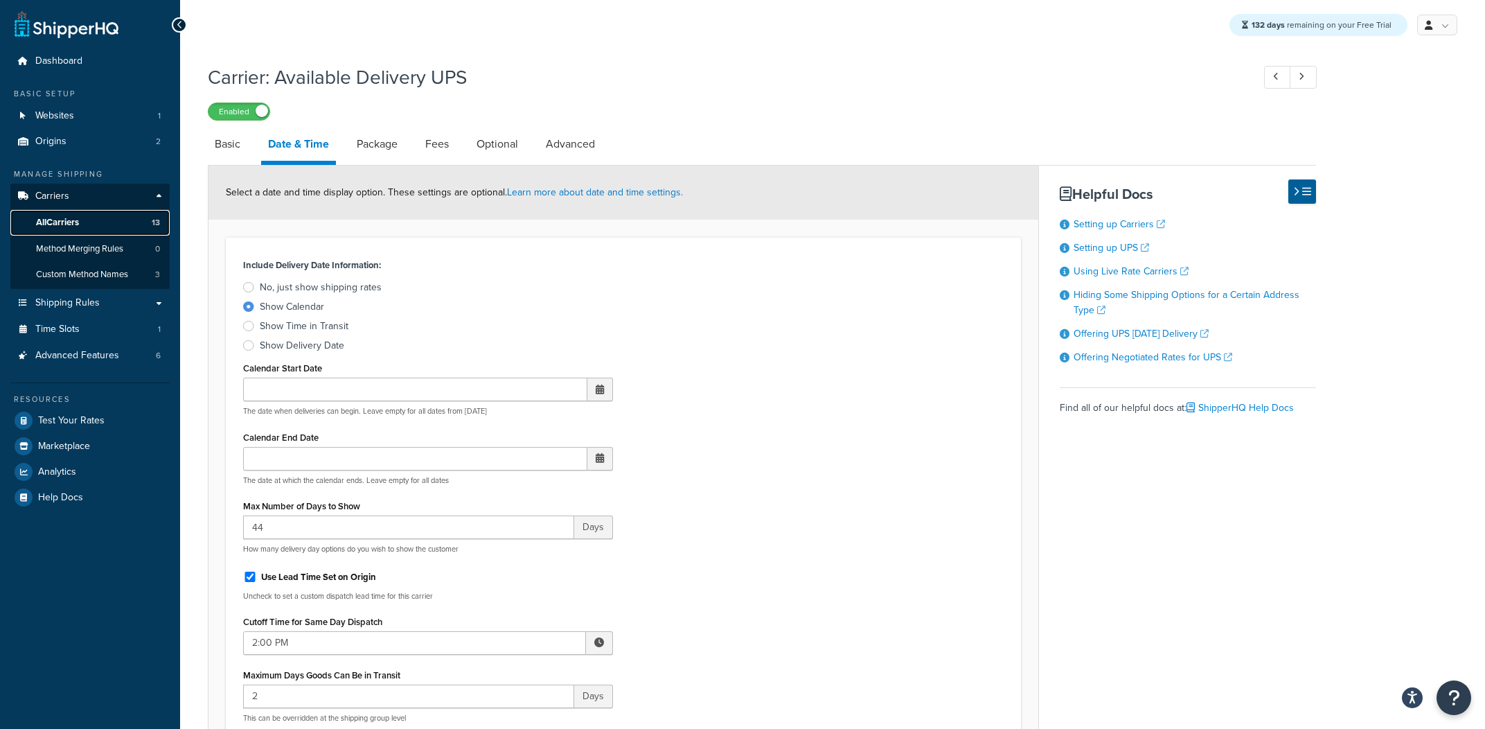
click at [147, 220] on link "All Carriers 13" at bounding box center [89, 223] width 159 height 26
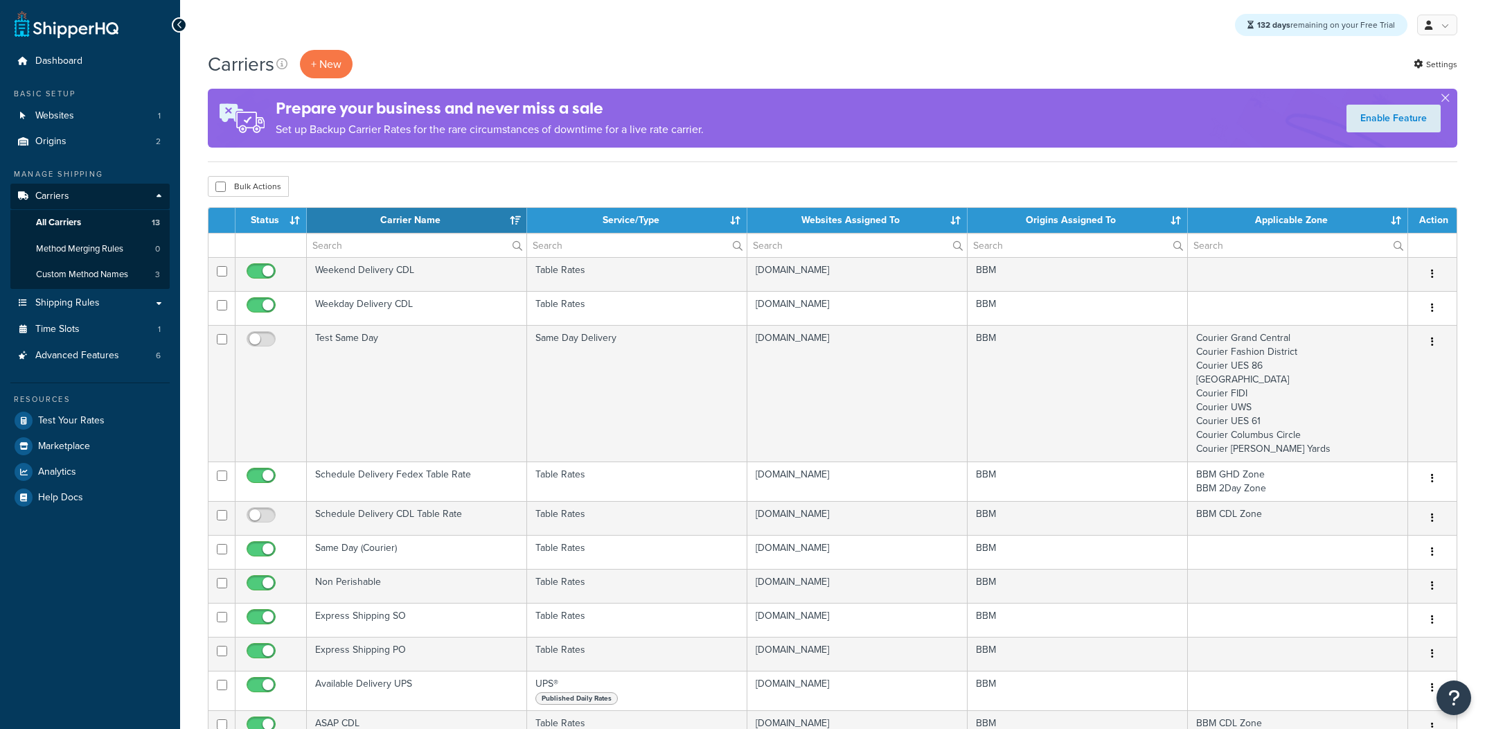
select select "15"
click at [116, 334] on link "Time Slots 1" at bounding box center [89, 330] width 159 height 26
click at [109, 359] on span "Advanced Features" at bounding box center [77, 356] width 84 height 12
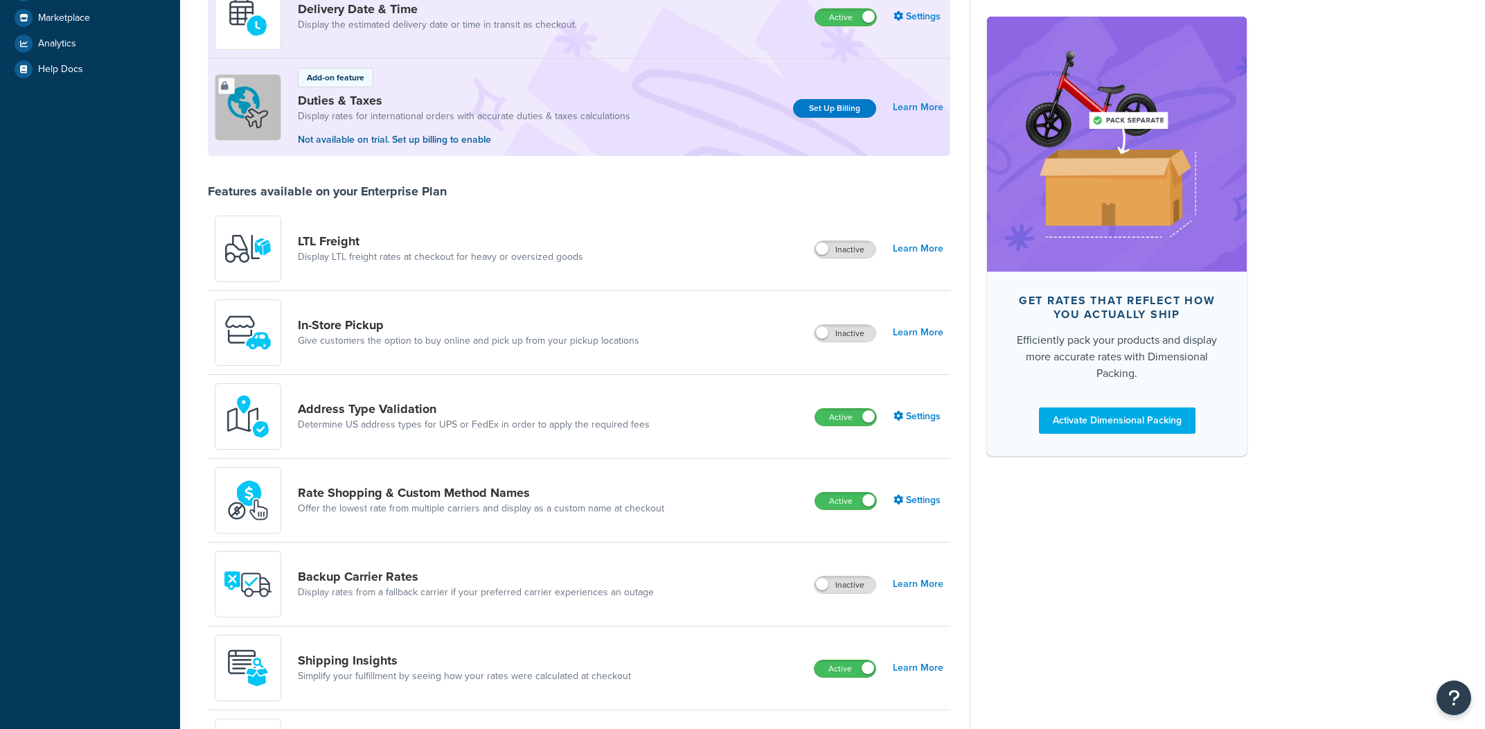
scroll to position [375, 0]
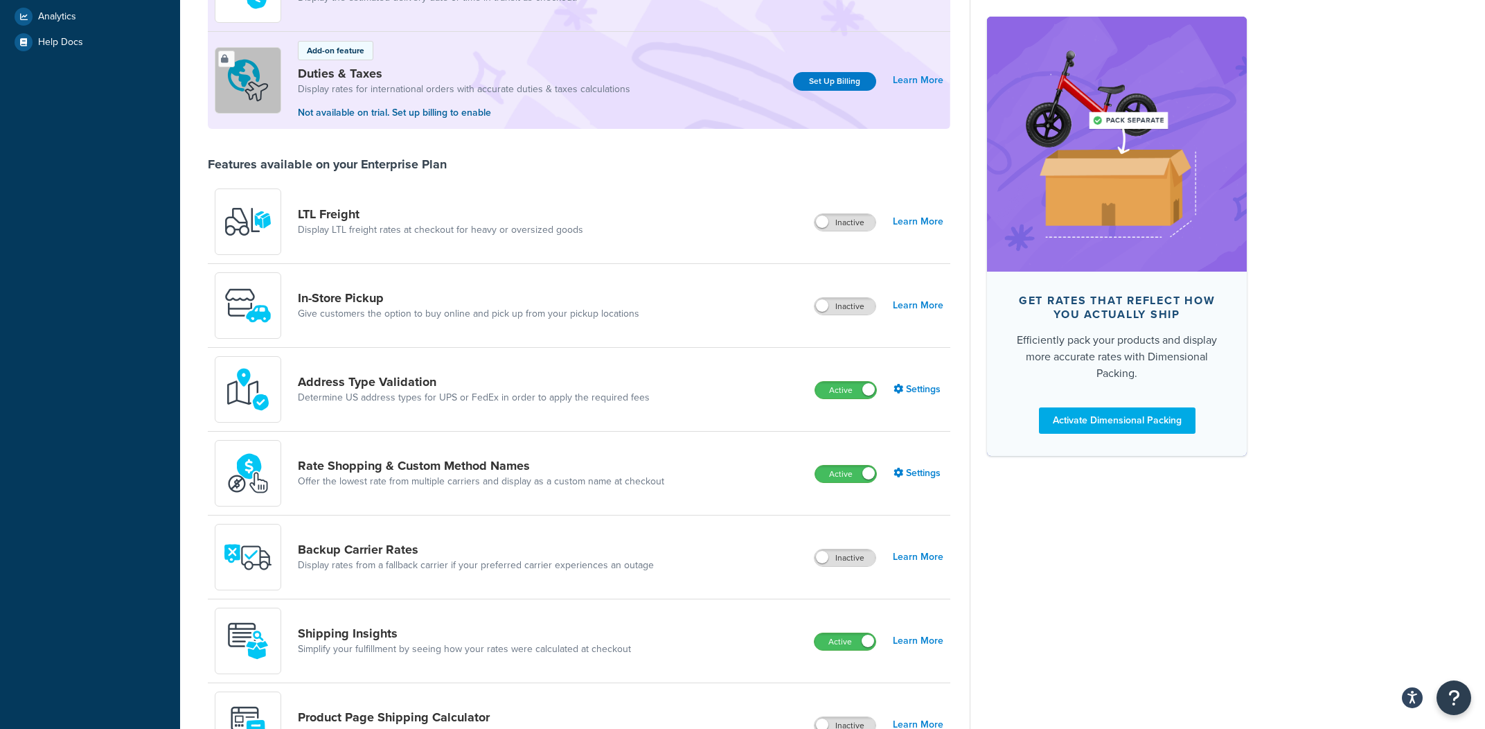
click at [484, 445] on div "Rate Shopping & Custom Method Names Offer the lowest rate from multiple carrier…" at bounding box center [445, 473] width 461 height 67
click at [478, 460] on link "Rate Shopping & Custom Method Names" at bounding box center [481, 465] width 367 height 15
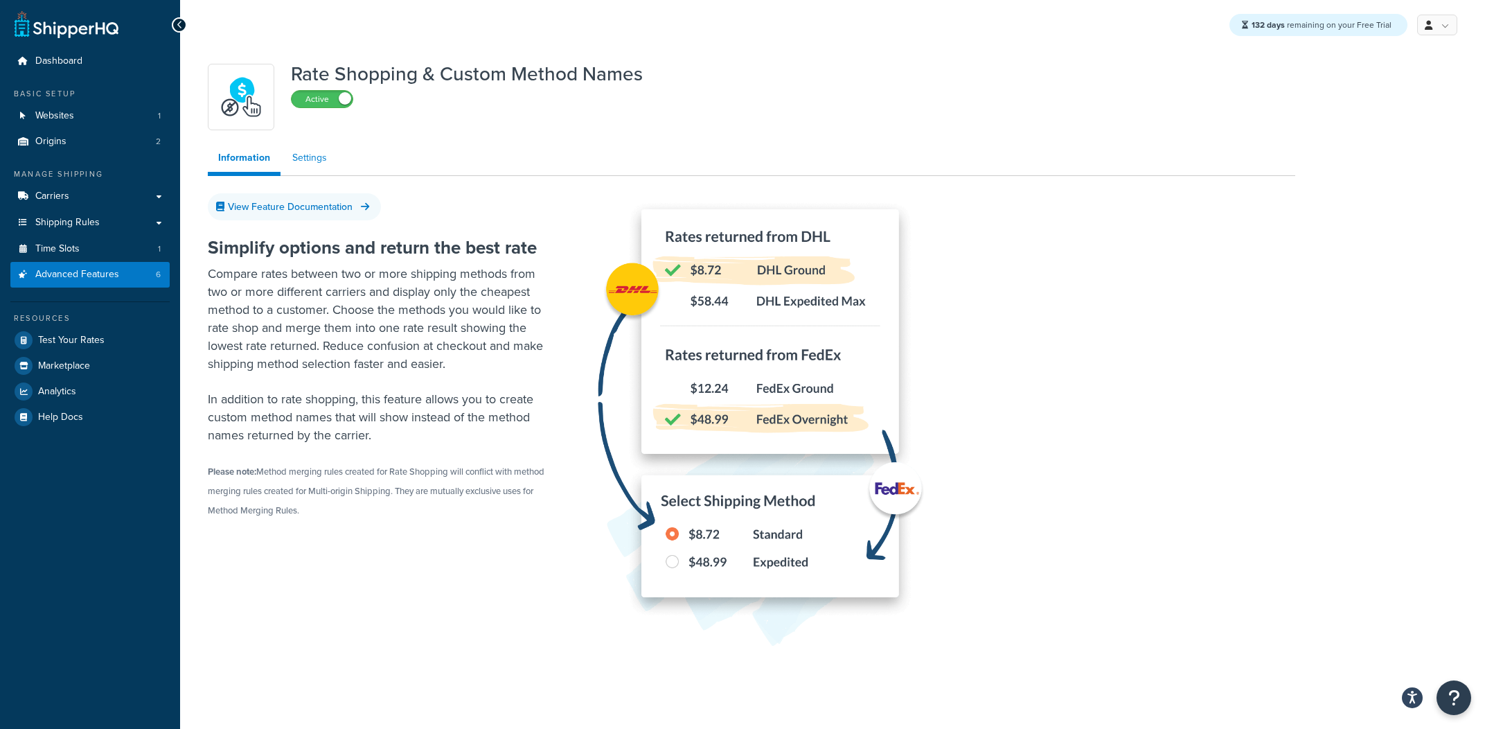
click at [328, 164] on link "Settings" at bounding box center [309, 158] width 55 height 28
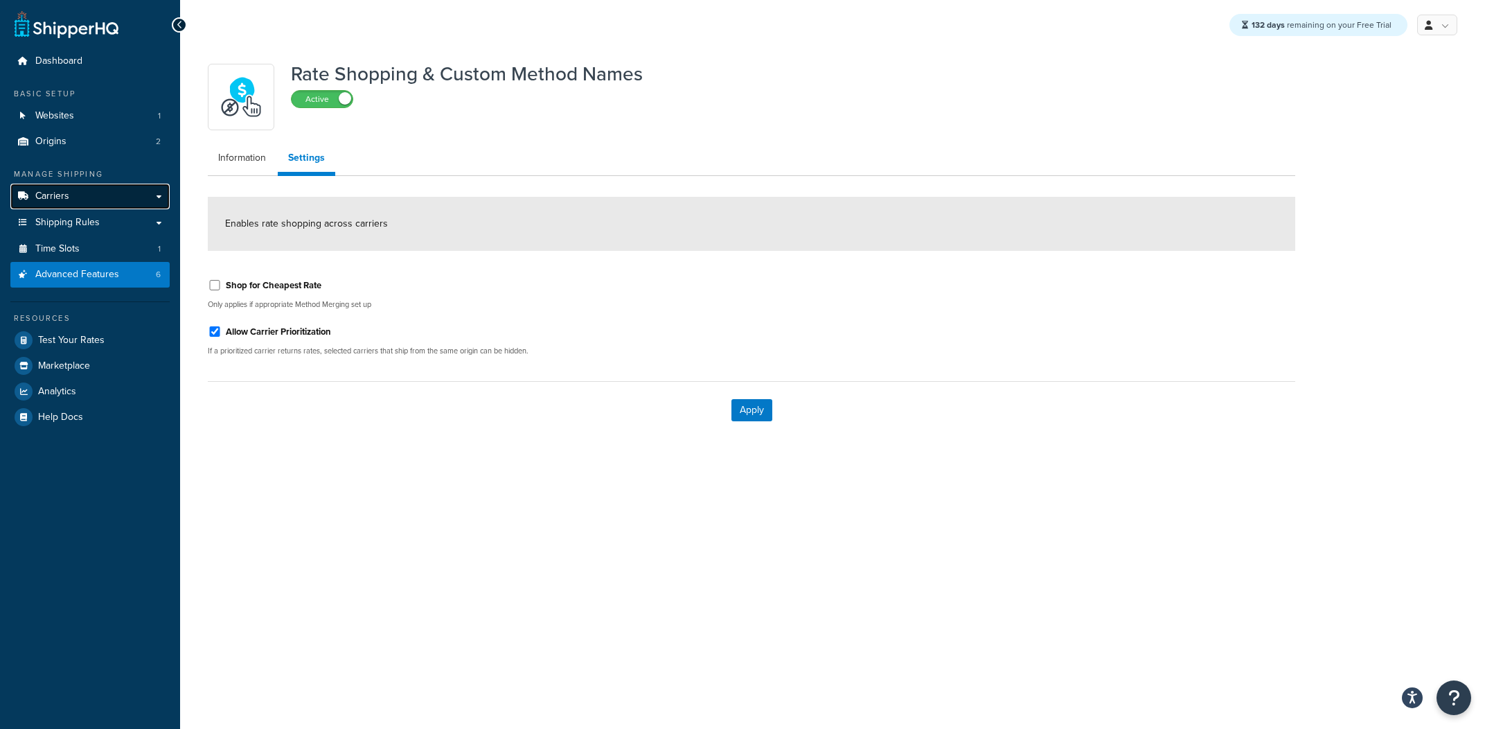
click at [122, 191] on link "Carriers" at bounding box center [89, 197] width 159 height 26
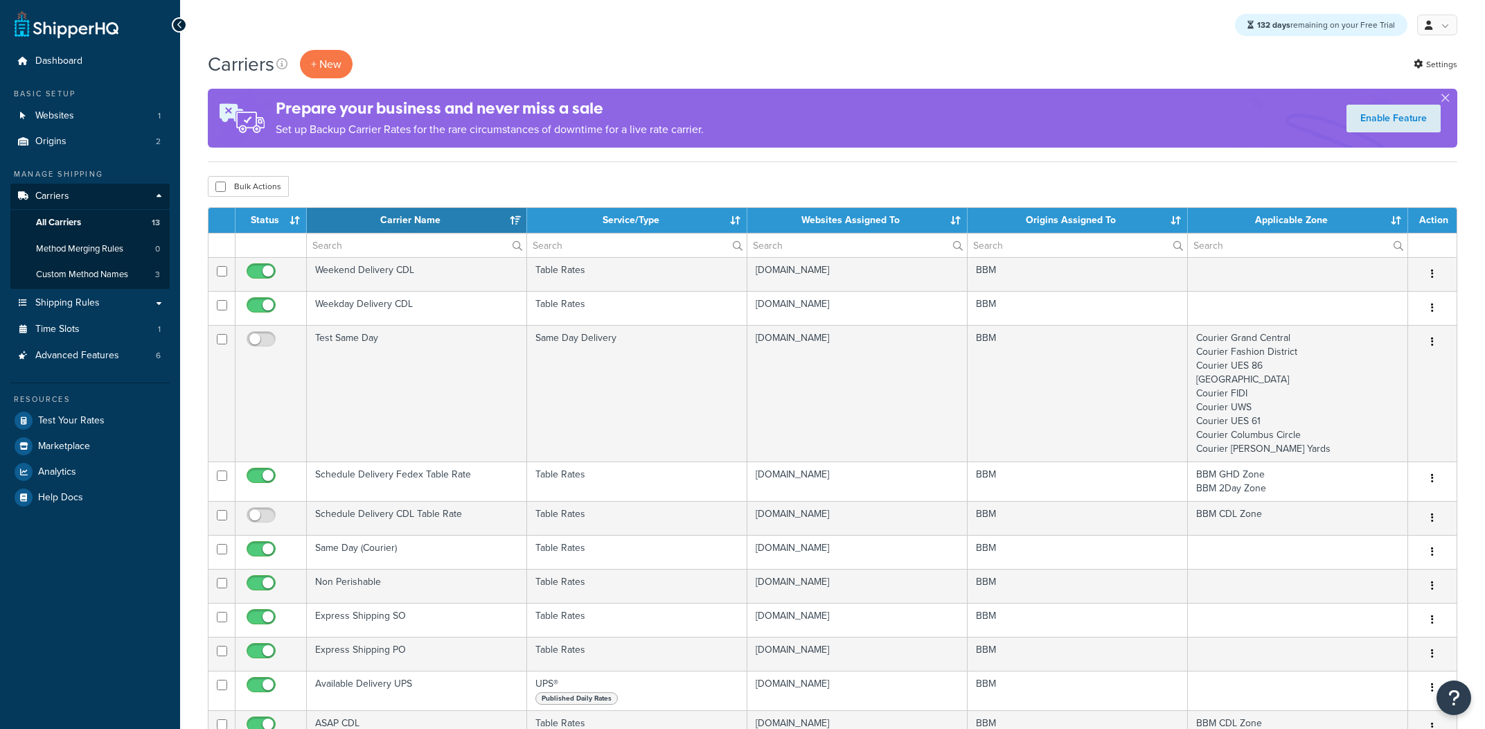
select select "15"
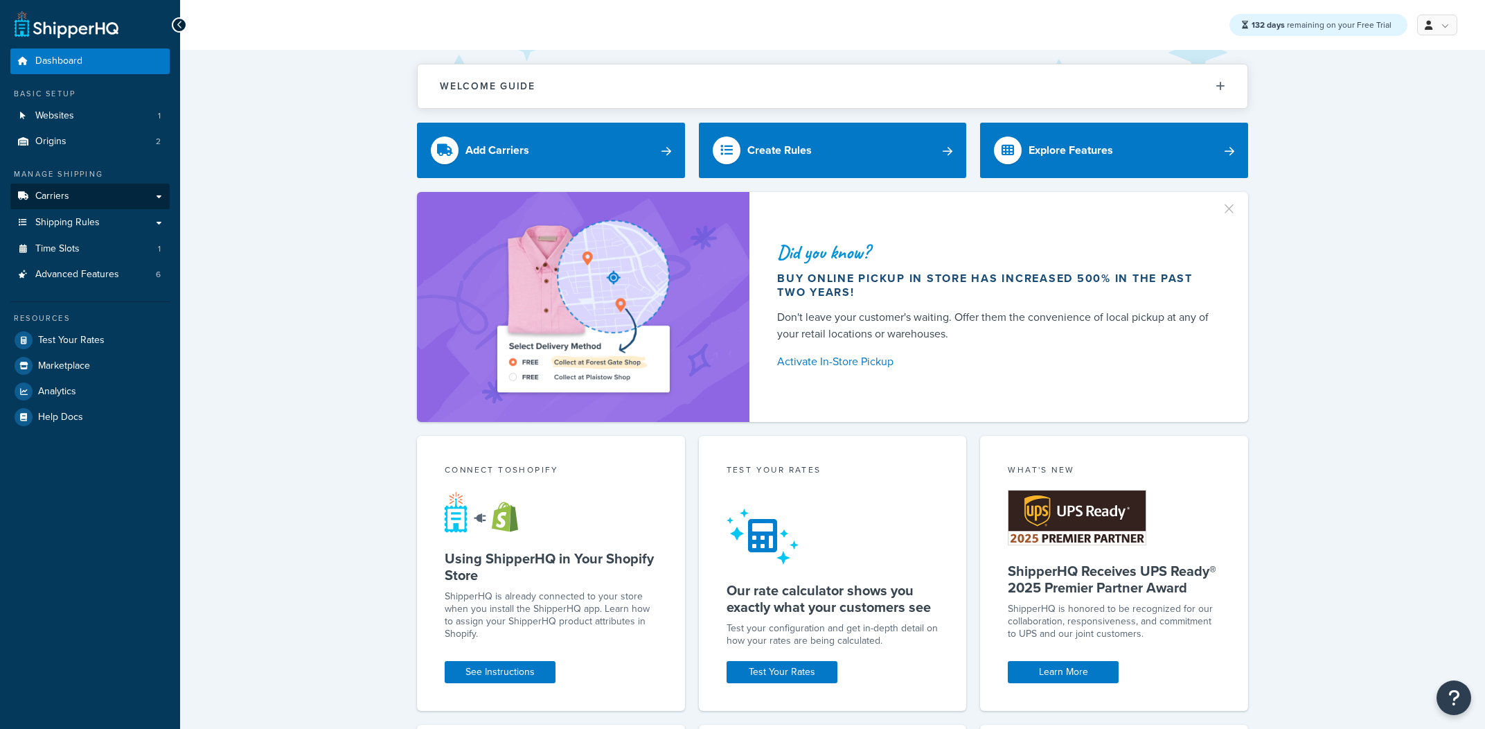
scroll to position [1, 0]
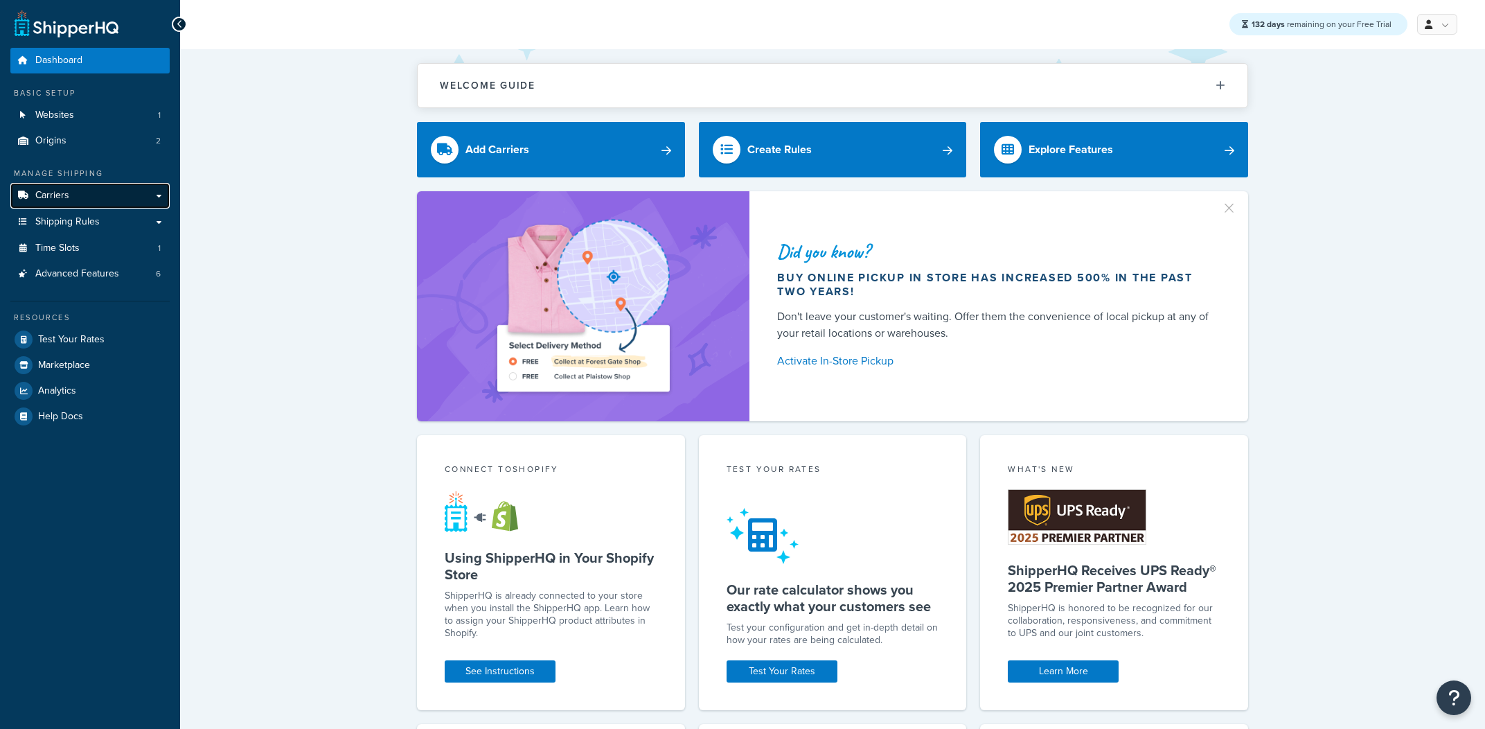
click at [73, 184] on link "Carriers" at bounding box center [89, 196] width 159 height 26
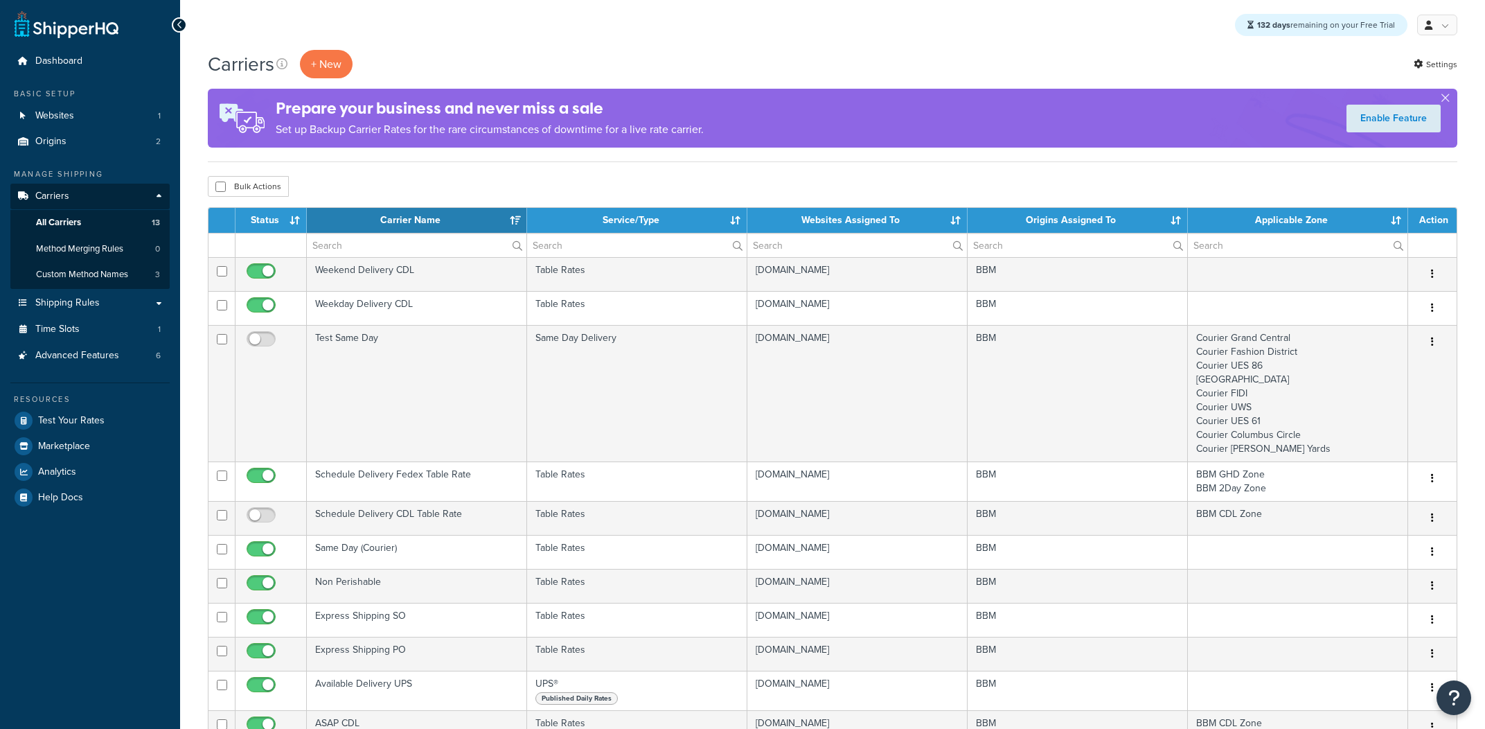
select select "15"
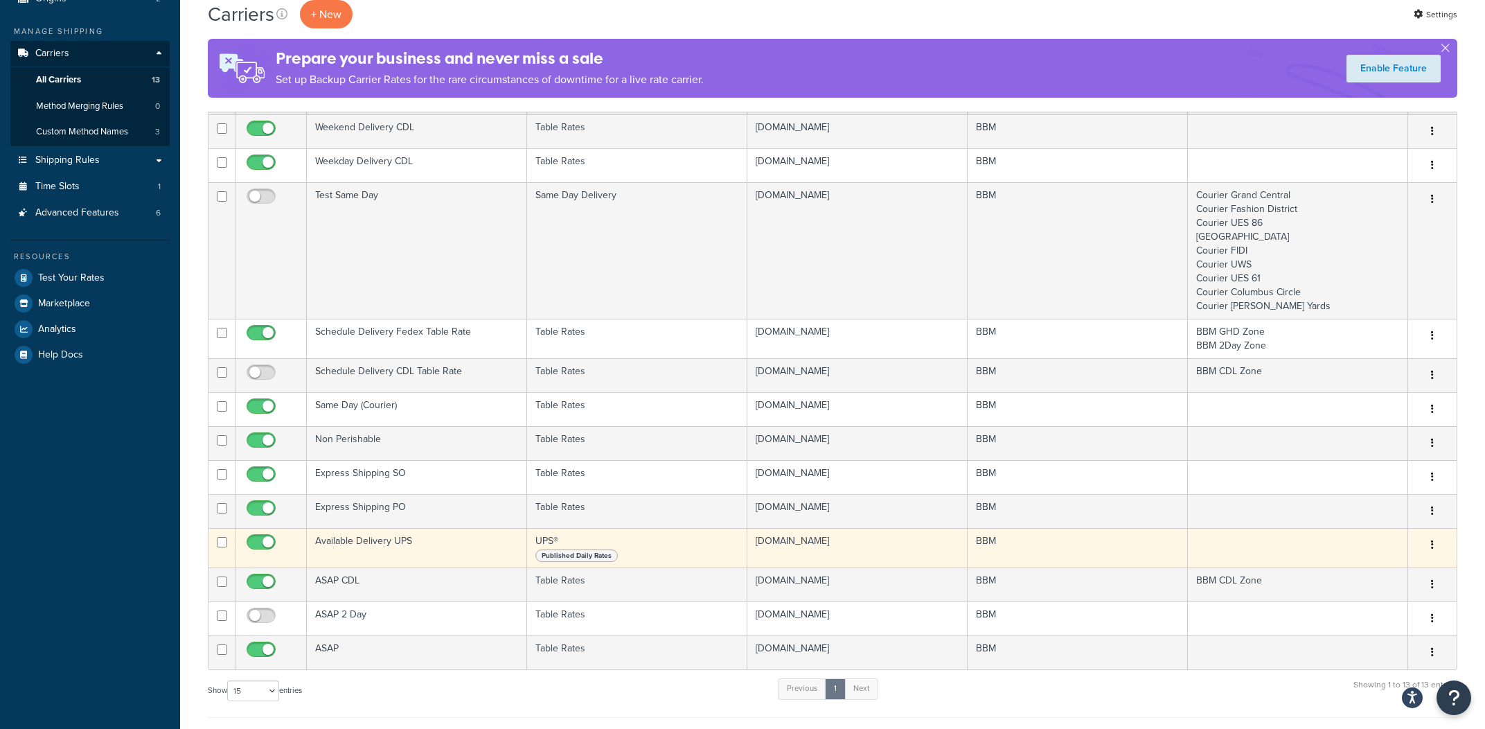
click at [389, 550] on td "Available Delivery UPS" at bounding box center [417, 547] width 220 height 39
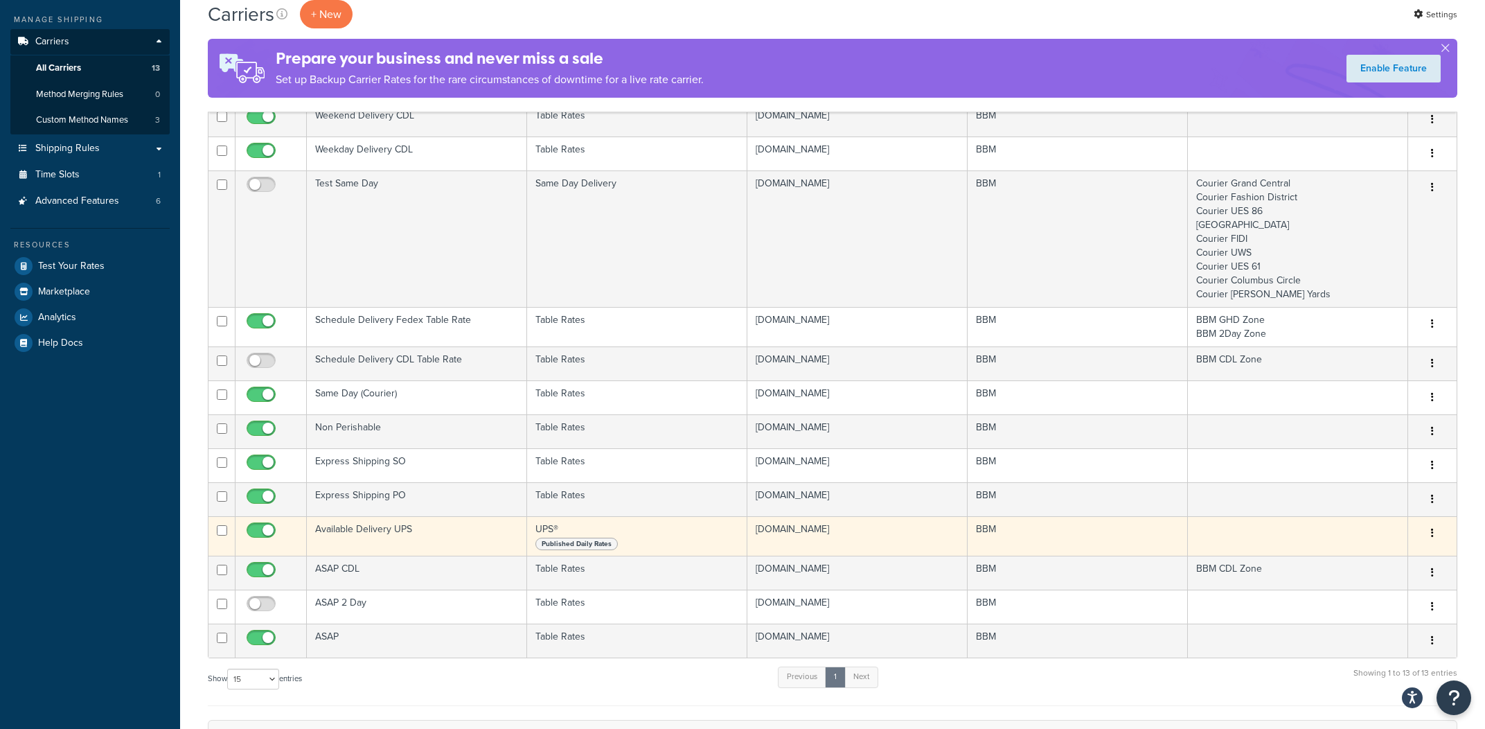
scroll to position [149, 0]
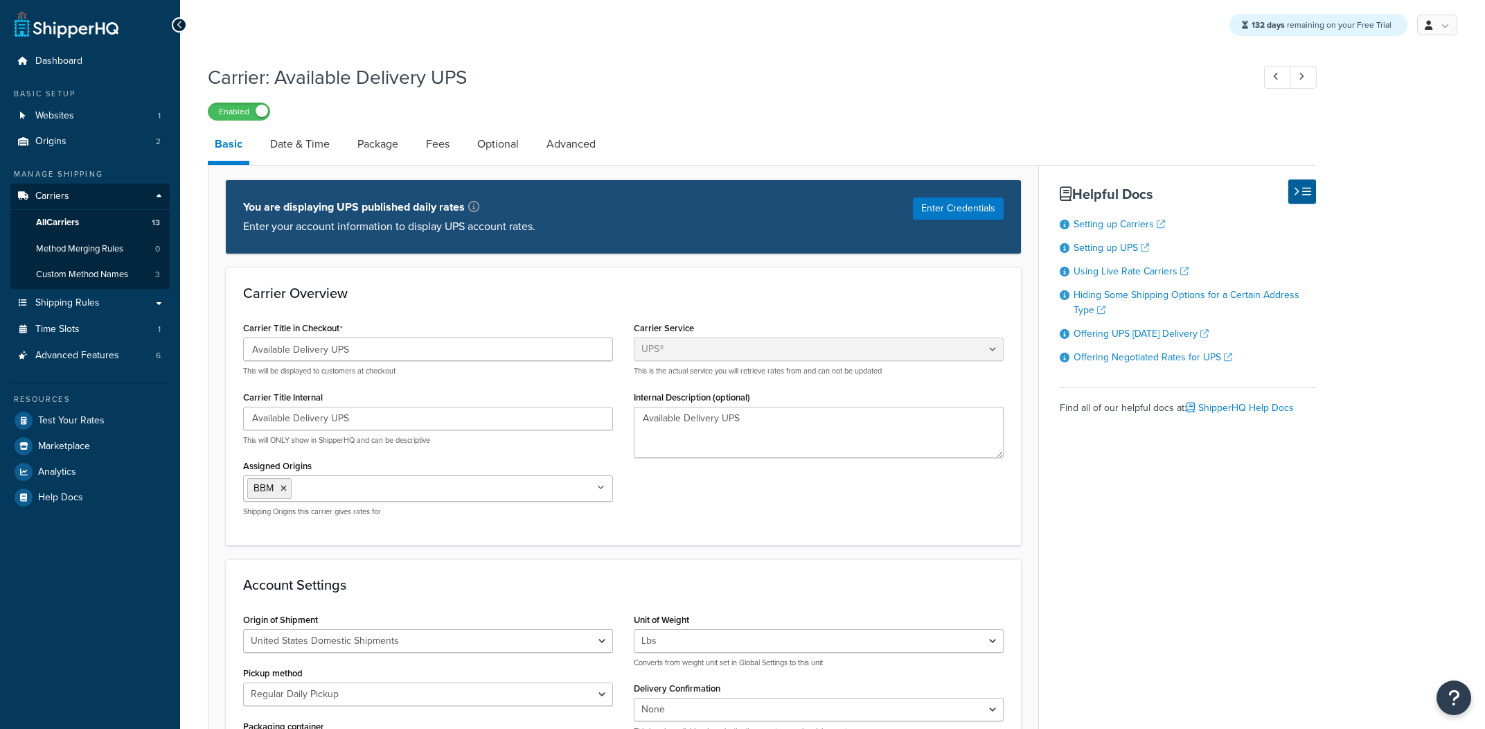
select select "ups"
click at [323, 152] on link "Date & Time" at bounding box center [299, 143] width 73 height 33
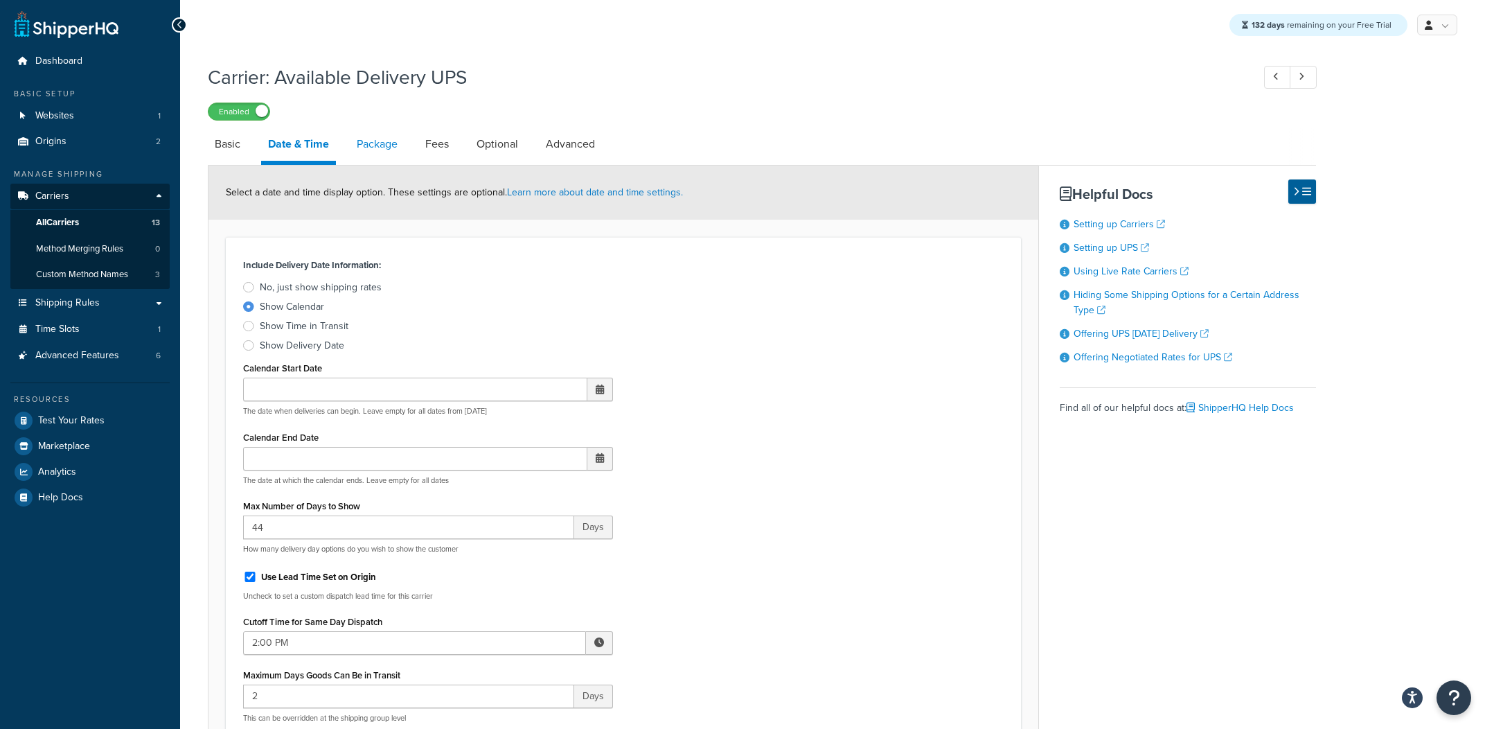
click at [379, 151] on link "Package" at bounding box center [377, 143] width 55 height 33
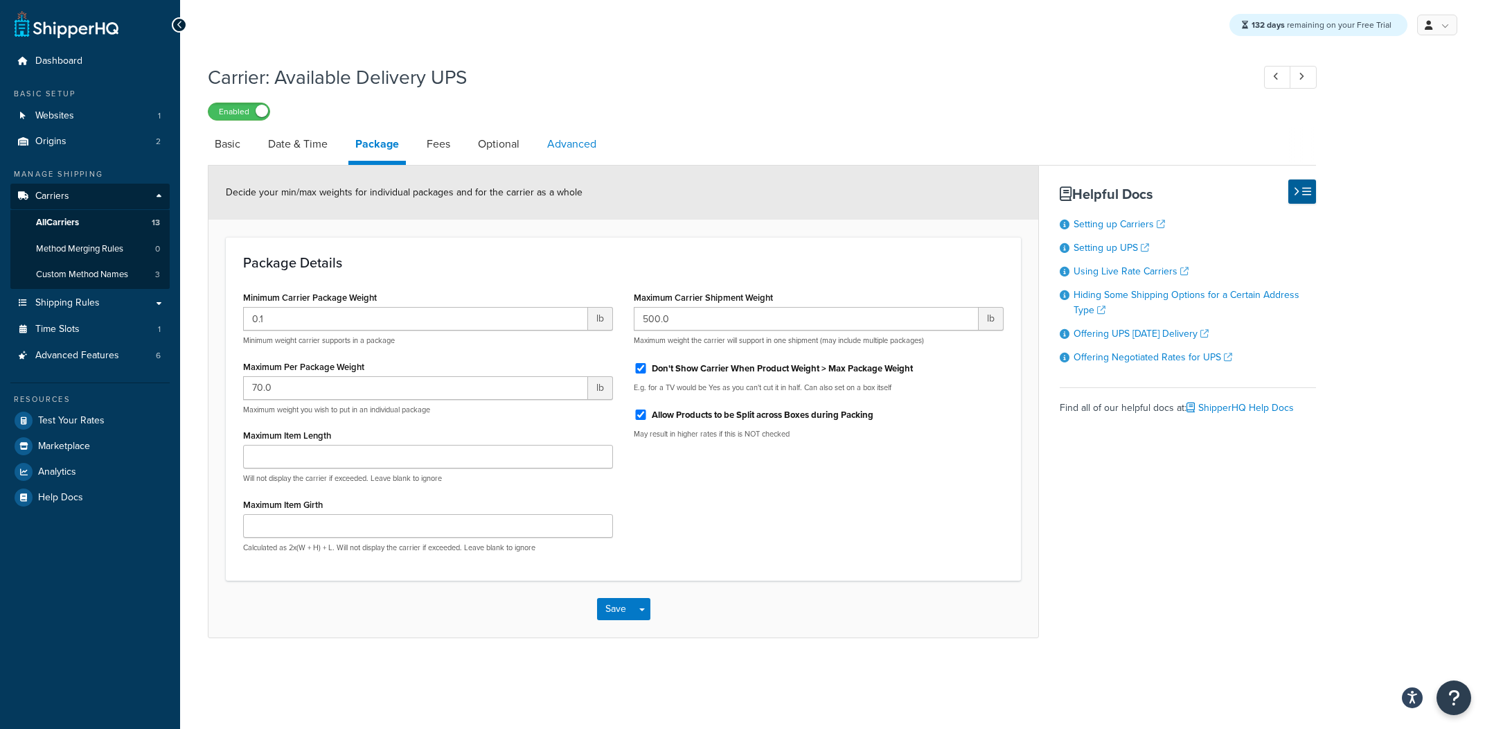
click at [555, 151] on link "Advanced" at bounding box center [571, 143] width 63 height 33
select select "false"
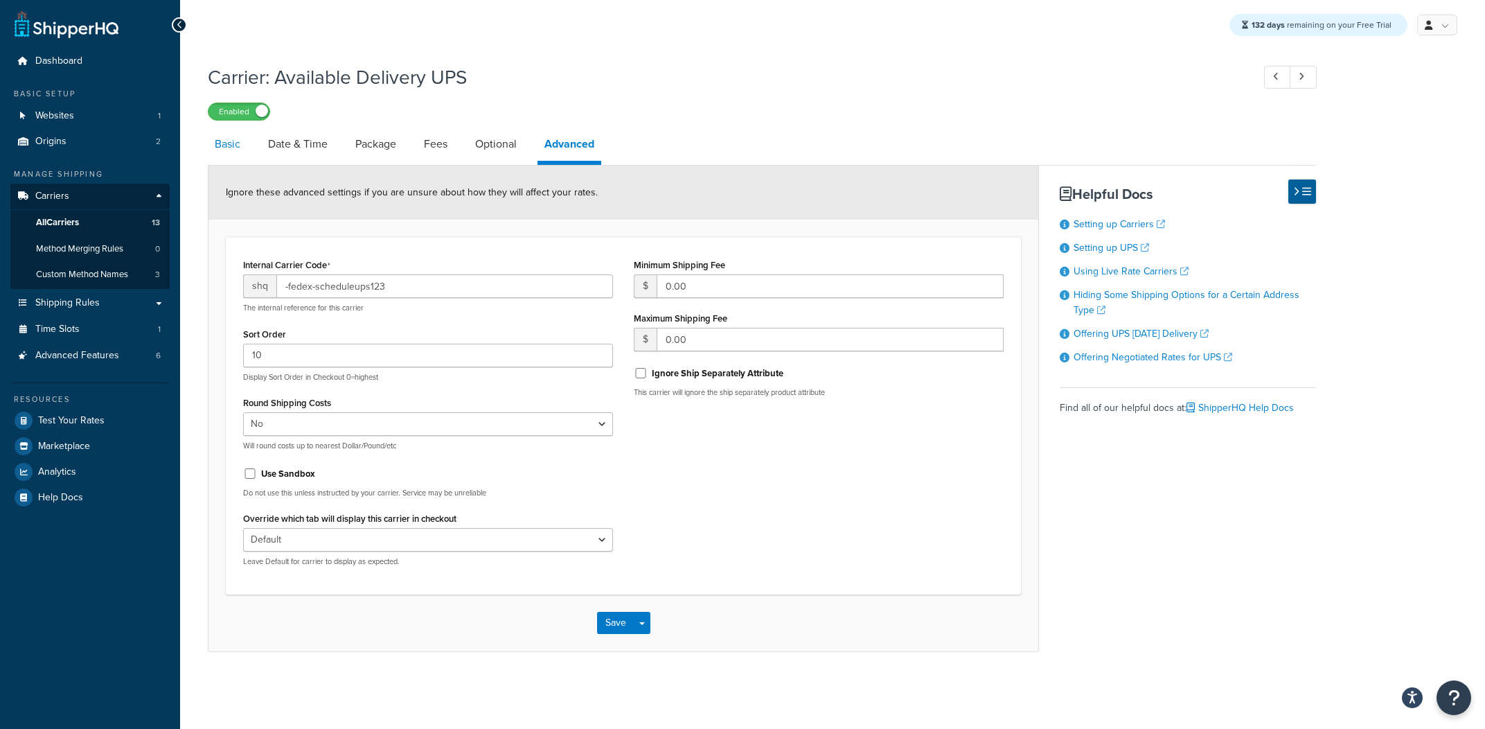
click at [229, 145] on link "Basic" at bounding box center [227, 143] width 39 height 33
select select "ups"
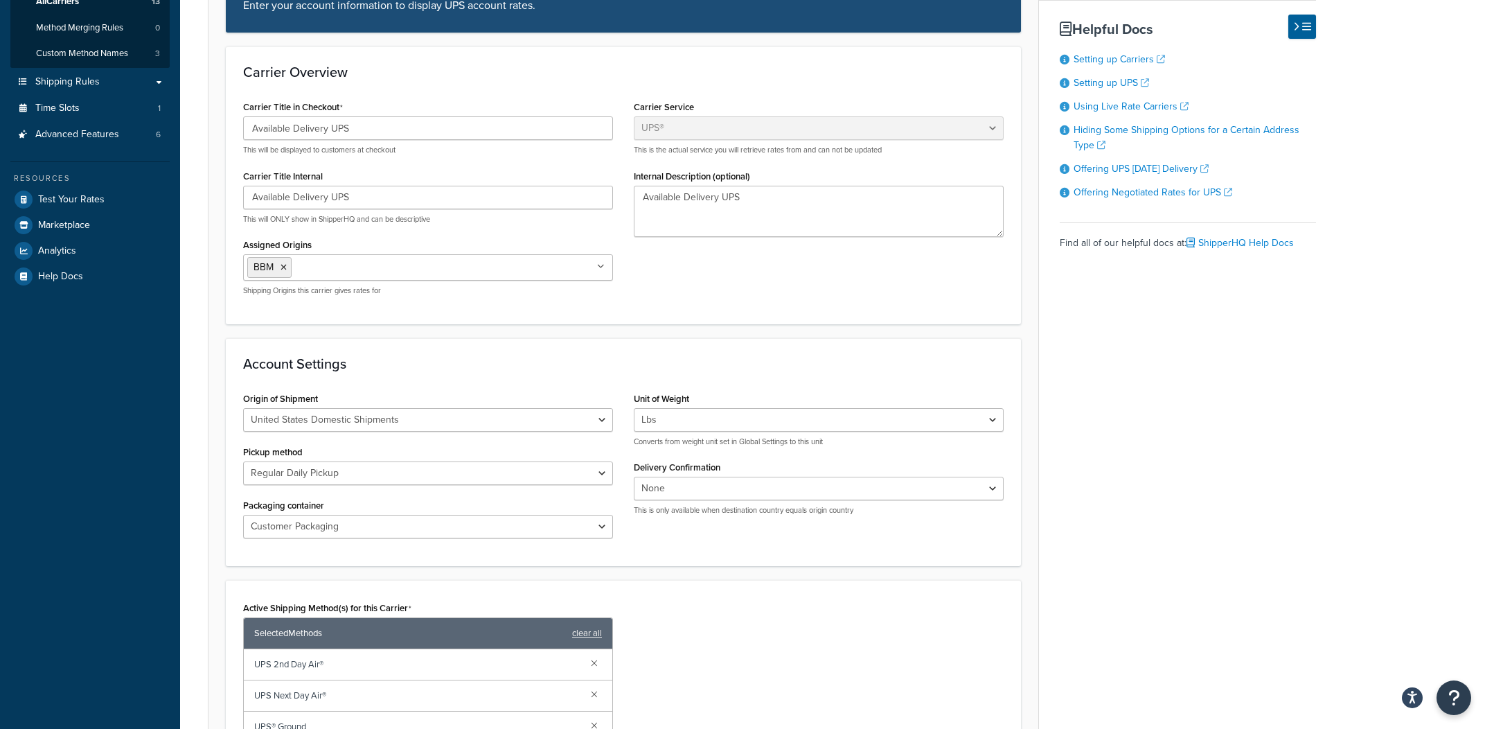
scroll to position [223, 0]
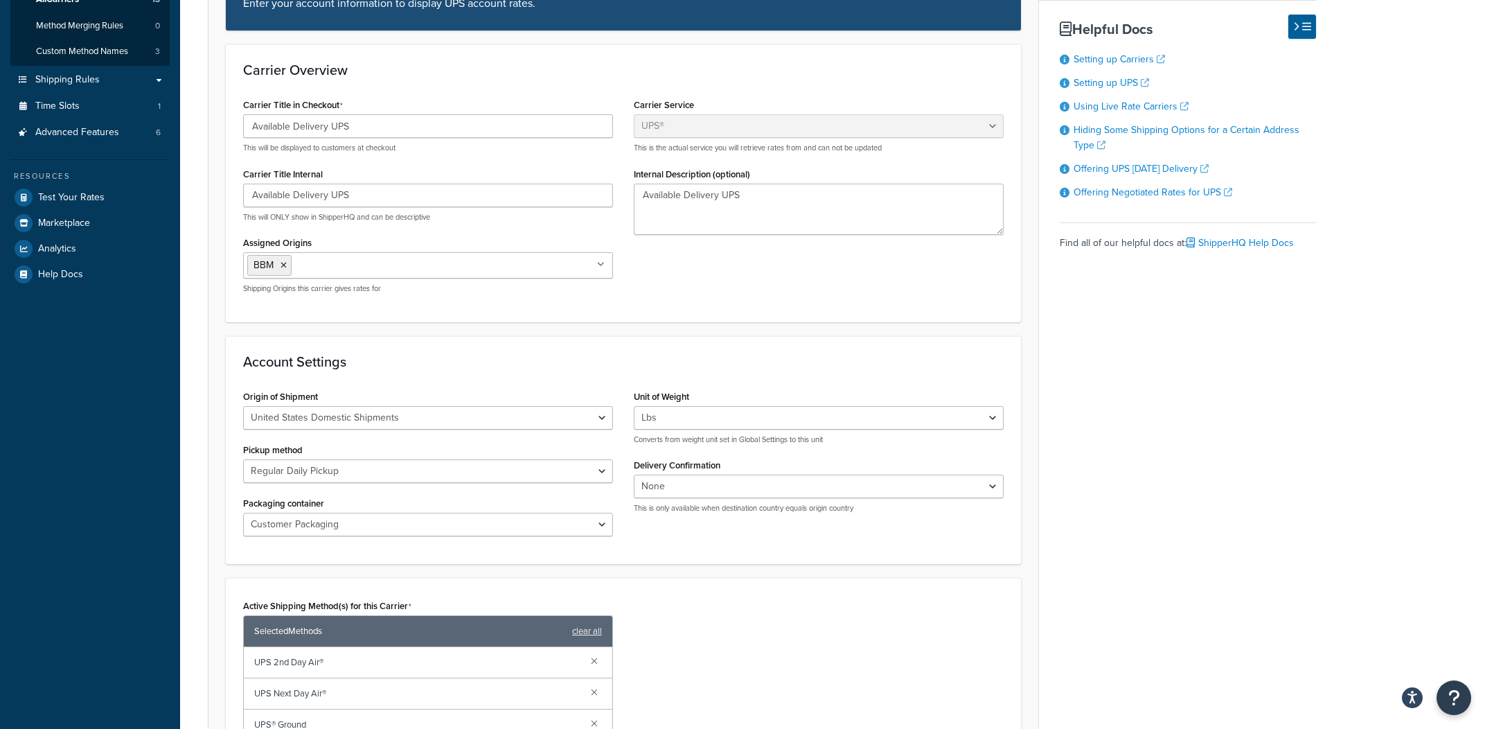
click at [736, 405] on div "Unit of Weight Lbs Kgs Convert LBS to KG Converts from weight unit set in Globa…" at bounding box center [819, 416] width 370 height 58
select select "convert_lb_kg"
click option "Convert LBS to KG" at bounding box center [0, 0] width 0 height 0
click at [768, 391] on div "Unit of Weight Lbs Kgs Convert LBS to KG Converts from weight unit set in Globa…" at bounding box center [819, 416] width 370 height 58
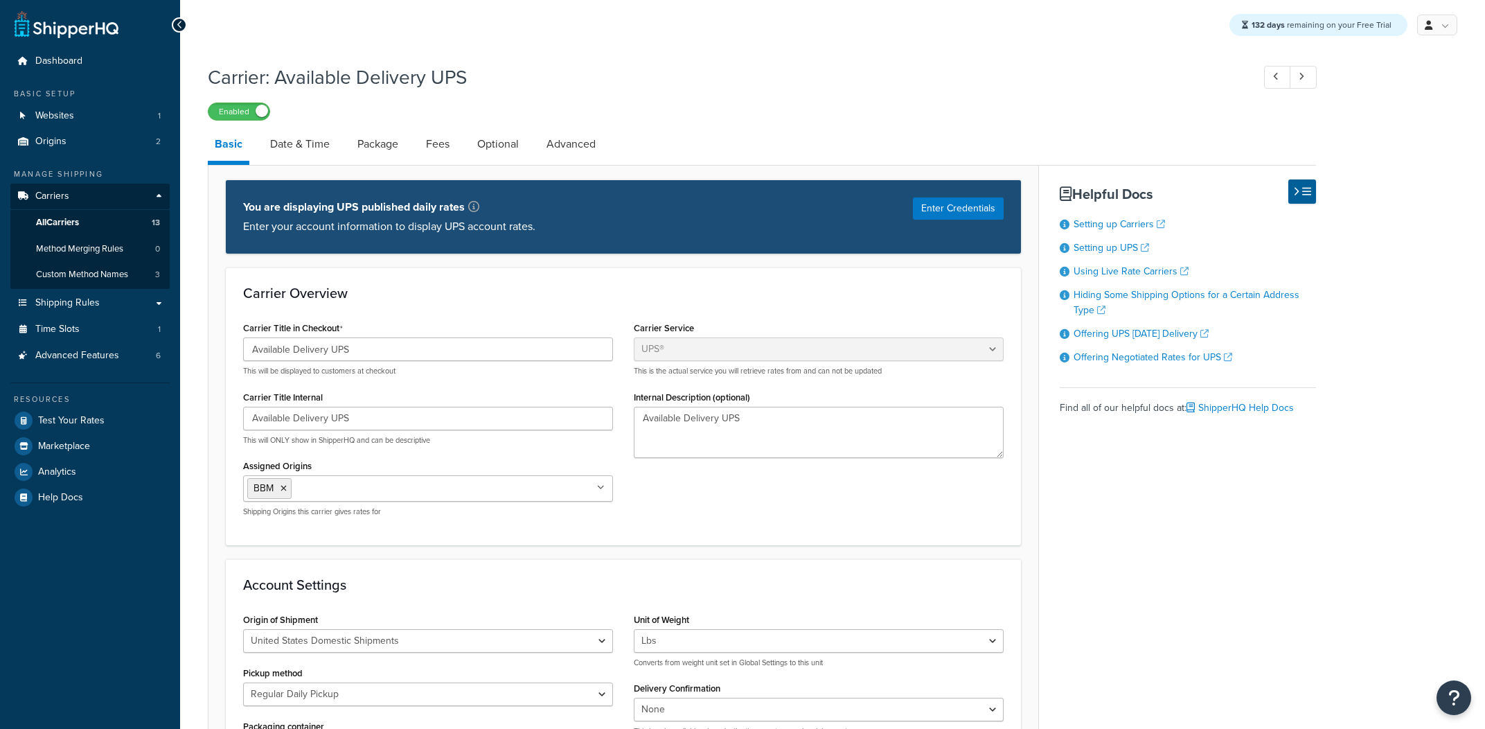
select select "ups"
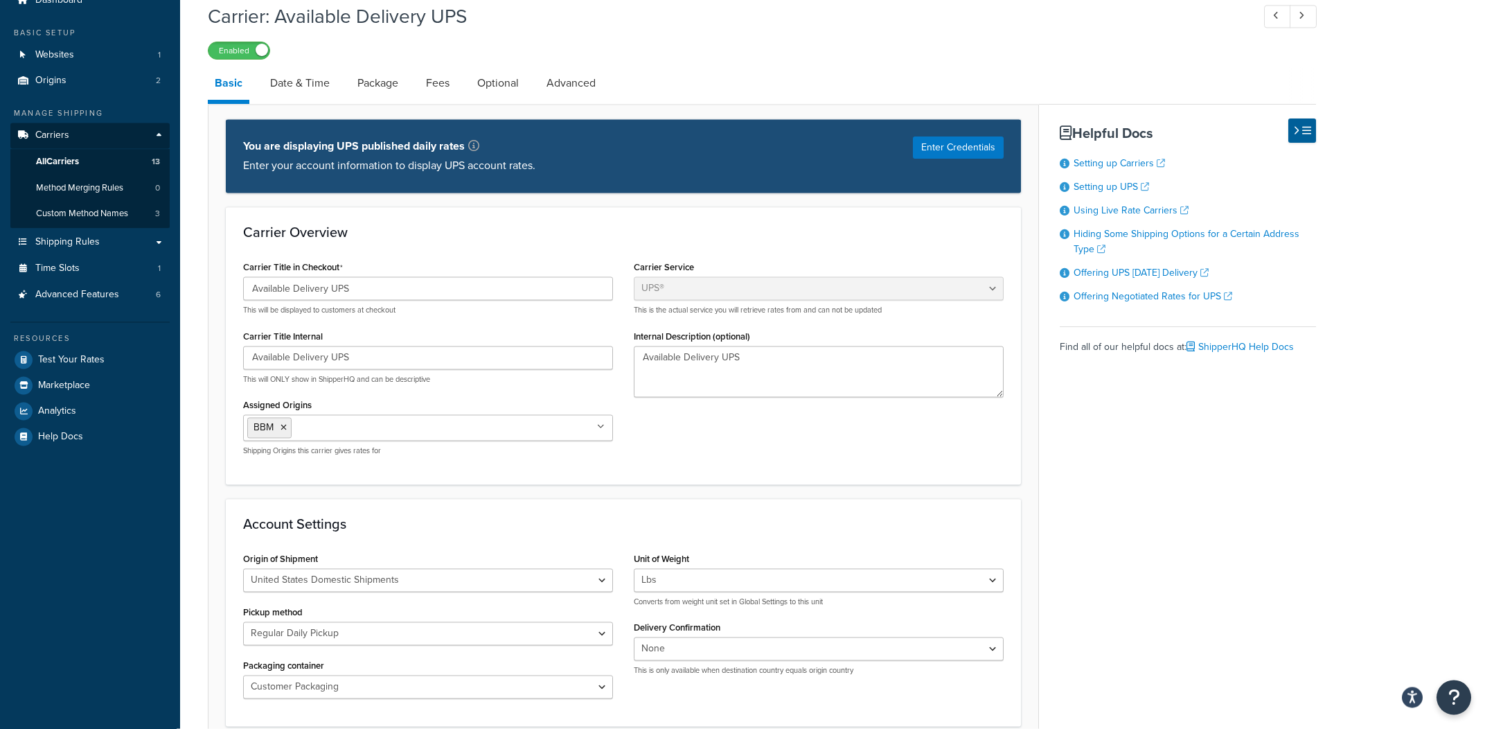
scroll to position [59, 0]
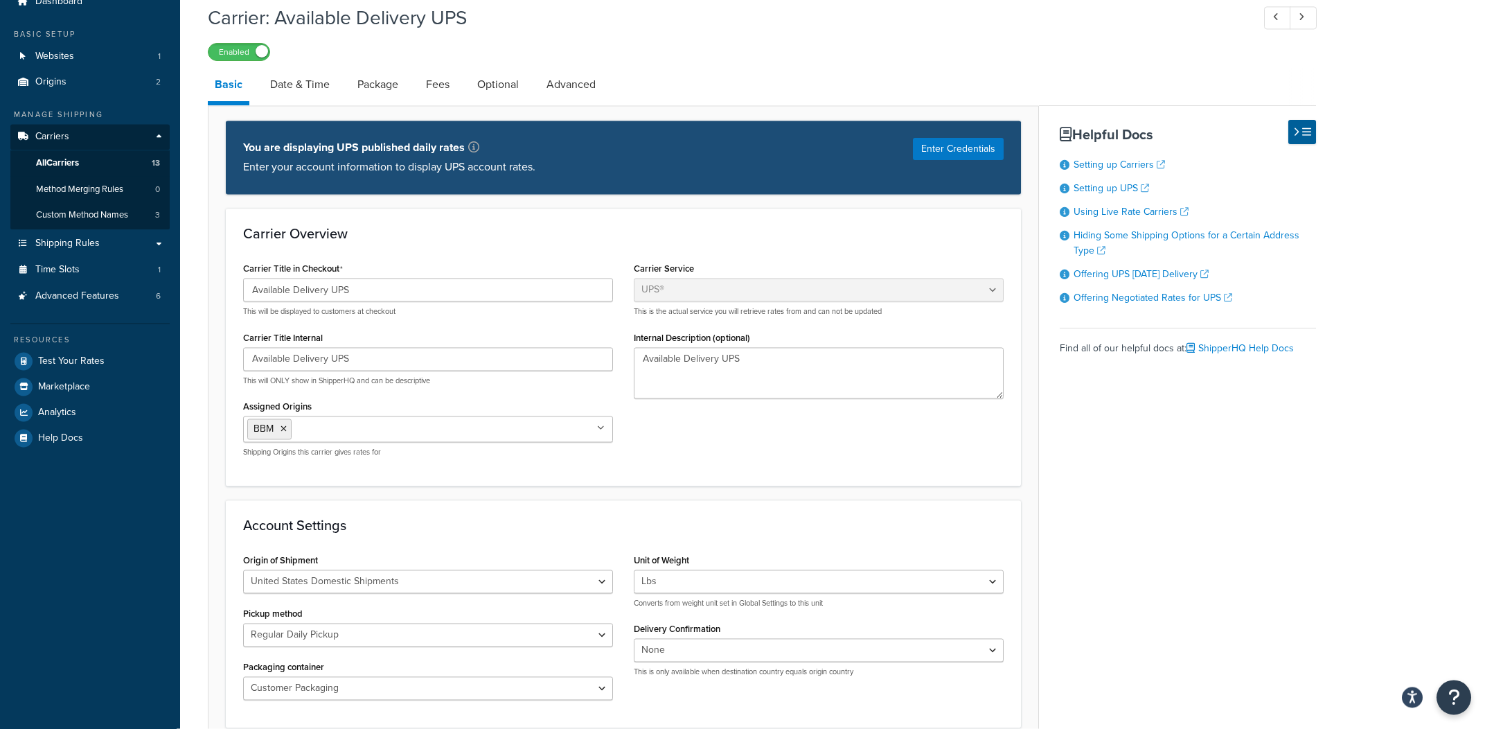
click at [783, 567] on div "Unit of Weight Lbs Kgs Convert LBS to KG Converts from weight unit set in Globa…" at bounding box center [819, 580] width 370 height 58
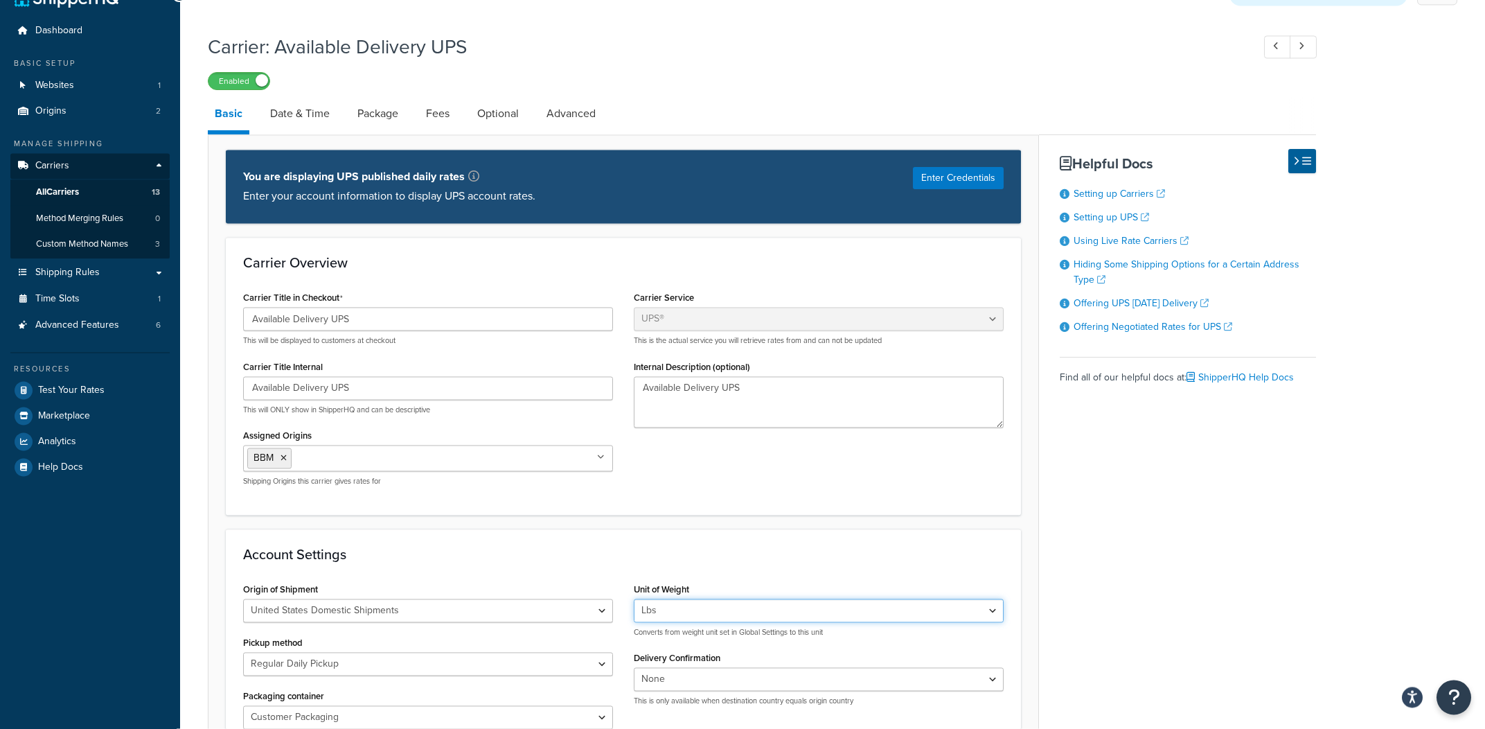
scroll to position [0, 0]
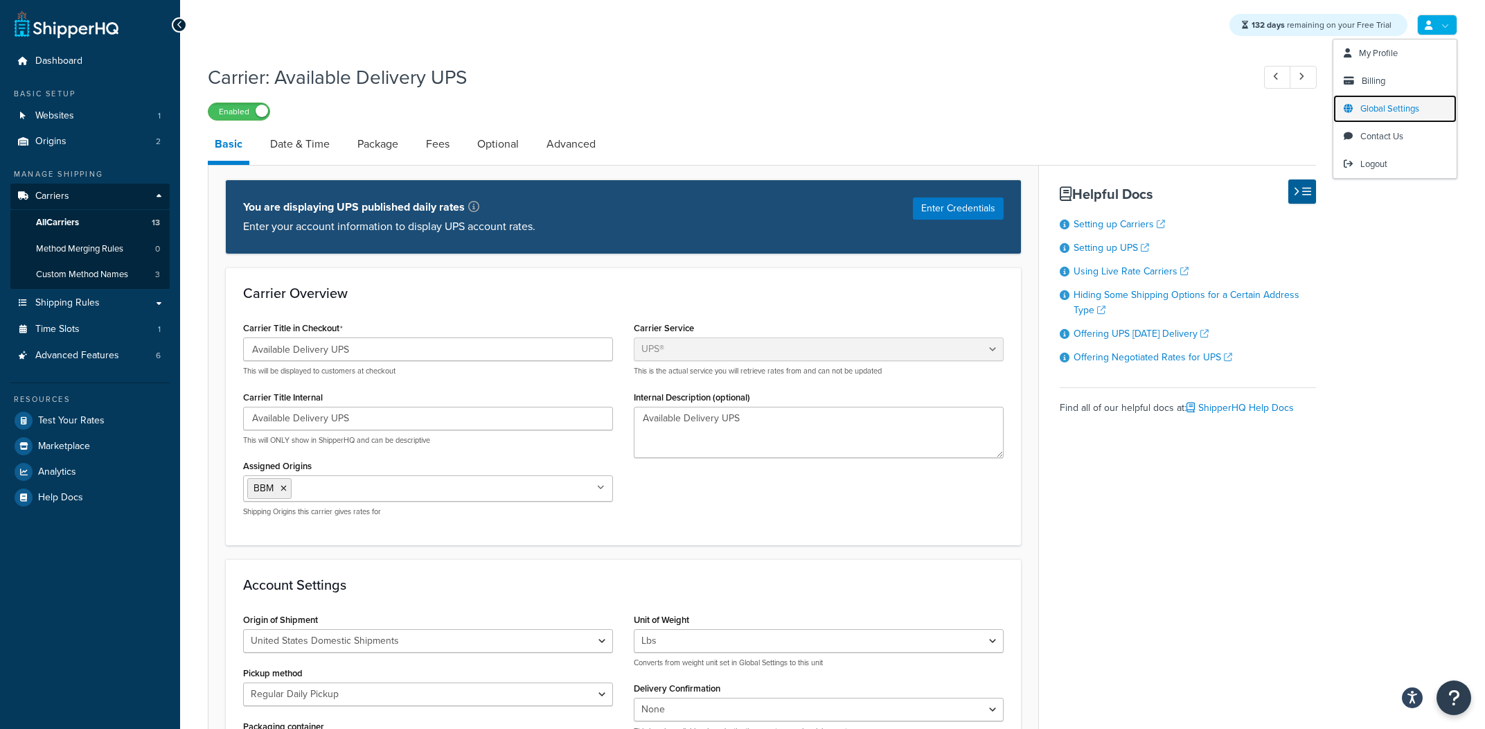
click at [1397, 112] on span "Global Settings" at bounding box center [1390, 108] width 59 height 13
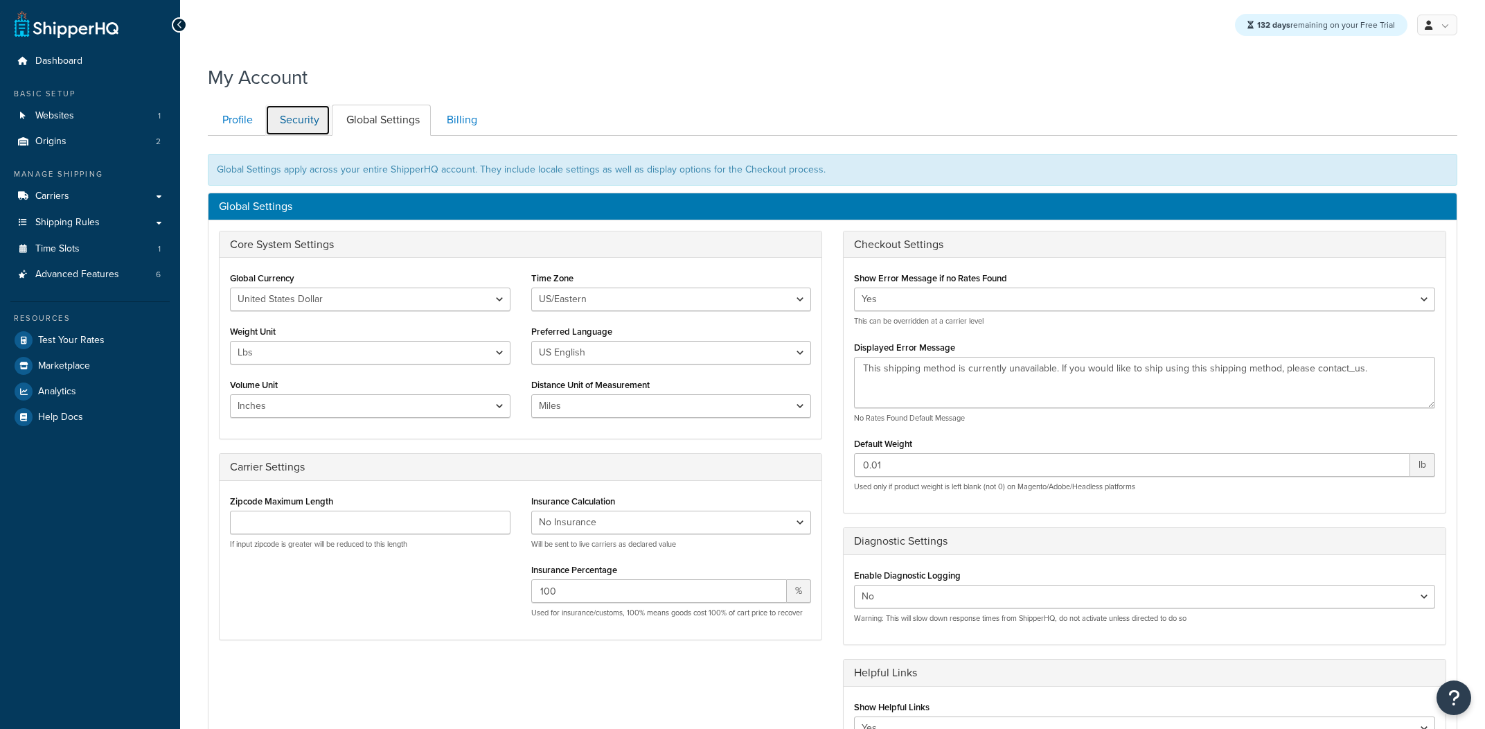
click at [321, 121] on link "Security" at bounding box center [297, 120] width 65 height 31
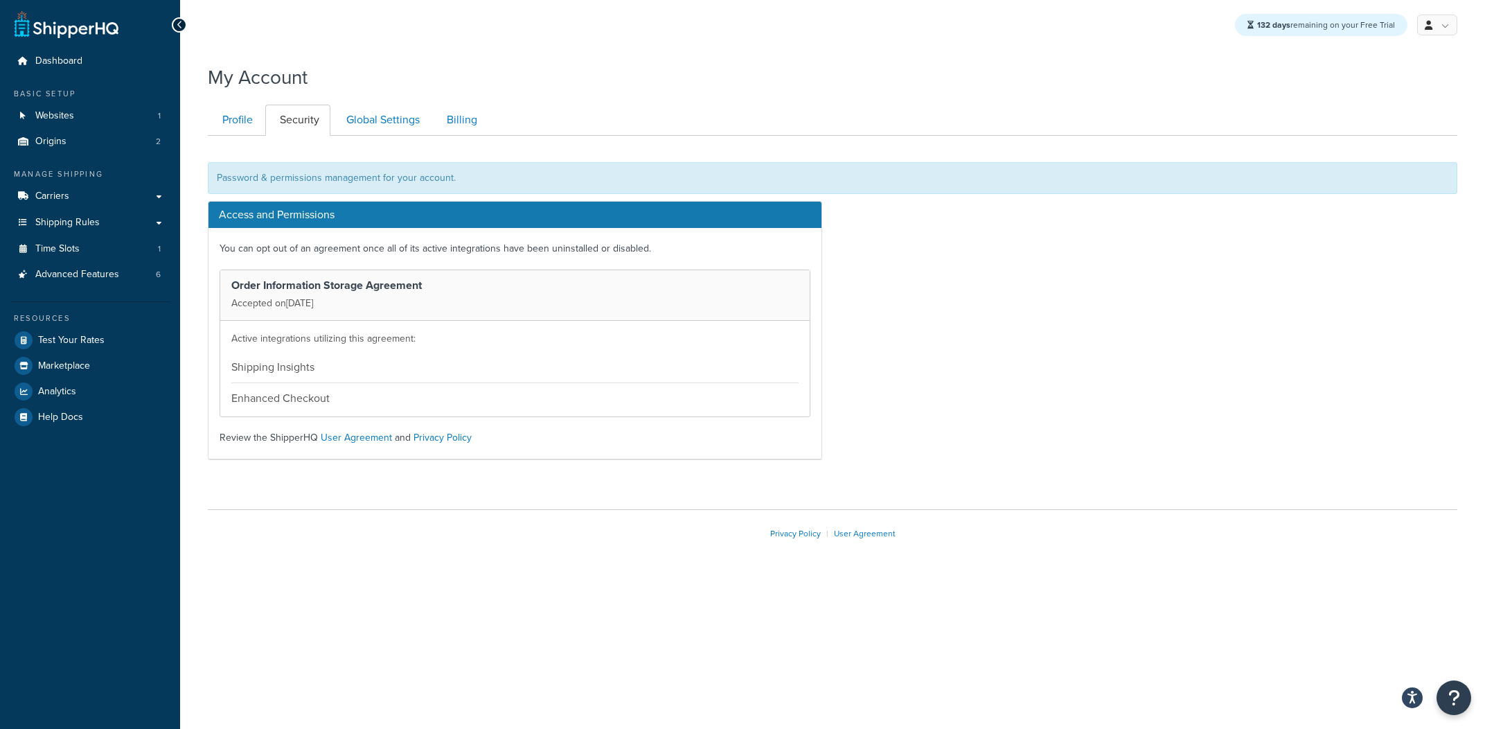
click at [432, 127] on li "Global Settings" at bounding box center [382, 120] width 100 height 31
click at [439, 125] on link "Billing" at bounding box center [460, 120] width 56 height 31
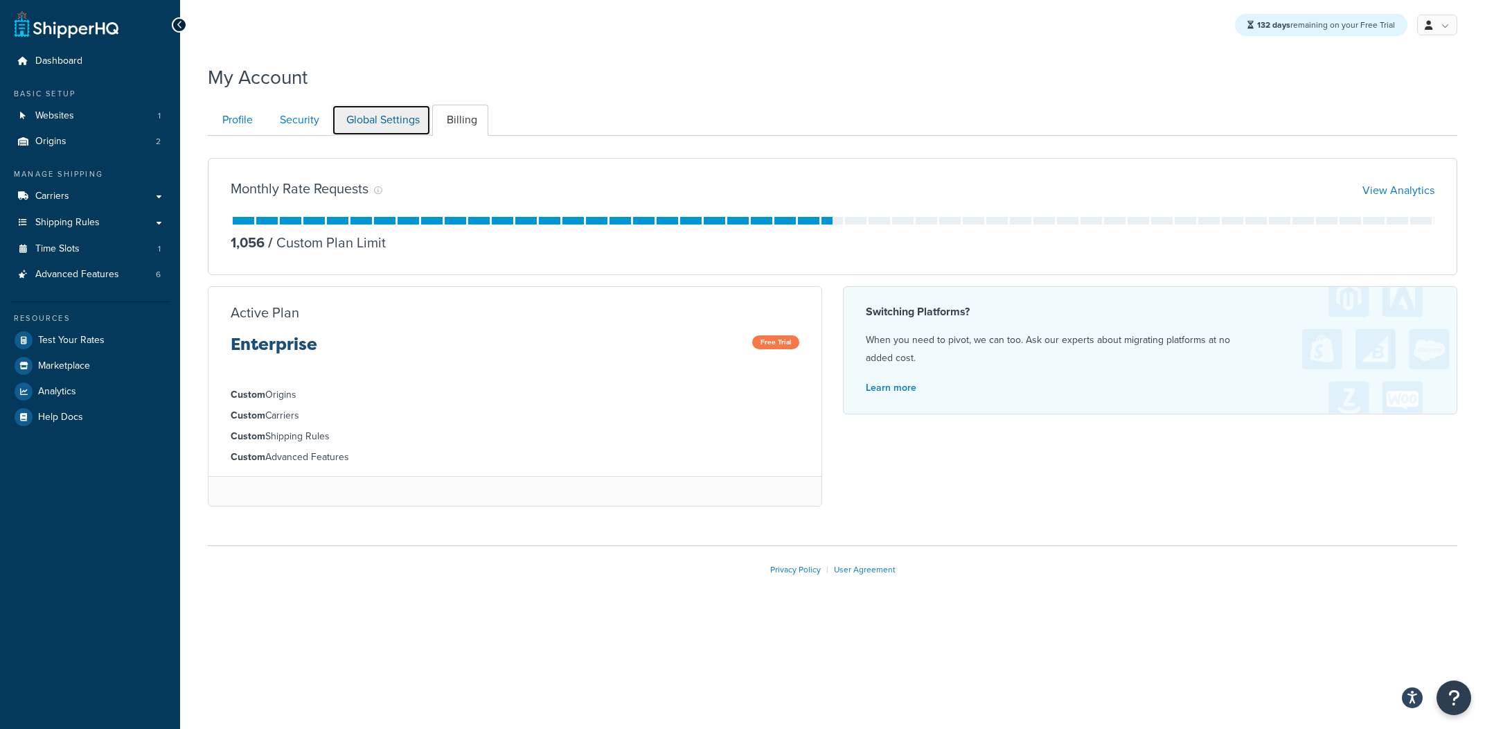
click at [413, 127] on link "Global Settings" at bounding box center [381, 120] width 99 height 31
